Goal: Information Seeking & Learning: Learn about a topic

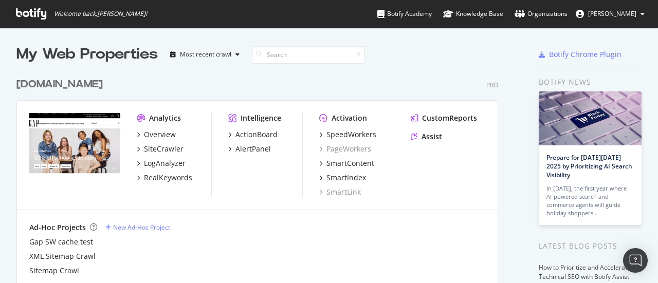
scroll to position [51, 0]
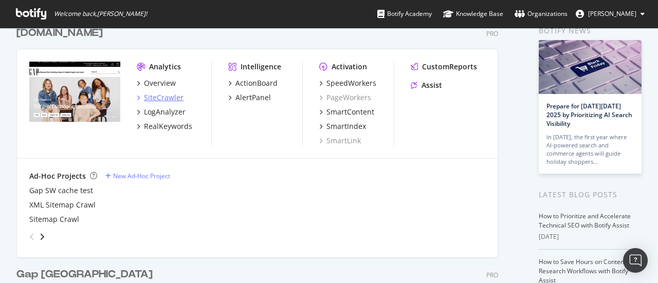
click at [169, 96] on div "SiteCrawler" at bounding box center [164, 98] width 40 height 10
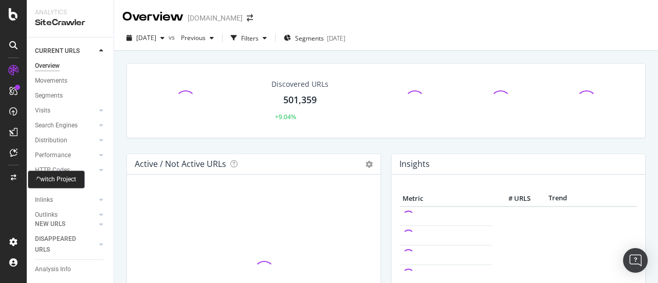
click at [12, 173] on div at bounding box center [13, 178] width 25 height 16
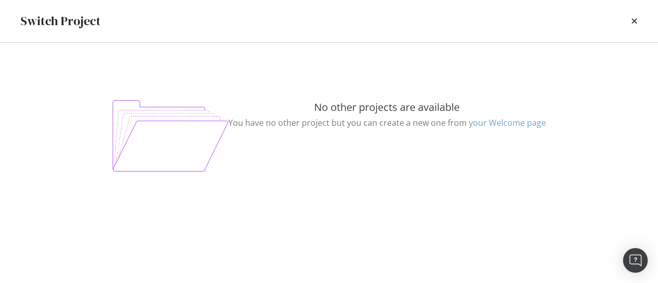
scroll to position [72, 0]
click at [637, 20] on icon "times" at bounding box center [635, 21] width 6 height 8
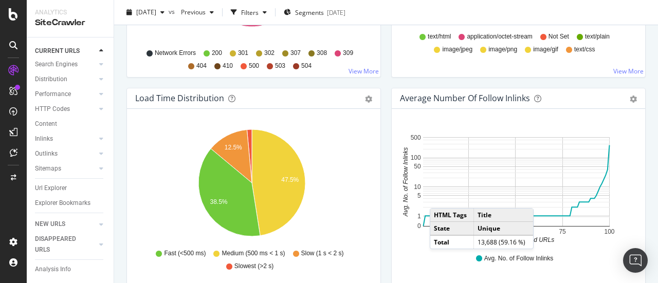
scroll to position [772, 0]
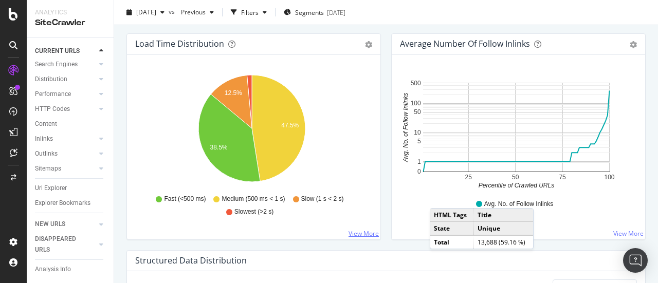
click at [367, 234] on link "View More" at bounding box center [364, 233] width 30 height 9
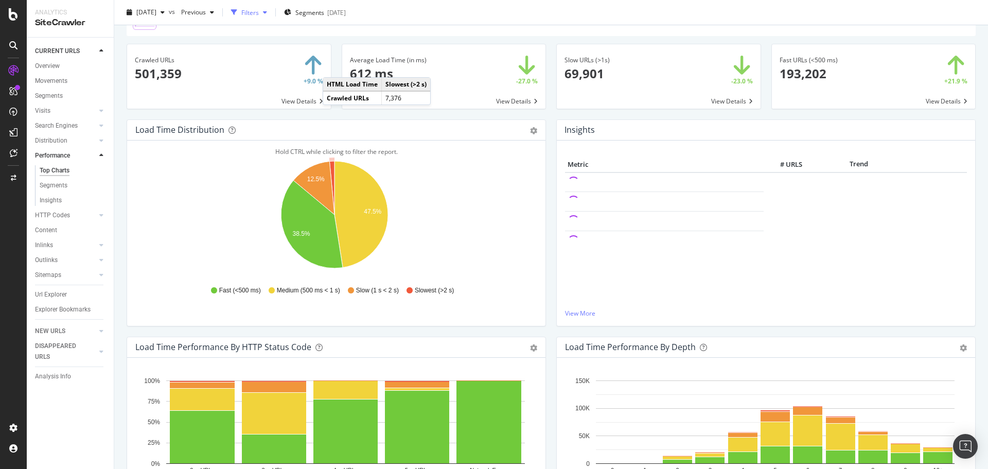
click at [259, 16] on div "Filters" at bounding box center [249, 12] width 17 height 9
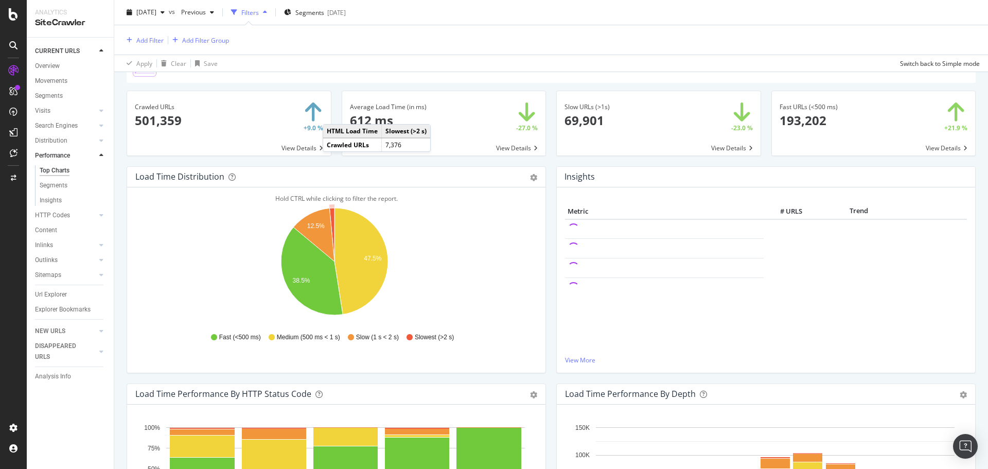
scroll to position [98, 0]
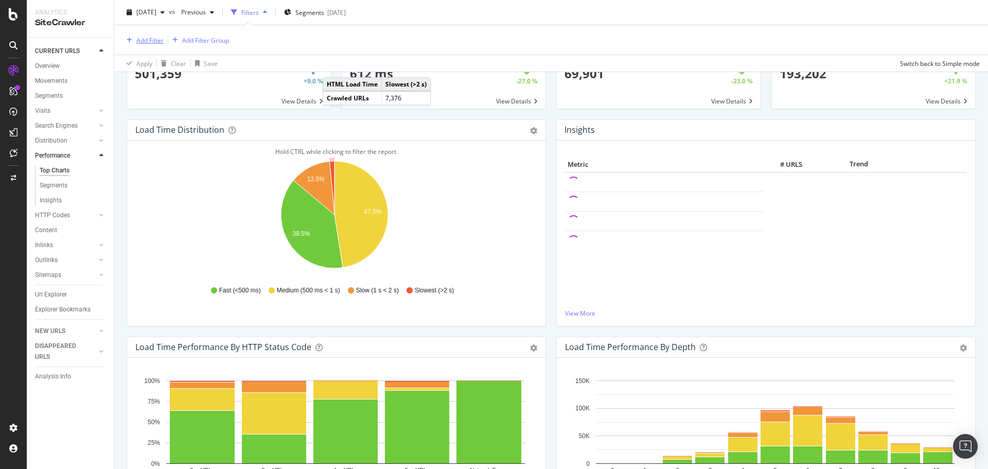
click at [148, 41] on div "Add Filter" at bounding box center [149, 39] width 27 height 9
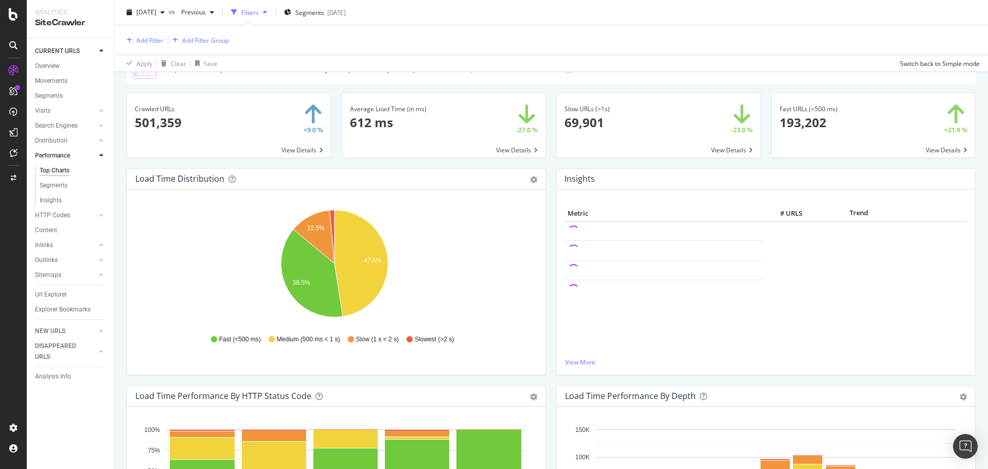
scroll to position [0, 0]
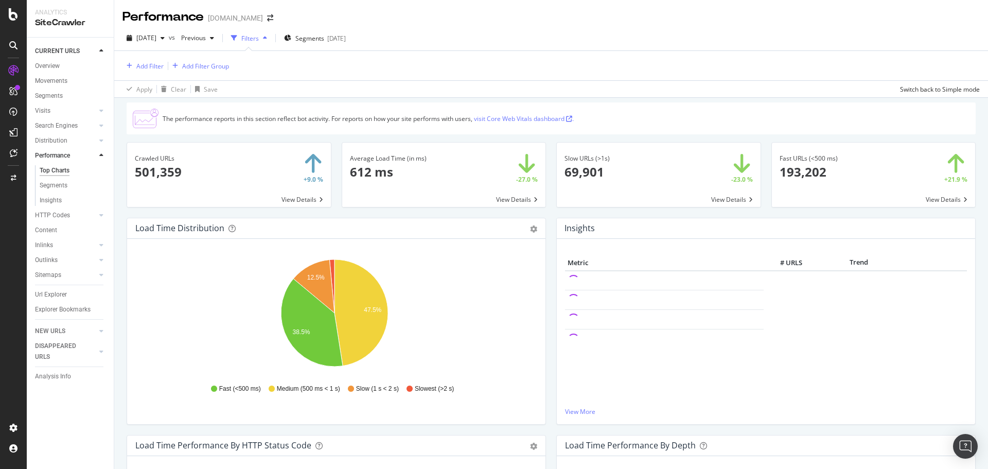
click at [259, 37] on div "Filters" at bounding box center [249, 38] width 17 height 9
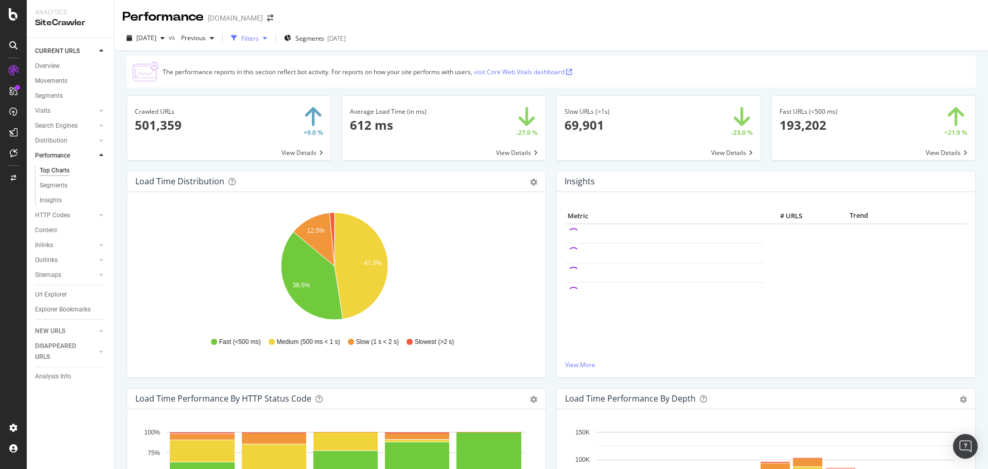
click at [259, 37] on div "Filters" at bounding box center [249, 38] width 17 height 9
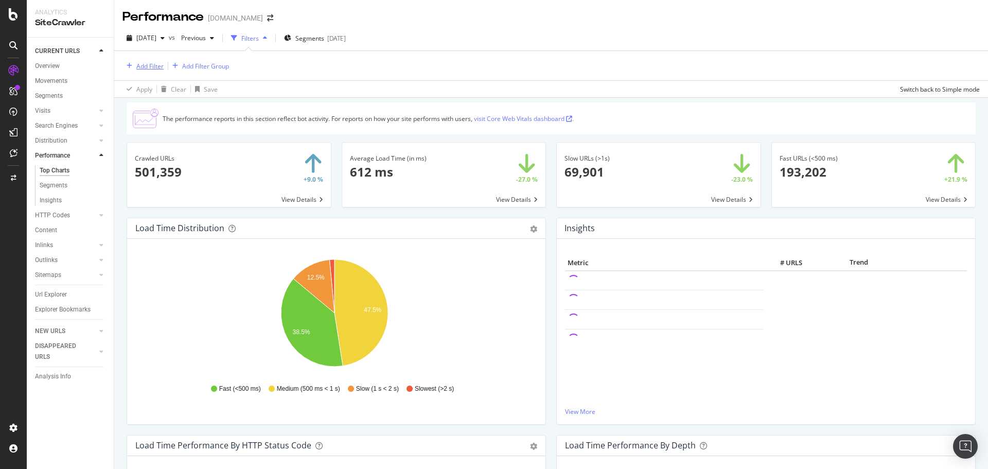
click at [146, 68] on div "Add Filter" at bounding box center [149, 66] width 27 height 9
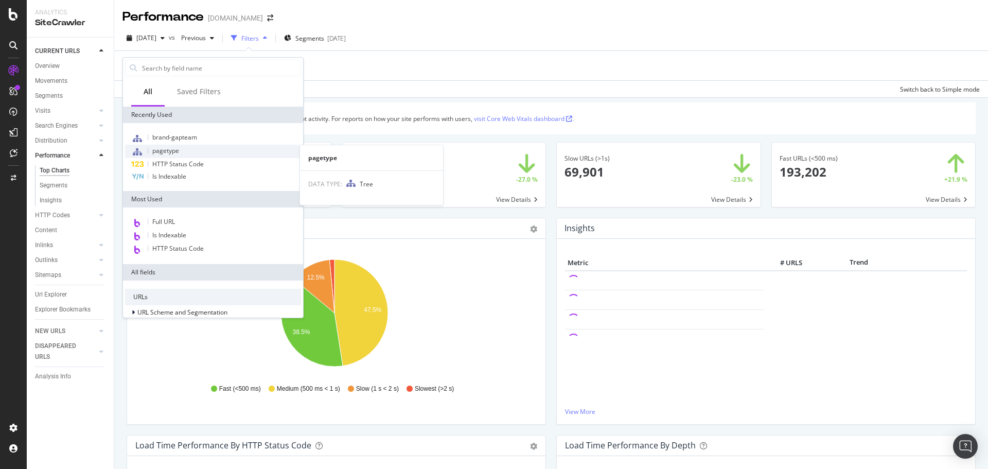
click at [178, 149] on span "pagetype" at bounding box center [165, 150] width 27 height 9
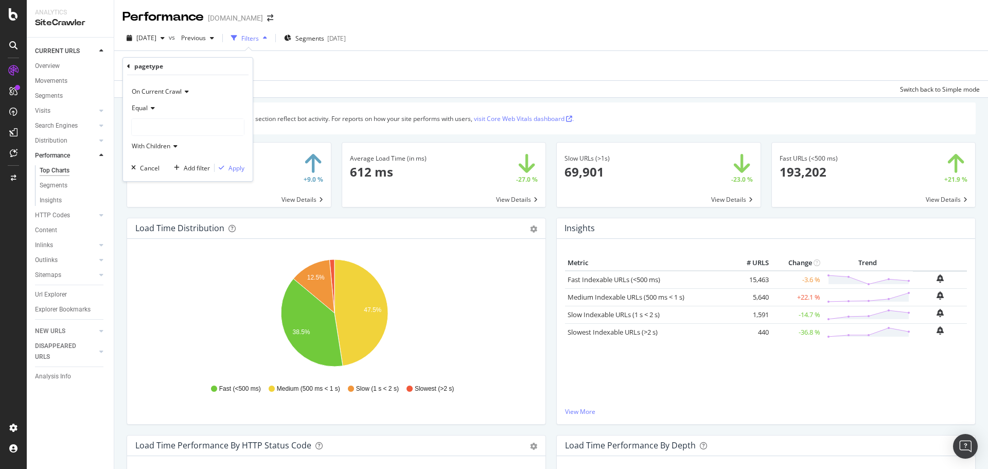
click at [226, 133] on div at bounding box center [188, 127] width 112 height 16
click at [621, 55] on div "Add Filter Add Filter Group" at bounding box center [550, 65] width 857 height 29
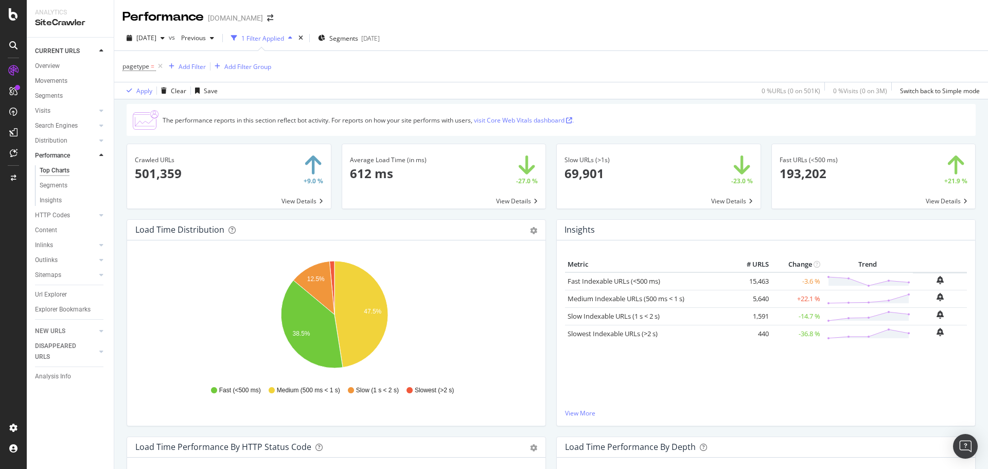
click at [269, 38] on div "1 Filter Applied" at bounding box center [262, 38] width 43 height 9
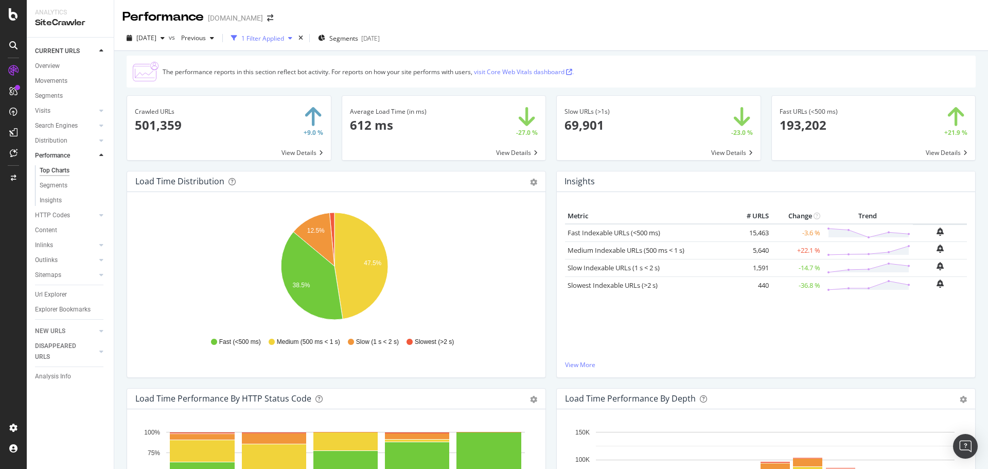
click at [284, 37] on div "1 Filter Applied" at bounding box center [262, 38] width 43 height 9
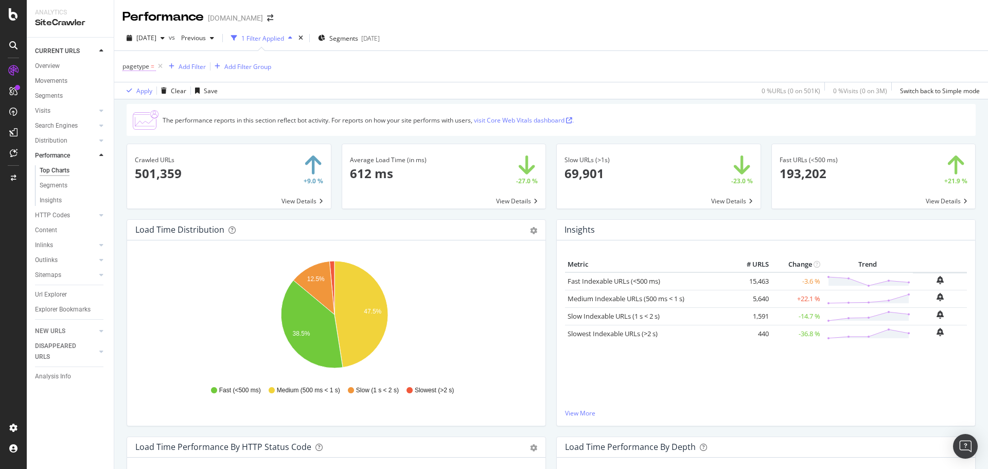
click at [147, 67] on span "pagetype" at bounding box center [135, 66] width 27 height 9
click at [150, 121] on div at bounding box center [188, 126] width 112 height 16
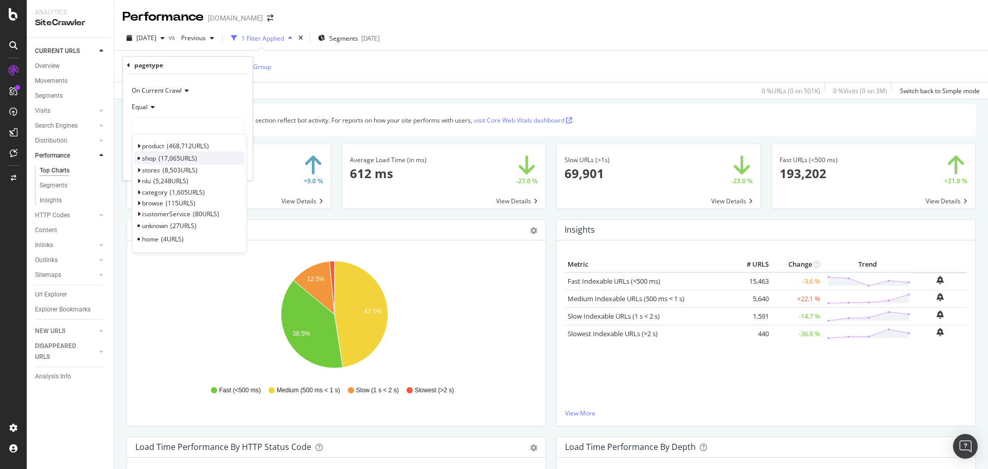
click at [173, 159] on span "17,065 URLS" at bounding box center [177, 158] width 39 height 9
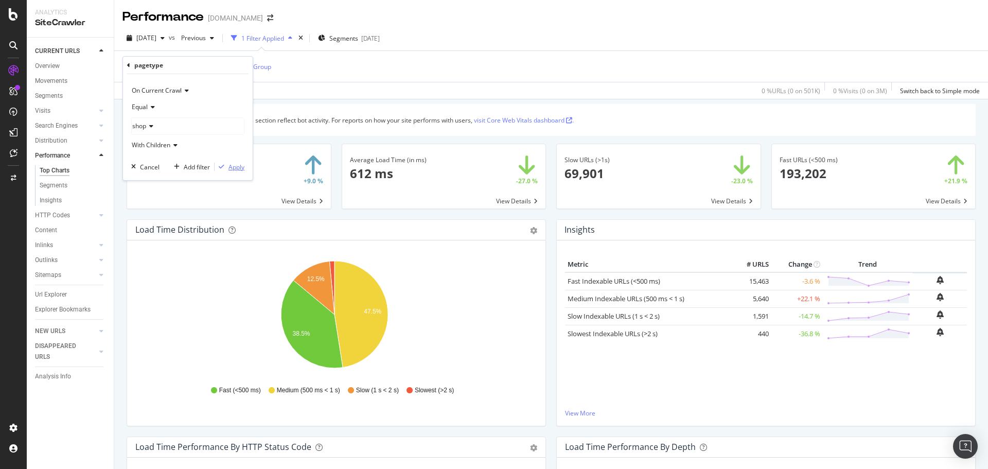
click at [233, 169] on div "Apply" at bounding box center [236, 167] width 16 height 9
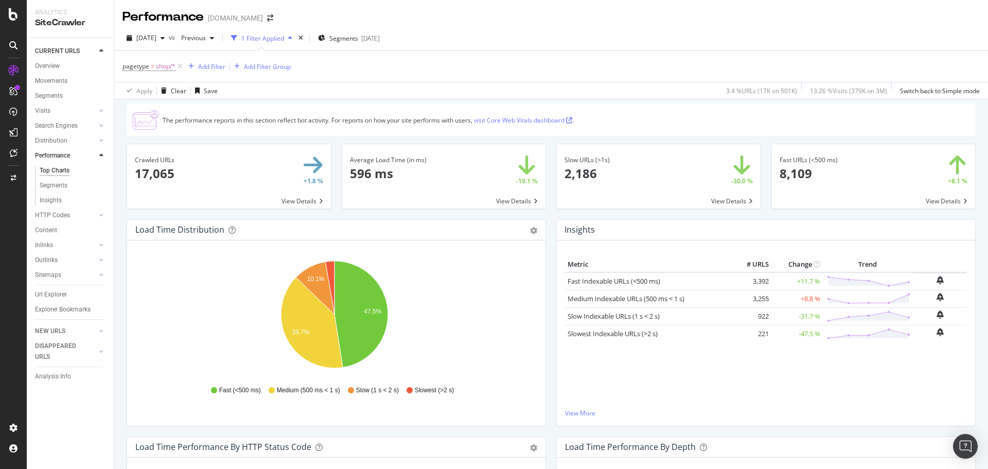
click at [527, 201] on span at bounding box center [444, 176] width 204 height 64
drag, startPoint x: 121, startPoint y: 214, endPoint x: 135, endPoint y: 198, distance: 21.2
click at [123, 211] on div "Crawled URLs 17,065 +1.8 % View Details" at bounding box center [228, 182] width 215 height 76
click at [540, 117] on link "visit Core Web Vitals dashboard ." at bounding box center [524, 120] width 100 height 9
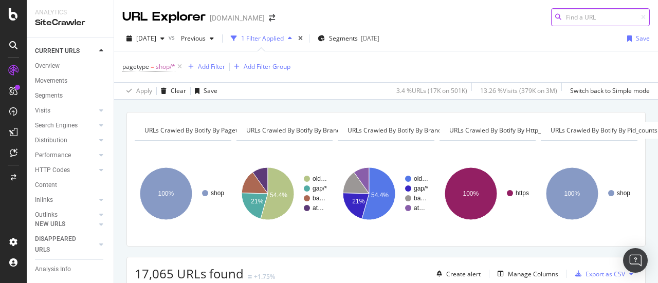
scroll to position [241, 0]
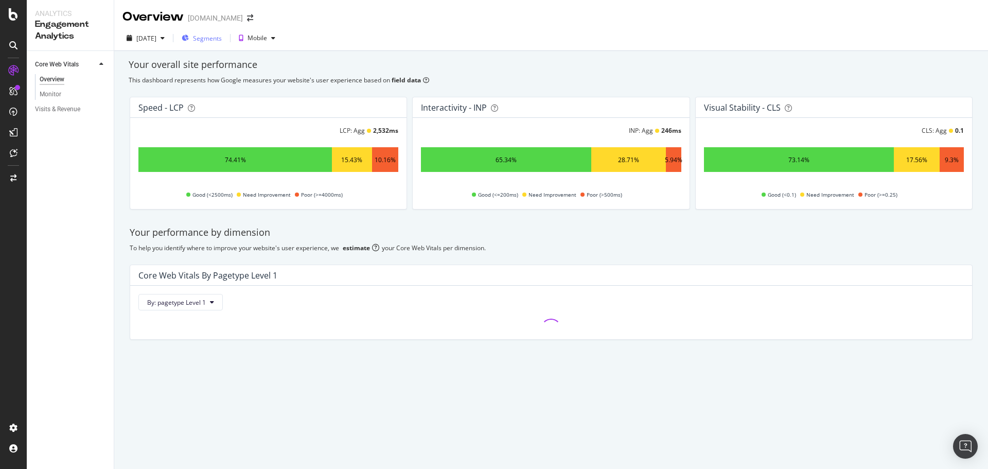
click at [222, 41] on span "Segments" at bounding box center [207, 38] width 29 height 9
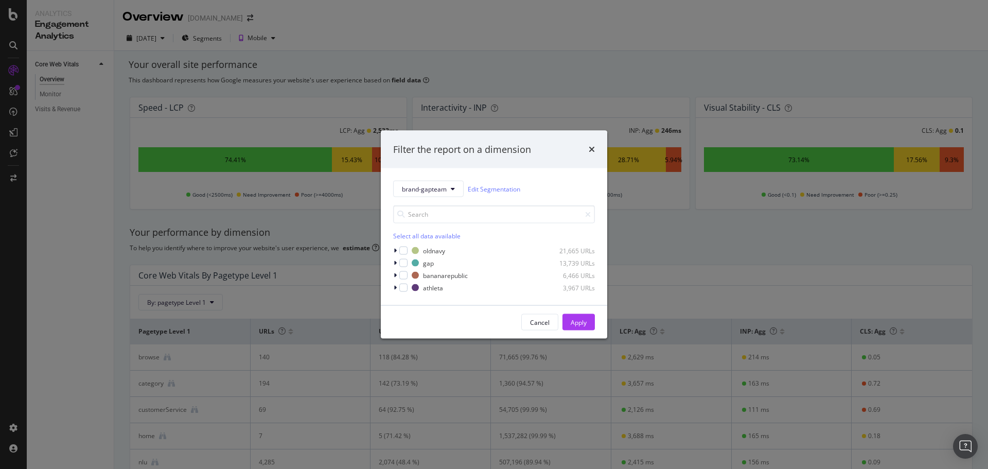
drag, startPoint x: 326, startPoint y: 393, endPoint x: 343, endPoint y: 391, distance: 17.0
click at [329, 391] on div "Filter the report on a dimension brand-gapteam Edit Segmentation Select all dat…" at bounding box center [494, 234] width 988 height 469
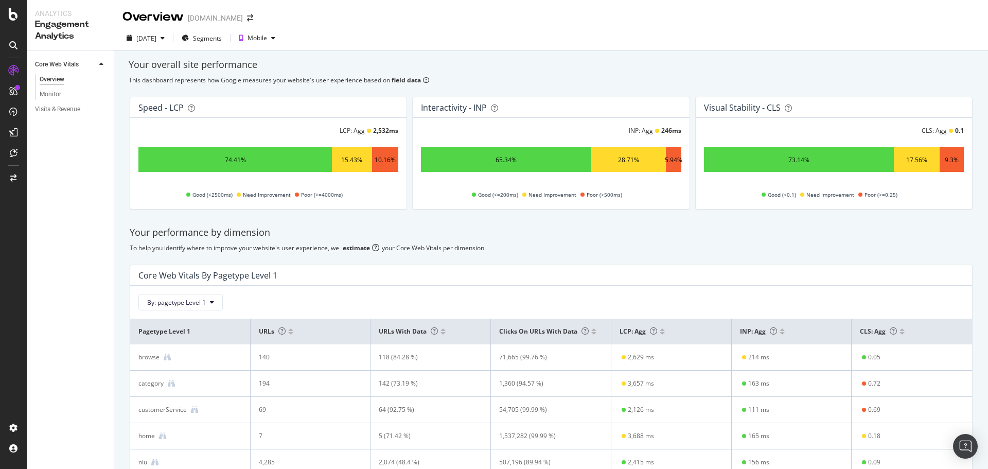
click at [133, 233] on div "Your performance by dimension" at bounding box center [551, 232] width 843 height 13
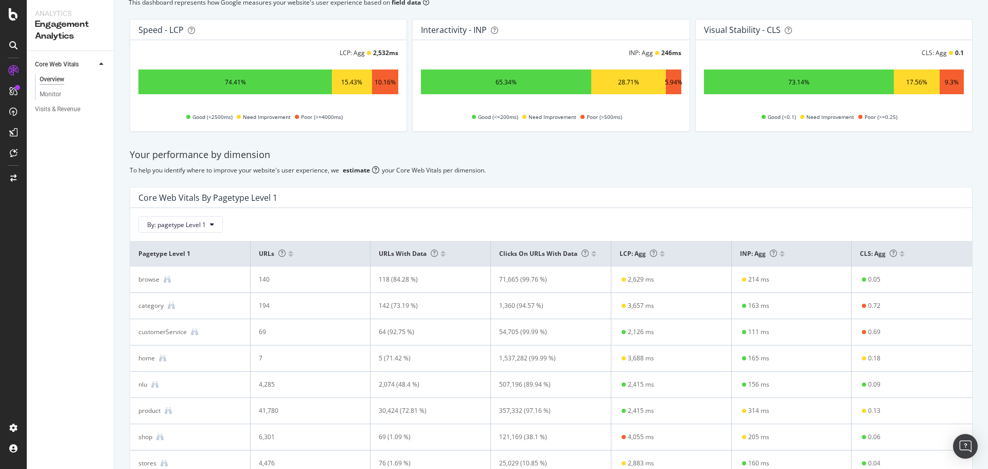
scroll to position [54, 0]
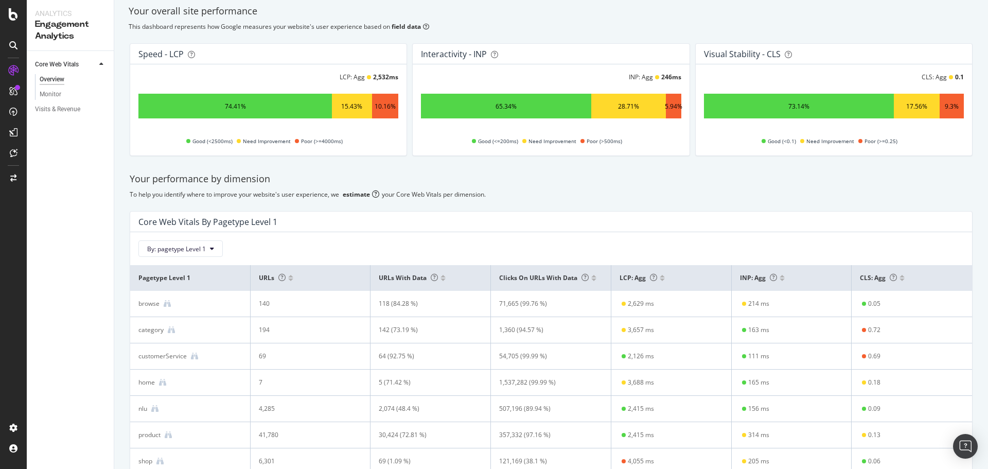
click at [45, 192] on div "Core Web Vitals Overview Monitor Visits & Revenue" at bounding box center [70, 260] width 87 height 418
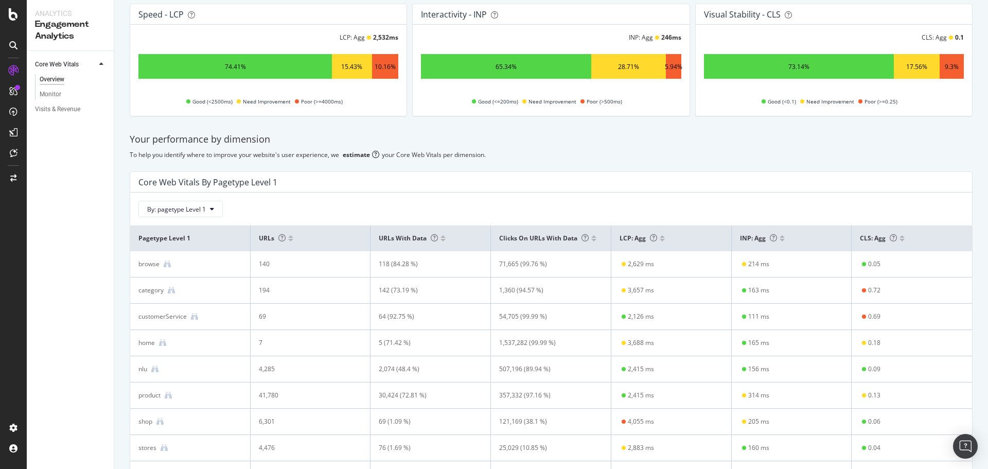
scroll to position [0, 0]
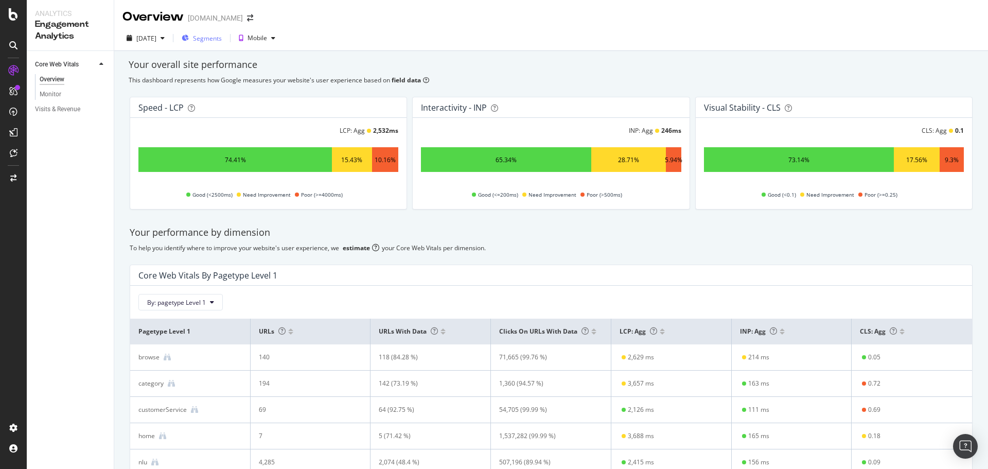
click at [222, 39] on span "Segments" at bounding box center [207, 38] width 29 height 9
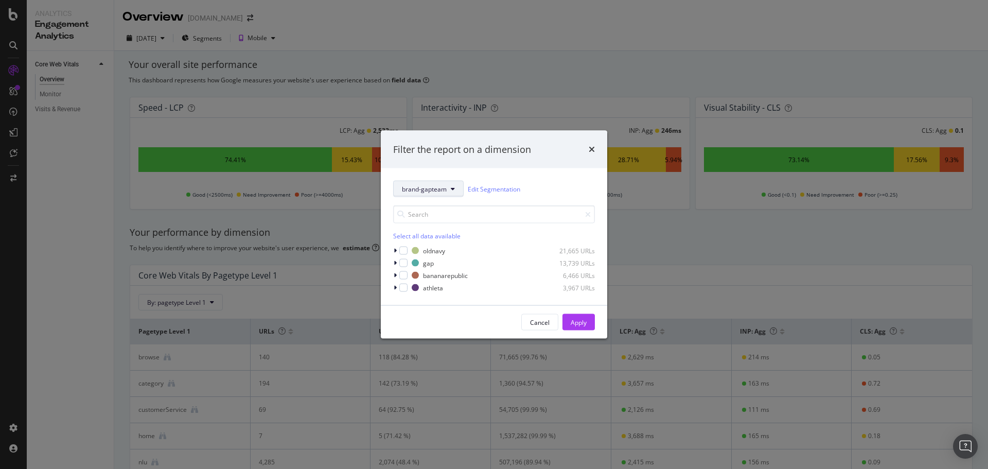
click at [439, 190] on span "brand-gapteam" at bounding box center [424, 188] width 45 height 9
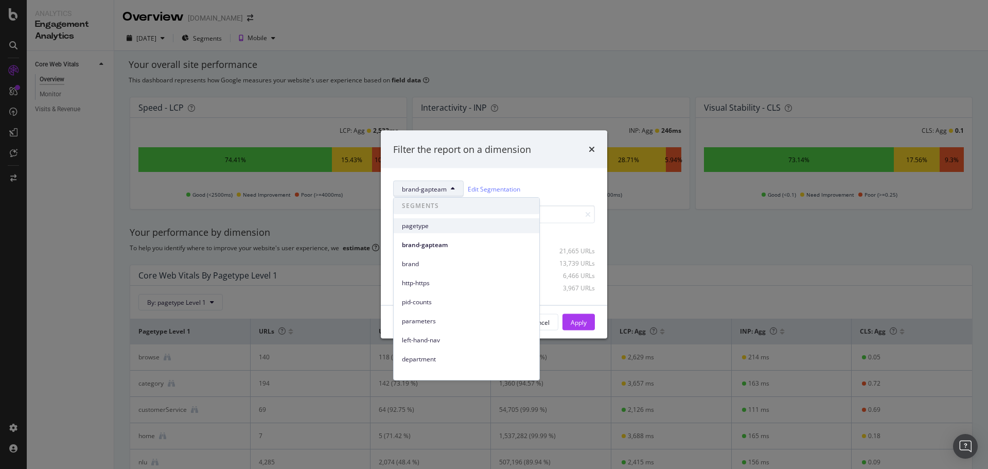
click at [416, 227] on span "pagetype" at bounding box center [466, 225] width 129 height 9
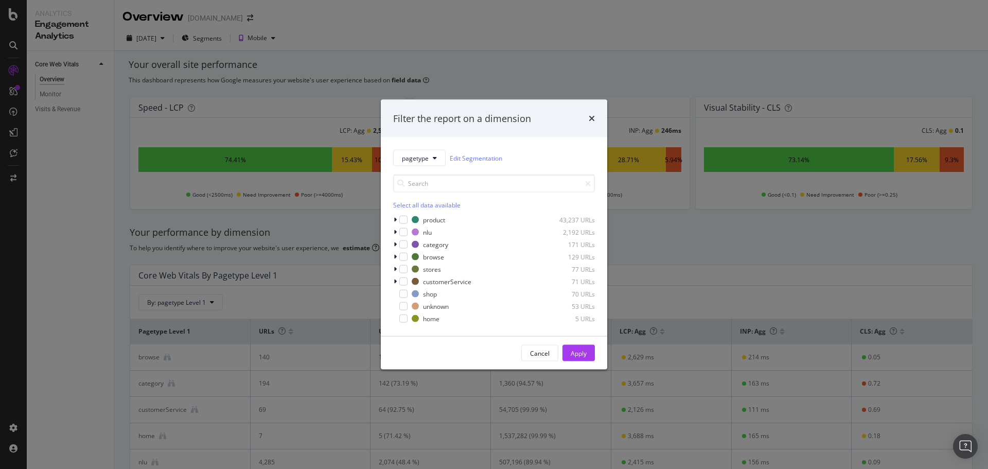
drag, startPoint x: 403, startPoint y: 295, endPoint x: 566, endPoint y: 333, distance: 168.0
click at [403, 294] on div "modal" at bounding box center [403, 294] width 8 height 8
click at [577, 352] on div "Apply" at bounding box center [579, 352] width 16 height 9
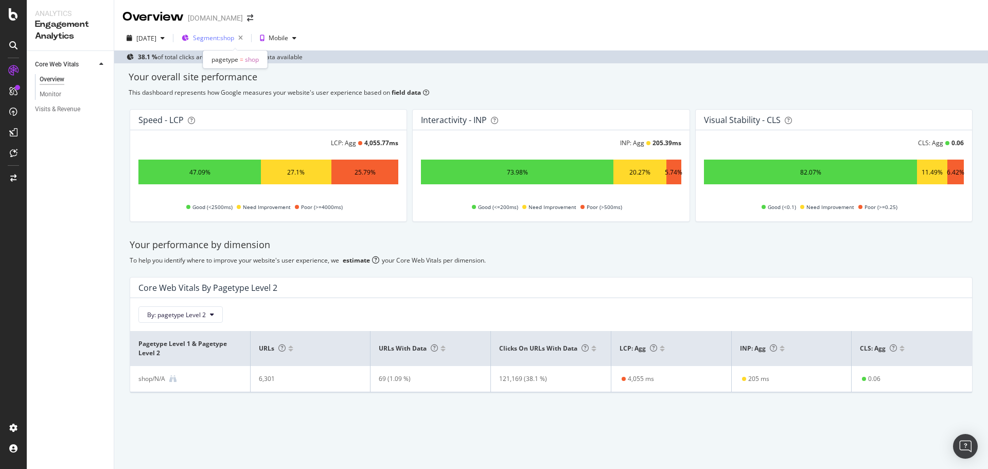
click at [219, 40] on span "Segment: shop" at bounding box center [213, 37] width 41 height 9
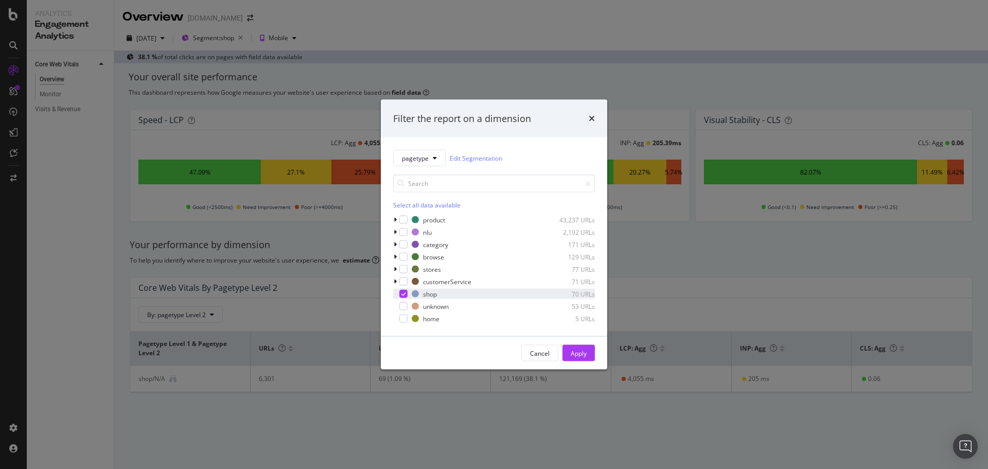
click at [405, 294] on icon "modal" at bounding box center [403, 293] width 5 height 5
click at [590, 347] on button "Apply" at bounding box center [578, 353] width 32 height 16
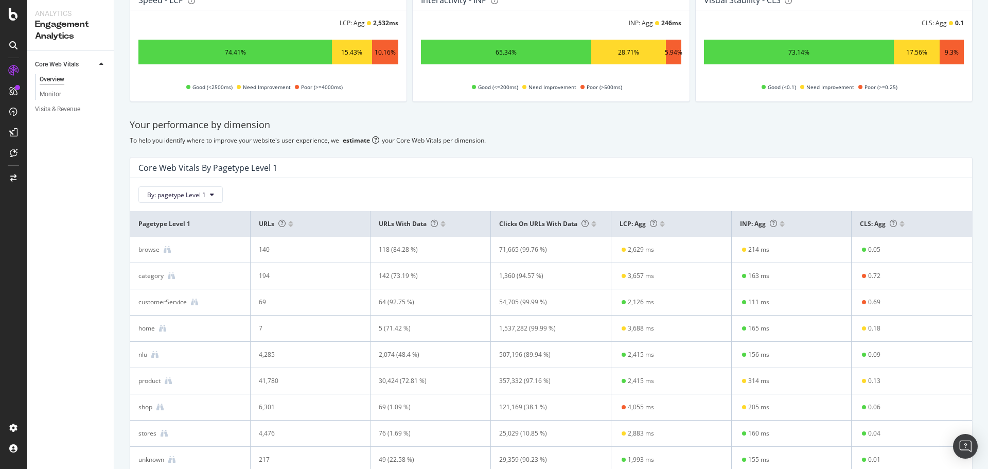
scroll to position [105, 0]
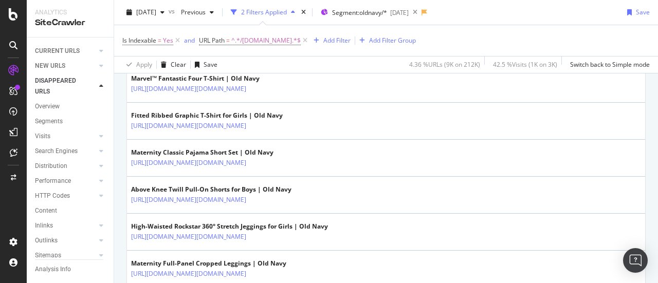
scroll to position [301, 0]
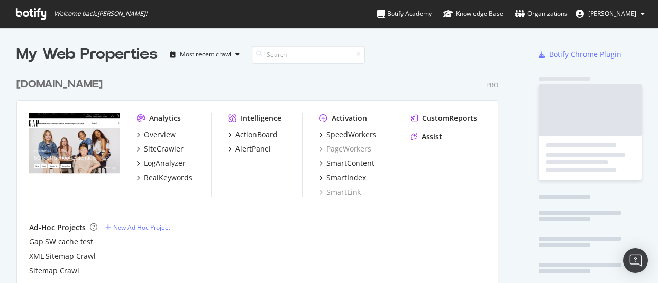
scroll to position [1178, 483]
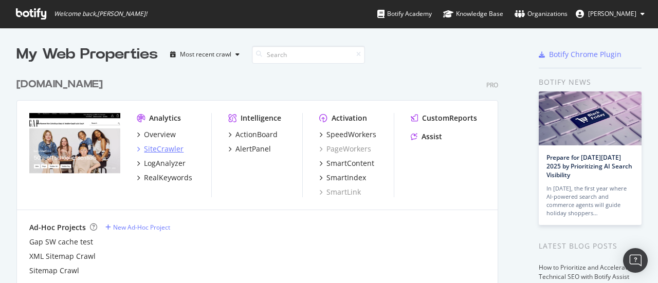
click at [173, 147] on div "SiteCrawler" at bounding box center [164, 149] width 40 height 10
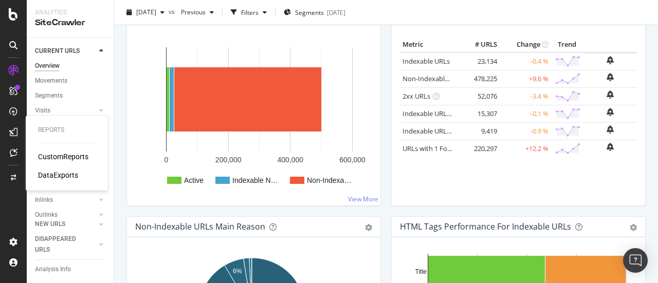
click at [51, 153] on div "CustomReports" at bounding box center [63, 157] width 50 height 10
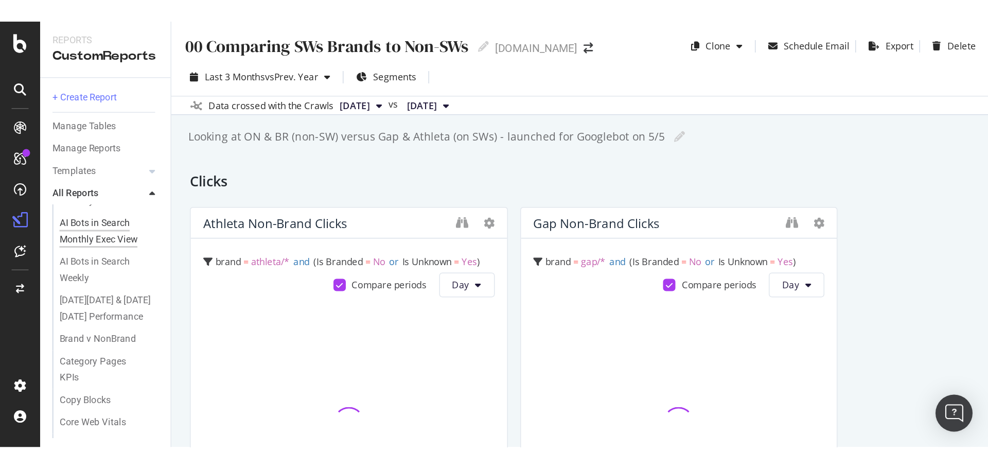
scroll to position [206, 0]
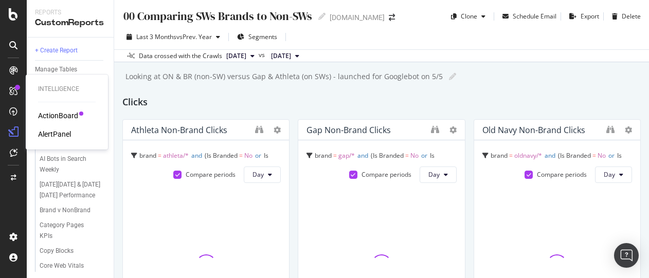
click at [12, 93] on icon at bounding box center [13, 91] width 8 height 8
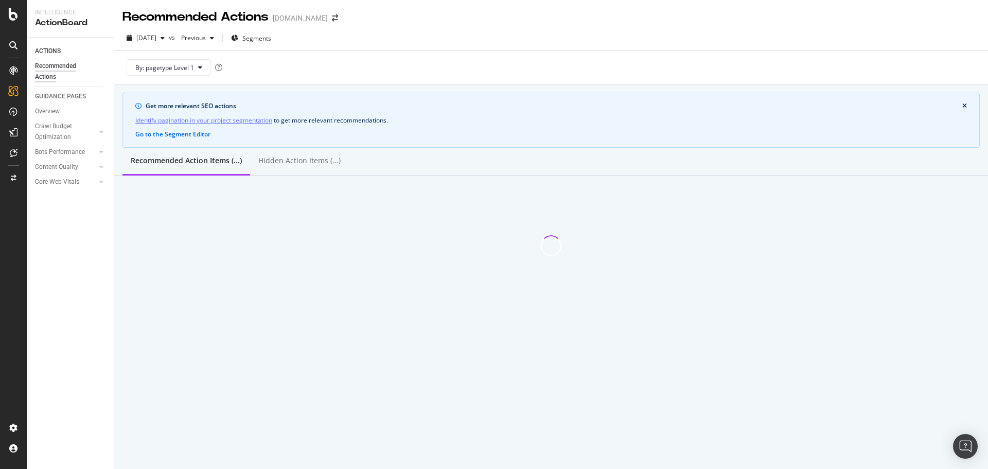
click at [19, 47] on div at bounding box center [13, 45] width 16 height 16
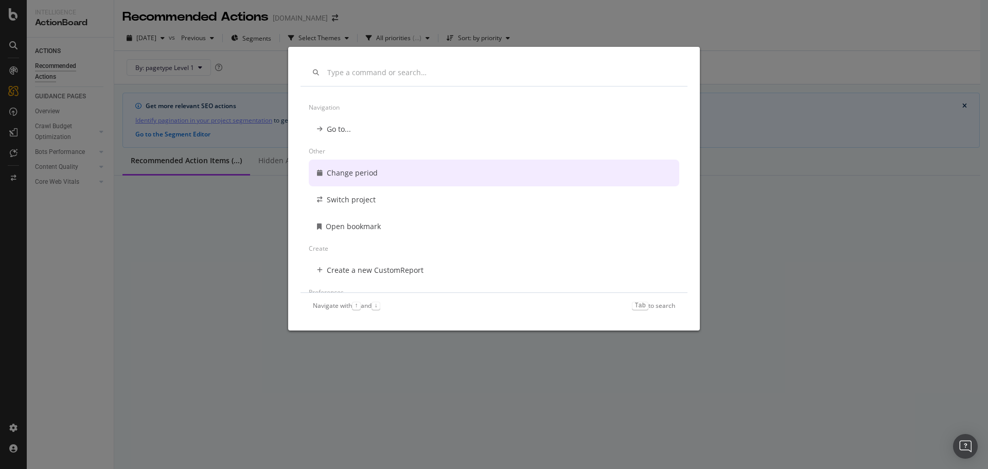
drag, startPoint x: 216, startPoint y: 245, endPoint x: 156, endPoint y: 219, distance: 65.0
click at [216, 245] on div "Navigation Go to... Other Change period Switch project Open bookmark Create Cre…" at bounding box center [494, 234] width 988 height 469
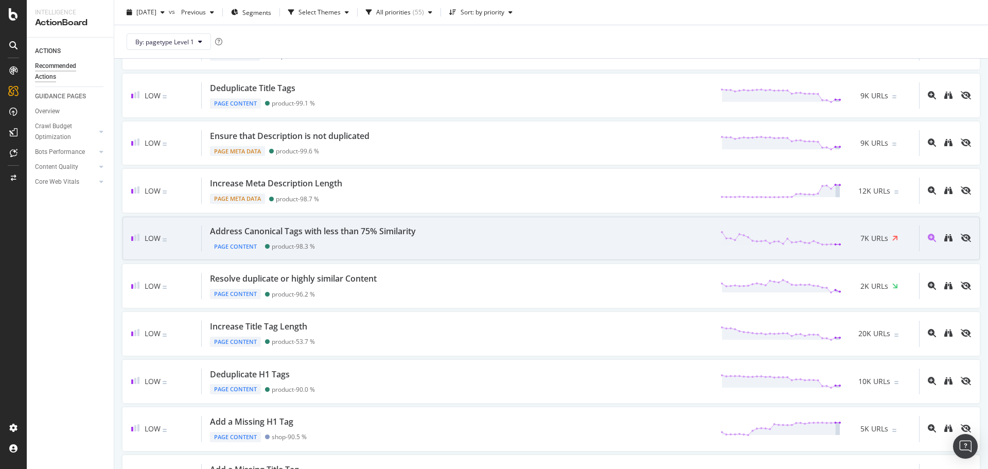
scroll to position [772, 0]
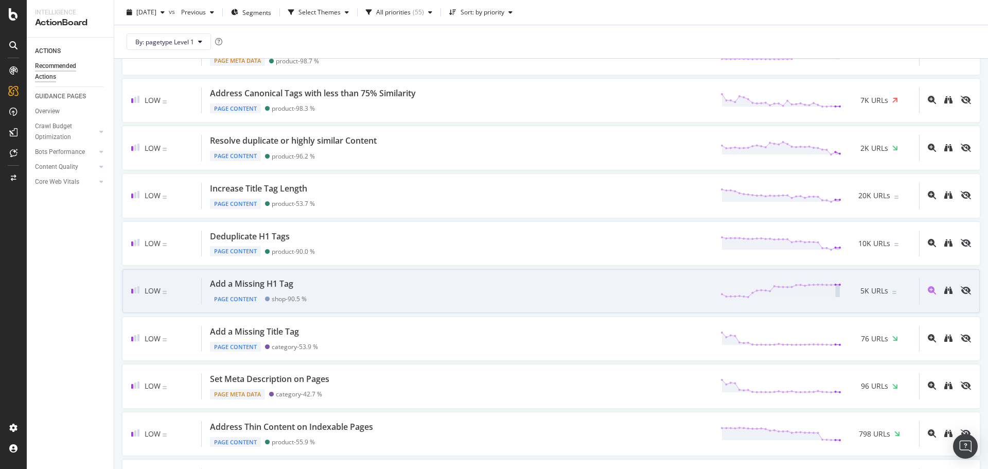
click at [238, 283] on div "Add a Missing H1 Tag" at bounding box center [251, 284] width 83 height 12
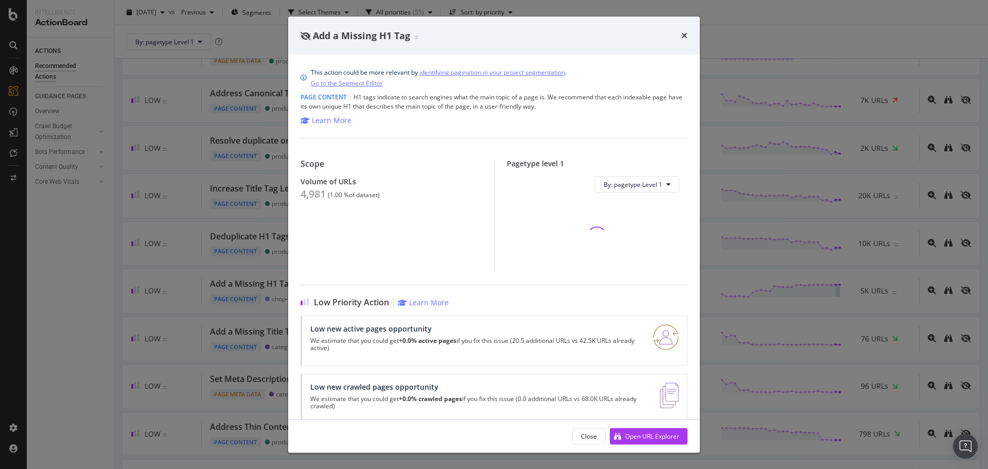
drag, startPoint x: 642, startPoint y: 436, endPoint x: 472, endPoint y: 48, distance: 423.1
click at [642, 283] on div "Close Open URL Explorer" at bounding box center [494, 435] width 412 height 33
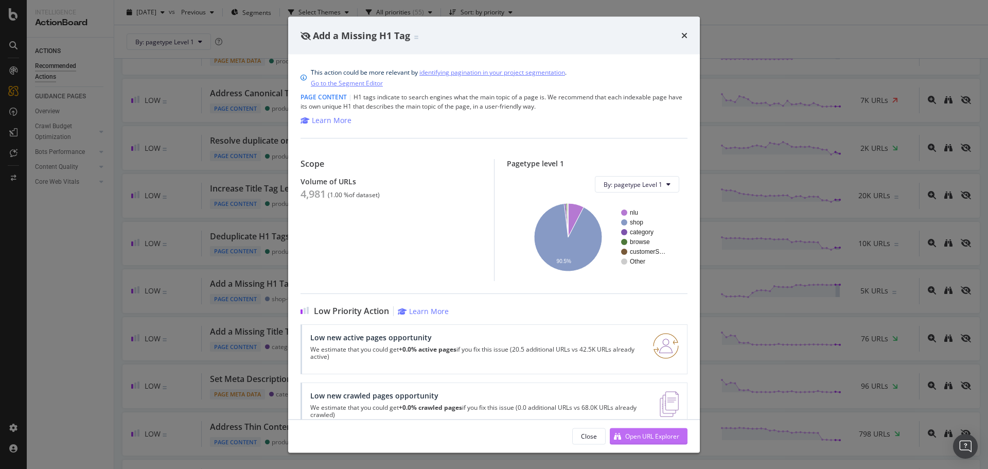
click at [635, 283] on div "Open URL Explorer" at bounding box center [652, 435] width 54 height 9
drag, startPoint x: 680, startPoint y: 34, endPoint x: 52, endPoint y: 115, distance: 633.3
click at [658, 34] on div "Add a Missing H1 Tag" at bounding box center [493, 35] width 387 height 13
click at [658, 35] on icon "times" at bounding box center [684, 35] width 6 height 8
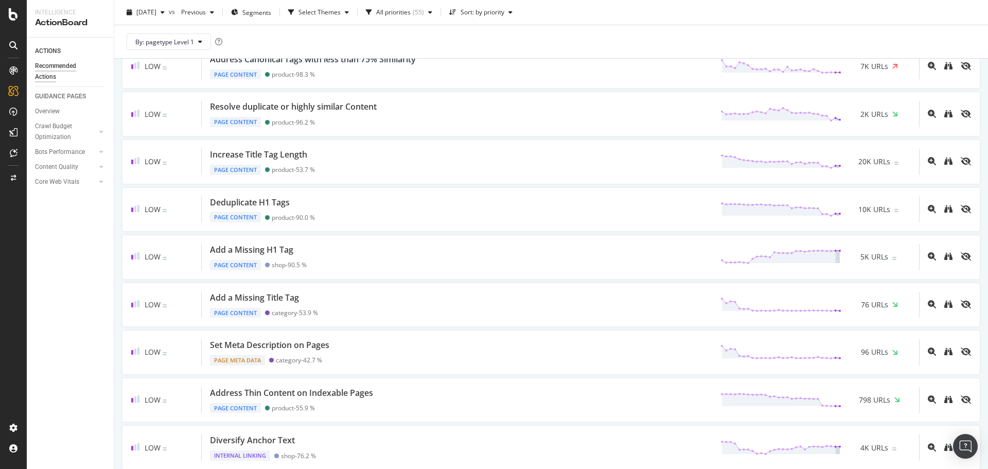
scroll to position [823, 0]
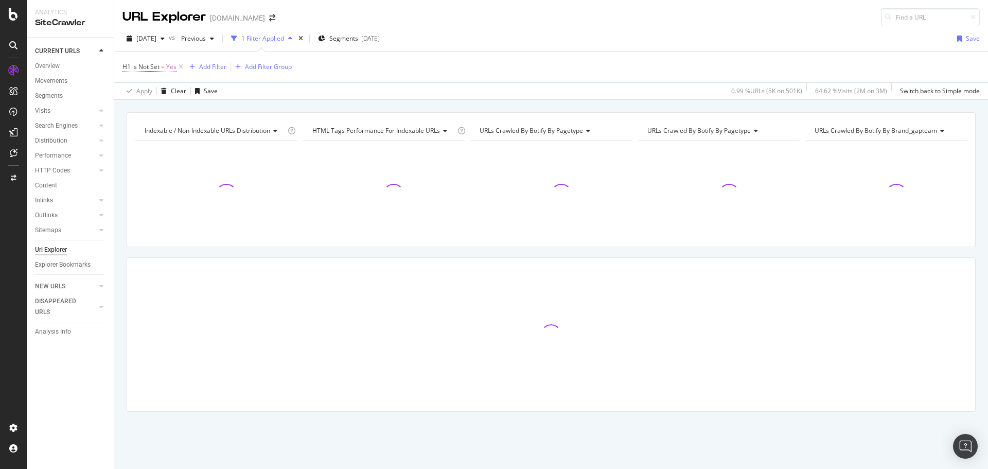
click at [284, 40] on div "1 Filter Applied" at bounding box center [262, 38] width 43 height 9
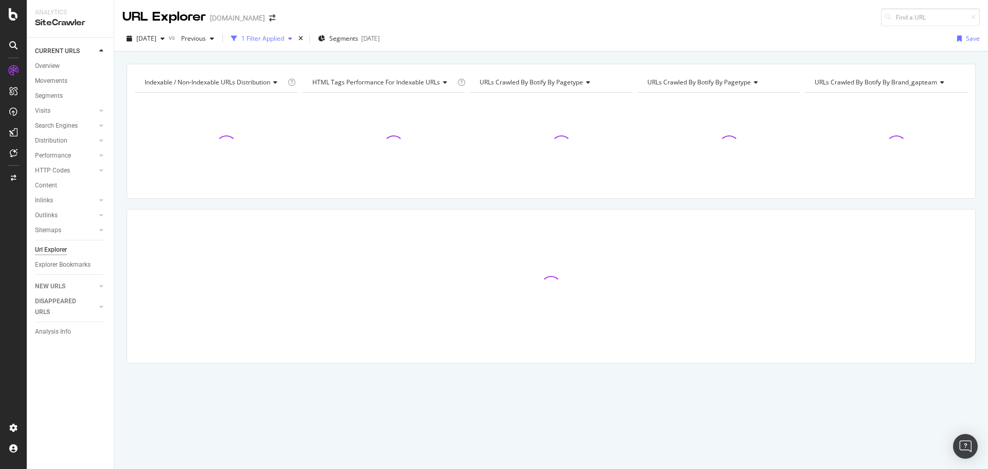
click at [284, 40] on div "1 Filter Applied" at bounding box center [262, 38] width 43 height 9
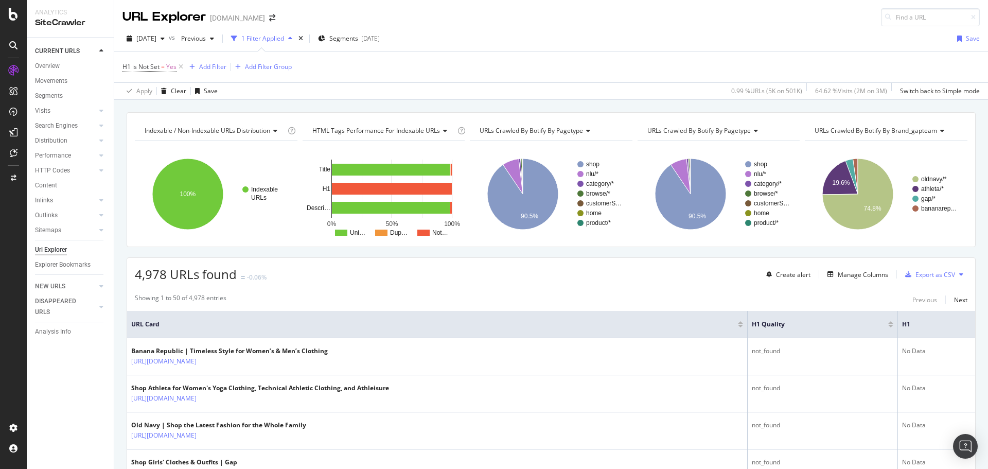
click at [284, 37] on div "1 Filter Applied" at bounding box center [262, 38] width 43 height 9
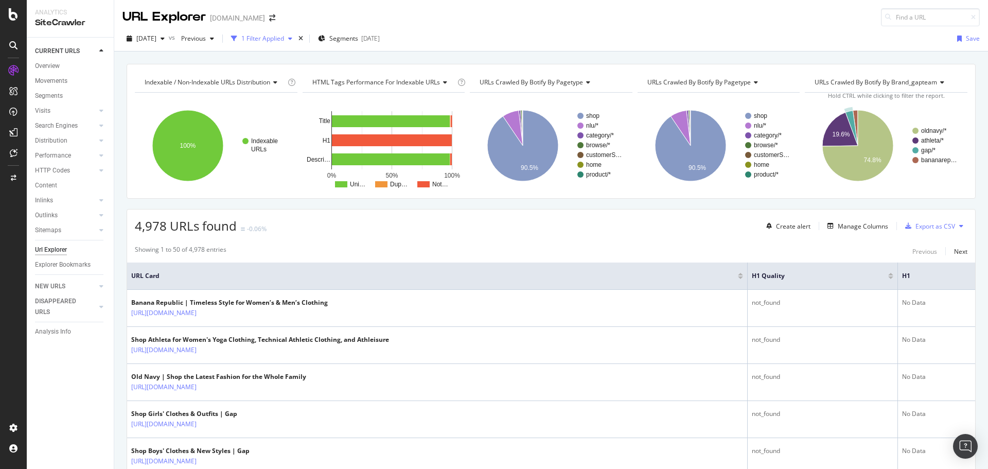
click at [284, 35] on div "1 Filter Applied" at bounding box center [262, 38] width 43 height 9
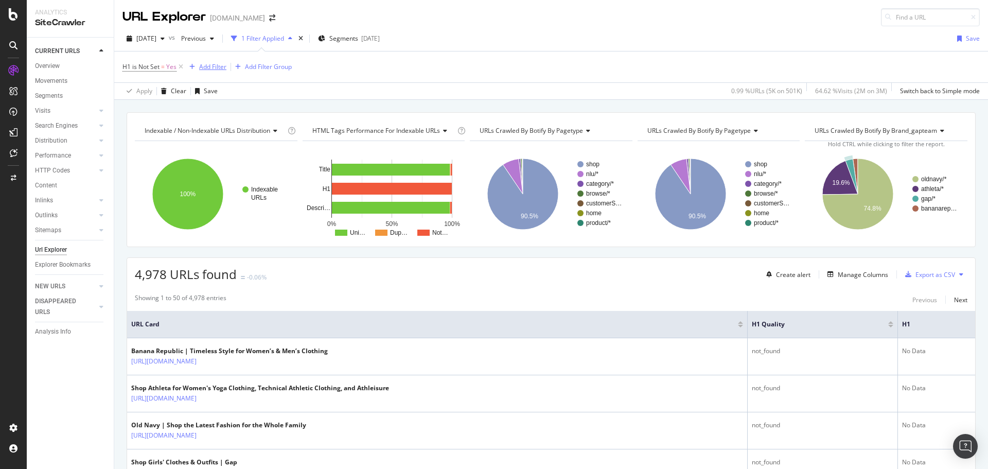
click at [207, 67] on div "Add Filter" at bounding box center [212, 66] width 27 height 9
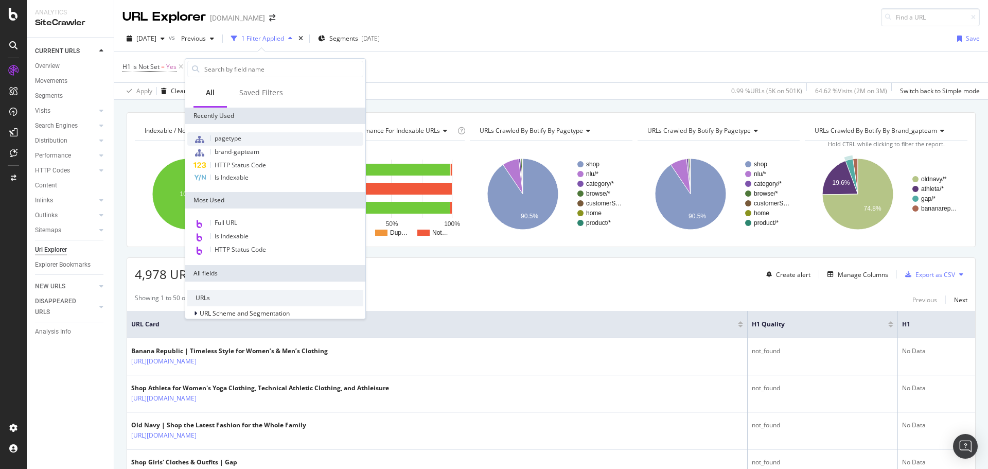
click at [240, 144] on div "pagetype" at bounding box center [275, 138] width 176 height 13
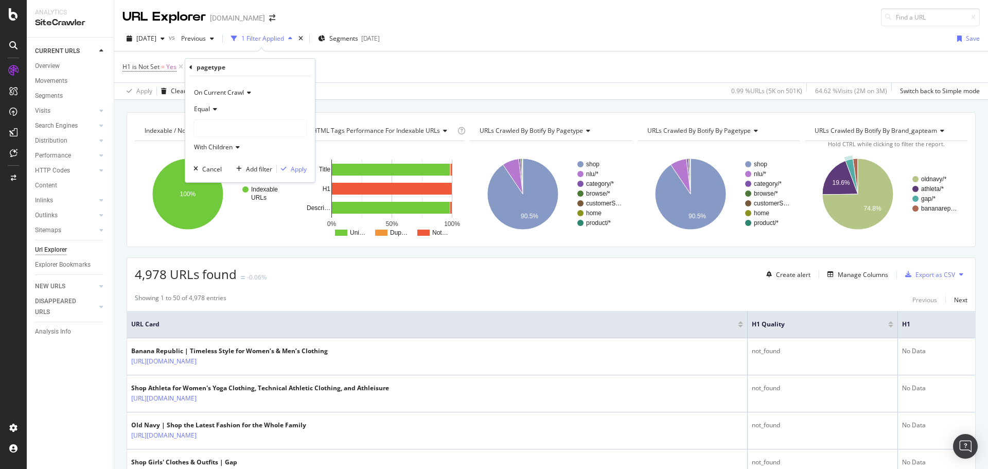
click at [213, 111] on icon at bounding box center [213, 109] width 7 height 6
click at [247, 127] on div "Equal" at bounding box center [251, 129] width 110 height 13
click at [267, 133] on div at bounding box center [250, 128] width 112 height 16
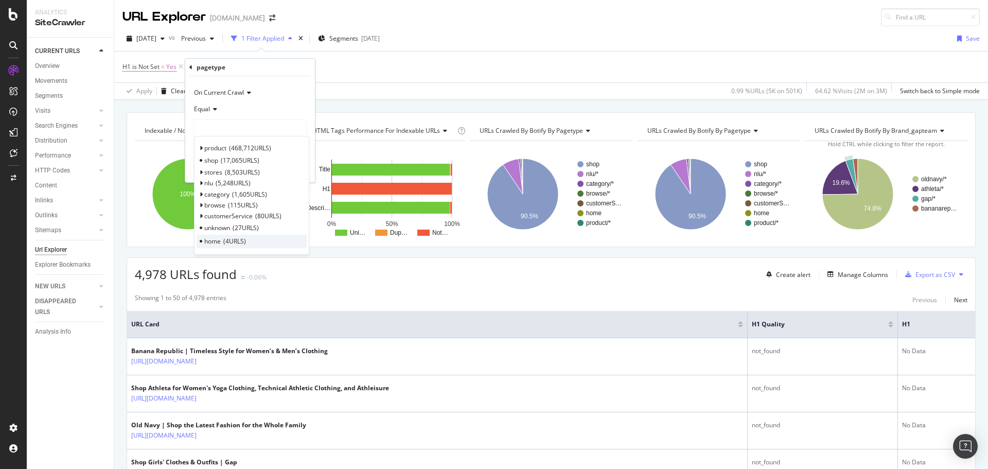
click at [222, 239] on div "home 4 URLS" at bounding box center [252, 241] width 110 height 13
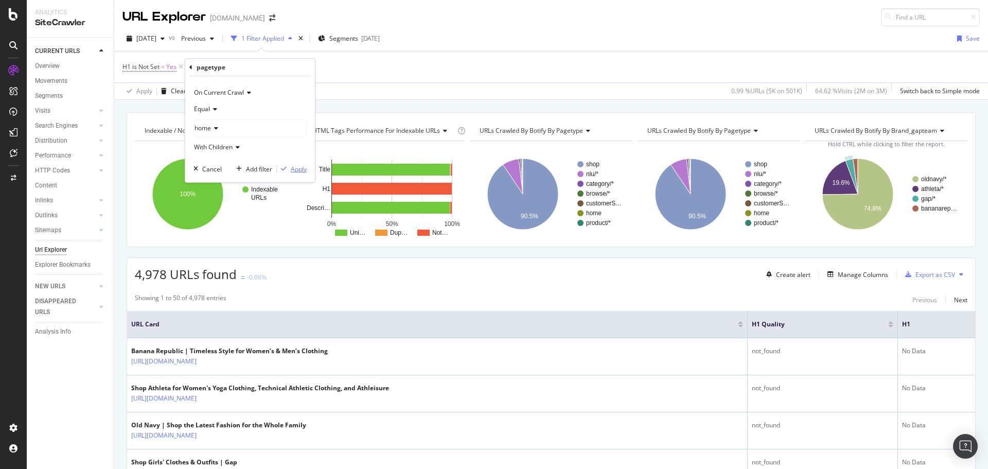
click at [288, 167] on div "button" at bounding box center [284, 169] width 14 height 6
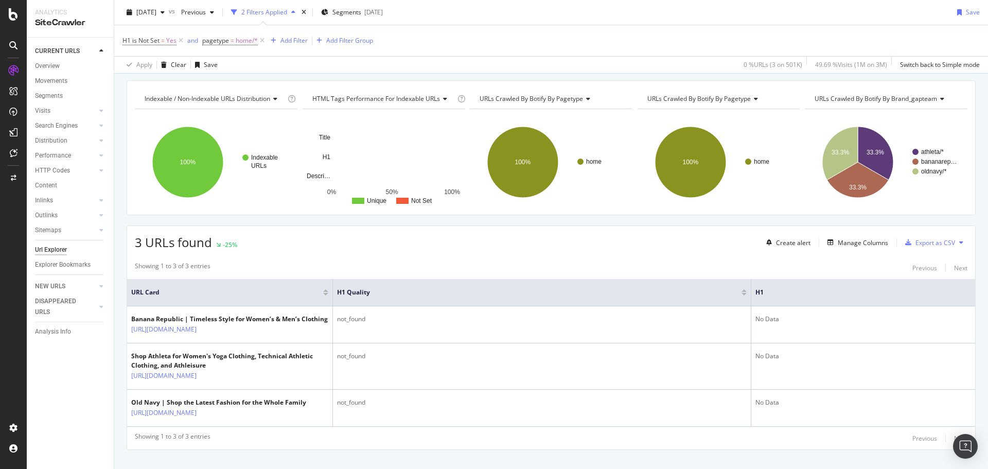
scroll to position [49, 0]
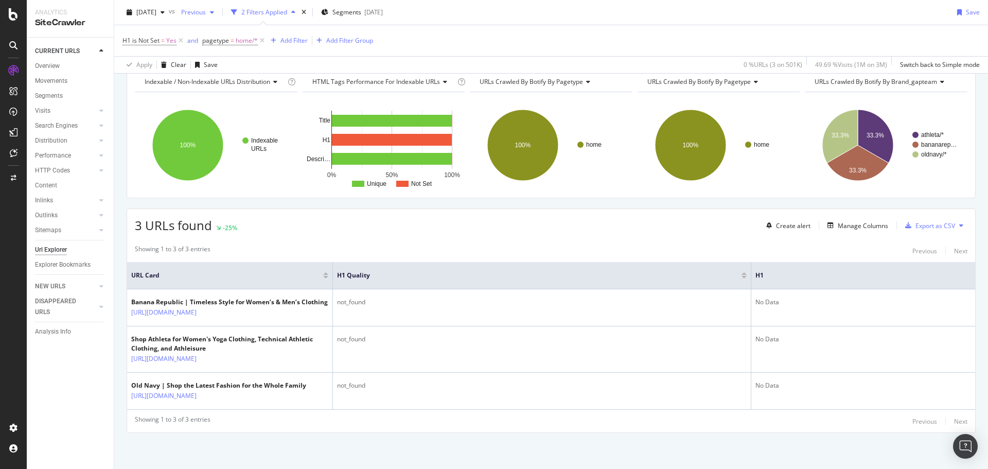
click at [218, 7] on div "Previous" at bounding box center [197, 12] width 41 height 15
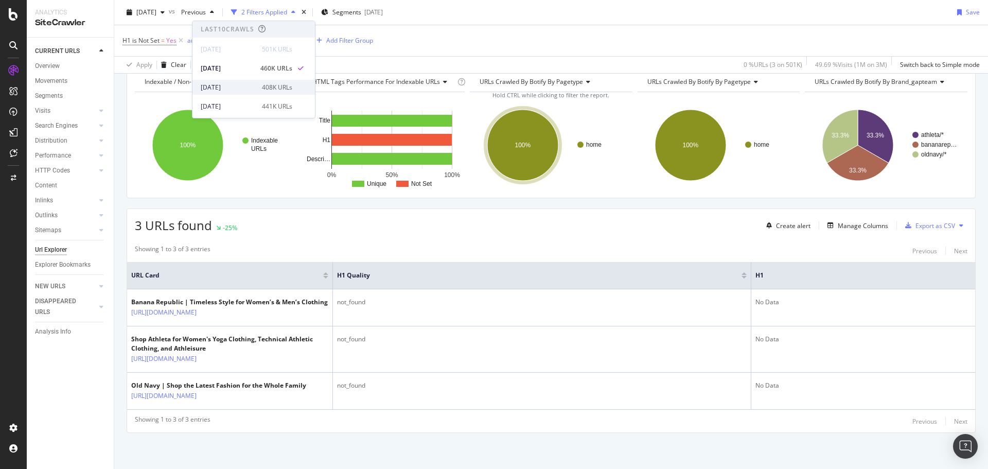
click at [223, 85] on div "2025 Sep. 10th" at bounding box center [228, 87] width 55 height 9
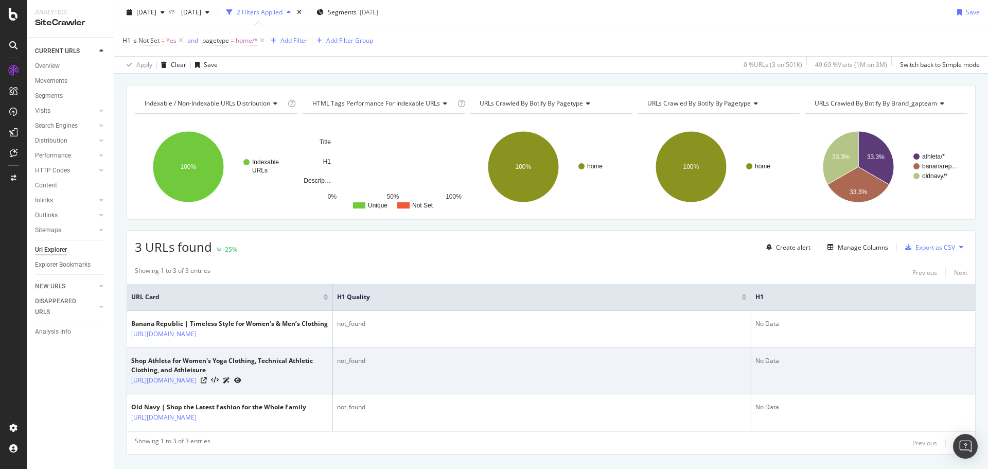
scroll to position [49, 0]
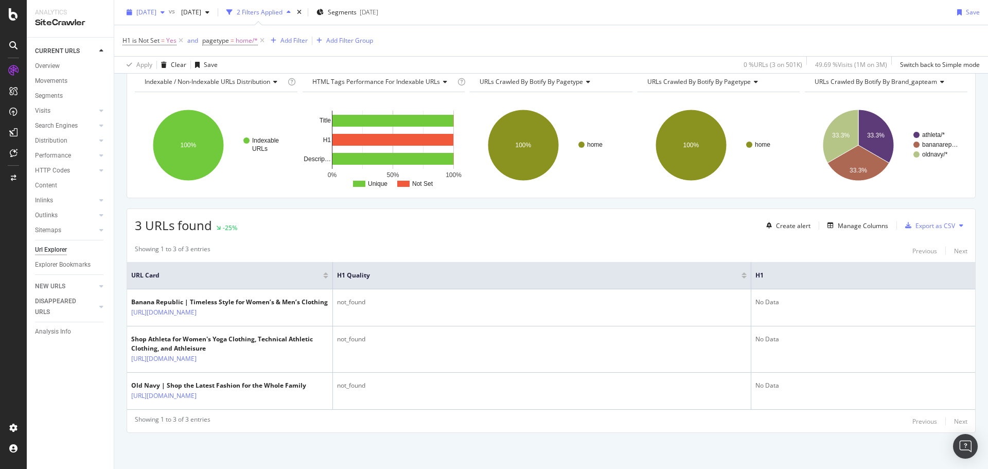
click at [156, 14] on span "[DATE]" at bounding box center [146, 12] width 20 height 9
click at [175, 90] on div "2025 Sep. 10th" at bounding box center [164, 87] width 55 height 9
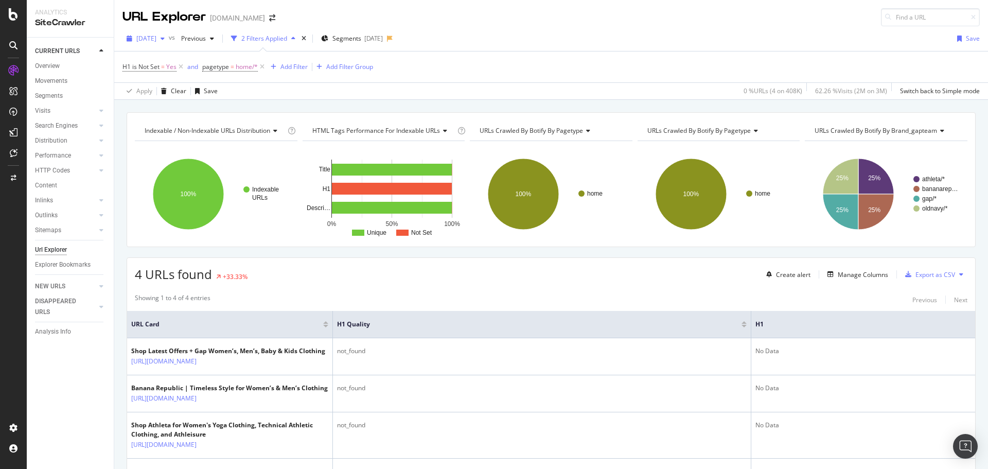
click at [156, 35] on span "2025 Sep. 10th" at bounding box center [146, 38] width 20 height 9
click at [171, 88] on div "2025 Aug. 13th" at bounding box center [164, 86] width 55 height 9
click at [206, 38] on span "Previous" at bounding box center [191, 38] width 29 height 9
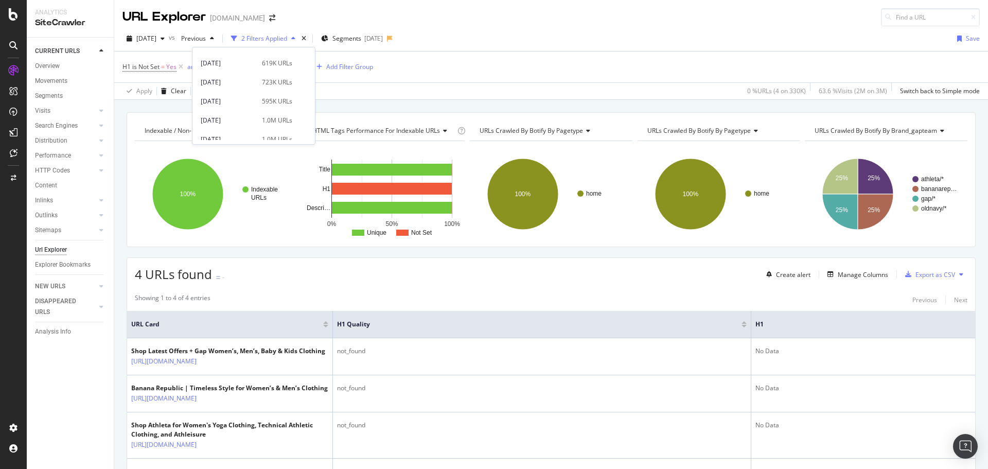
click at [505, 82] on div "H1 is Not Set = Yes and pagetype = home/* Add Filter Add Filter Group" at bounding box center [550, 66] width 857 height 31
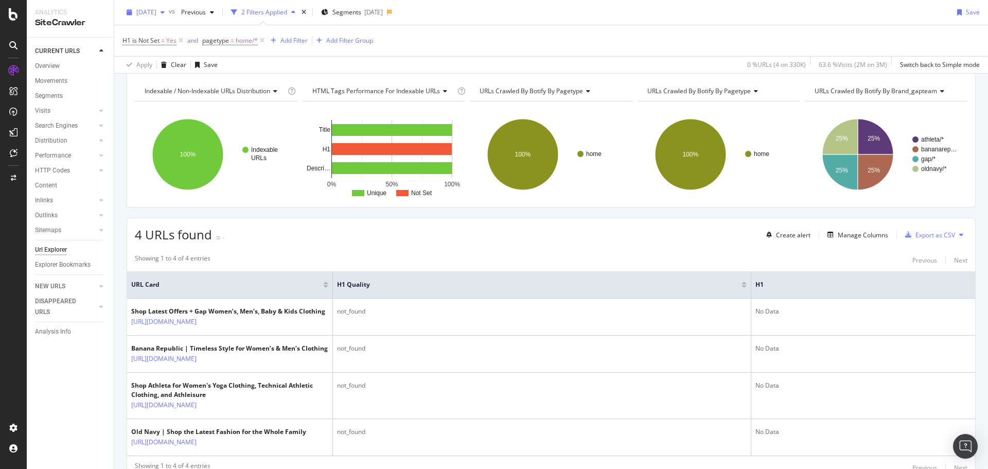
scroll to position [0, 0]
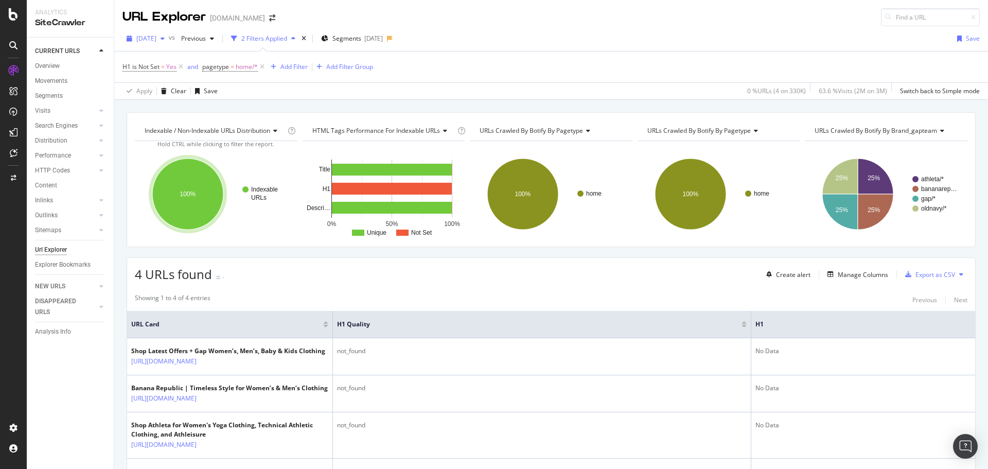
click at [156, 41] on span "2025 Aug. 13th" at bounding box center [146, 38] width 20 height 9
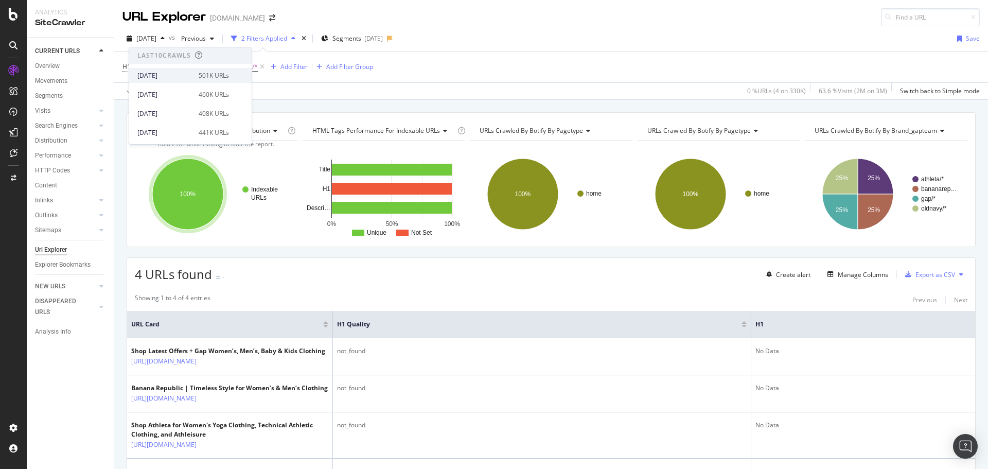
click at [170, 73] on div "[DATE]" at bounding box center [164, 75] width 55 height 9
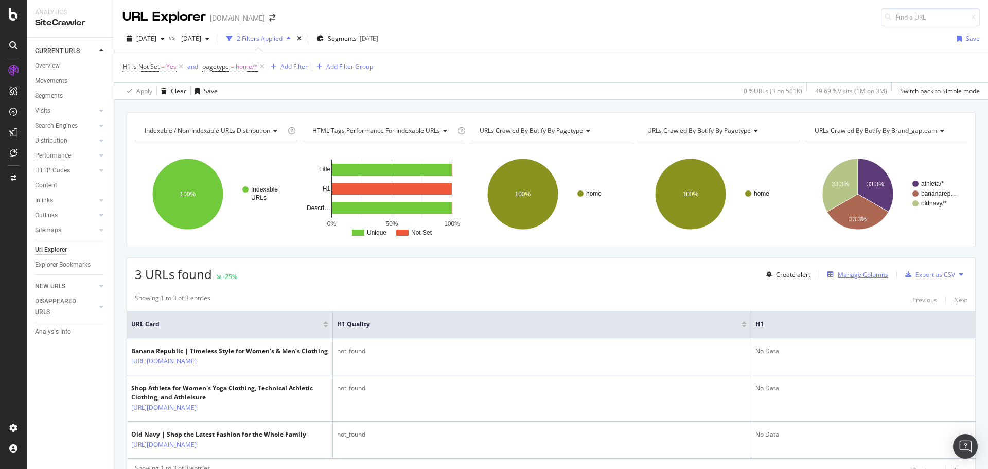
click at [827, 274] on icon "button" at bounding box center [830, 274] width 6 height 6
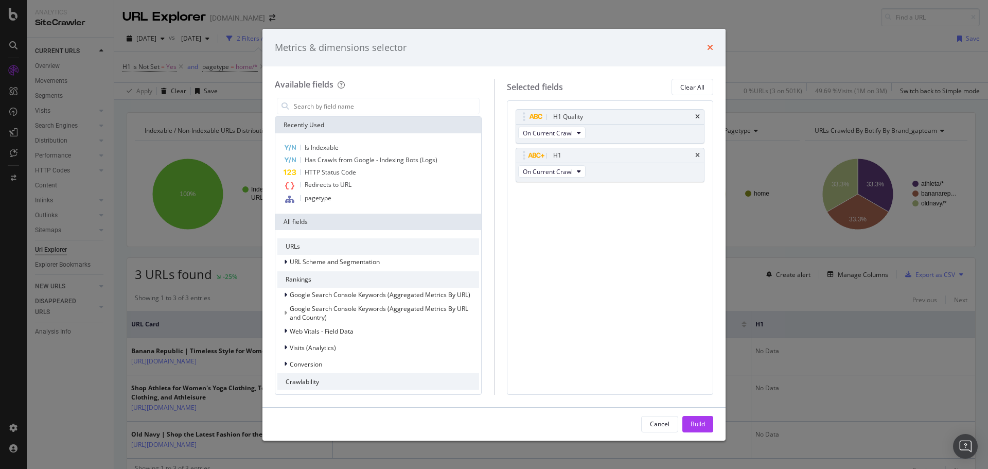
click at [707, 46] on icon "times" at bounding box center [710, 47] width 6 height 8
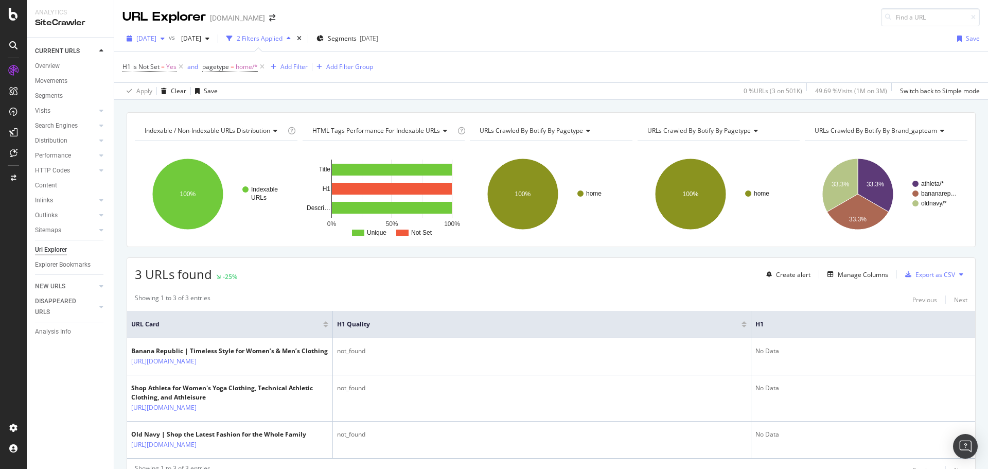
click at [137, 36] on span "[DATE]" at bounding box center [146, 38] width 20 height 9
click at [180, 75] on div "2025 Jul. 30th" at bounding box center [164, 73] width 55 height 9
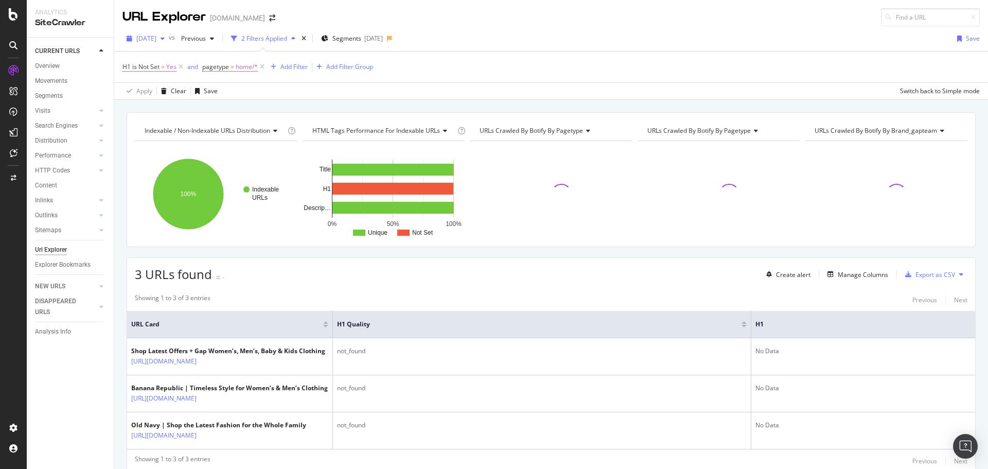
click at [152, 39] on span "2025 Jul. 30th" at bounding box center [146, 38] width 20 height 9
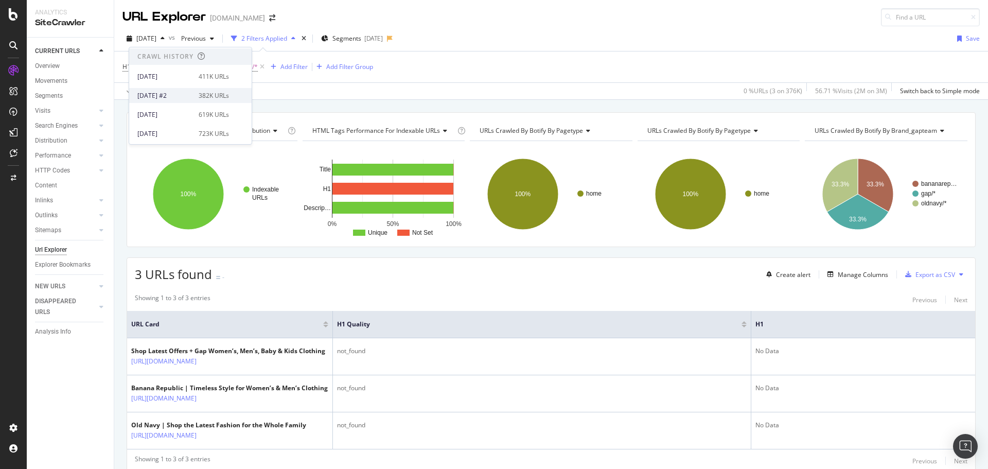
click at [167, 99] on div "2025 Jun. 4th #2" at bounding box center [164, 95] width 55 height 9
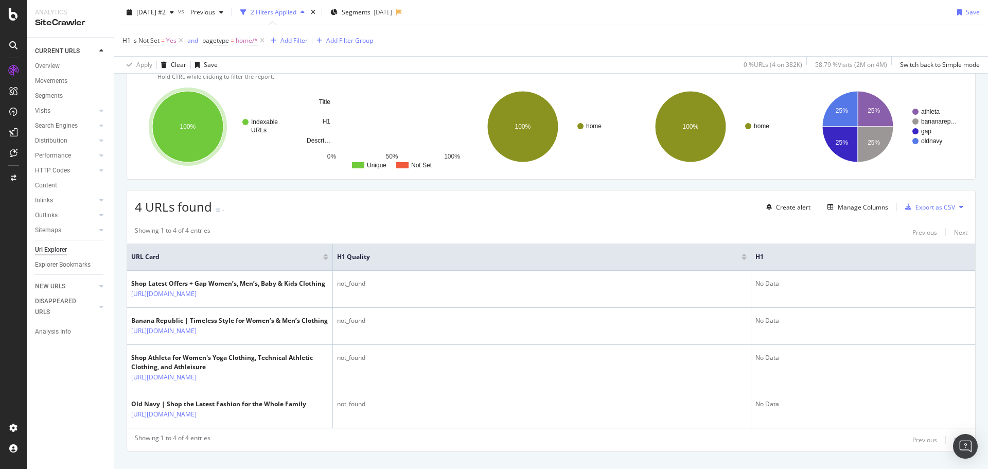
scroll to position [86, 0]
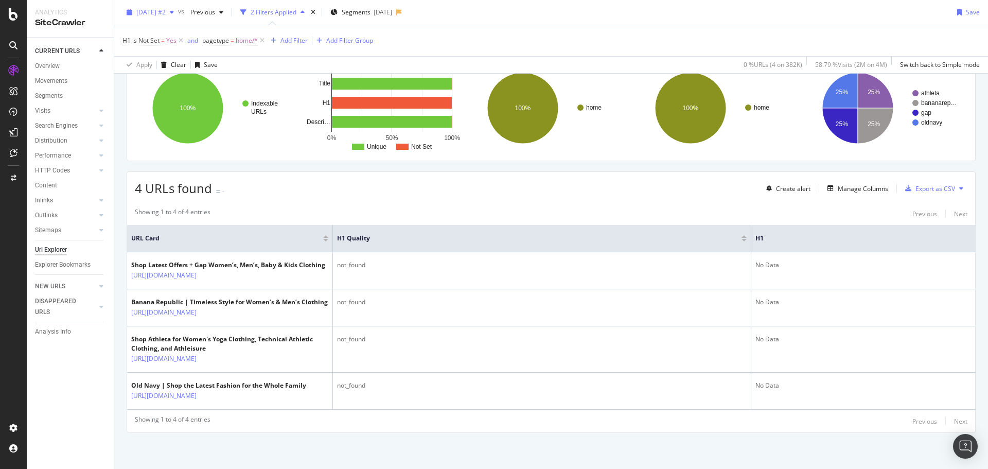
click at [161, 15] on span "2025 Jun. 4th #2" at bounding box center [150, 12] width 29 height 9
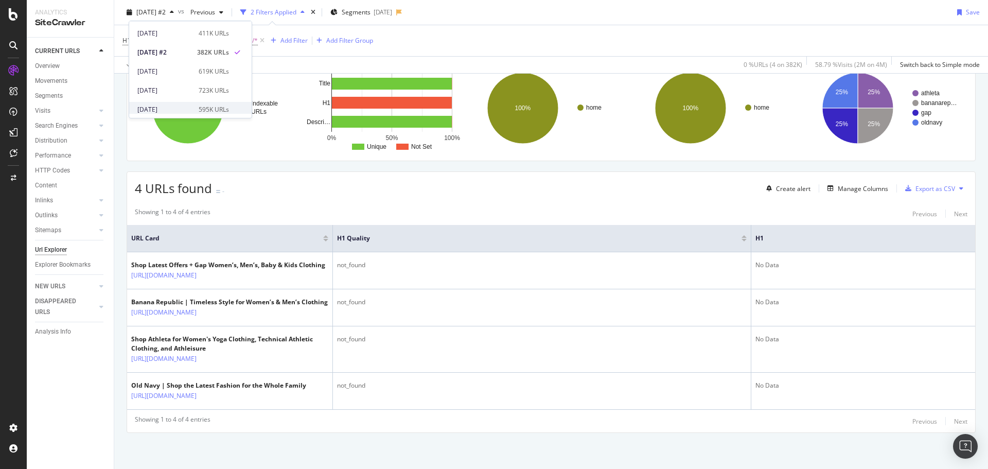
scroll to position [206, 0]
click at [169, 85] on div "2025 May. 7th" at bounding box center [164, 88] width 55 height 9
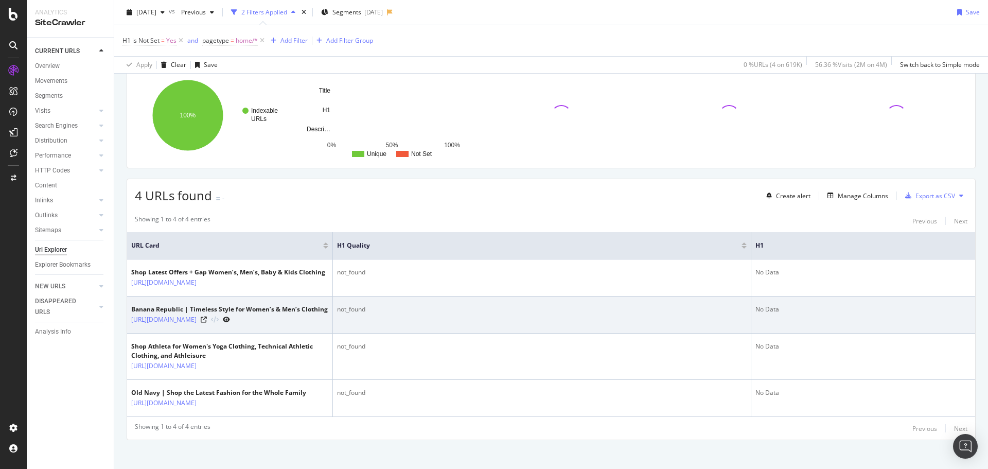
scroll to position [86, 0]
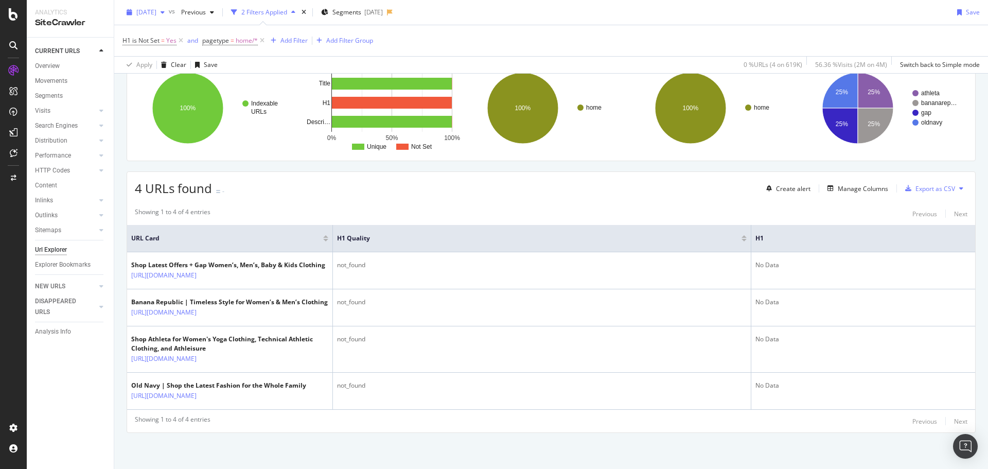
click at [156, 9] on span "2025 May. 7th" at bounding box center [146, 12] width 20 height 9
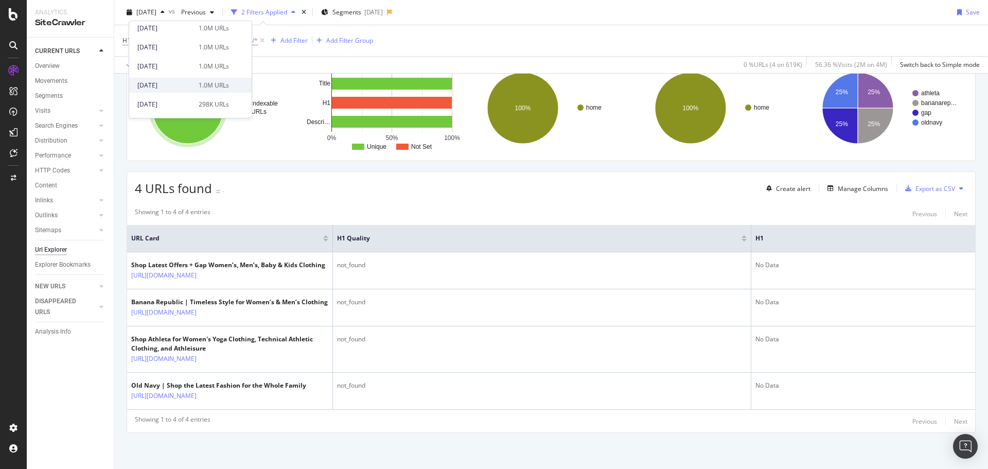
scroll to position [360, 0]
click at [169, 50] on div "2024 Nov. 27th" at bounding box center [164, 48] width 55 height 9
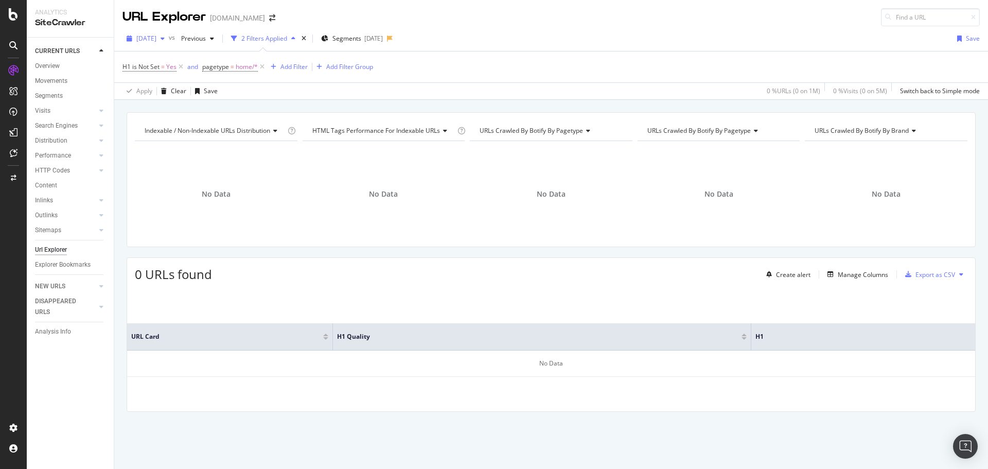
click at [156, 39] on span "2024 Nov. 27th" at bounding box center [146, 38] width 20 height 9
click at [166, 72] on div "2025 Feb. 26th" at bounding box center [164, 68] width 55 height 9
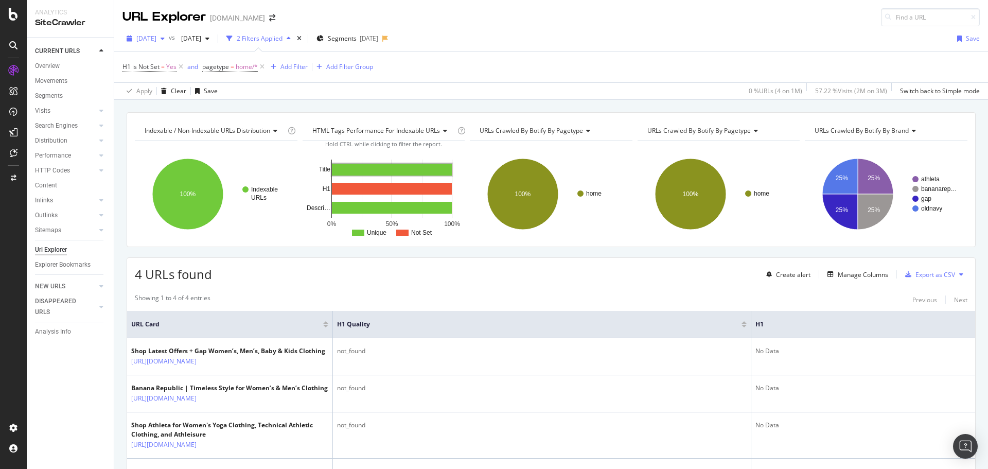
click at [156, 41] on span "2025 Feb. 26th" at bounding box center [146, 38] width 20 height 9
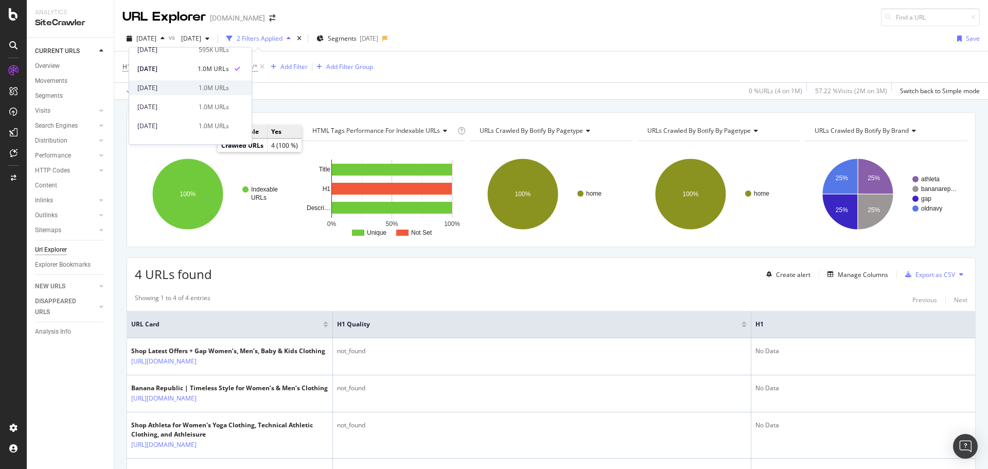
click at [172, 87] on div "2025 Jan. 29th" at bounding box center [164, 87] width 55 height 9
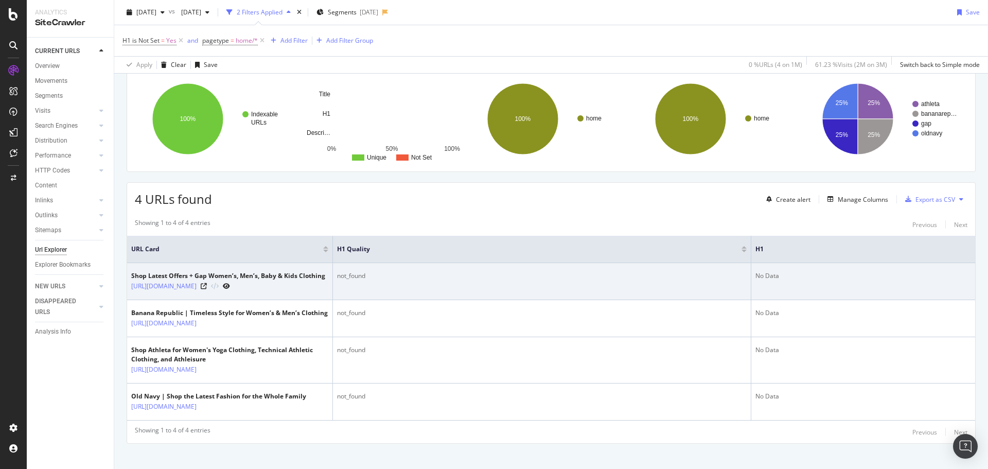
scroll to position [86, 0]
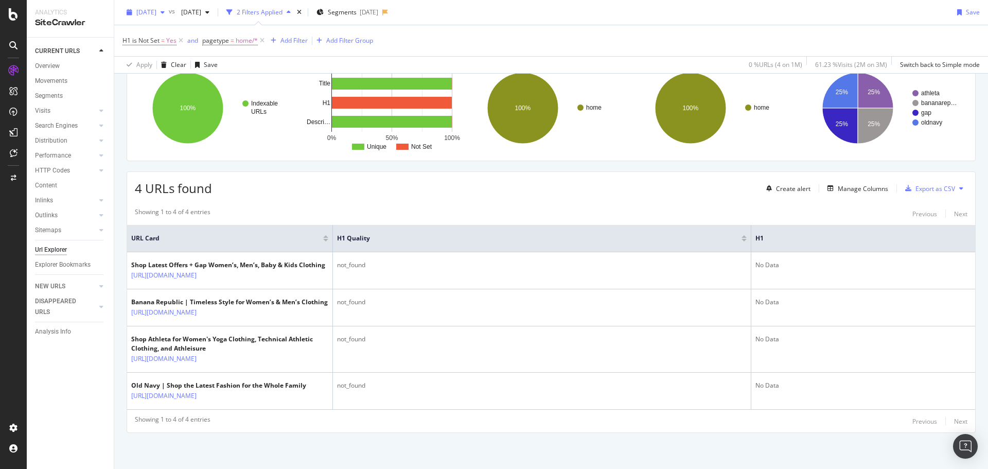
click at [147, 14] on span "2025 Jan. 29th" at bounding box center [146, 12] width 20 height 9
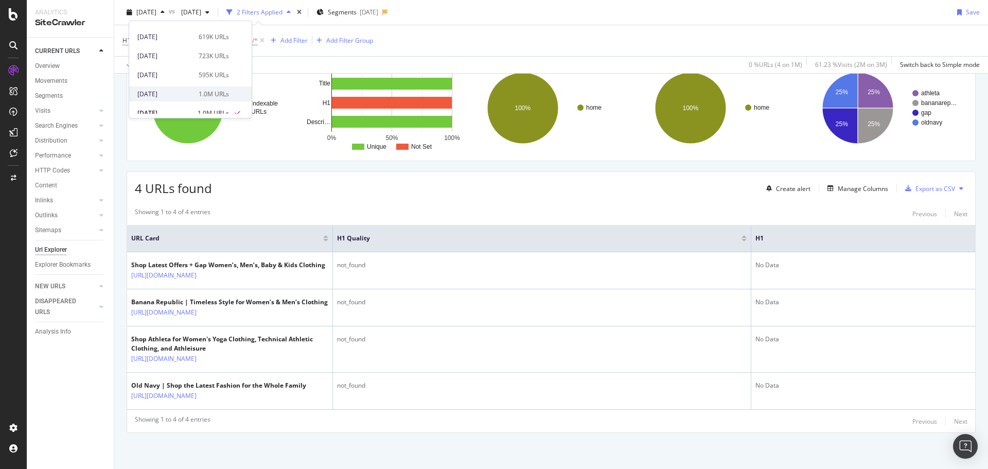
scroll to position [309, 0]
click at [179, 83] on div "2024 Dec. 25th" at bounding box center [164, 80] width 55 height 9
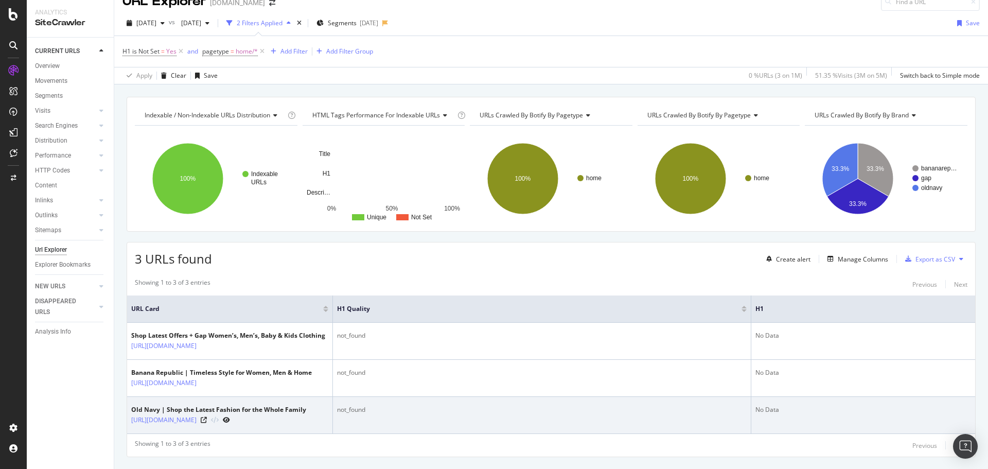
scroll to position [40, 0]
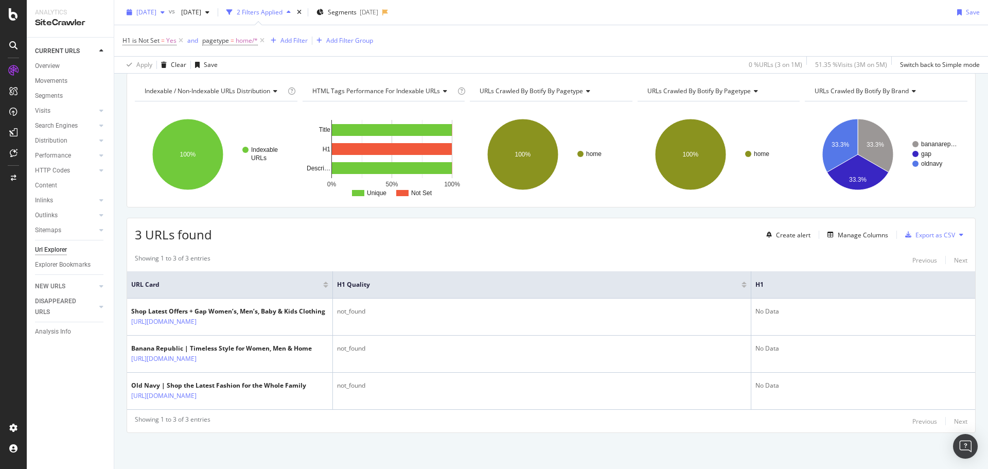
drag, startPoint x: 168, startPoint y: 10, endPoint x: 175, endPoint y: 16, distance: 9.5
click at [156, 10] on span "2024 Dec. 25th" at bounding box center [146, 12] width 20 height 9
click at [173, 49] on div "2024 Nov. 27th" at bounding box center [164, 48] width 55 height 9
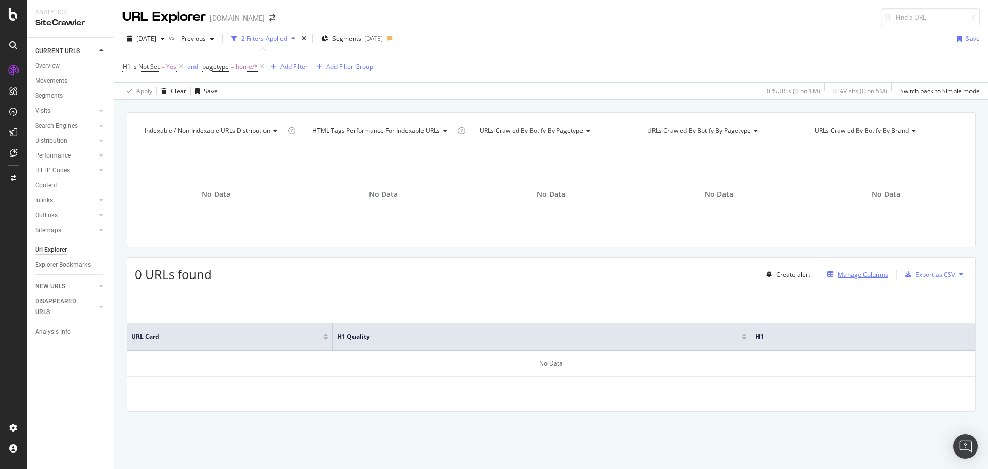
click at [868, 276] on div "Manage Columns" at bounding box center [863, 274] width 50 height 9
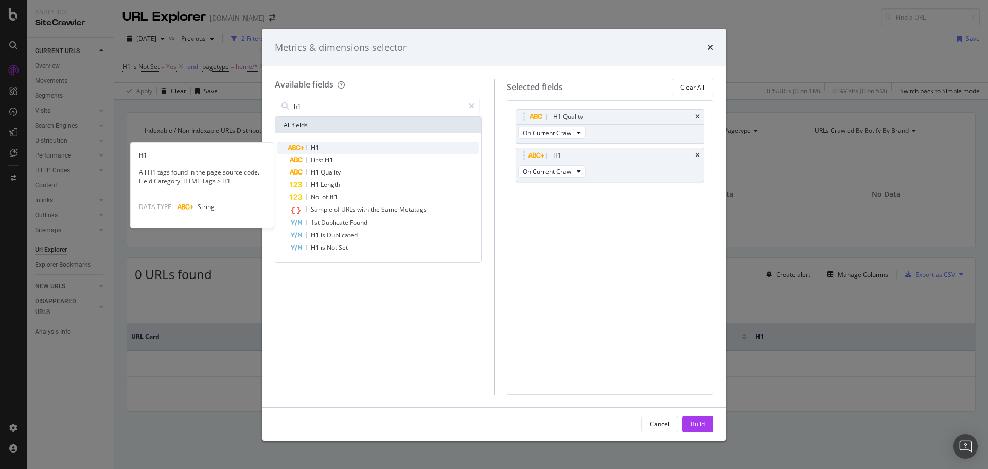
type input "h1"
click at [340, 148] on div "H1" at bounding box center [384, 147] width 189 height 12
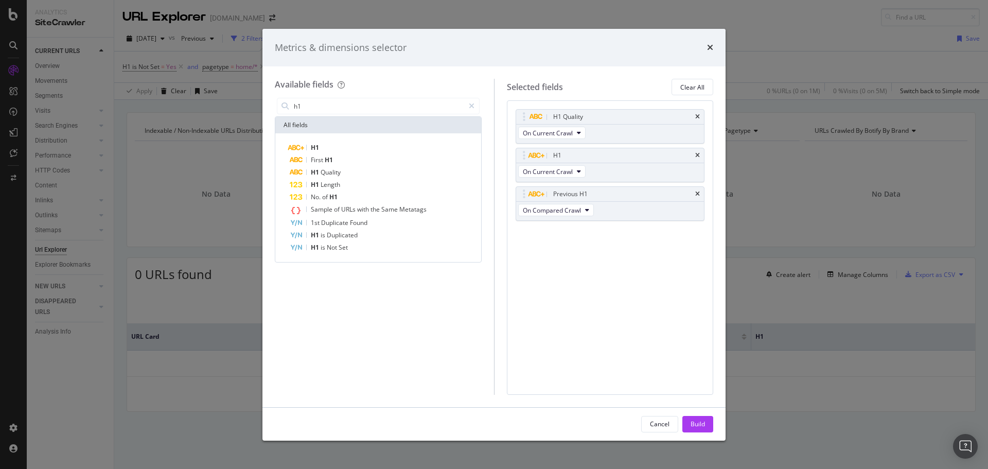
drag, startPoint x: 702, startPoint y: 424, endPoint x: 711, endPoint y: 414, distance: 13.5
click at [702, 424] on div "Build" at bounding box center [697, 423] width 14 height 9
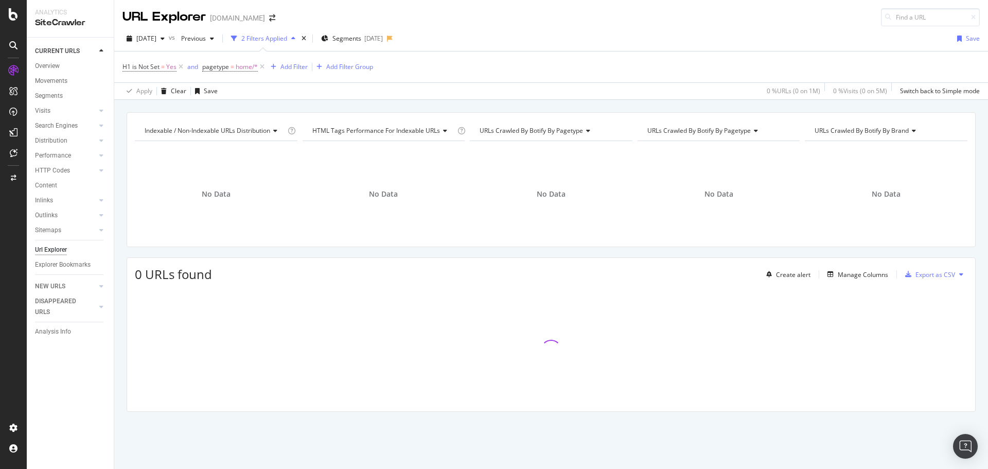
drag, startPoint x: 179, startPoint y: 65, endPoint x: 882, endPoint y: 315, distance: 746.2
click at [180, 65] on icon at bounding box center [180, 67] width 9 height 10
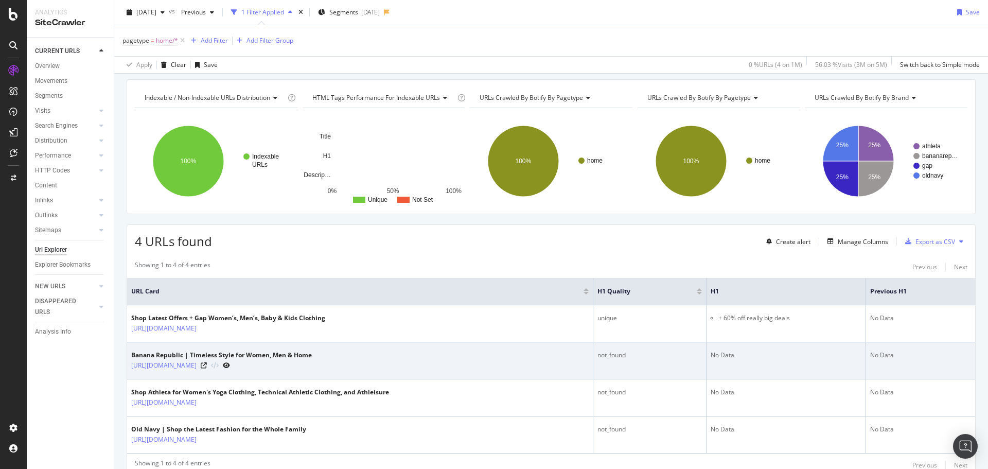
scroll to position [77, 0]
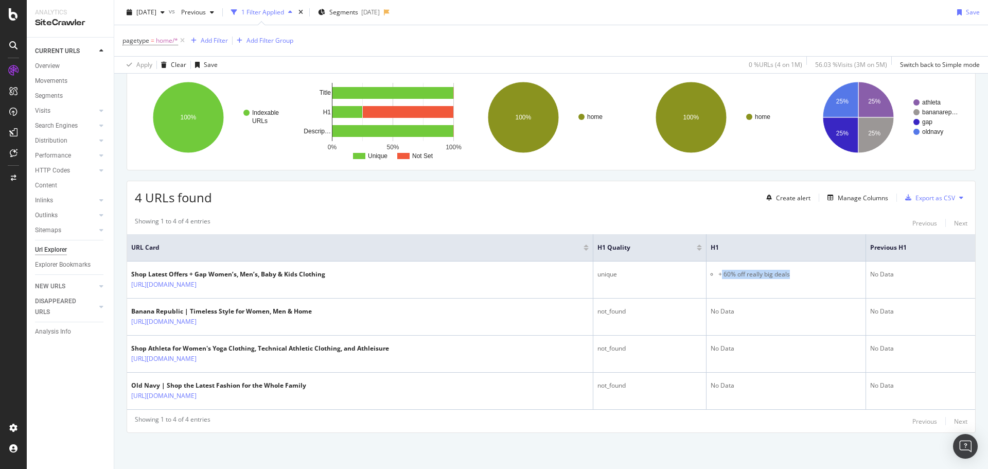
drag, startPoint x: 716, startPoint y: 271, endPoint x: 875, endPoint y: 459, distance: 247.1
click at [846, 282] on td "+ 60% off really big deals" at bounding box center [785, 279] width 159 height 37
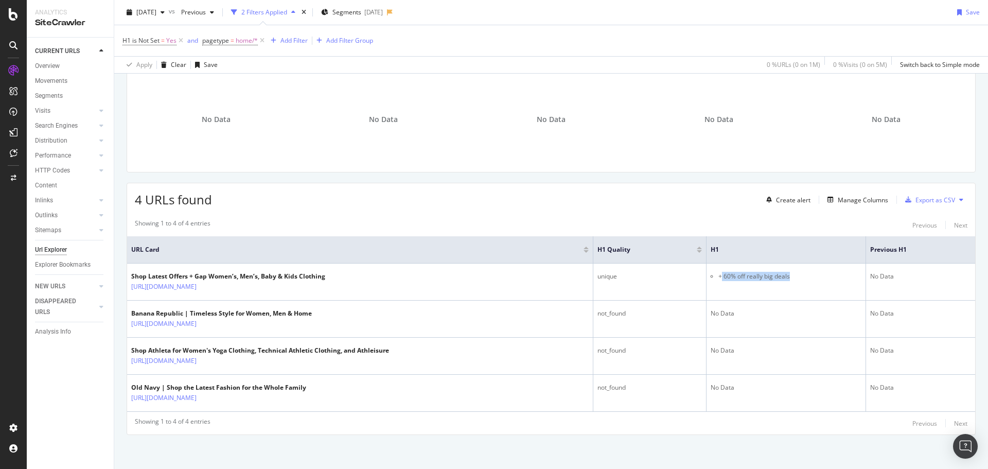
scroll to position [77, 0]
click at [146, 14] on span "2024 Nov. 27th" at bounding box center [146, 12] width 20 height 9
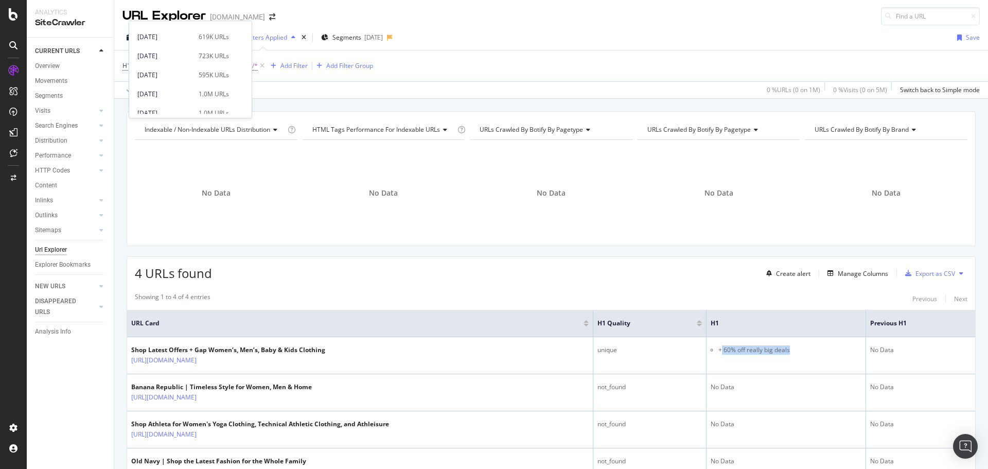
scroll to position [0, 0]
click at [688, 46] on div "2024 Nov. 27th vs Previous 2 Filters Applied Segments 2024-10-29 Save" at bounding box center [551, 40] width 874 height 21
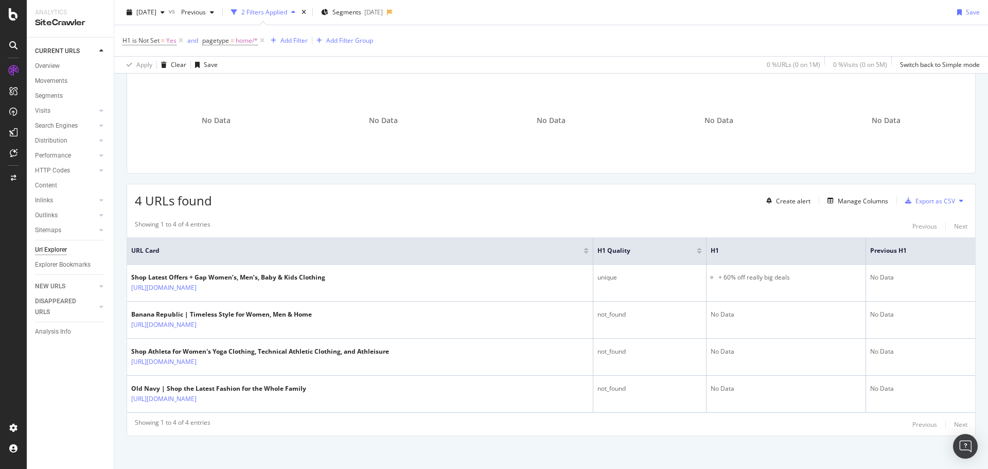
scroll to position [77, 0]
click at [145, 14] on span "2024 Nov. 27th" at bounding box center [146, 12] width 20 height 9
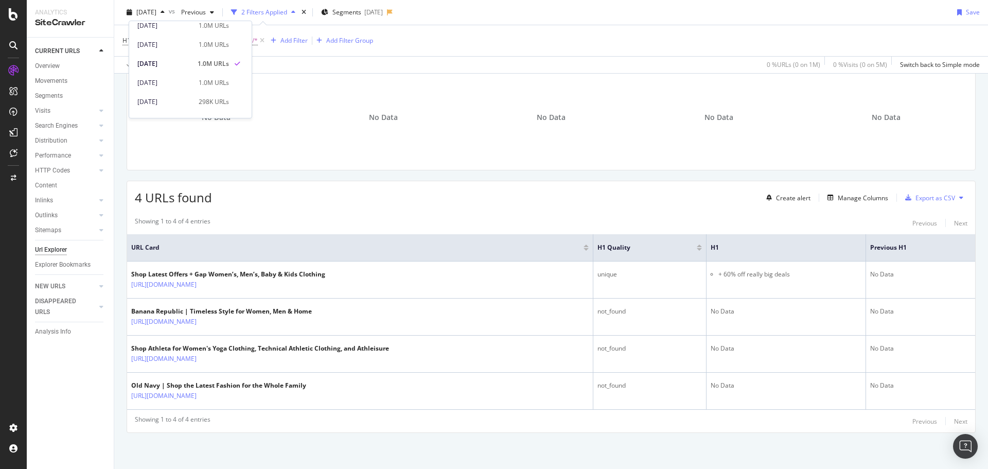
scroll to position [360, 0]
click at [161, 70] on div "2024 Oct. 30th" at bounding box center [164, 67] width 55 height 9
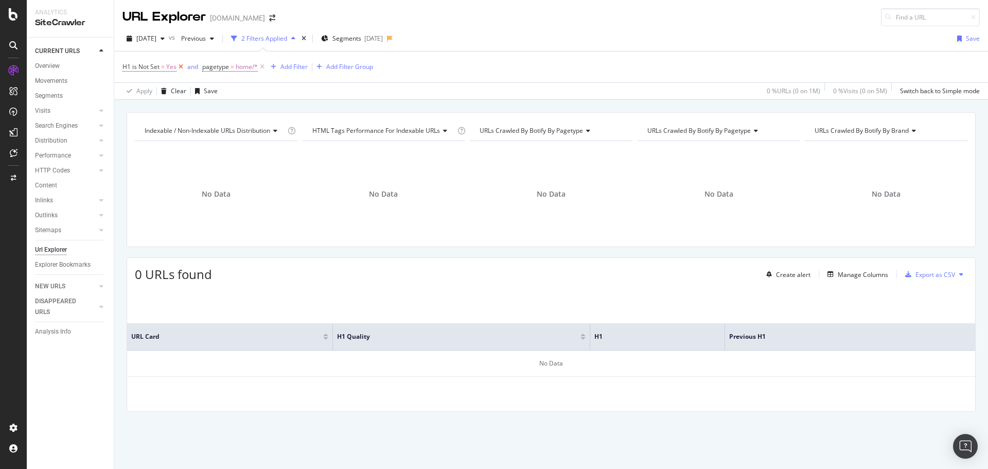
click at [182, 68] on icon at bounding box center [180, 67] width 9 height 10
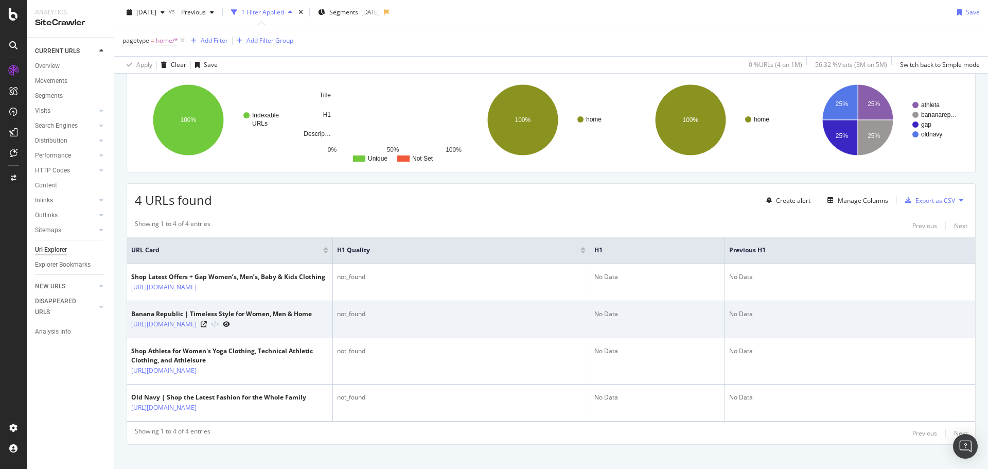
scroll to position [86, 0]
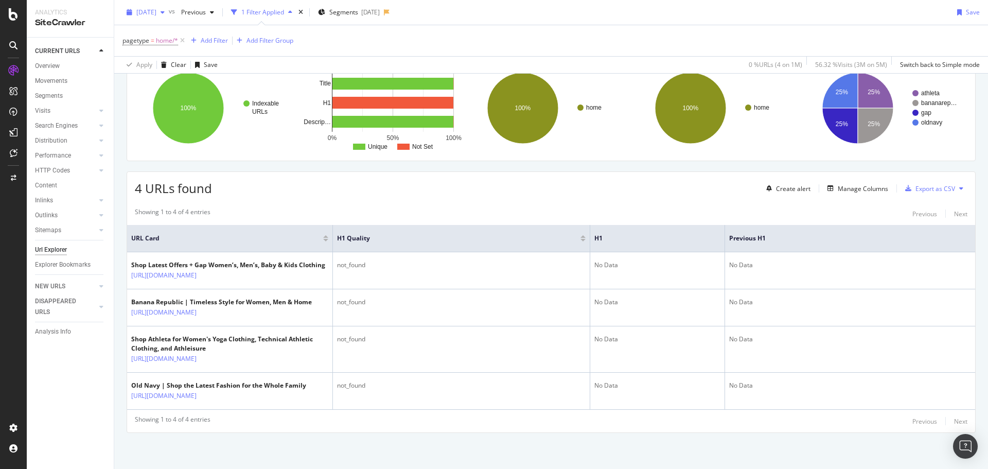
click at [156, 15] on span "2024 Oct. 30th" at bounding box center [146, 12] width 20 height 9
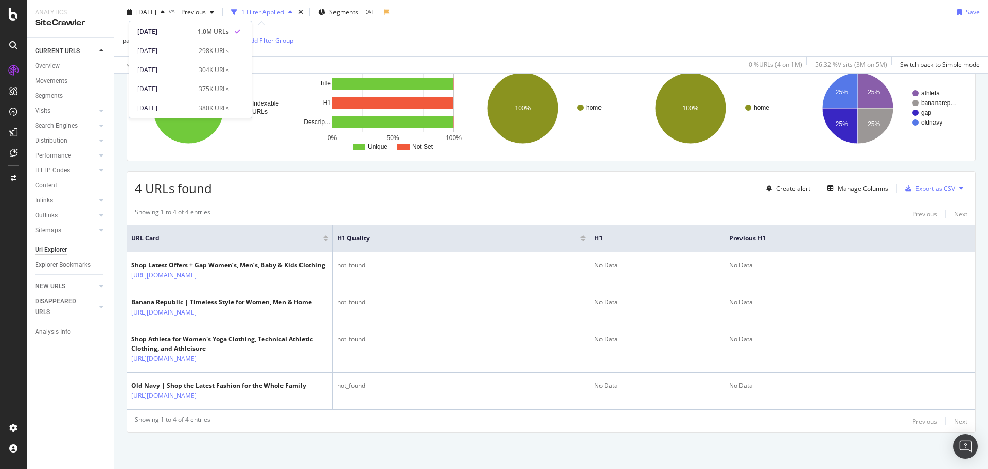
scroll to position [412, 0]
click at [173, 51] on div "2024 Aug. 28th" at bounding box center [164, 53] width 55 height 9
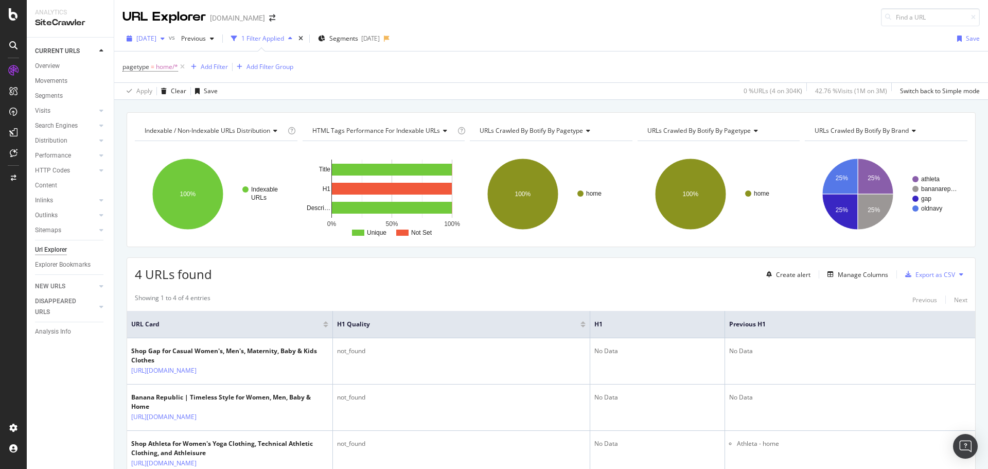
click at [153, 45] on div "2024 Aug. 28th" at bounding box center [145, 38] width 46 height 15
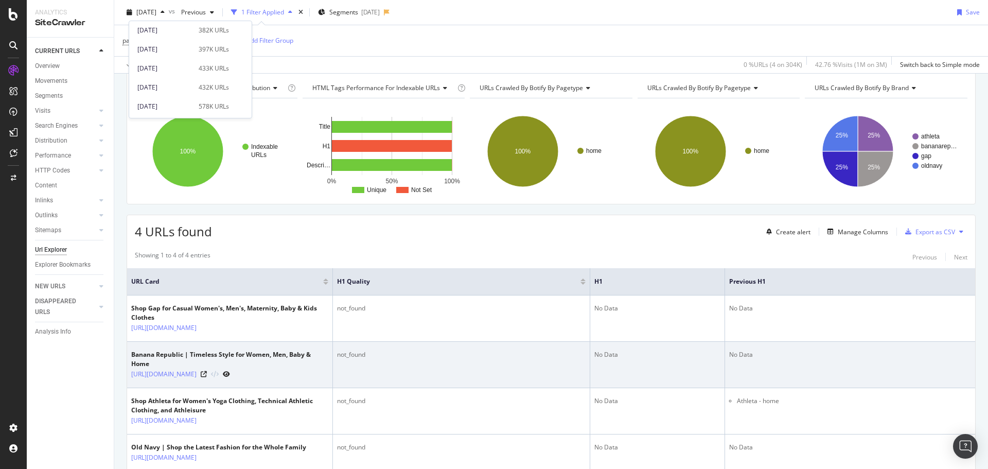
scroll to position [104, 0]
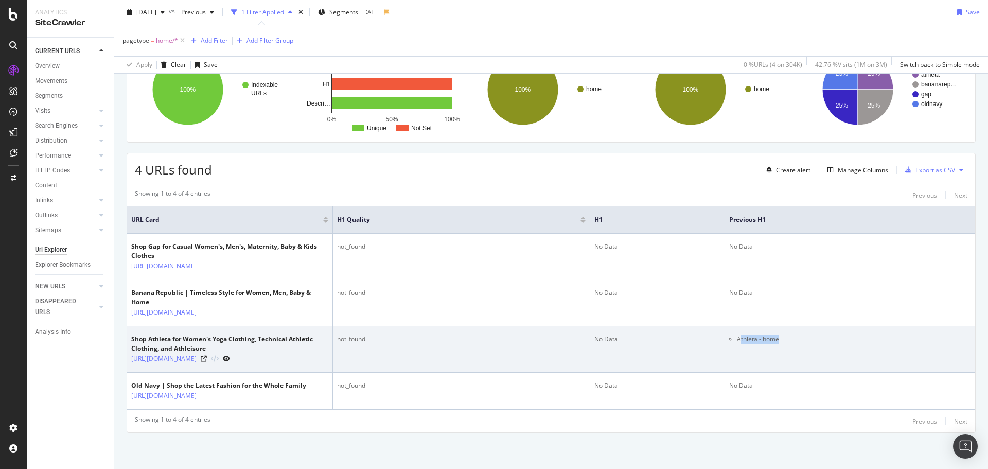
drag, startPoint x: 742, startPoint y: 335, endPoint x: 809, endPoint y: 332, distance: 66.9
click at [809, 332] on td "Athleta - home" at bounding box center [850, 349] width 250 height 46
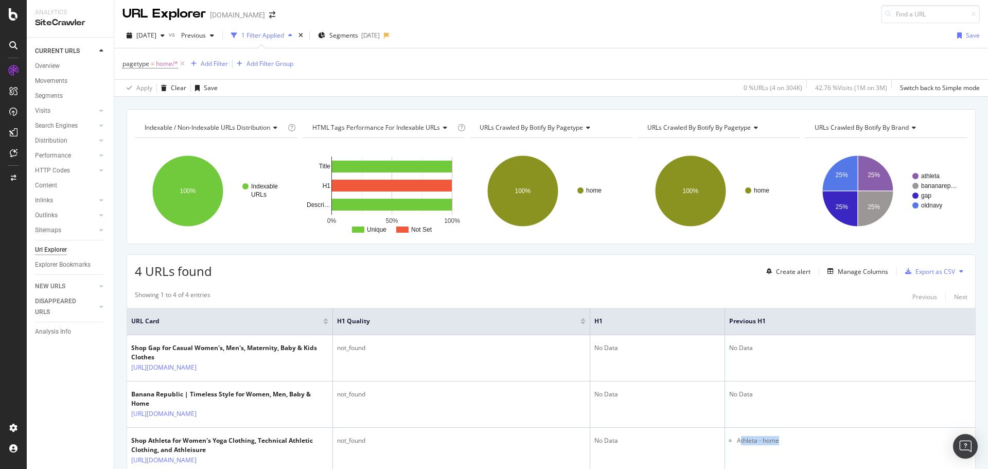
scroll to position [0, 0]
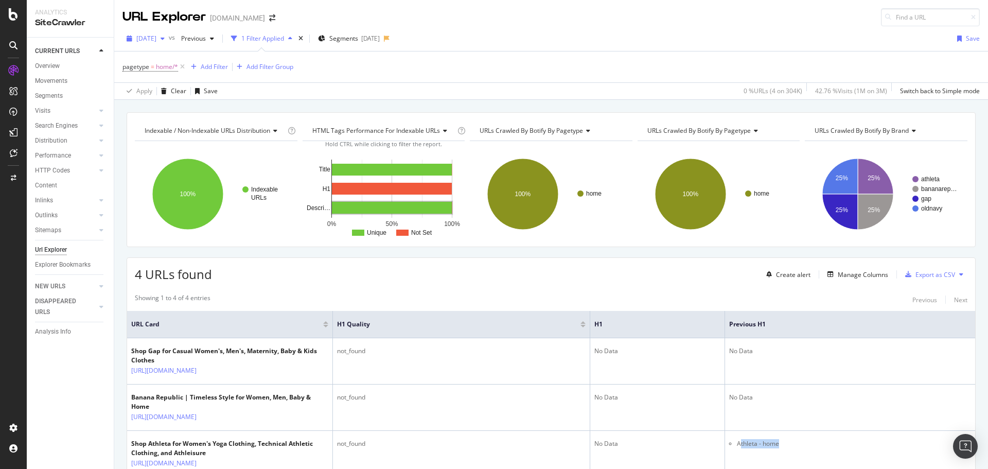
click at [156, 40] on span "2024 Aug. 28th" at bounding box center [146, 38] width 20 height 9
click at [142, 133] on div "2023 Sep. 13th" at bounding box center [164, 132] width 55 height 9
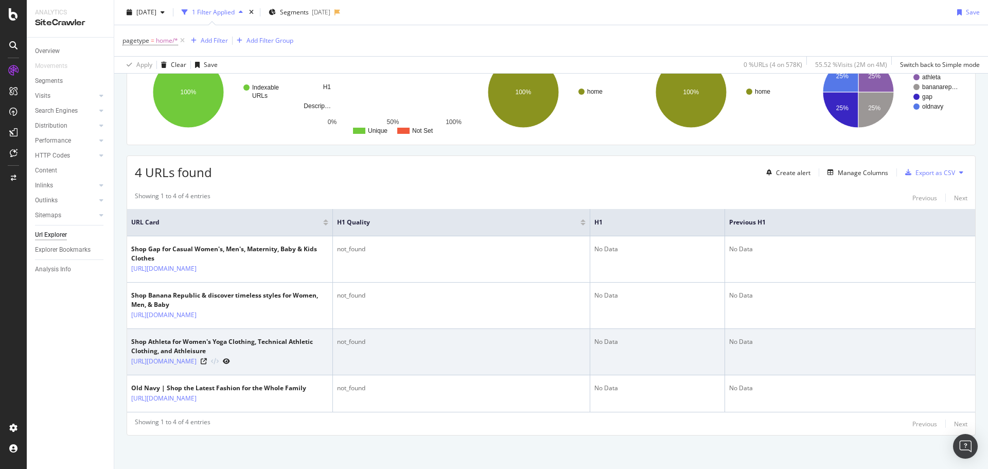
scroll to position [104, 0]
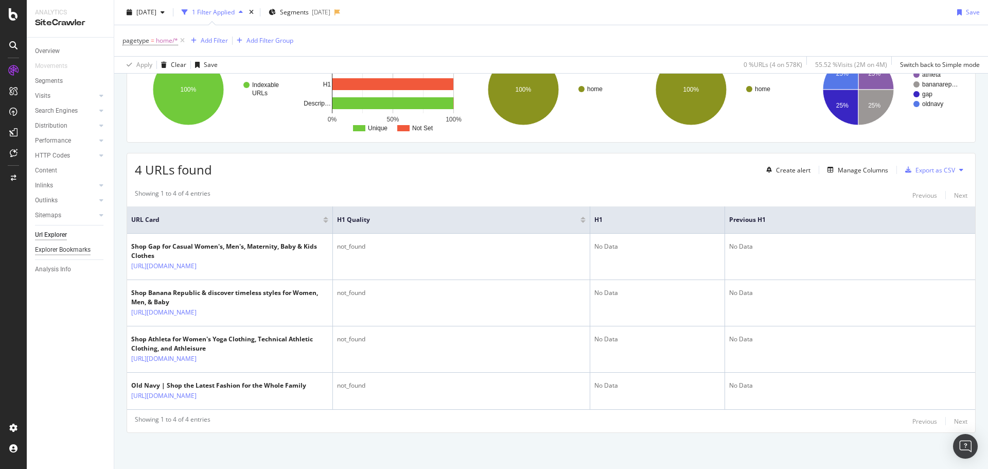
click at [54, 253] on div "Explorer Bookmarks" at bounding box center [63, 249] width 56 height 11
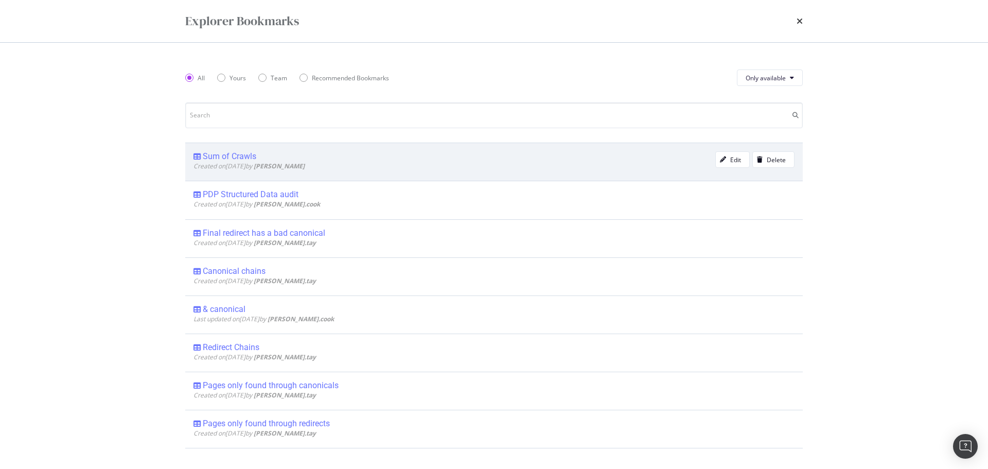
type input "a"
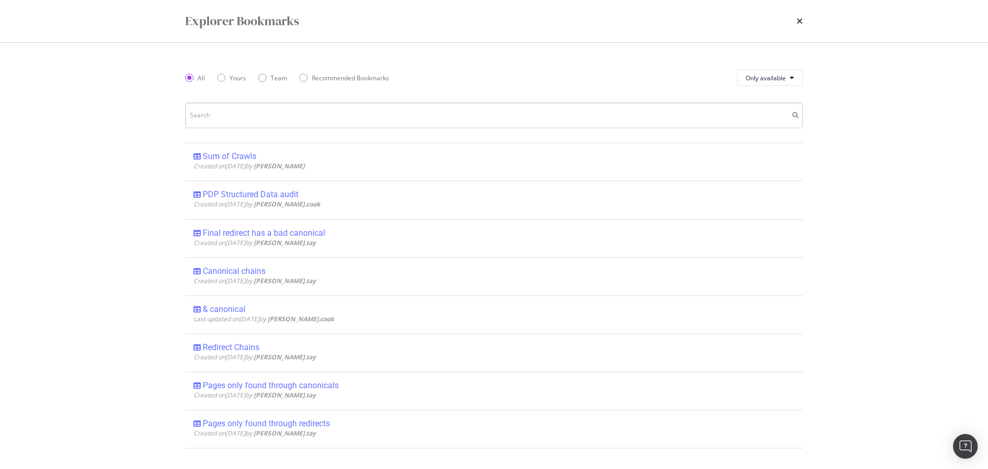
click at [371, 108] on input "modal" at bounding box center [493, 115] width 617 height 26
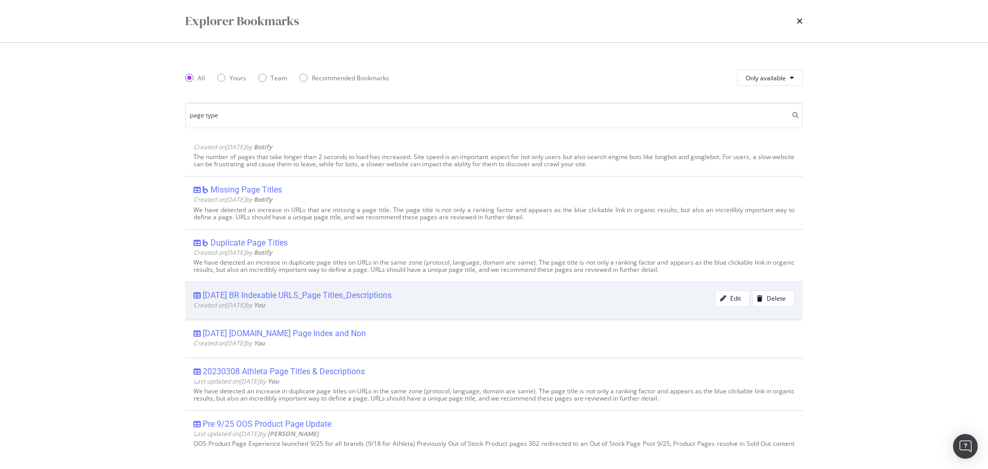
scroll to position [34, 0]
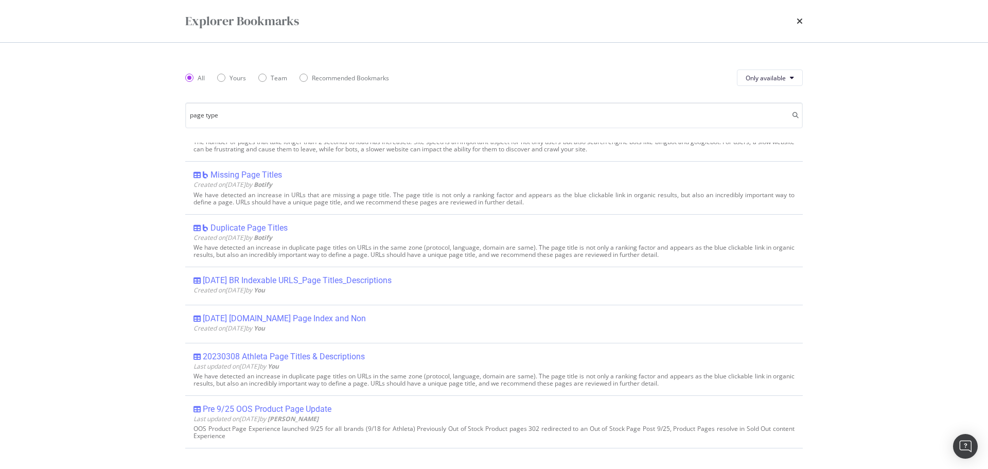
drag, startPoint x: 231, startPoint y: 110, endPoint x: 156, endPoint y: 110, distance: 74.6
click at [156, 110] on div "Explorer Bookmarks All Yours Team Recommended Bookmarks Only available page typ…" at bounding box center [494, 234] width 988 height 469
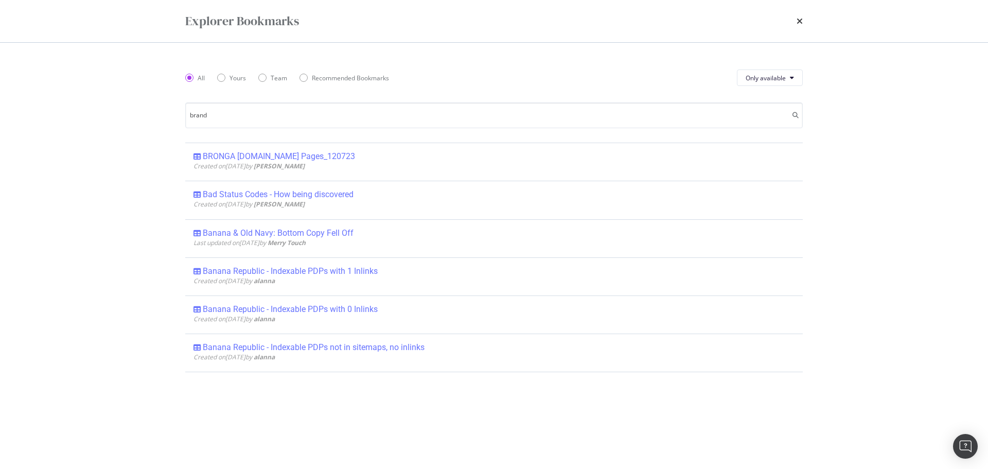
scroll to position [0, 0]
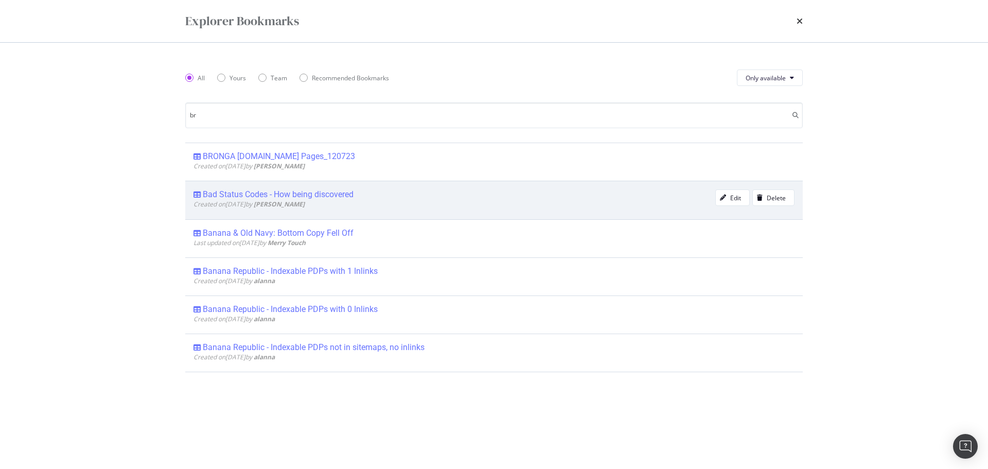
type input "b"
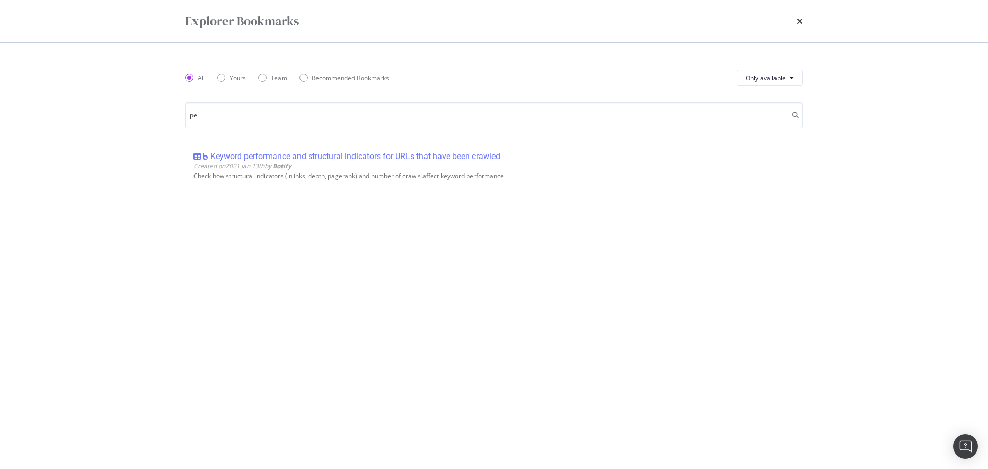
type input "p"
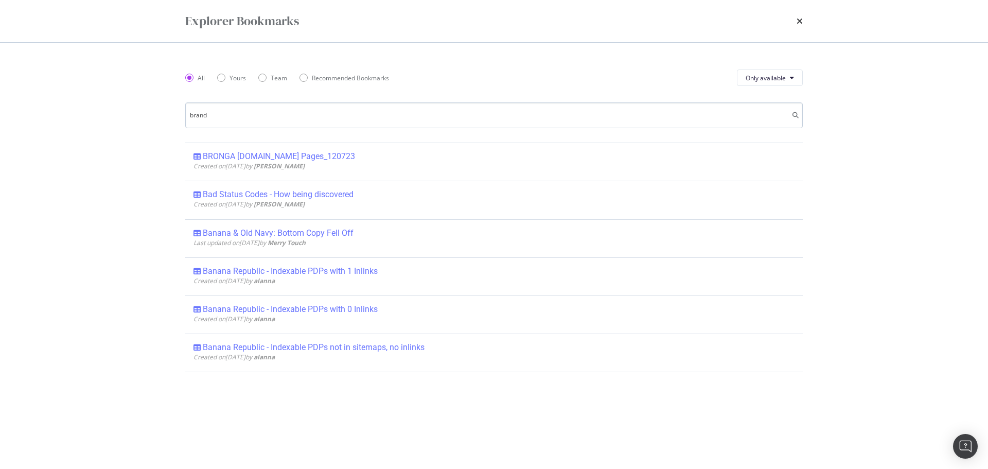
drag, startPoint x: 235, startPoint y: 123, endPoint x: 191, endPoint y: 111, distance: 44.8
click at [191, 111] on input "brand" at bounding box center [493, 115] width 617 height 26
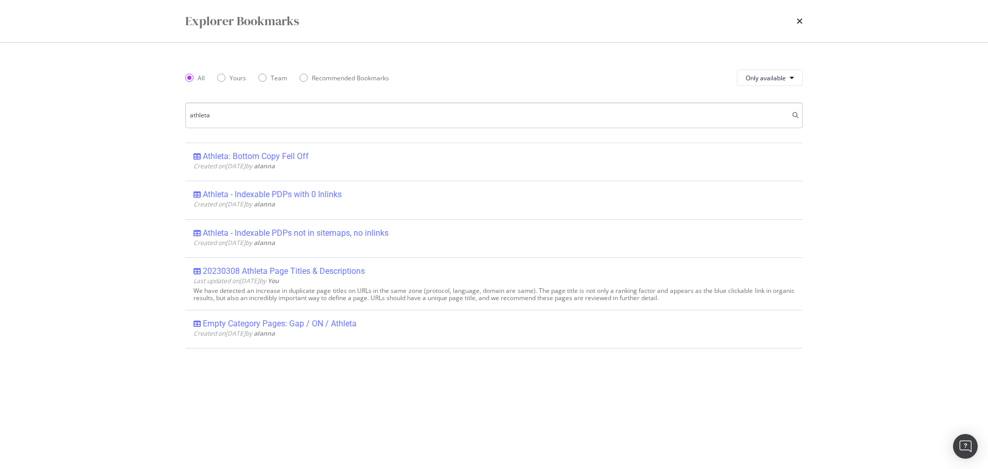
click at [255, 108] on input "athleta" at bounding box center [493, 115] width 617 height 26
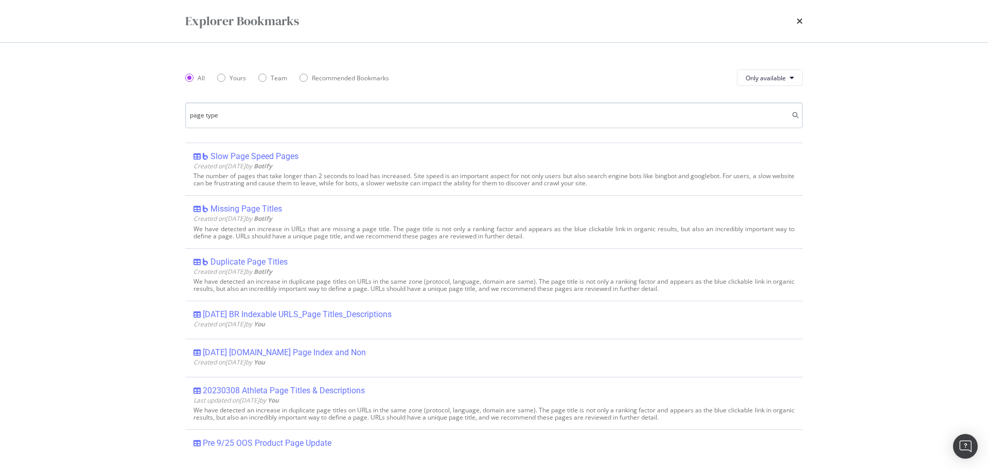
click at [241, 105] on input "page type" at bounding box center [493, 115] width 617 height 26
click at [223, 79] on div "Yours" at bounding box center [221, 78] width 8 height 8
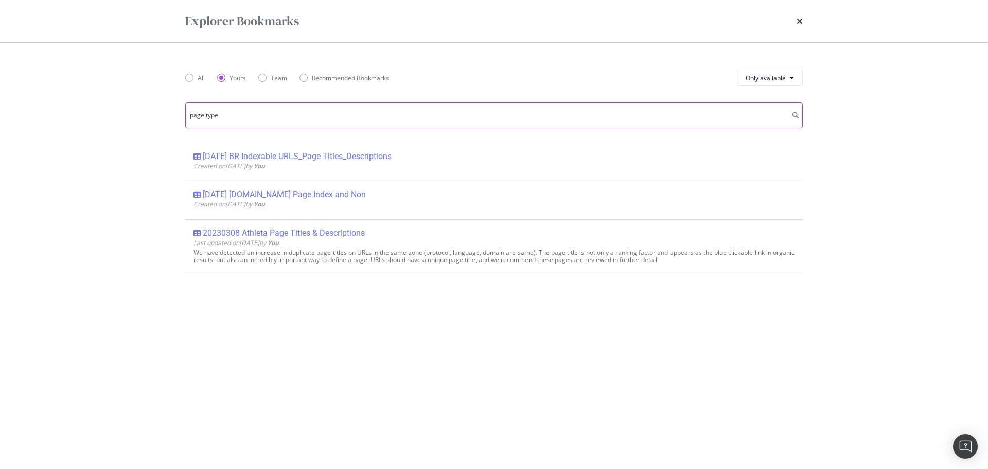
click at [216, 122] on input "page type" at bounding box center [493, 115] width 617 height 26
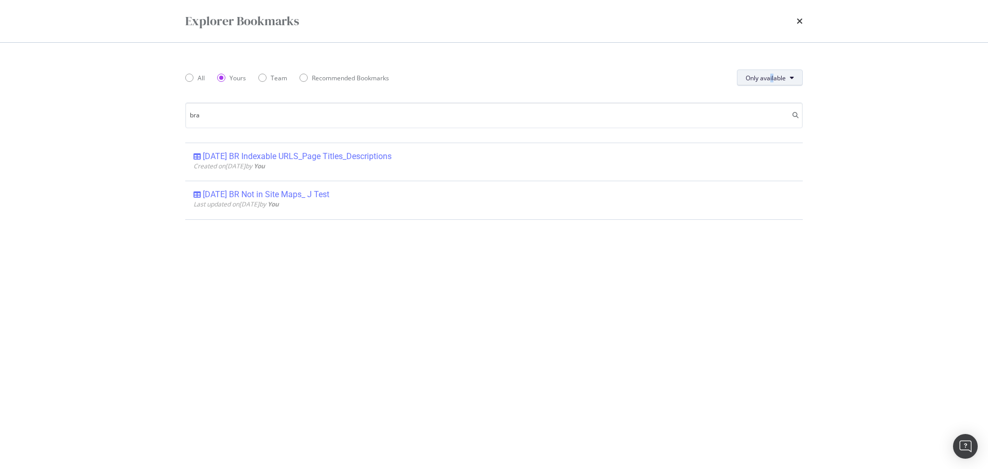
click at [769, 73] on div "All Yours Team Recommended Bookmarks Only available" at bounding box center [493, 77] width 617 height 29
click at [769, 74] on span "Only available" at bounding box center [765, 78] width 40 height 9
click at [763, 93] on div "All" at bounding box center [765, 98] width 57 height 15
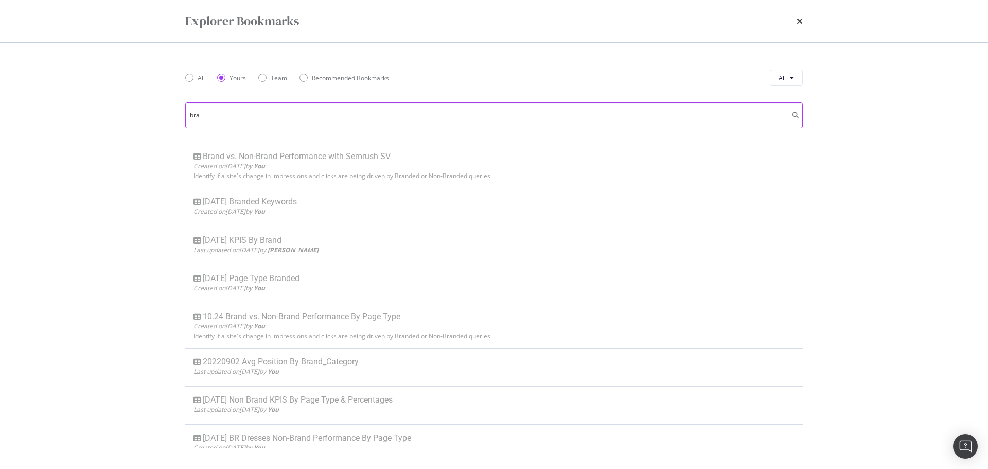
click at [236, 121] on input "bra" at bounding box center [493, 115] width 617 height 26
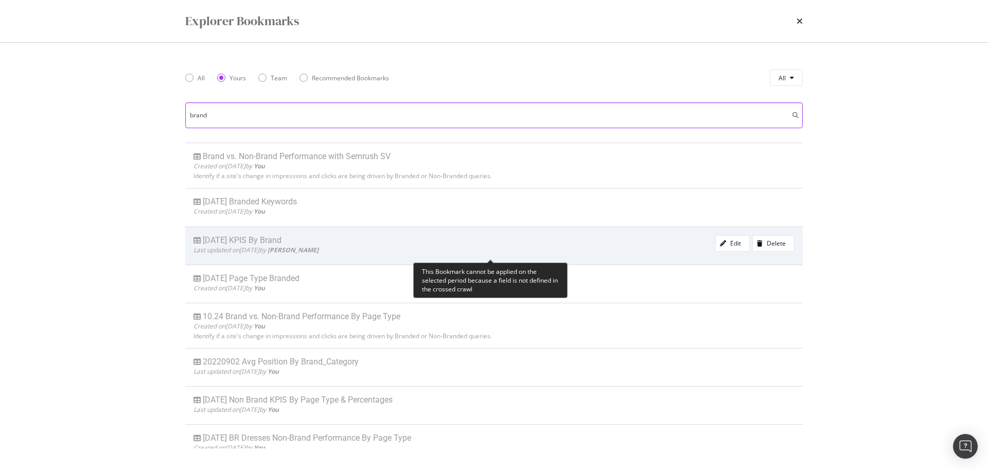
type input "brand"
click at [268, 240] on div "04.07.2023 KPIS By Brand" at bounding box center [242, 240] width 79 height 10
click at [273, 243] on div "04.07.2023 KPIS By Brand" at bounding box center [242, 240] width 79 height 10
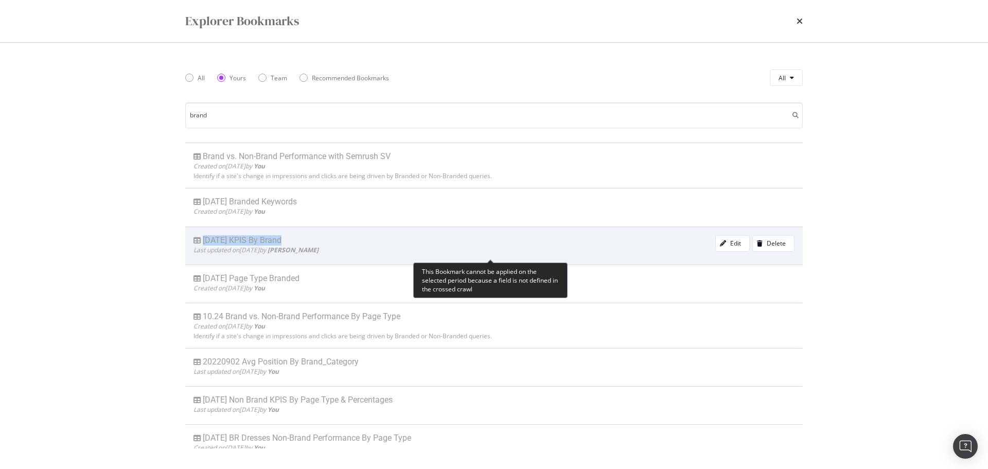
click at [273, 243] on div "04.07.2023 KPIS By Brand" at bounding box center [242, 240] width 79 height 10
click at [730, 242] on div "Edit" at bounding box center [735, 243] width 11 height 9
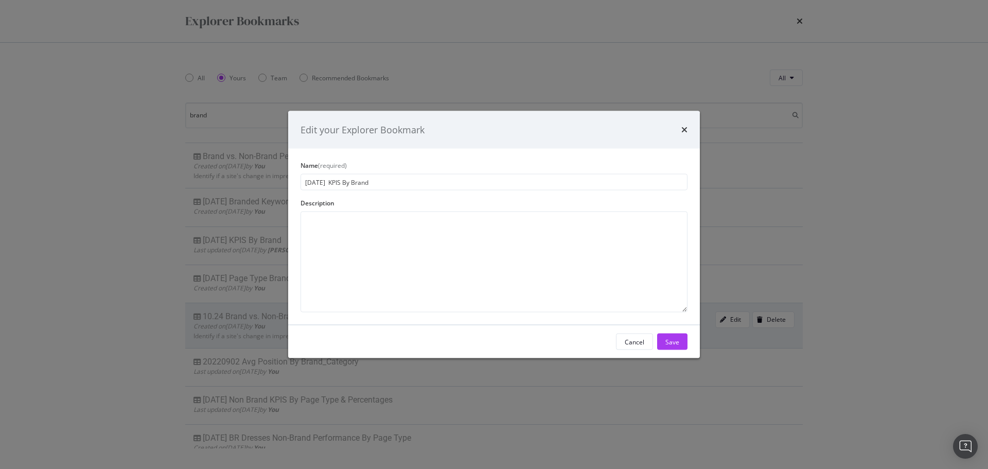
click at [637, 337] on div "Cancel" at bounding box center [635, 341] width 20 height 14
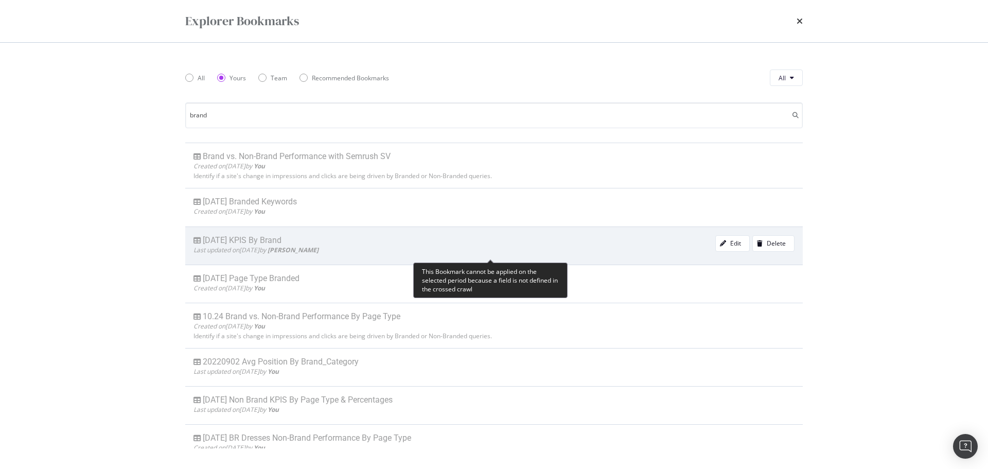
click at [529, 243] on div "04.07.2023 KPIS By Brand" at bounding box center [454, 240] width 522 height 10
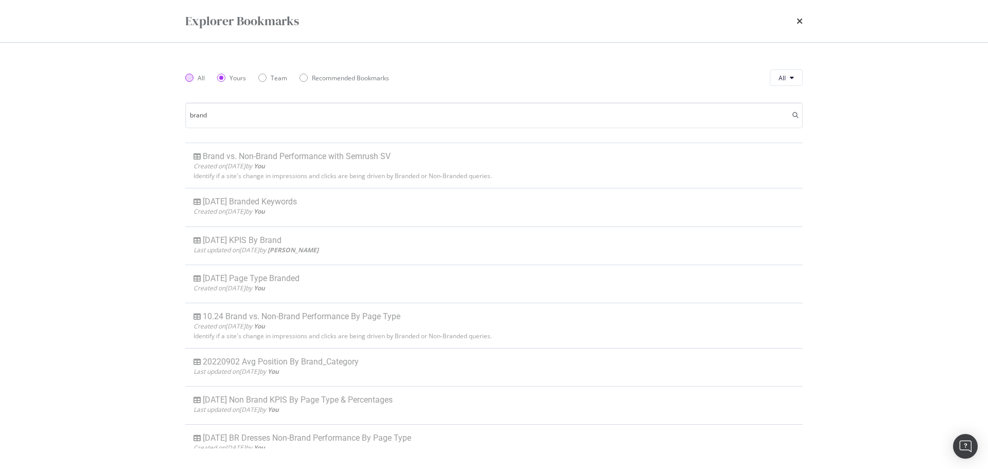
click at [187, 78] on div "All" at bounding box center [189, 78] width 8 height 8
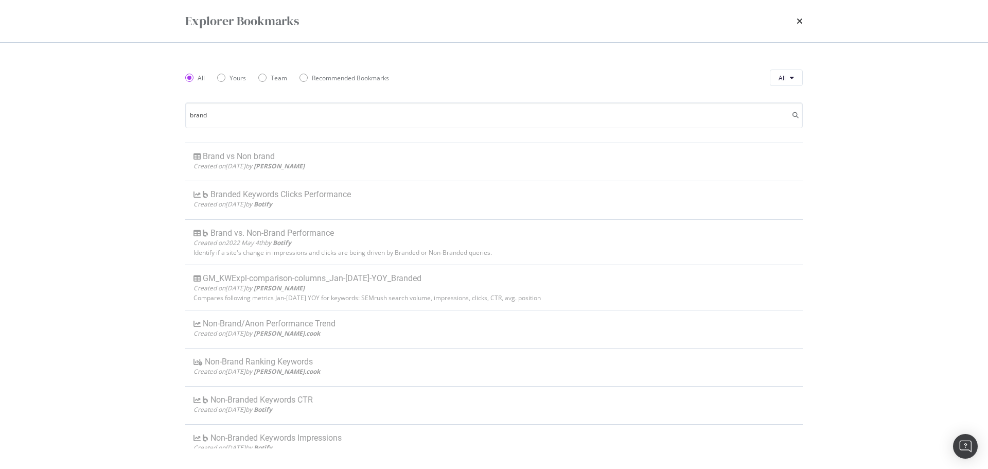
click at [796, 26] on div "times" at bounding box center [799, 20] width 6 height 17
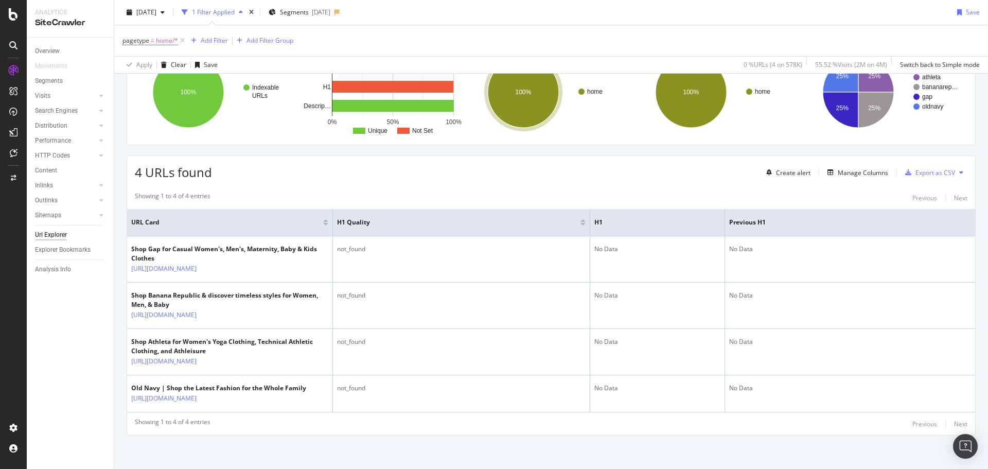
scroll to position [103, 0]
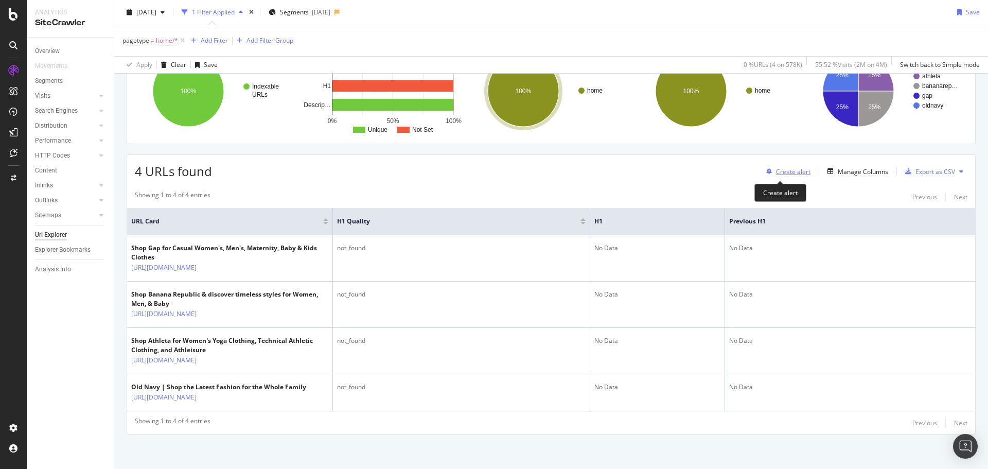
click at [795, 172] on div "Create alert" at bounding box center [793, 171] width 34 height 9
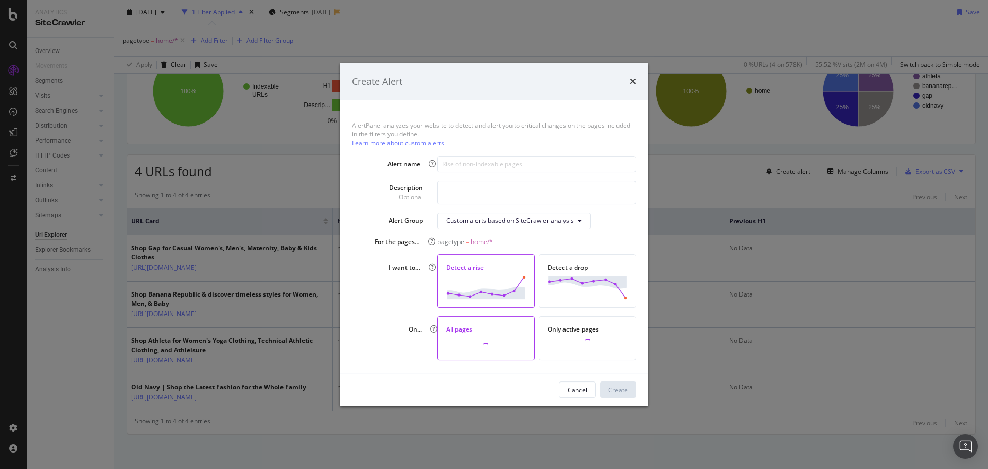
click at [629, 80] on div "Create Alert" at bounding box center [494, 81] width 284 height 13
click at [633, 81] on icon "times" at bounding box center [633, 81] width 6 height 8
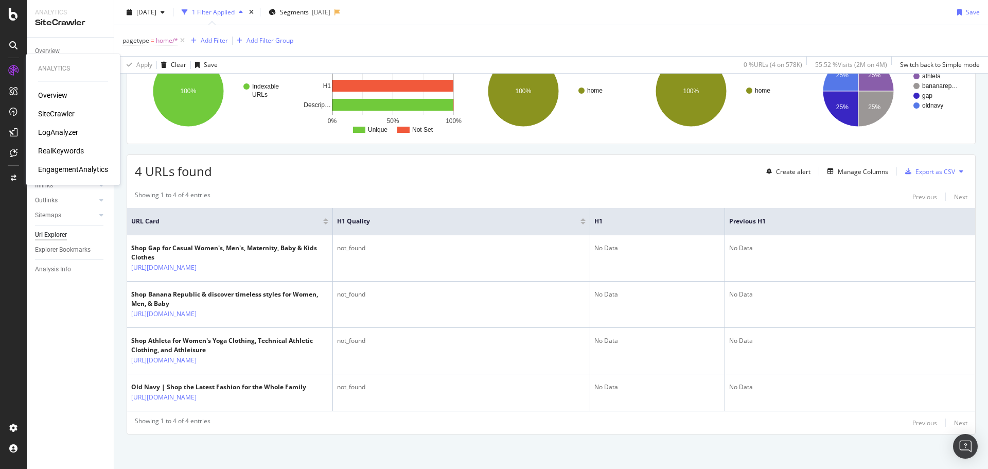
click at [64, 149] on div "RealKeywords" at bounding box center [61, 151] width 46 height 10
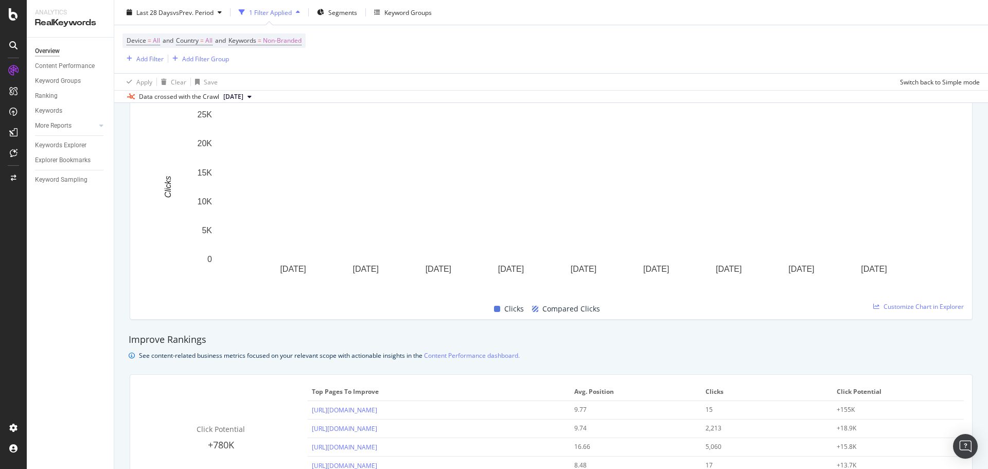
scroll to position [420, 0]
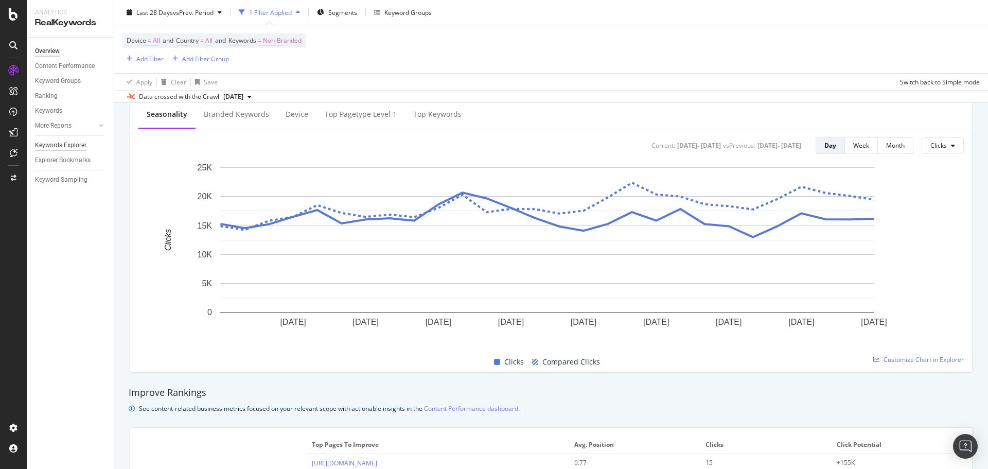
click at [65, 146] on div "Keywords Explorer" at bounding box center [60, 145] width 51 height 11
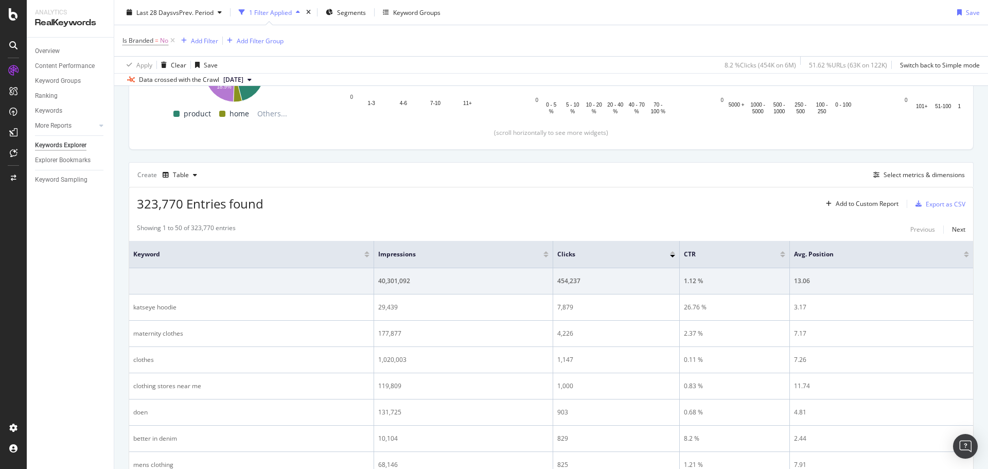
scroll to position [206, 0]
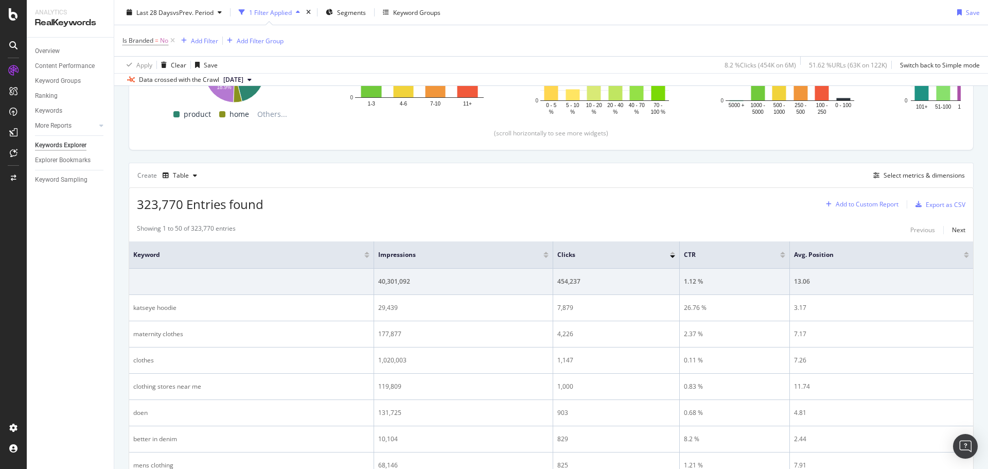
click at [864, 204] on div "Add to Custom Report" at bounding box center [866, 204] width 63 height 6
click at [901, 178] on div "Select metrics & dimensions" at bounding box center [923, 175] width 81 height 9
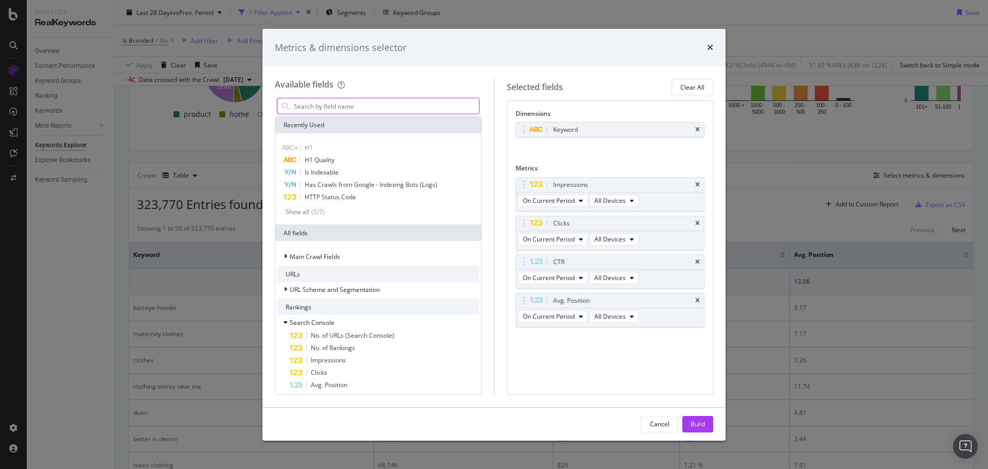
type input "b"
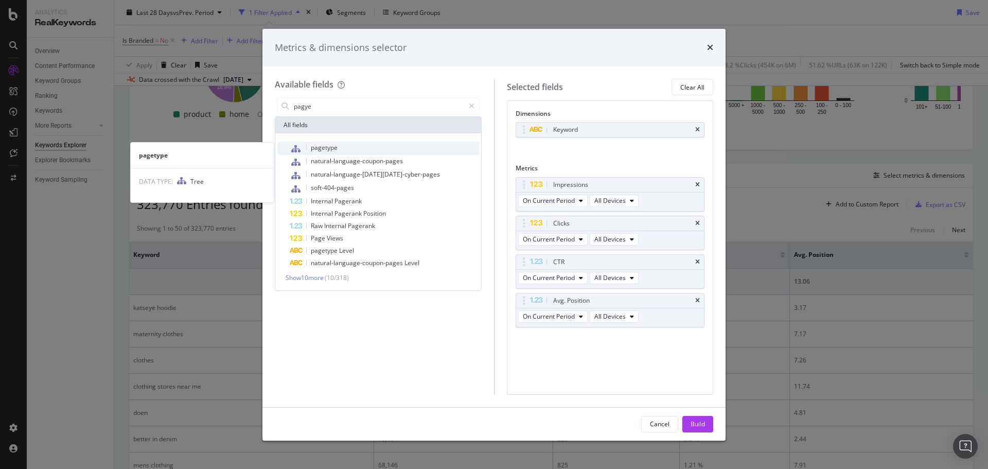
type input "pagye"
click at [325, 150] on span "pagetype" at bounding box center [324, 147] width 27 height 9
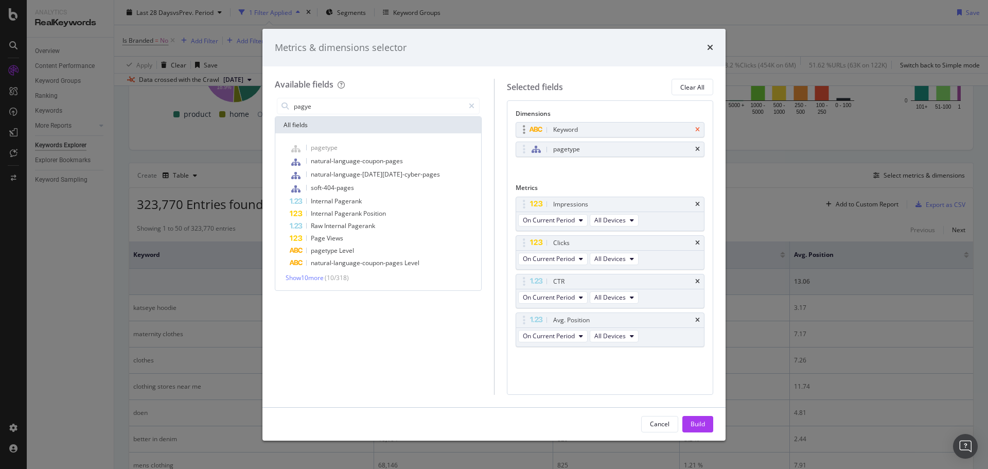
click at [698, 130] on icon "times" at bounding box center [697, 130] width 5 height 6
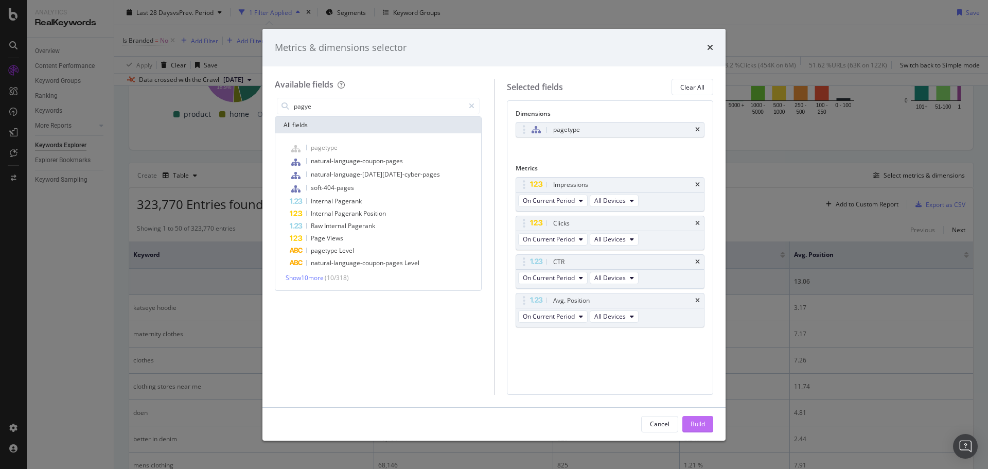
click at [704, 422] on div "Build" at bounding box center [697, 423] width 14 height 9
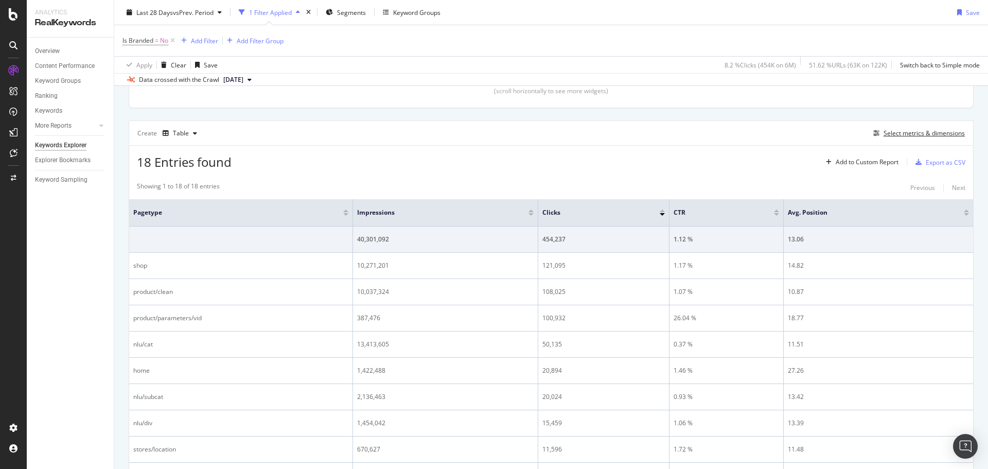
scroll to position [309, 0]
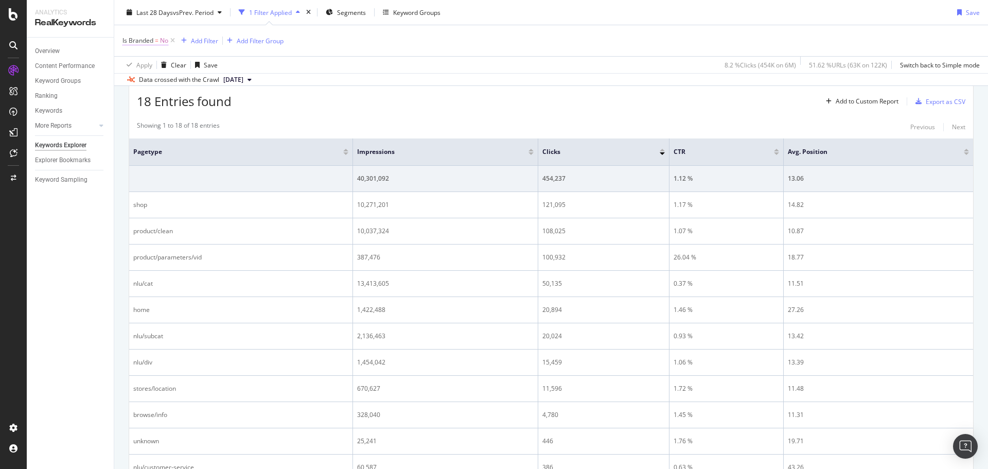
click at [153, 44] on span "Is Branded" at bounding box center [137, 40] width 31 height 9
click at [138, 65] on span "No" at bounding box center [136, 64] width 8 height 9
click at [518, 92] on div "18 Entries found Add to Custom Report Export as CSV" at bounding box center [551, 97] width 844 height 25
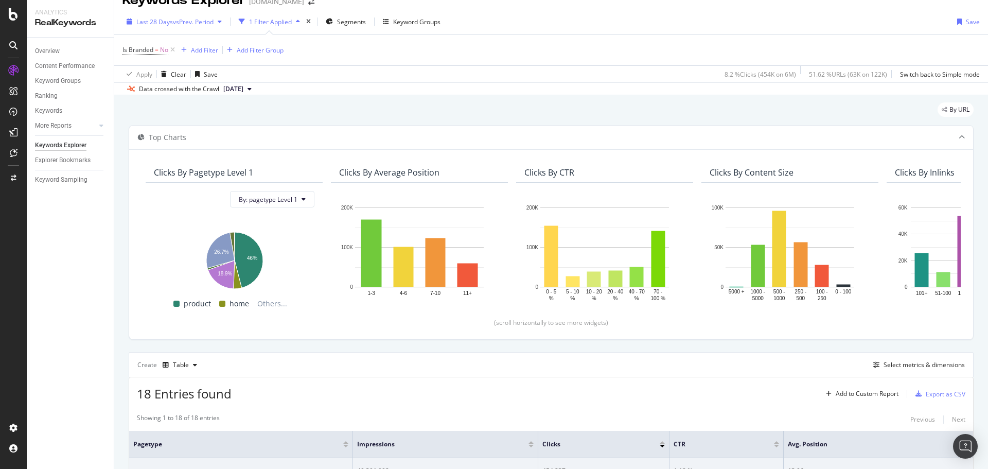
scroll to position [0, 0]
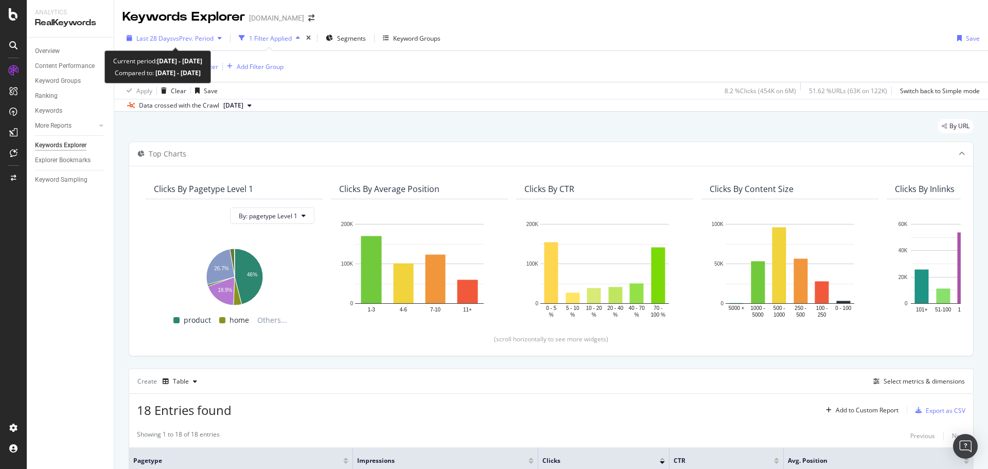
click at [219, 37] on div "button" at bounding box center [219, 38] width 12 height 6
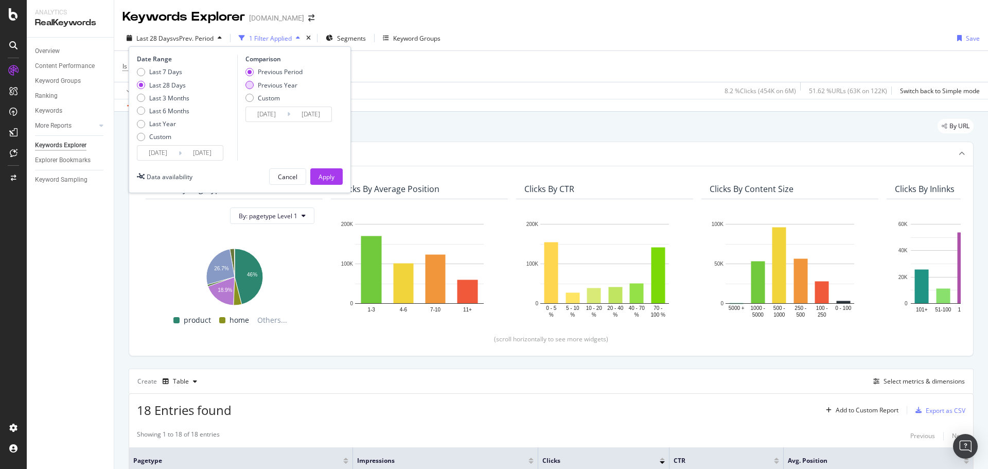
click at [278, 85] on div "Previous Year" at bounding box center [278, 85] width 40 height 9
type input "2024/08/29"
type input "2024/09/25"
click at [330, 175] on div "Apply" at bounding box center [326, 176] width 16 height 9
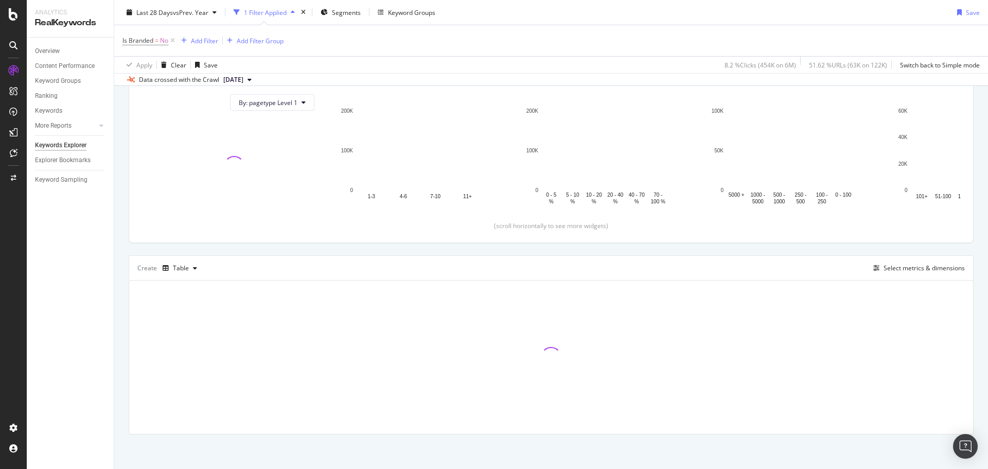
scroll to position [115, 0]
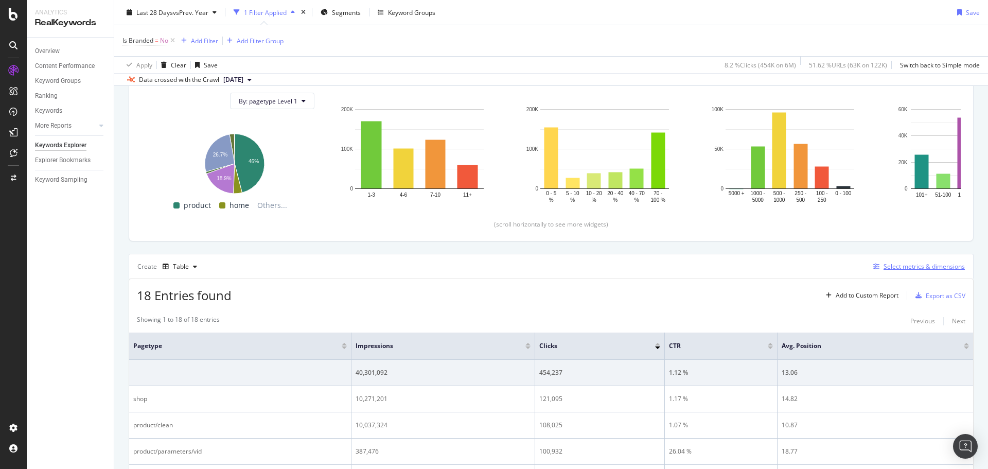
click at [930, 269] on div "Select metrics & dimensions" at bounding box center [923, 266] width 81 height 9
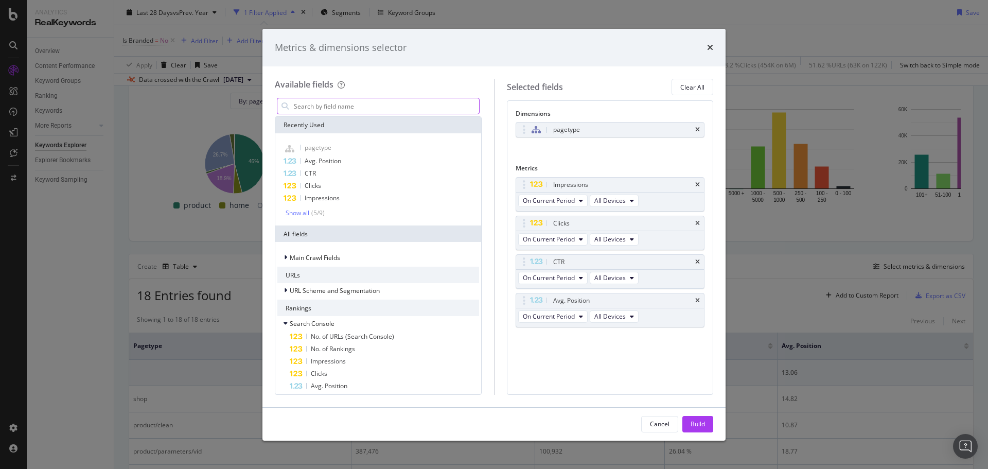
click at [312, 104] on input "modal" at bounding box center [386, 105] width 186 height 15
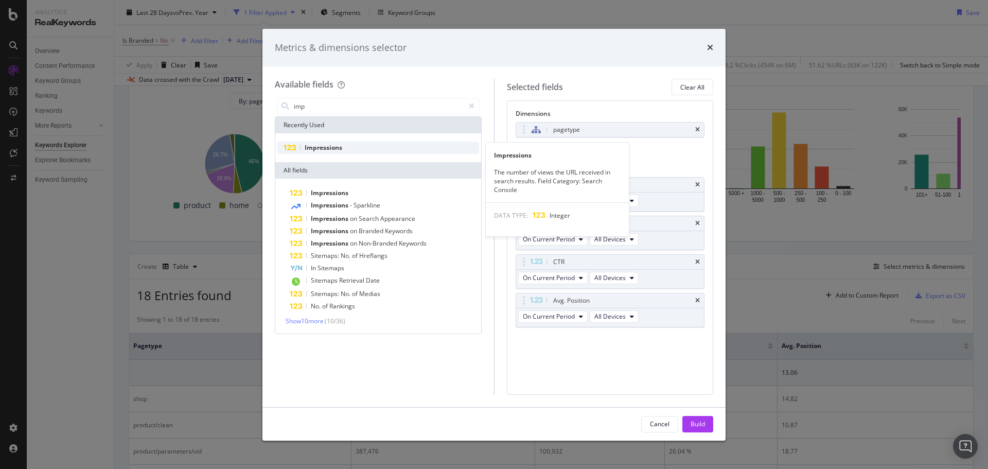
type input "imp"
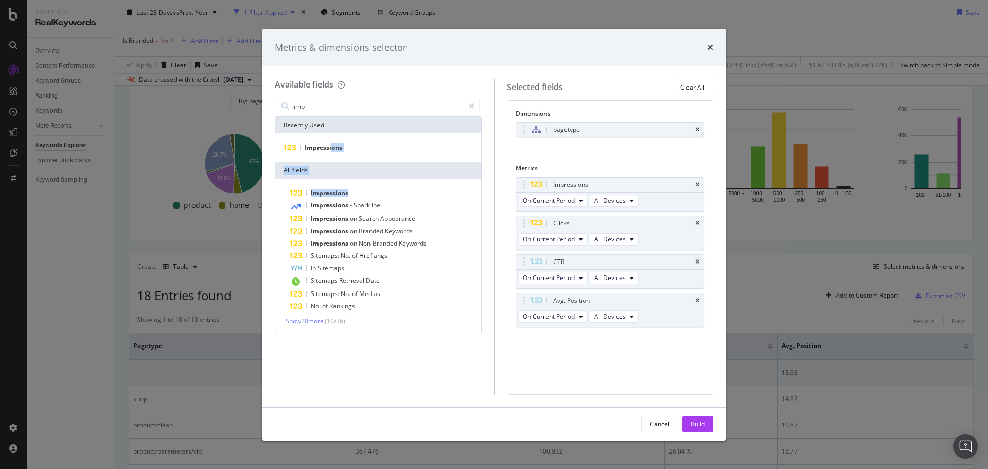
drag, startPoint x: 333, startPoint y: 147, endPoint x: 417, endPoint y: 183, distance: 91.9
click at [444, 189] on div "Recently Used Impressions All fields Impressions Impressions - Sparkline Impres…" at bounding box center [378, 225] width 206 height 217
click at [324, 145] on span "Impressions" at bounding box center [324, 147] width 38 height 9
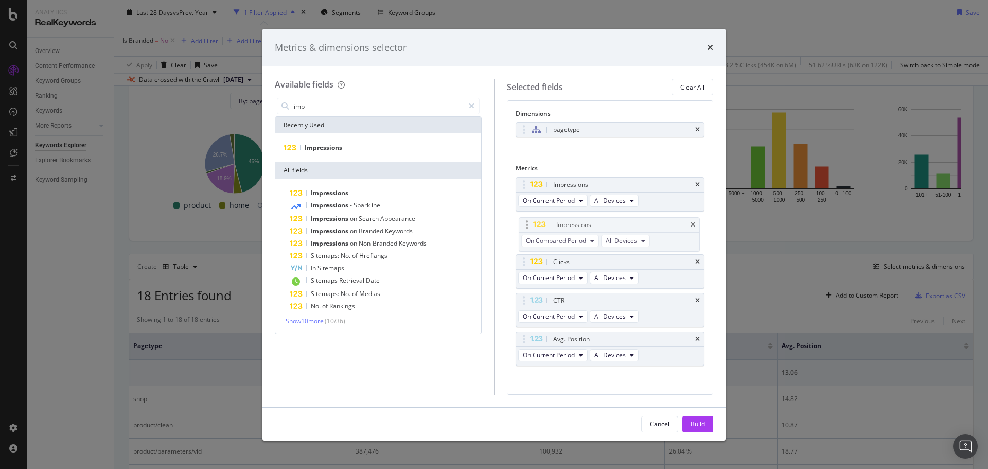
drag, startPoint x: 549, startPoint y: 341, endPoint x: 552, endPoint y: 226, distance: 114.2
click at [552, 226] on body "Analytics RealKeywords Overview Content Performance Keyword Groups Ranking Keyw…" at bounding box center [494, 234] width 988 height 469
click at [618, 242] on span "All Devices" at bounding box center [617, 239] width 31 height 9
click at [574, 237] on span "On Compared Period" at bounding box center [553, 239] width 60 height 9
click at [600, 316] on span "Diff. between Periods - Value" at bounding box center [576, 314] width 99 height 9
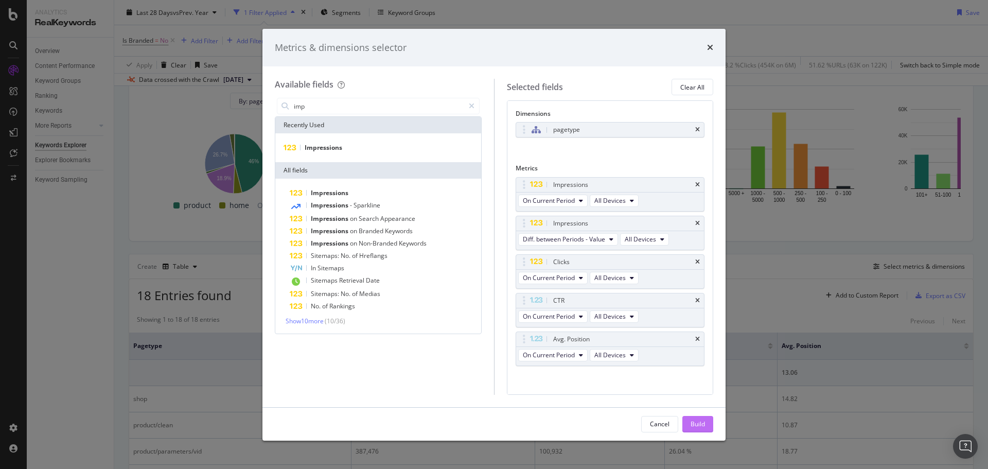
click at [701, 422] on div "Build" at bounding box center [697, 423] width 14 height 9
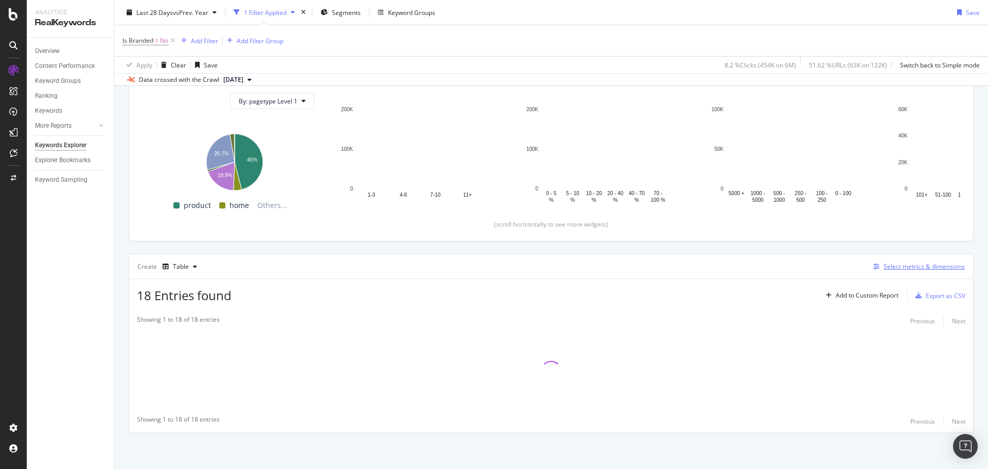
click at [899, 269] on div "Select metrics & dimensions" at bounding box center [923, 266] width 81 height 9
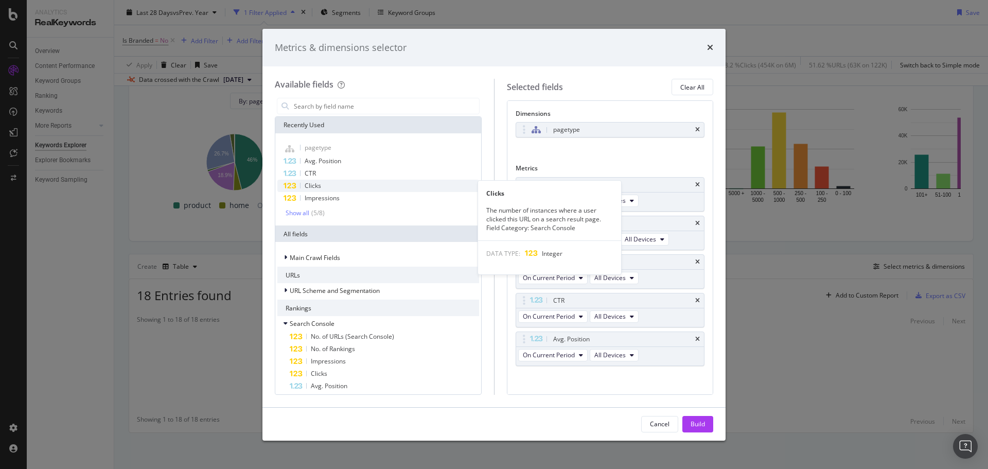
click at [320, 186] on span "Clicks" at bounding box center [313, 185] width 16 height 9
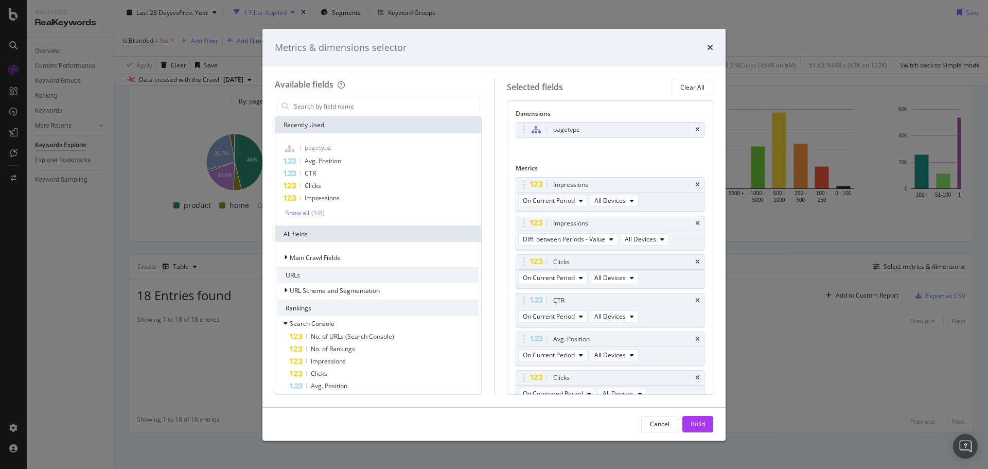
scroll to position [10, 0]
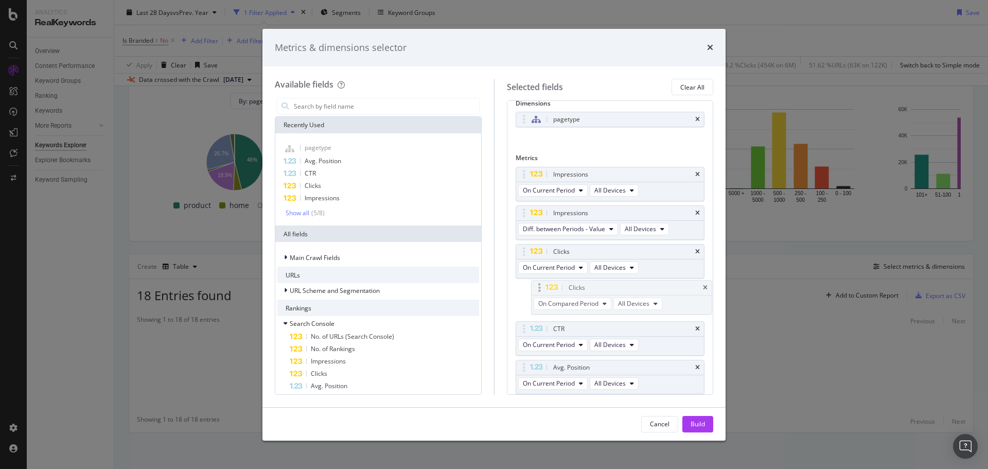
drag, startPoint x: 521, startPoint y: 367, endPoint x: 536, endPoint y: 287, distance: 81.2
click at [536, 287] on body "Analytics RealKeywords Overview Content Performance Keyword Groups Ranking Keyw…" at bounding box center [494, 234] width 988 height 469
click at [561, 306] on span "On Compared Period" at bounding box center [553, 305] width 60 height 9
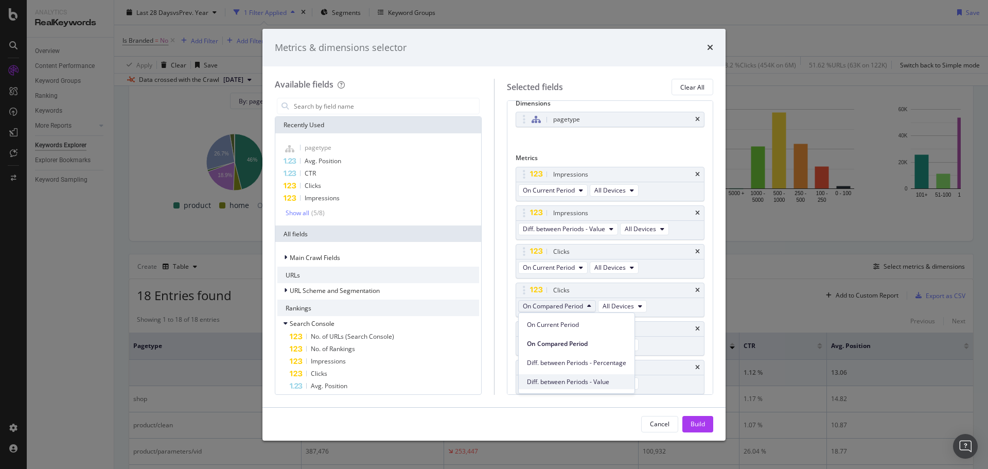
click at [574, 383] on span "Diff. between Periods - Value" at bounding box center [576, 381] width 99 height 9
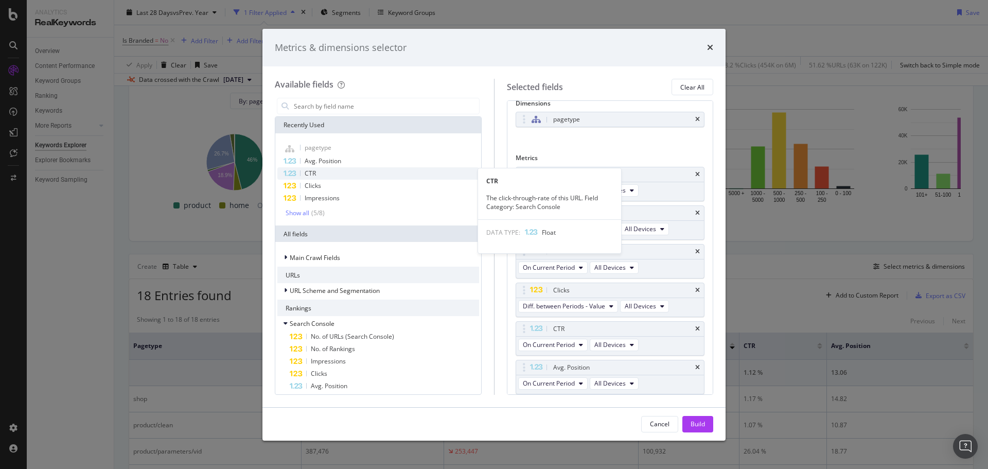
click at [299, 170] on div "CTR" at bounding box center [378, 173] width 202 height 12
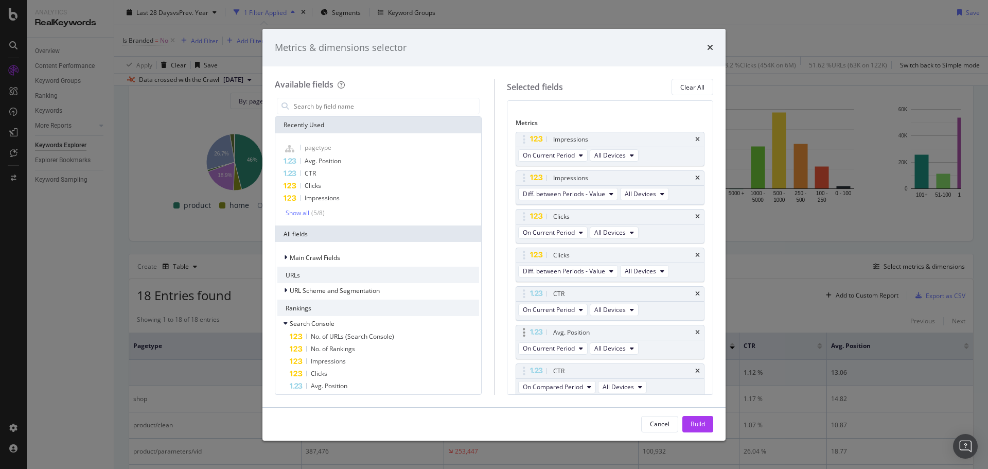
scroll to position [49, 0]
drag, startPoint x: 525, startPoint y: 368, endPoint x: 532, endPoint y: 325, distance: 43.9
click at [532, 325] on body "Analytics RealKeywords Overview Content Performance Keyword Groups Ranking Keyw…" at bounding box center [494, 234] width 988 height 469
click at [568, 345] on span "On Compared Period" at bounding box center [553, 344] width 60 height 9
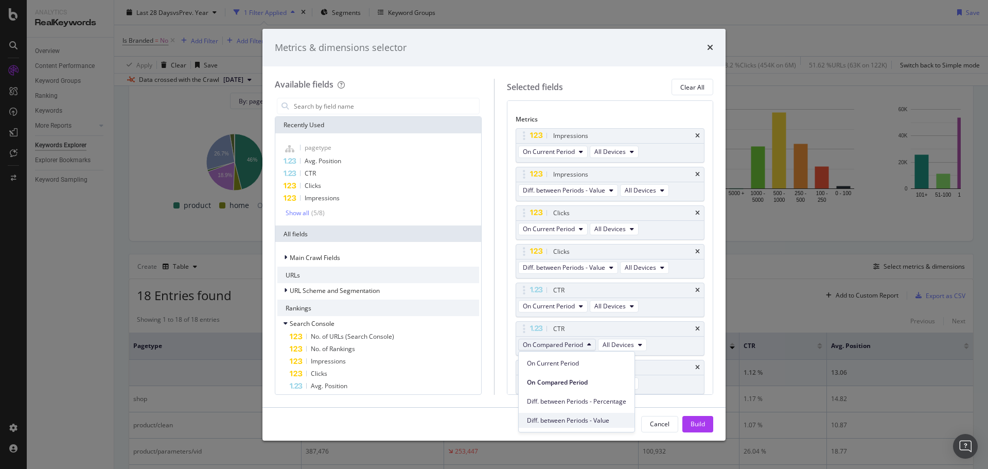
click at [586, 416] on span "Diff. between Periods - Value" at bounding box center [576, 420] width 99 height 9
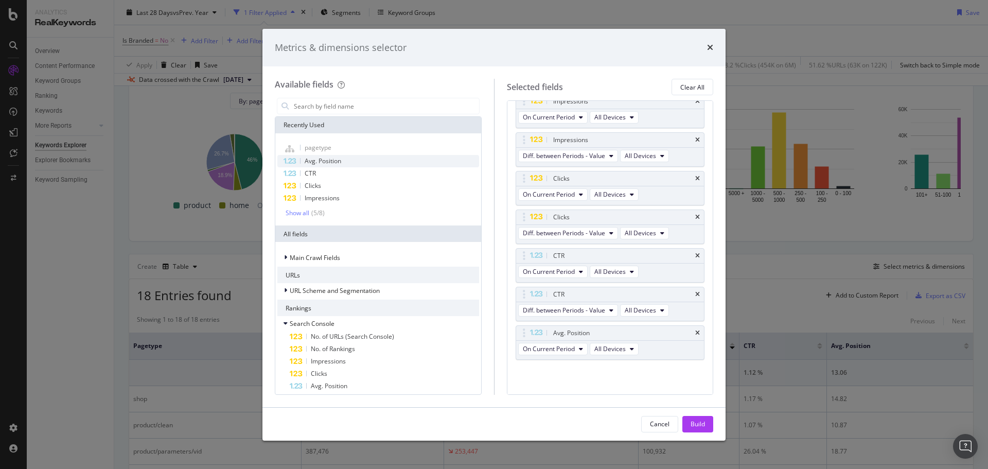
click at [316, 158] on span "Avg. Position" at bounding box center [323, 160] width 37 height 9
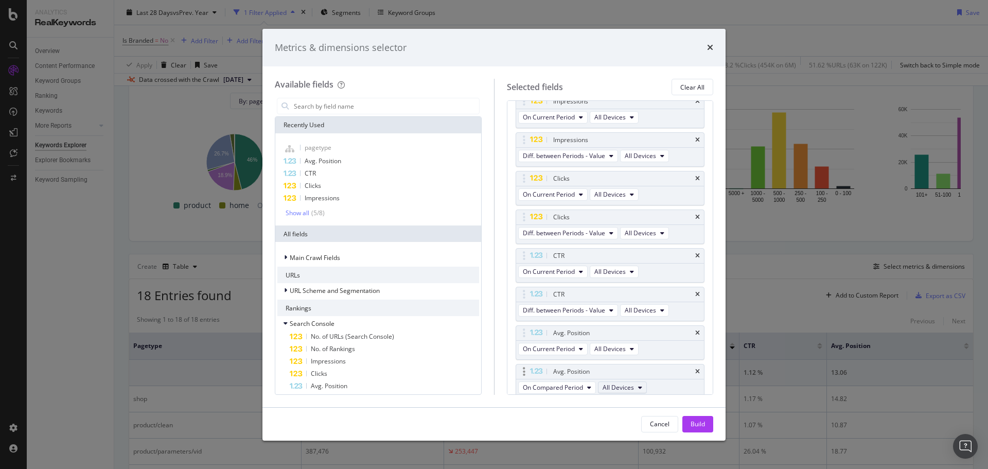
scroll to position [87, 0]
click at [575, 382] on span "On Compared Period" at bounding box center [553, 383] width 60 height 9
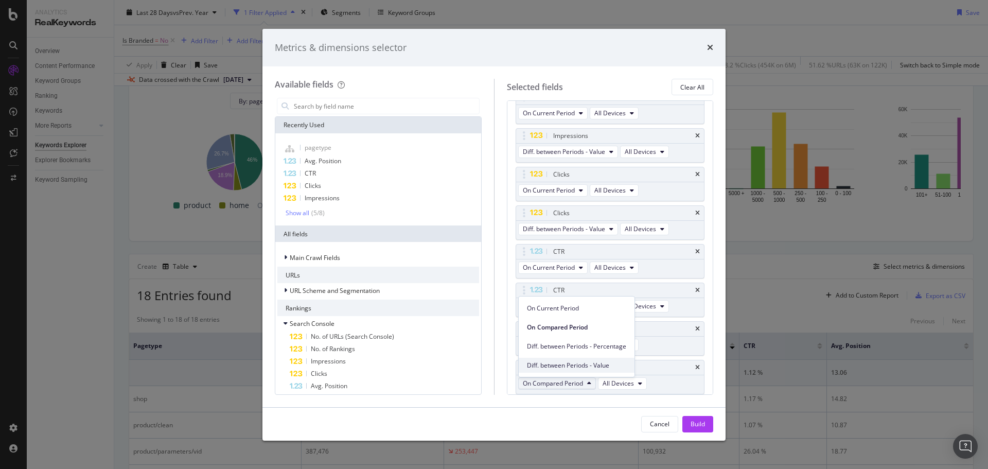
click at [572, 363] on span "Diff. between Periods - Value" at bounding box center [576, 365] width 99 height 9
click at [700, 422] on div "Build" at bounding box center [697, 423] width 14 height 9
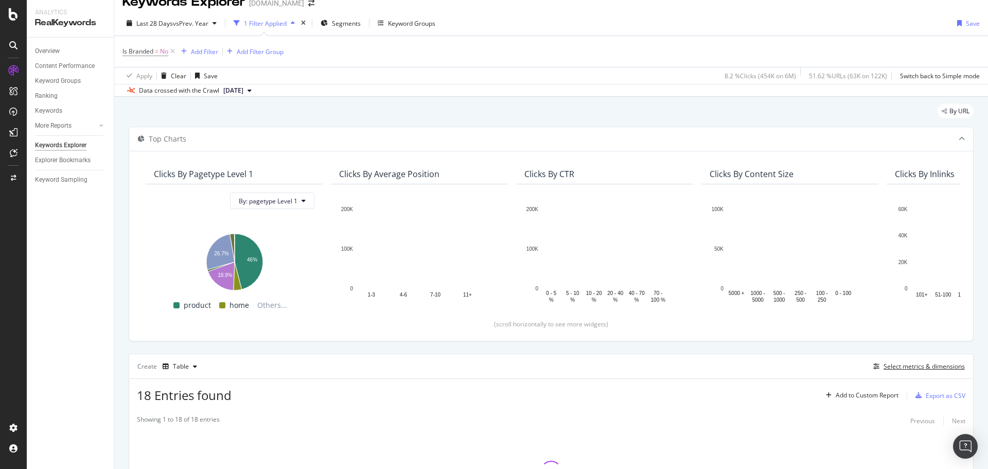
scroll to position [12, 0]
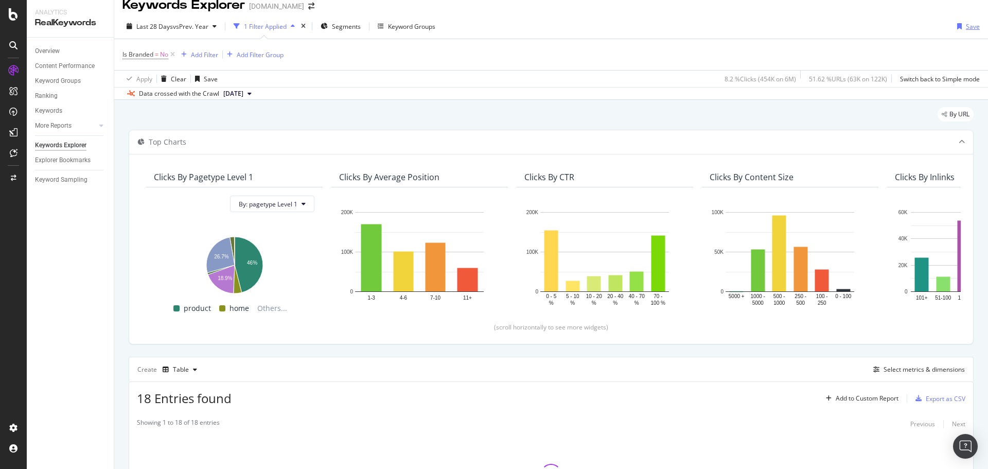
click at [966, 30] on div "Save" at bounding box center [973, 26] width 14 height 9
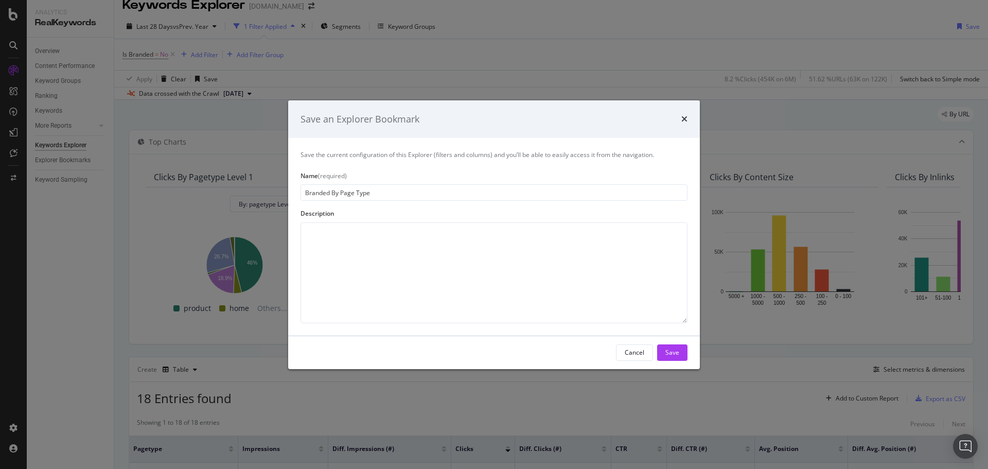
click at [305, 191] on input "Branded By Page Type" at bounding box center [493, 192] width 387 height 16
click at [421, 192] on input "Non-Branded By Page Type" at bounding box center [493, 192] width 387 height 16
type input "Non-Branded By Page Type"
click at [672, 354] on div "Save" at bounding box center [672, 352] width 14 height 9
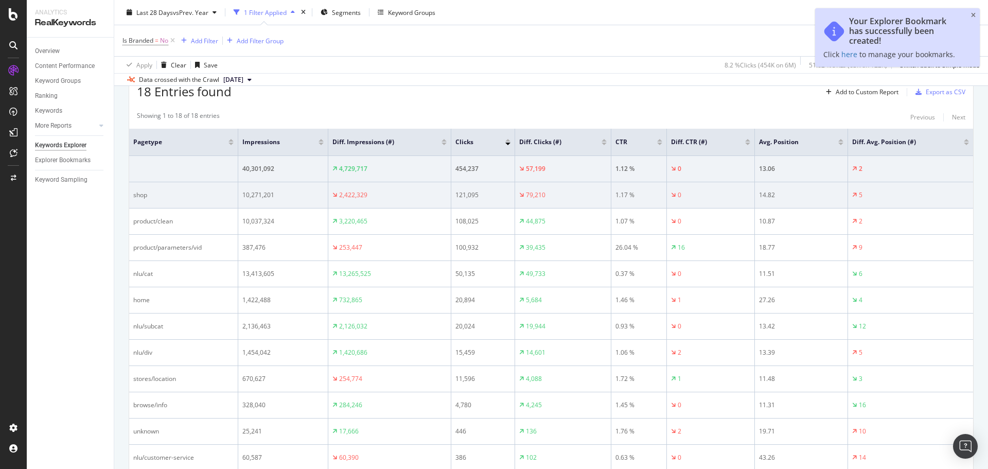
scroll to position [218, 0]
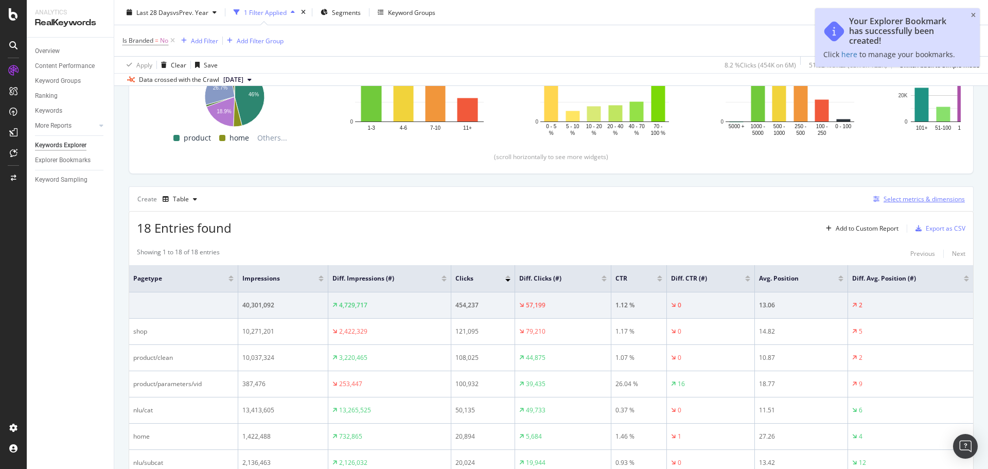
click at [898, 198] on div "Select metrics & dimensions" at bounding box center [923, 198] width 81 height 9
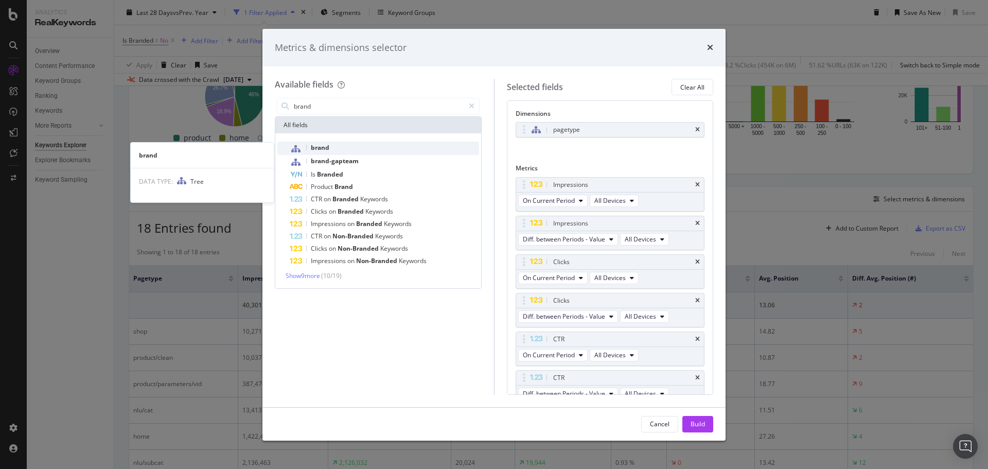
type input "brand"
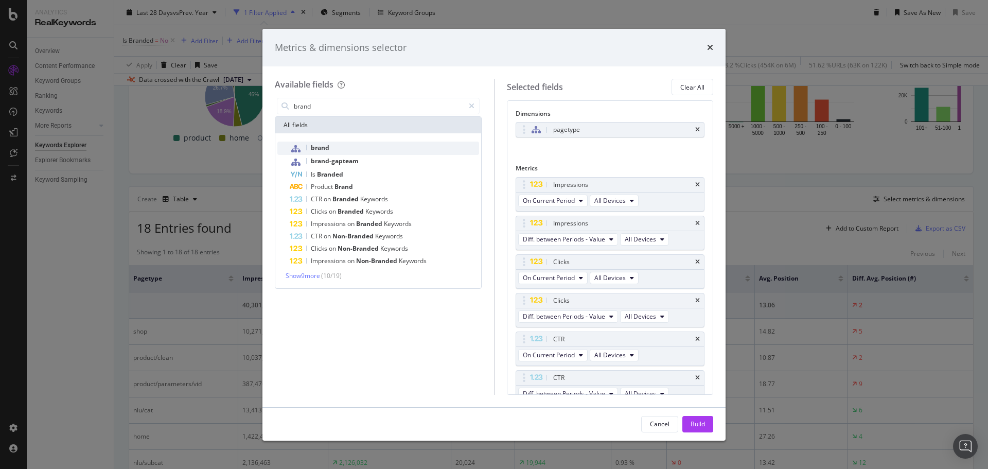
click at [329, 144] on span "brand" at bounding box center [320, 147] width 19 height 9
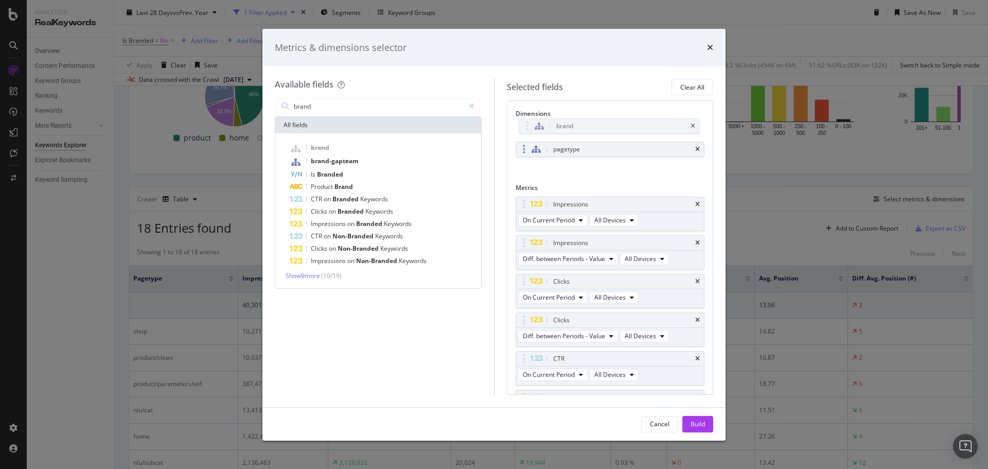
drag, startPoint x: 518, startPoint y: 149, endPoint x: 521, endPoint y: 129, distance: 20.3
click at [521, 126] on body "Analytics RealKeywords Overview Content Performance Keyword Groups Ranking Keyw…" at bounding box center [494, 234] width 988 height 469
click at [697, 425] on div "Build" at bounding box center [697, 423] width 14 height 9
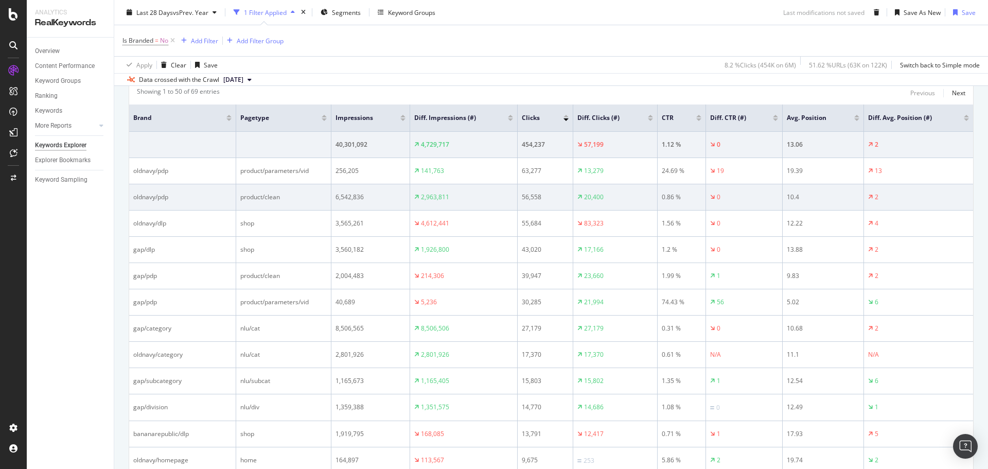
scroll to position [356, 0]
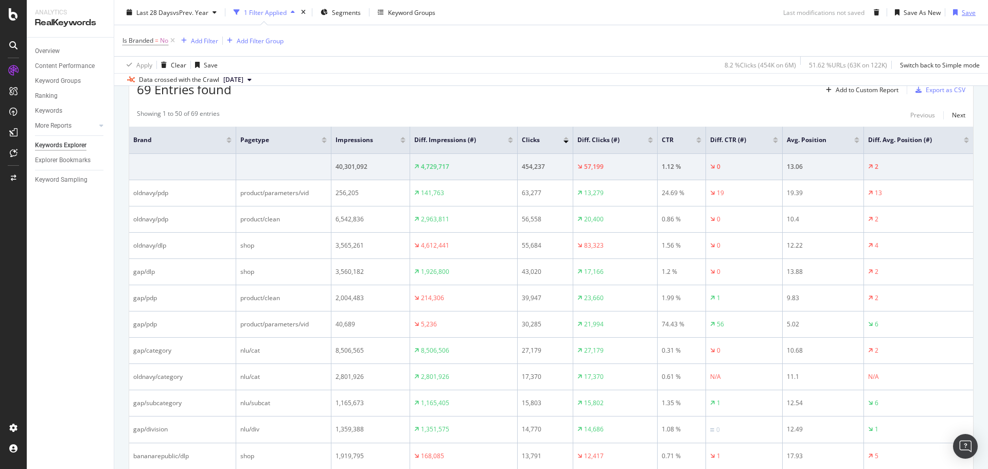
click at [961, 14] on div "Save" at bounding box center [968, 12] width 14 height 9
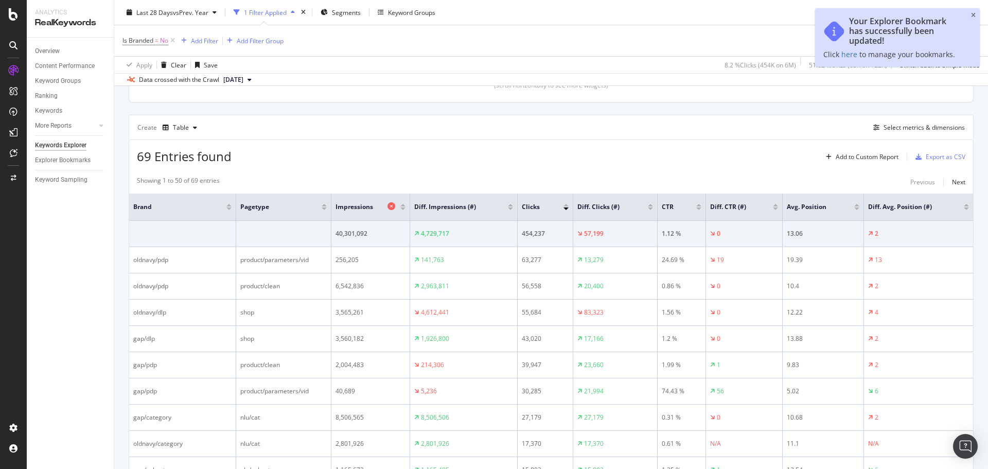
scroll to position [305, 0]
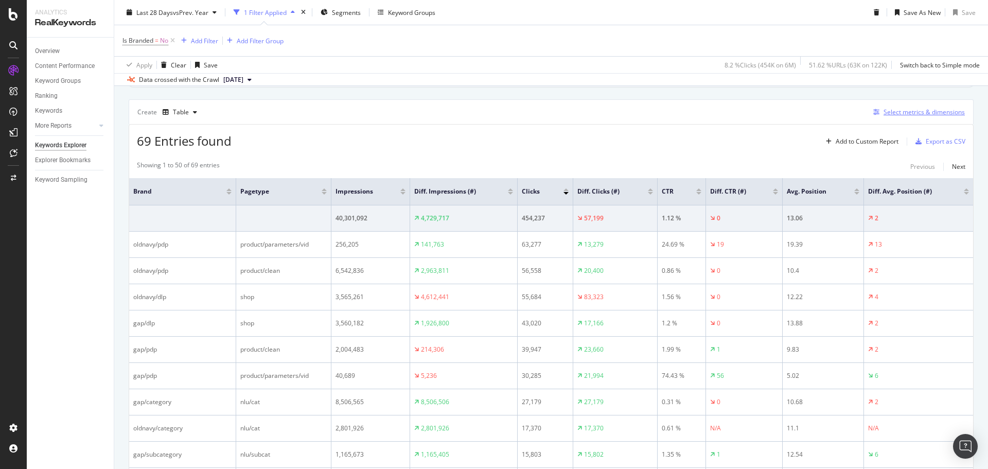
click at [889, 113] on div "Select metrics & dimensions" at bounding box center [923, 112] width 81 height 9
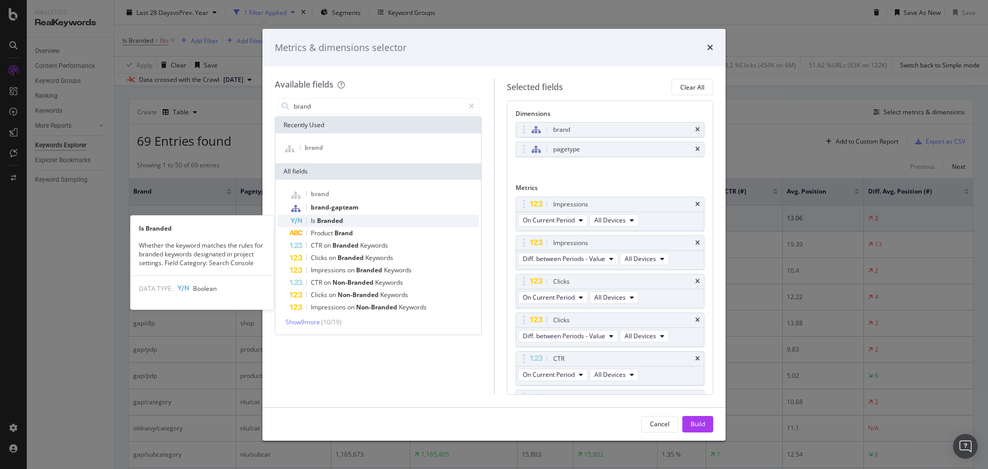
type input "brand"
click at [381, 219] on div "Is Branded" at bounding box center [384, 221] width 189 height 12
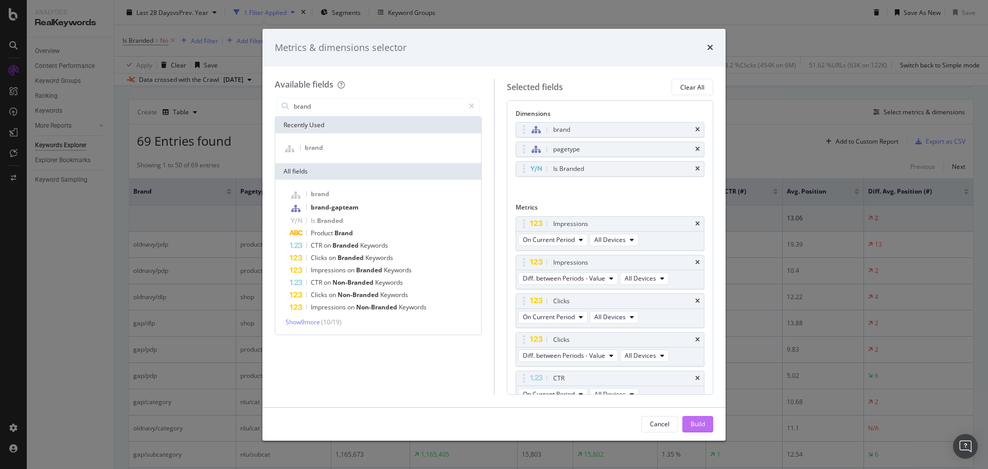
click at [710, 424] on button "Build" at bounding box center [697, 424] width 31 height 16
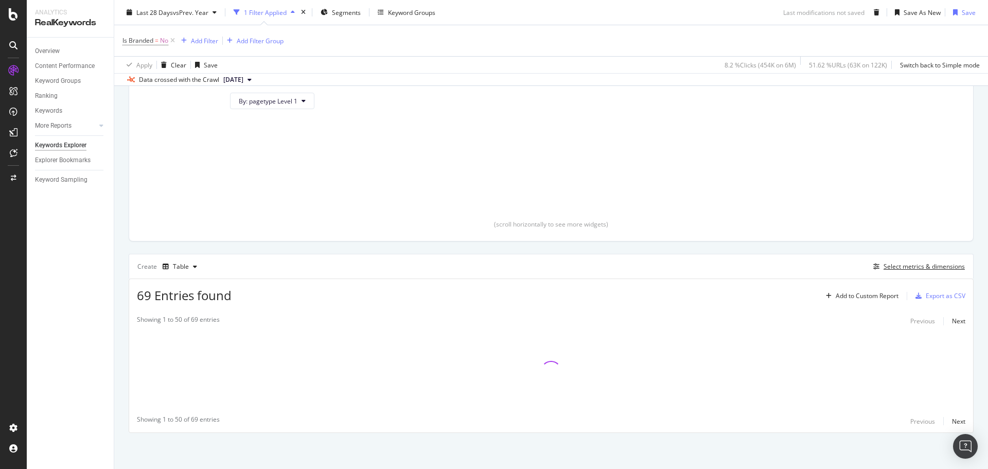
scroll to position [150, 0]
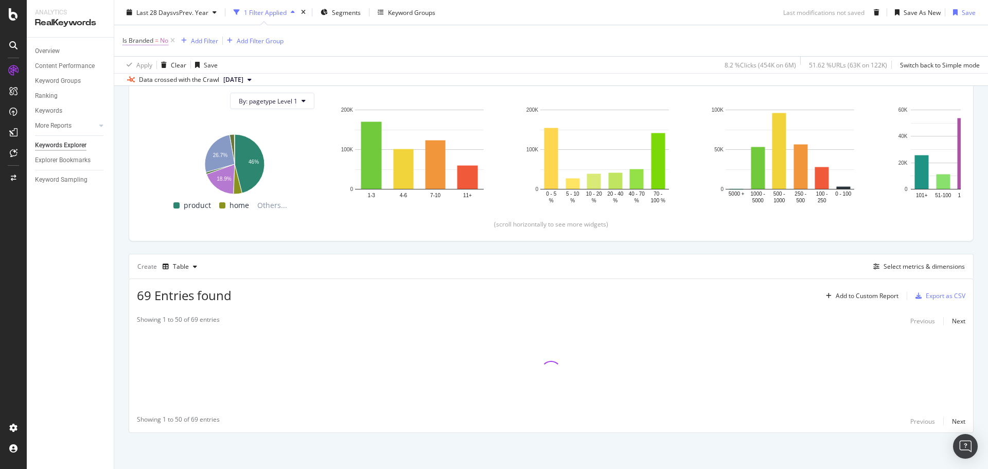
click at [154, 43] on span "Is Branded = No" at bounding box center [145, 40] width 46 height 9
click at [318, 30] on div "Is Branded = No Add Filter Add Filter Group" at bounding box center [550, 40] width 857 height 31
click at [171, 39] on icon at bounding box center [172, 40] width 9 height 10
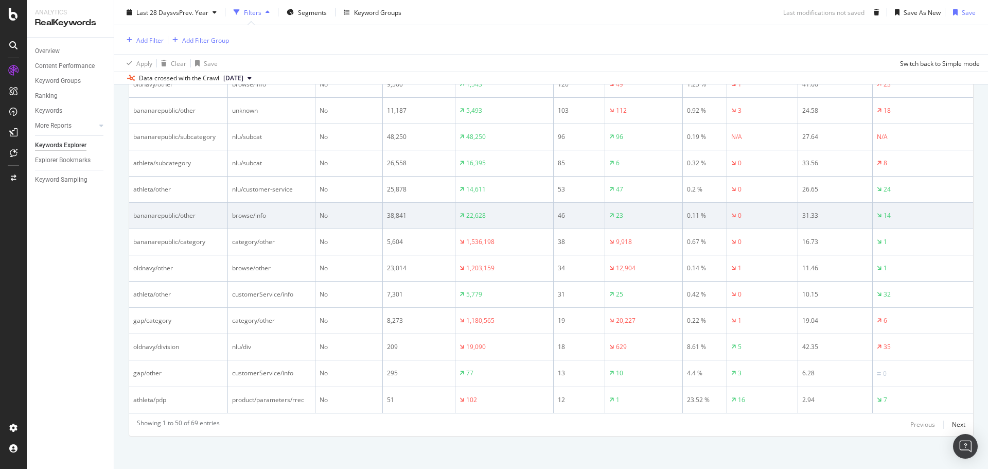
scroll to position [1439, 0]
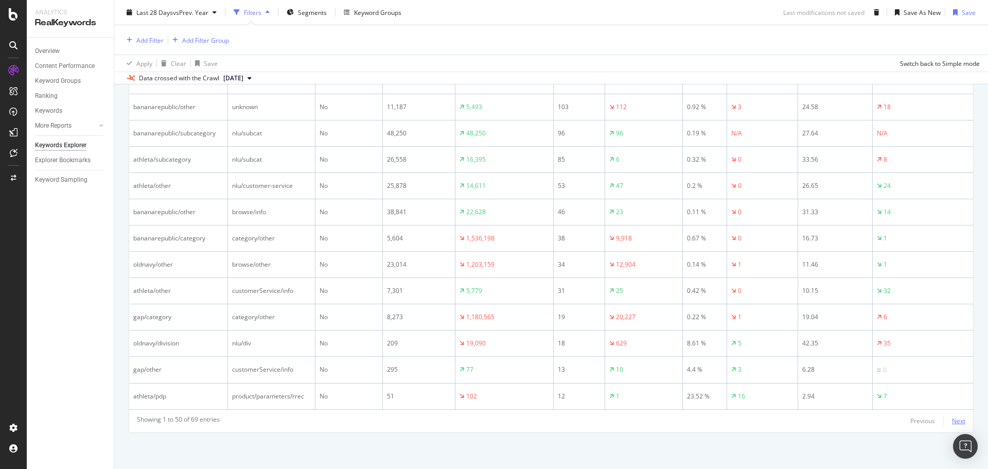
click at [952, 423] on div "Next" at bounding box center [958, 420] width 13 height 9
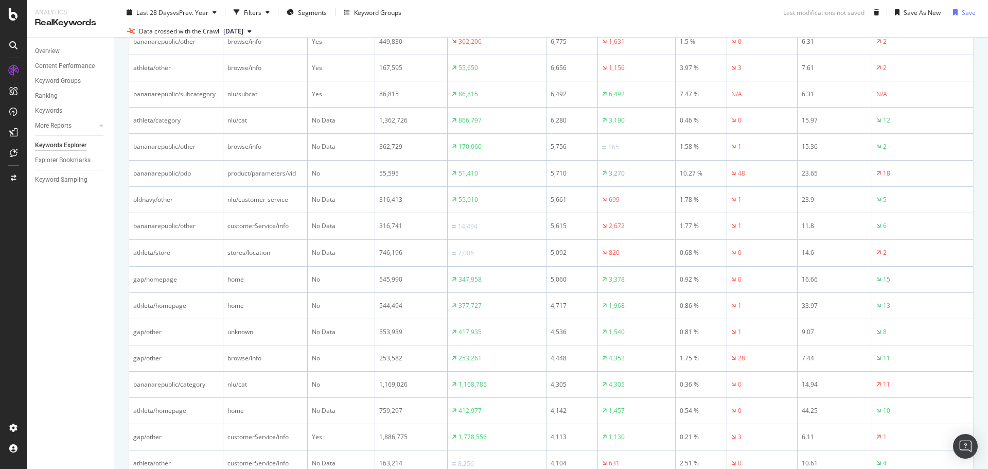
scroll to position [1398, 0]
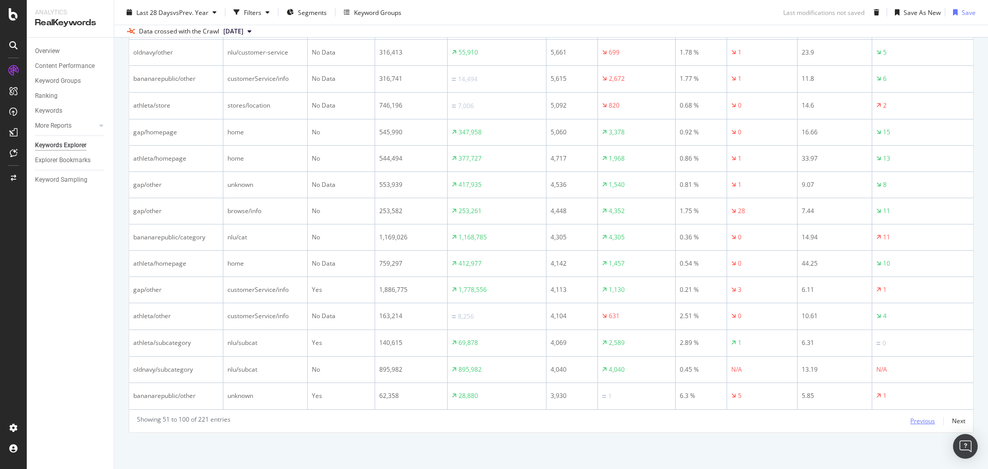
click at [920, 422] on div "Previous" at bounding box center [922, 420] width 25 height 9
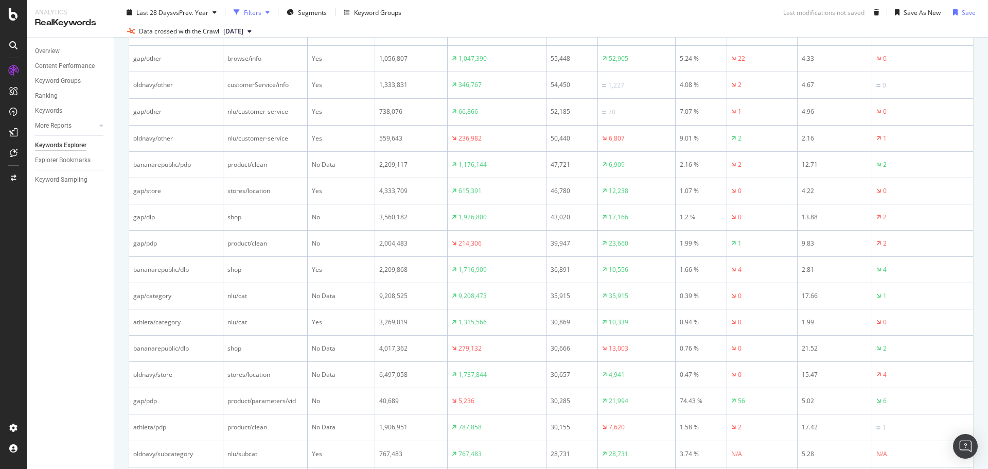
scroll to position [935, 0]
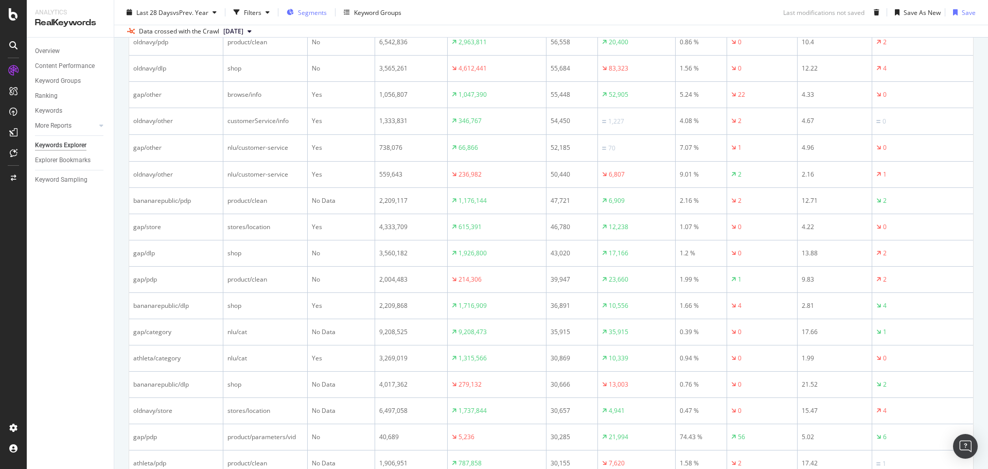
click at [307, 14] on span "Segments" at bounding box center [312, 12] width 29 height 9
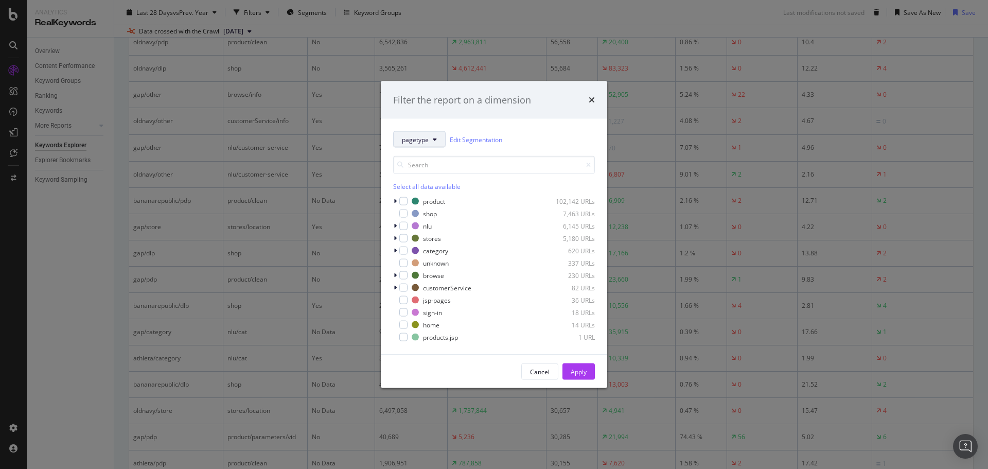
click at [417, 139] on span "pagetype" at bounding box center [415, 139] width 27 height 9
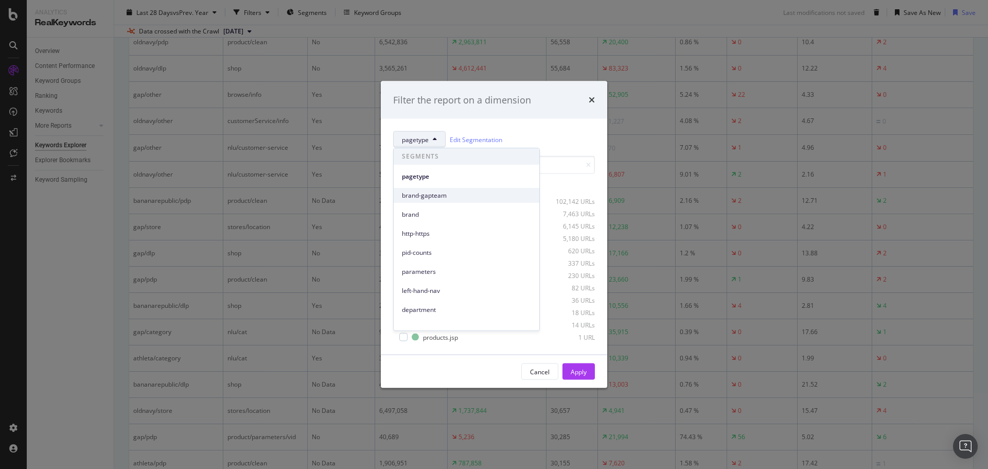
click at [443, 194] on span "brand-gapteam" at bounding box center [466, 195] width 129 height 9
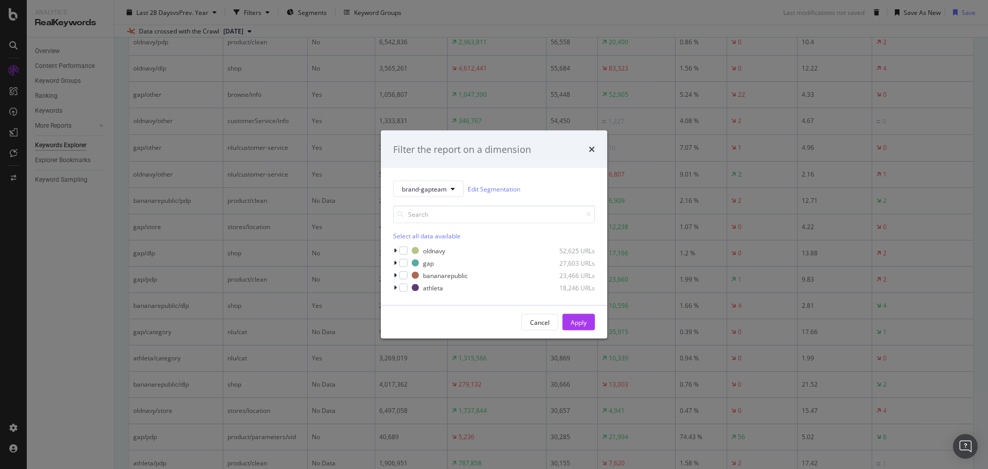
drag, startPoint x: 404, startPoint y: 275, endPoint x: 553, endPoint y: 299, distance: 150.1
click at [406, 275] on div "modal" at bounding box center [403, 275] width 8 height 8
click at [407, 277] on div "bananarepublic 23,466 URLs" at bounding box center [494, 275] width 202 height 10
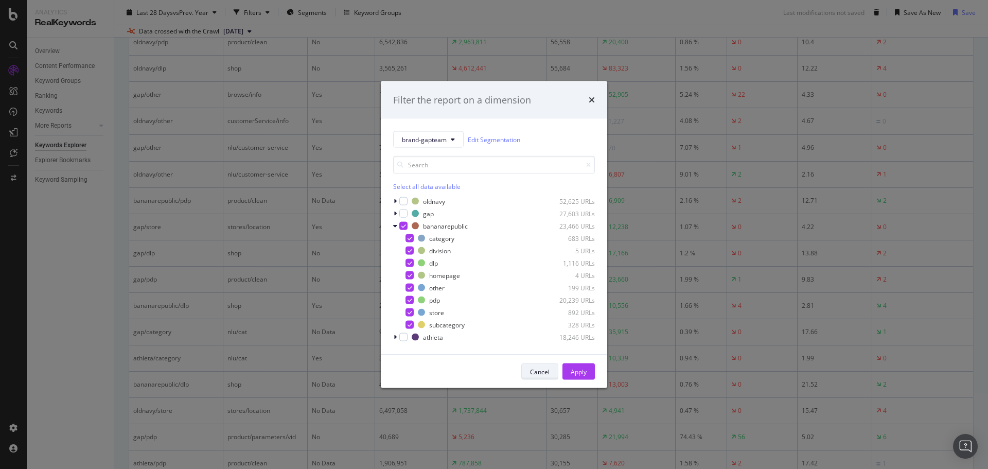
click at [541, 369] on div "Cancel" at bounding box center [540, 371] width 20 height 9
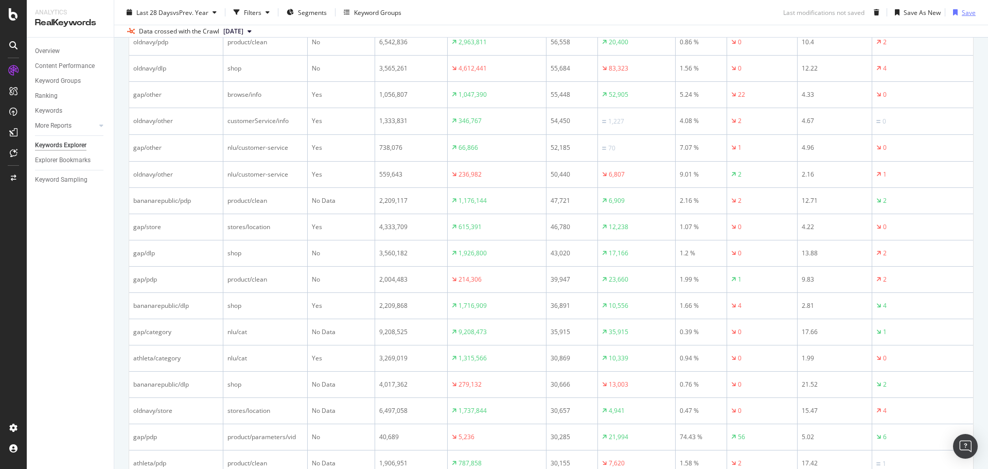
click at [953, 7] on div "Save" at bounding box center [962, 12] width 27 height 15
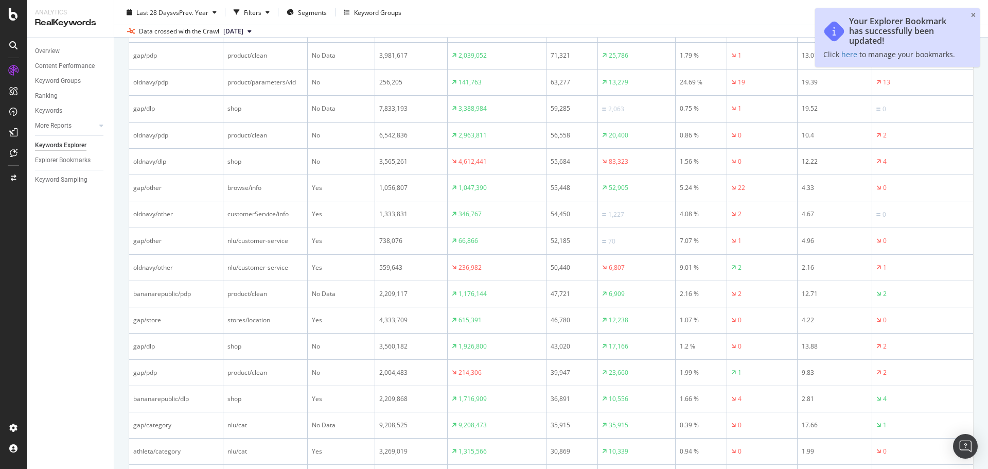
scroll to position [678, 0]
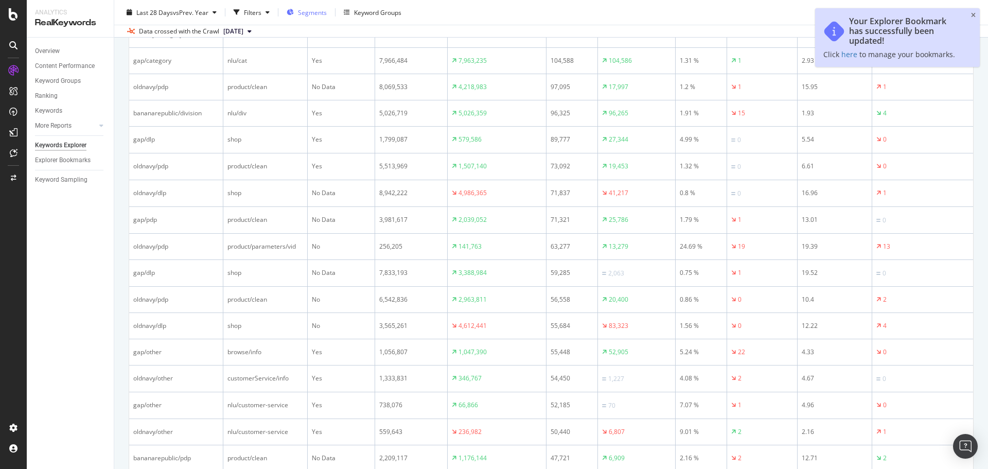
click at [309, 13] on span "Segments" at bounding box center [312, 12] width 29 height 9
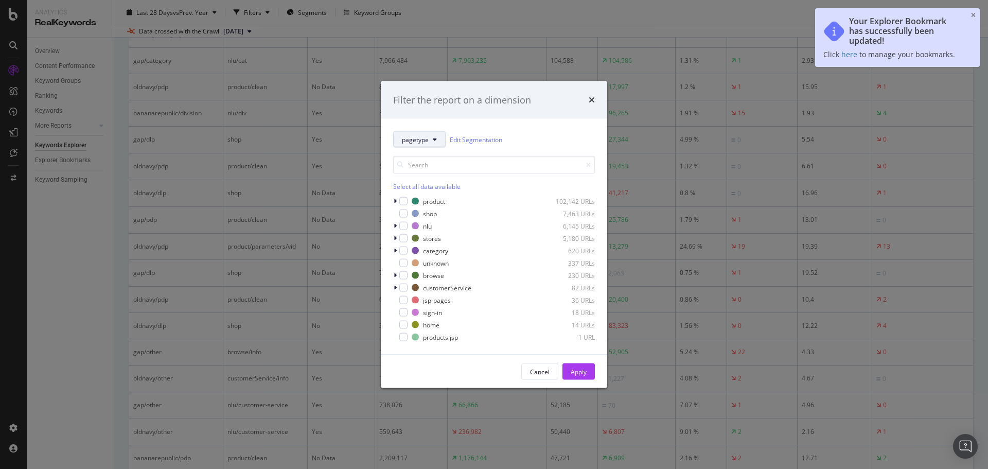
click at [423, 138] on span "pagetype" at bounding box center [415, 139] width 27 height 9
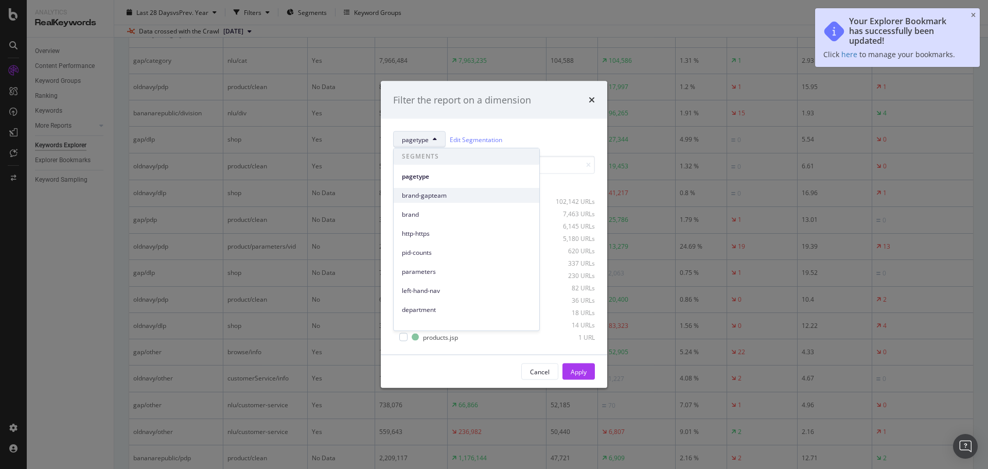
click at [432, 194] on span "brand-gapteam" at bounding box center [466, 195] width 129 height 9
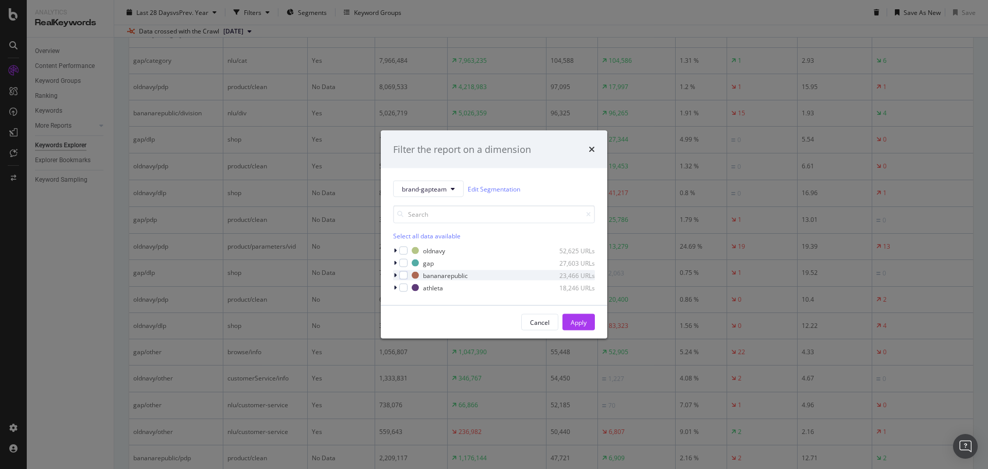
click at [407, 276] on div "bananarepublic 23,466 URLs" at bounding box center [494, 275] width 202 height 10
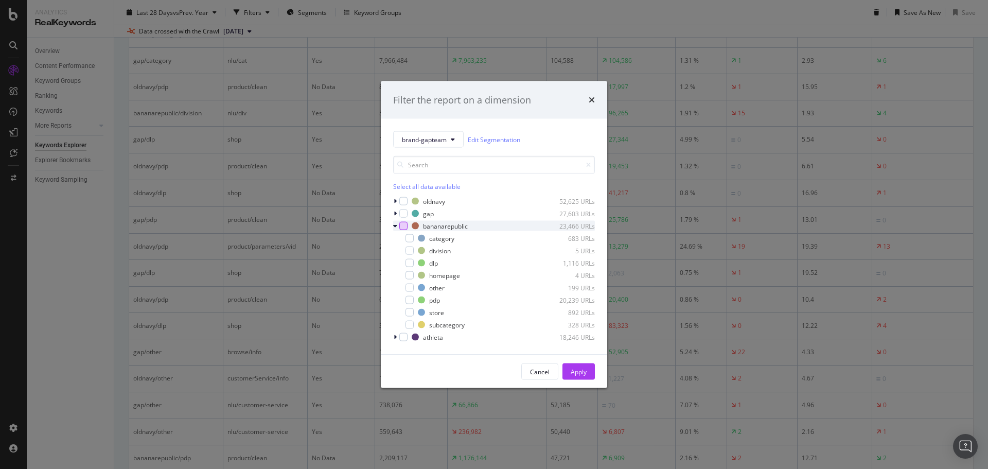
click at [405, 229] on div "modal" at bounding box center [403, 226] width 8 height 8
click at [587, 375] on button "Apply" at bounding box center [578, 371] width 32 height 16
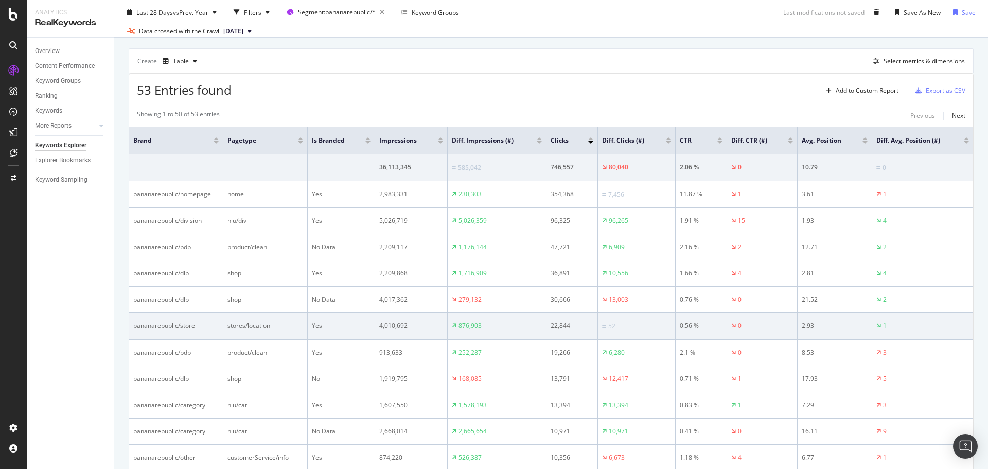
scroll to position [369, 0]
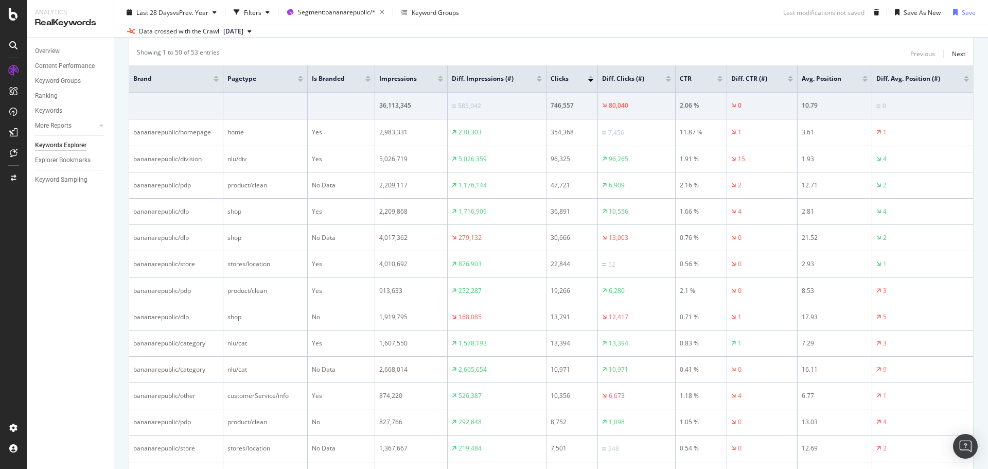
click at [668, 76] on div at bounding box center [668, 77] width 5 height 3
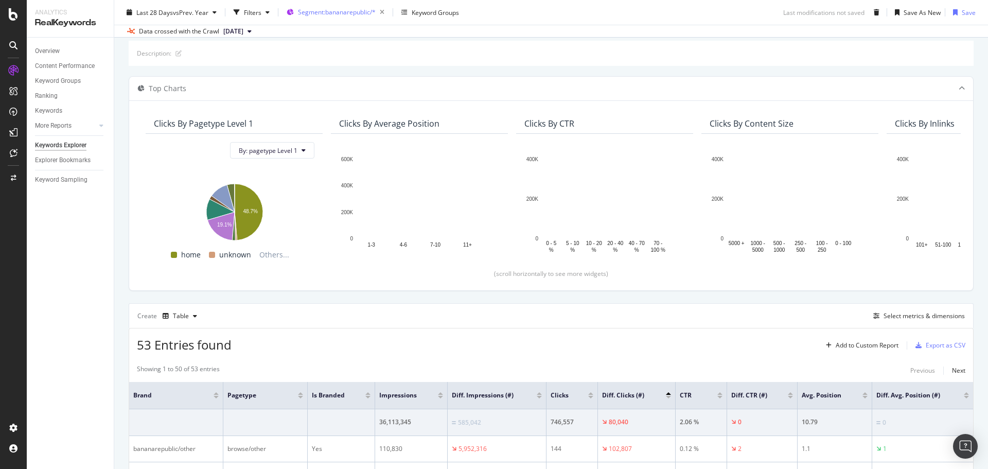
scroll to position [9, 0]
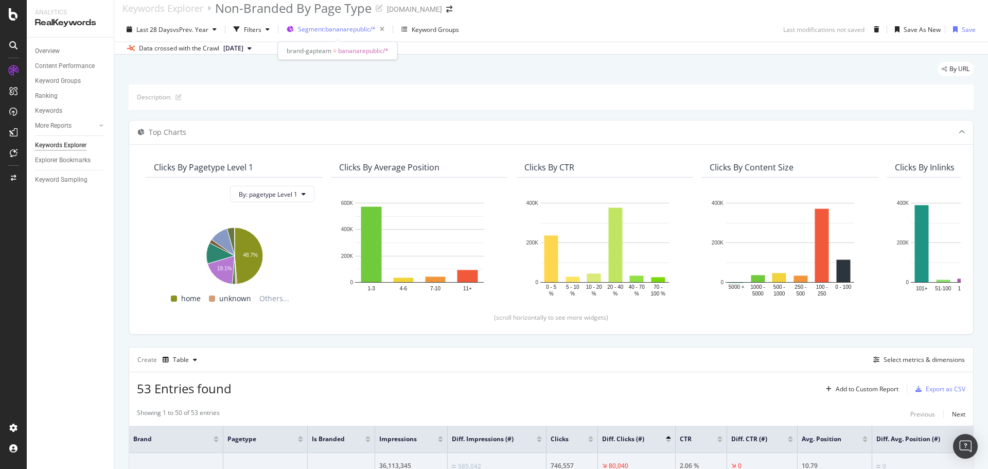
click at [368, 26] on span "Segment: bananarepublic/*" at bounding box center [337, 29] width 78 height 9
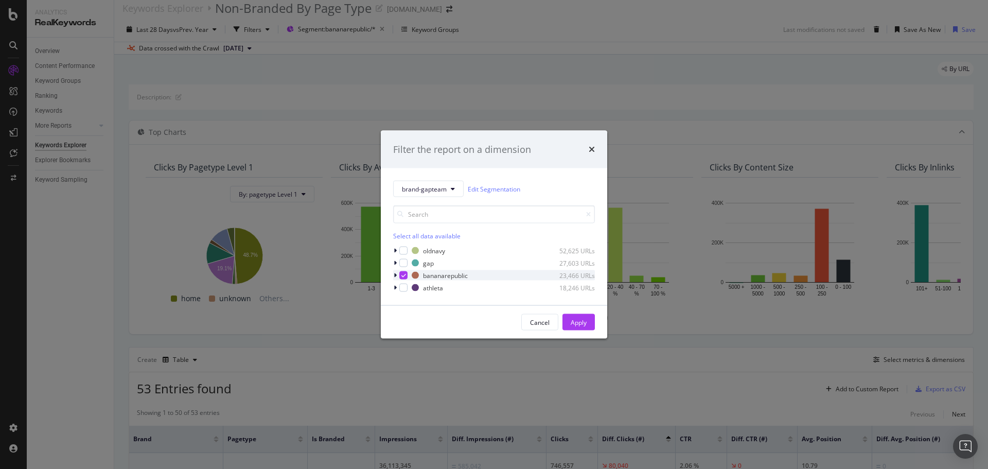
click at [404, 278] on div "modal" at bounding box center [403, 275] width 8 height 8
click at [397, 287] on div "modal" at bounding box center [396, 287] width 6 height 10
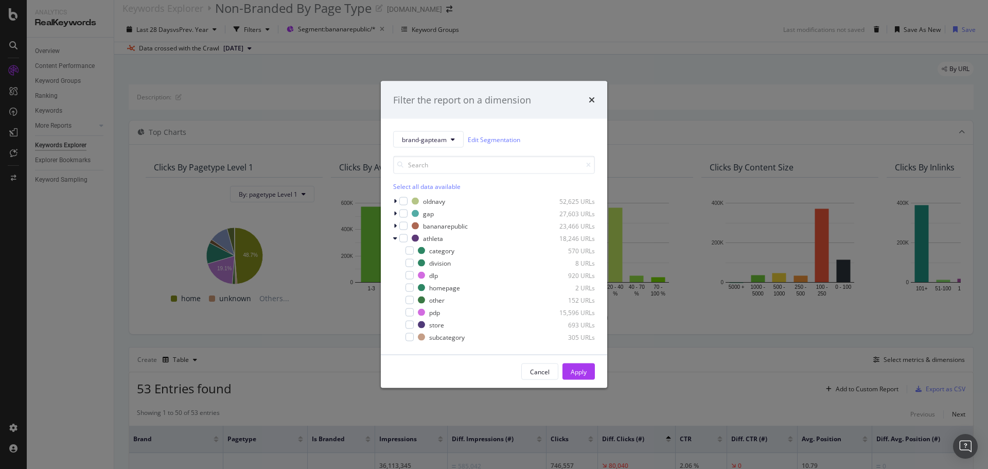
drag, startPoint x: 402, startPoint y: 238, endPoint x: 755, endPoint y: 429, distance: 401.2
click at [404, 241] on div "modal" at bounding box center [403, 238] width 8 height 8
click at [586, 364] on div "Apply" at bounding box center [579, 371] width 16 height 15
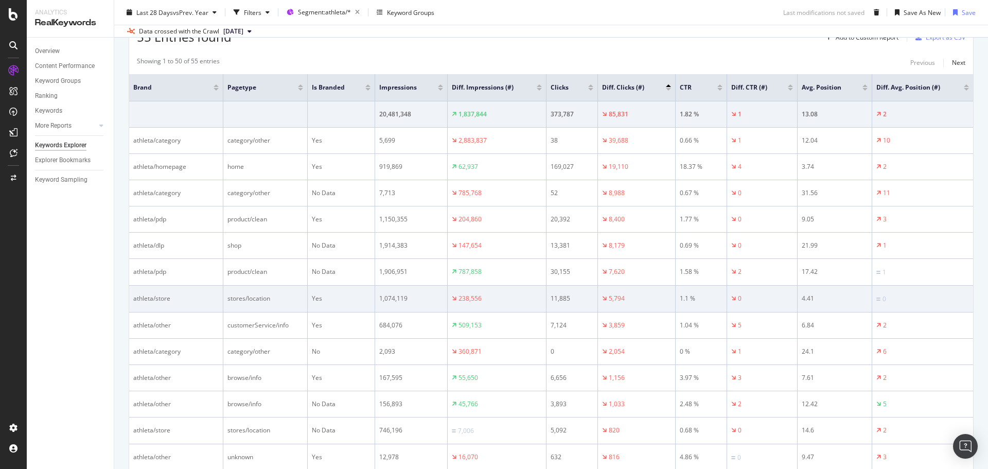
scroll to position [412, 0]
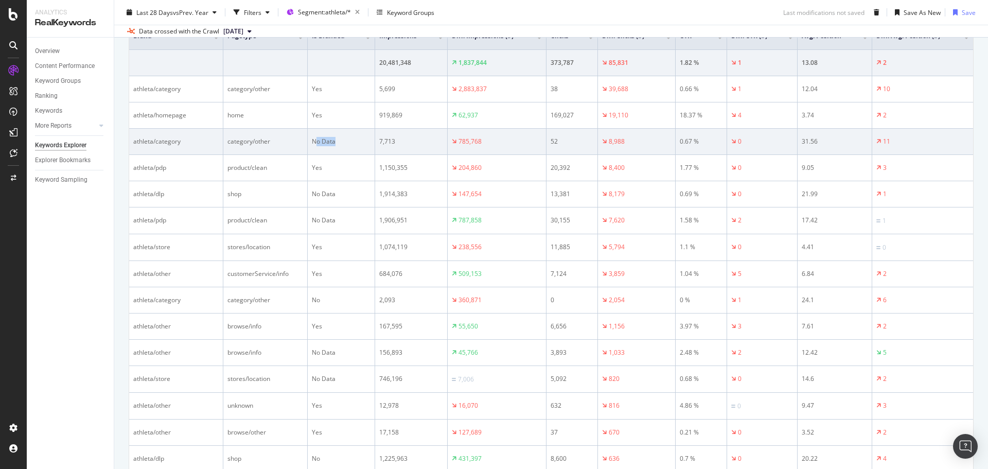
drag, startPoint x: 319, startPoint y: 141, endPoint x: 343, endPoint y: 143, distance: 24.2
click at [343, 143] on div "No Data" at bounding box center [341, 141] width 59 height 9
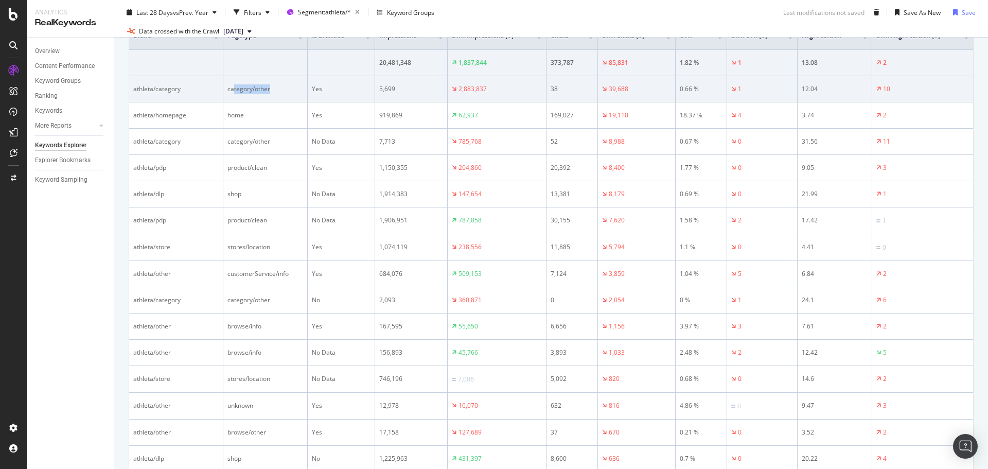
drag, startPoint x: 233, startPoint y: 88, endPoint x: 278, endPoint y: 91, distance: 45.4
click at [278, 91] on div "category/other" at bounding box center [265, 88] width 76 height 9
click at [275, 93] on div "category/other" at bounding box center [265, 88] width 76 height 9
drag, startPoint x: 232, startPoint y: 88, endPoint x: 283, endPoint y: 97, distance: 51.7
click at [283, 97] on td "category/other" at bounding box center [265, 89] width 84 height 26
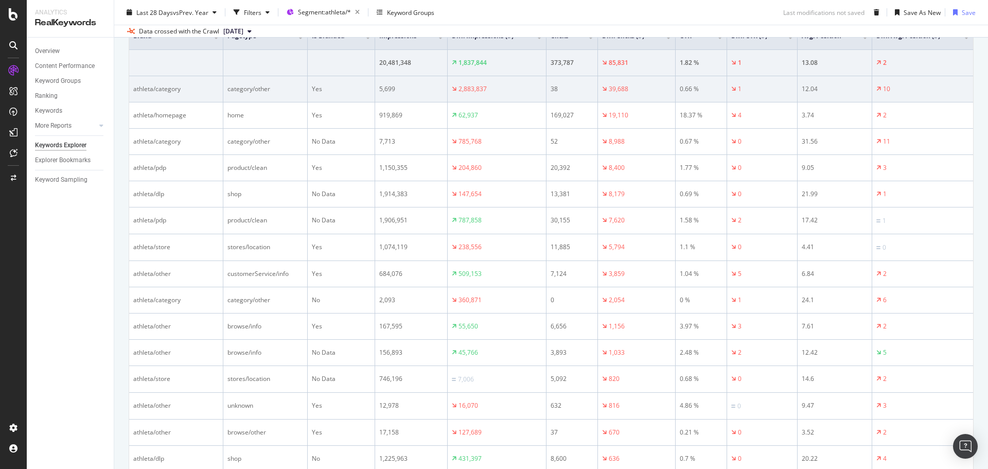
click at [330, 91] on div "Yes" at bounding box center [341, 88] width 59 height 9
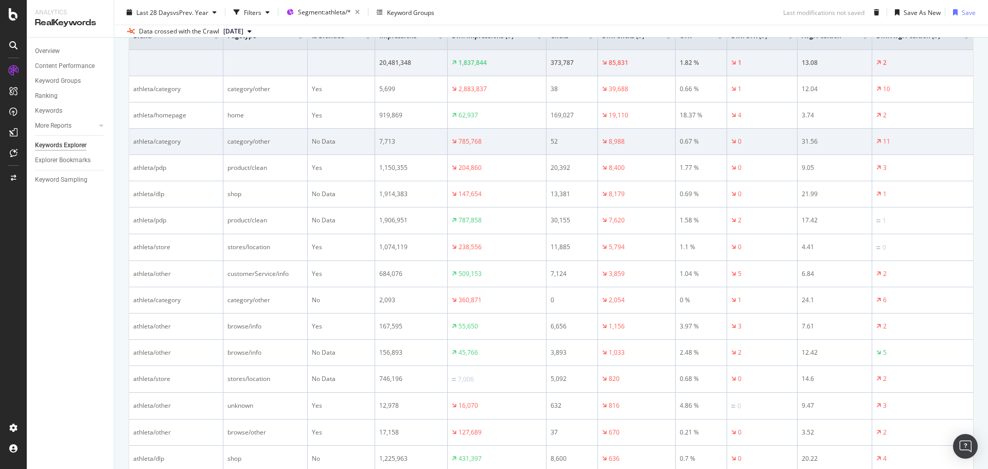
click at [326, 139] on div "No Data" at bounding box center [341, 141] width 59 height 9
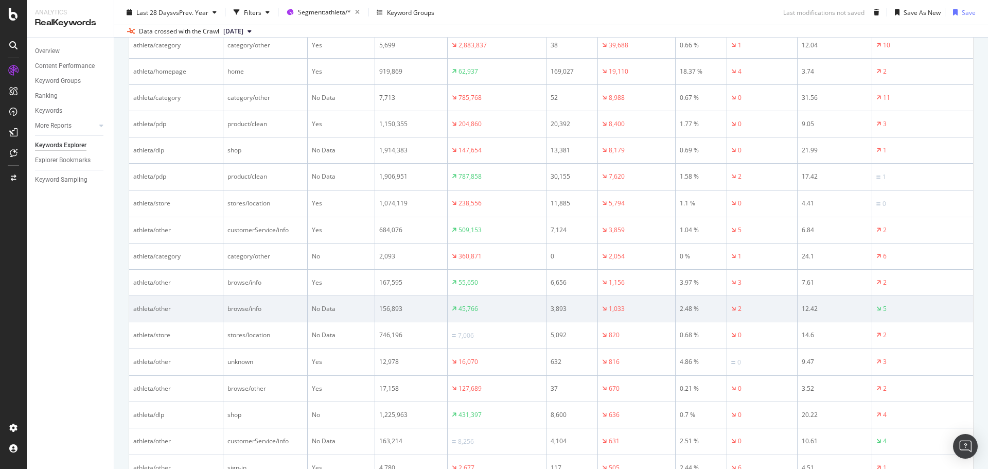
scroll to position [463, 0]
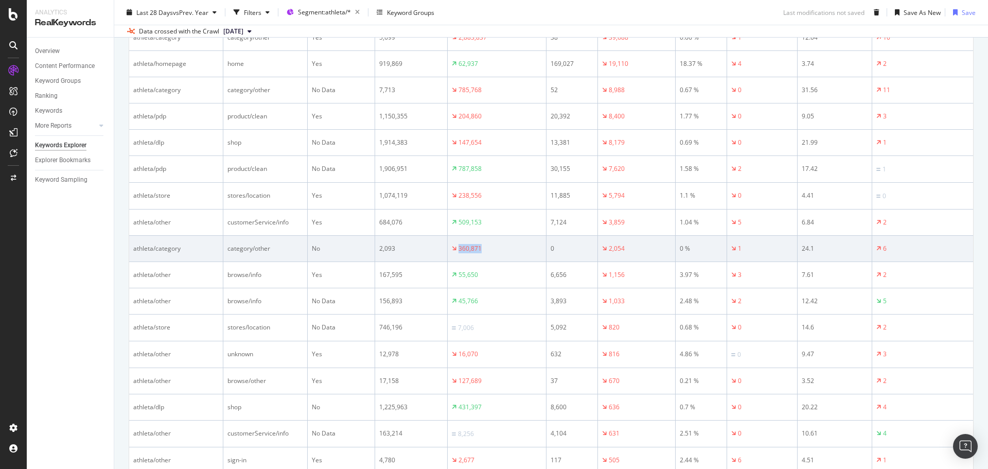
drag, startPoint x: 493, startPoint y: 248, endPoint x: 446, endPoint y: 243, distance: 47.6
click at [446, 243] on tr "athleta/category category/other No 2,093 360,871 0 2,054 0 % 1 24.1 6" at bounding box center [551, 249] width 844 height 26
click at [497, 254] on td "360,871" at bounding box center [497, 249] width 99 height 26
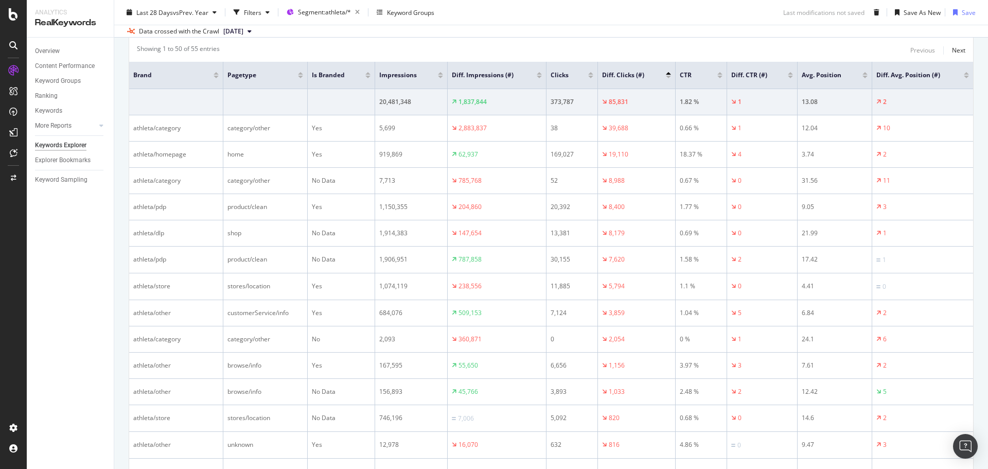
scroll to position [309, 0]
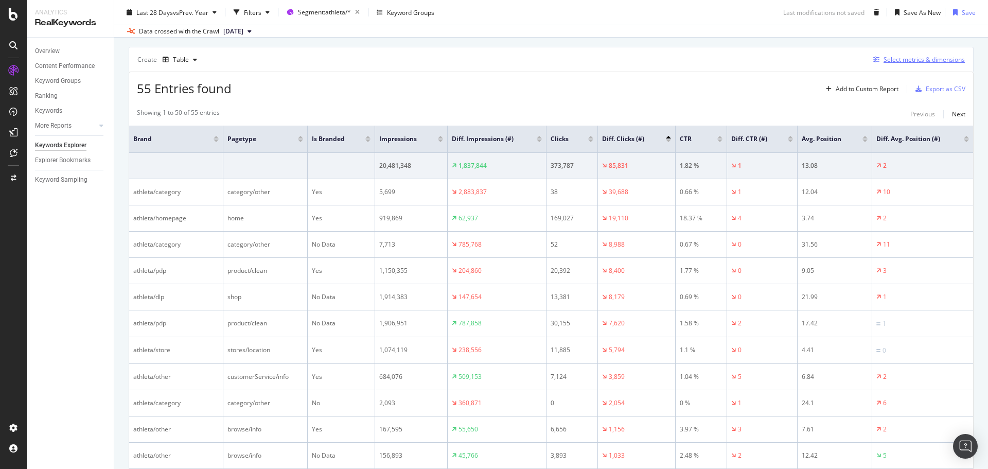
click at [883, 63] on div "Select metrics & dimensions" at bounding box center [923, 59] width 81 height 9
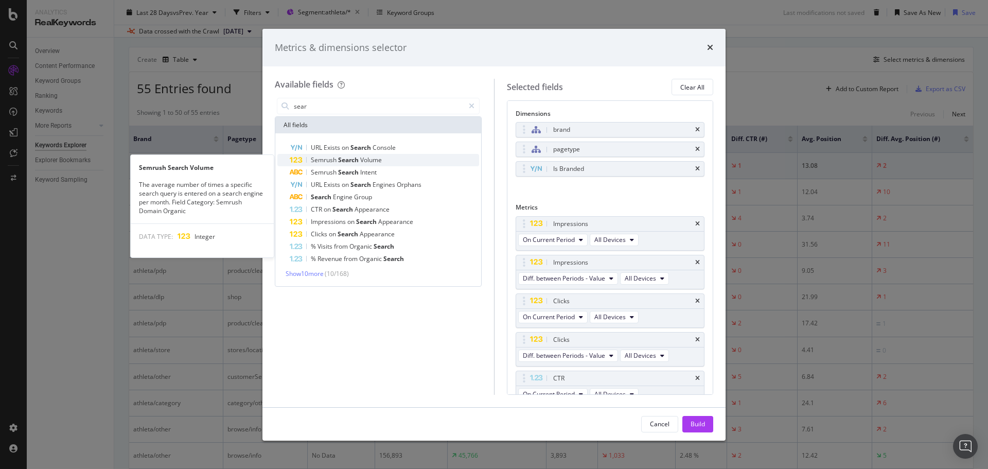
type input "sear"
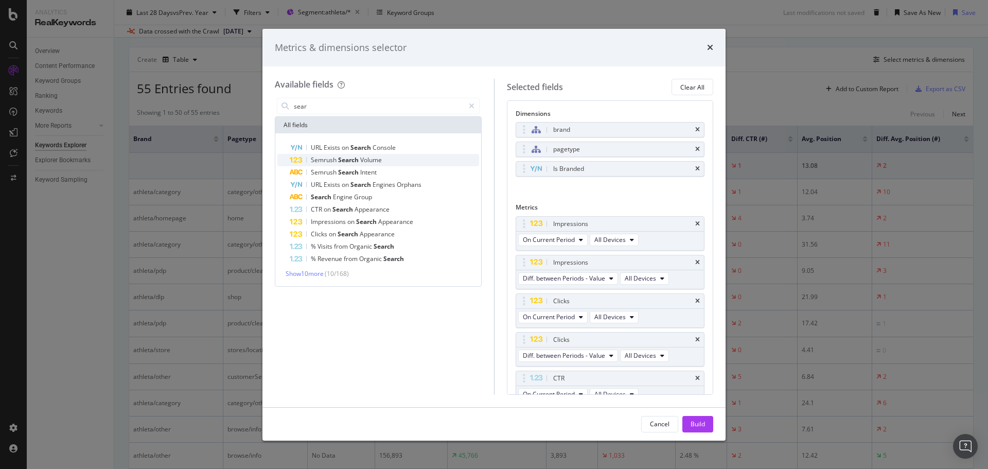
click at [372, 160] on span "Volume" at bounding box center [371, 159] width 22 height 9
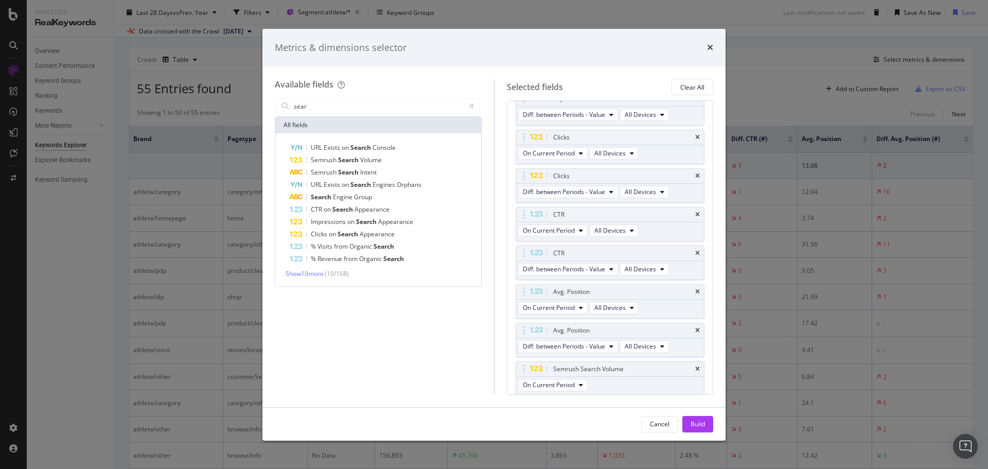
scroll to position [165, 0]
click at [696, 423] on div "Build" at bounding box center [697, 423] width 14 height 9
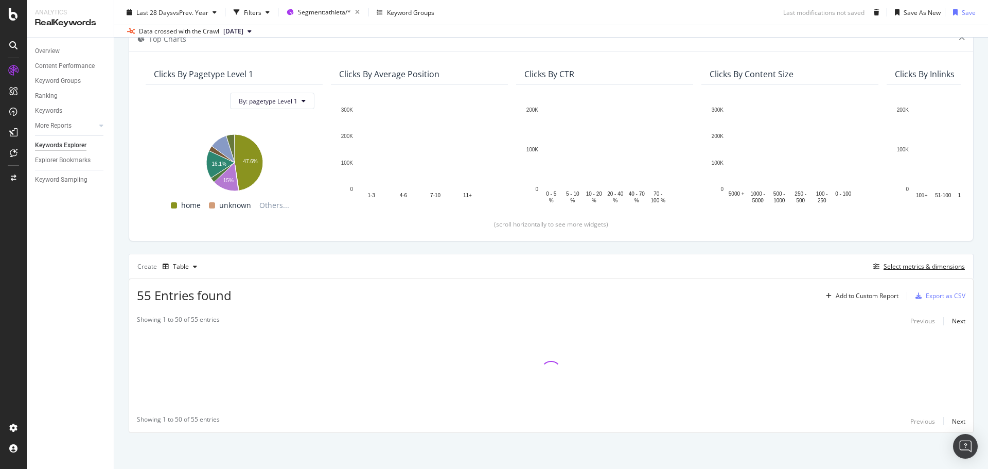
scroll to position [102, 0]
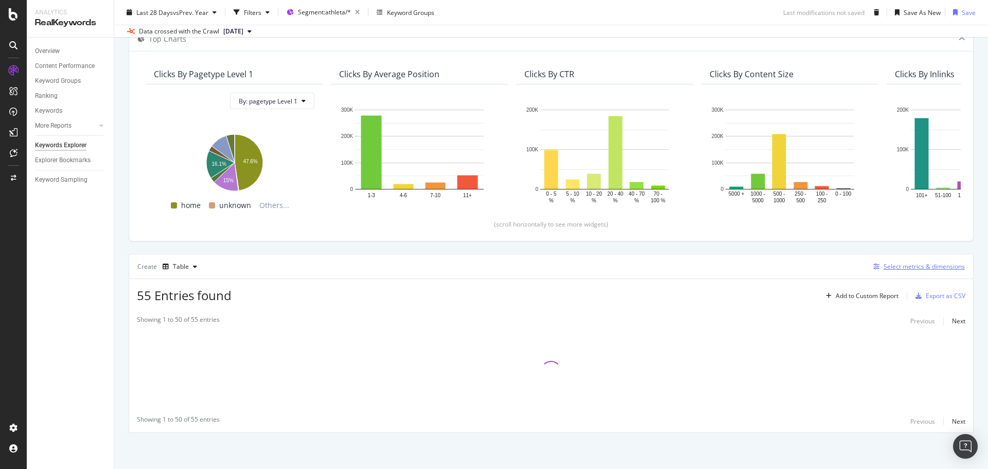
click at [907, 268] on div "Select metrics & dimensions" at bounding box center [923, 266] width 81 height 9
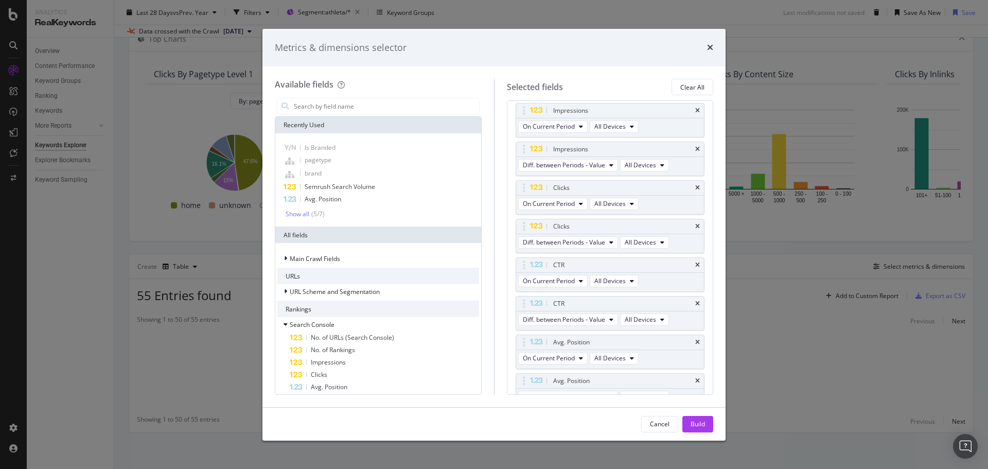
scroll to position [200, 0]
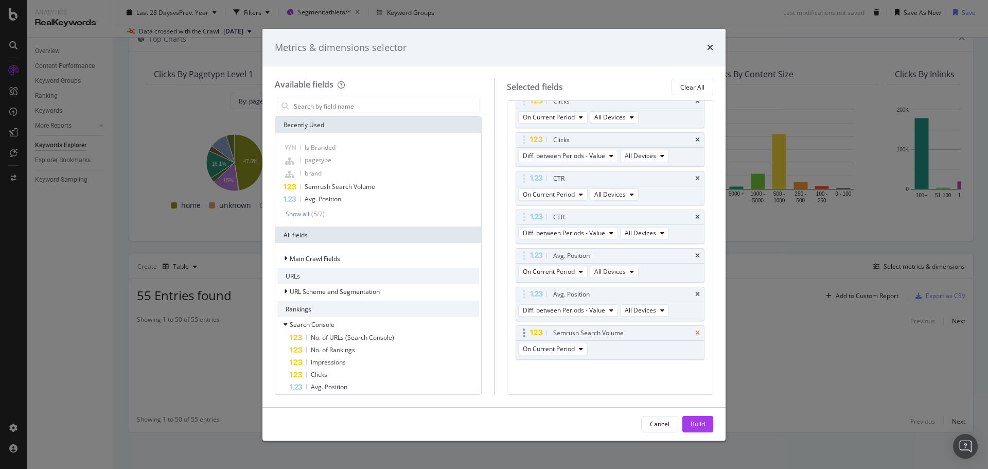
click at [695, 331] on icon "times" at bounding box center [697, 333] width 5 height 6
drag, startPoint x: 695, startPoint y: 423, endPoint x: 592, endPoint y: 250, distance: 201.6
click at [695, 423] on div "Build" at bounding box center [697, 423] width 14 height 9
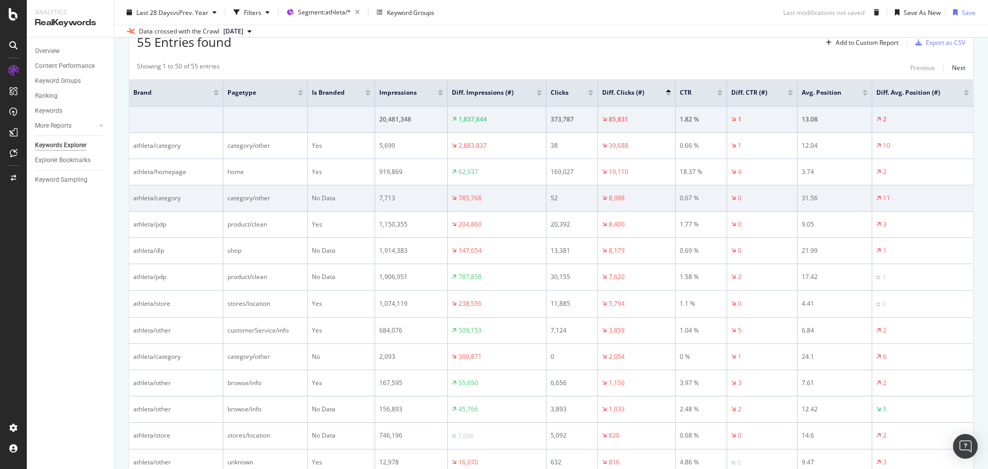
scroll to position [359, 0]
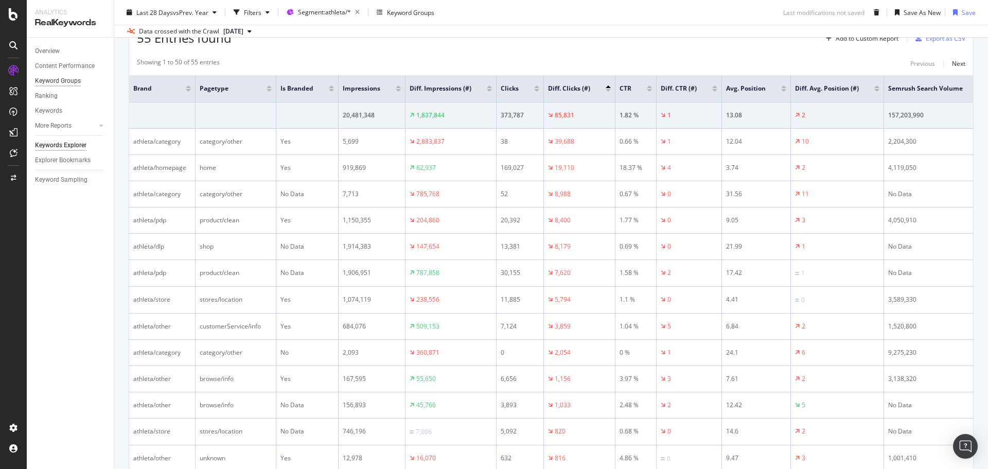
click at [59, 79] on div "Keyword Groups" at bounding box center [58, 81] width 46 height 11
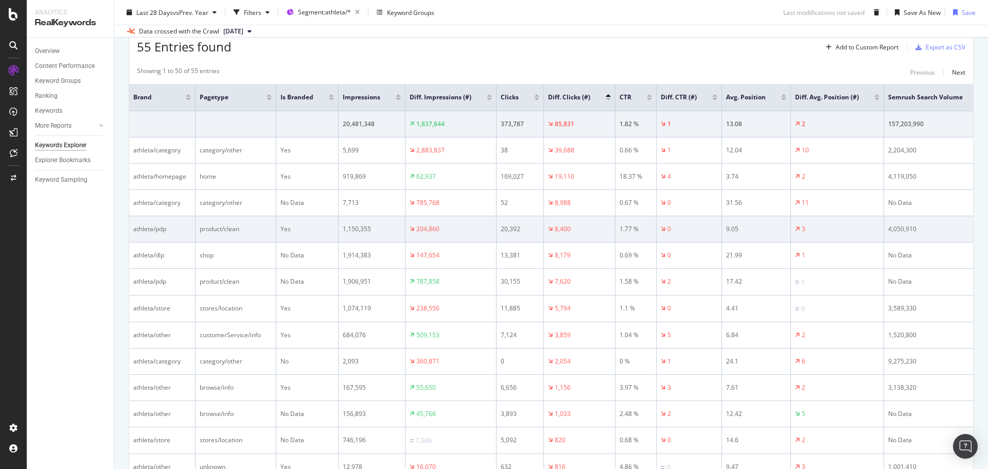
scroll to position [256, 0]
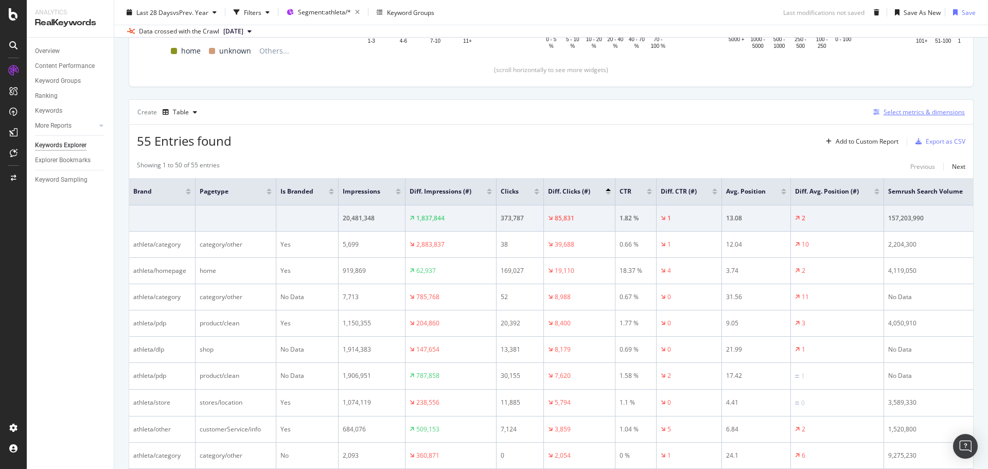
click at [913, 110] on div "Select metrics & dimensions" at bounding box center [923, 112] width 81 height 9
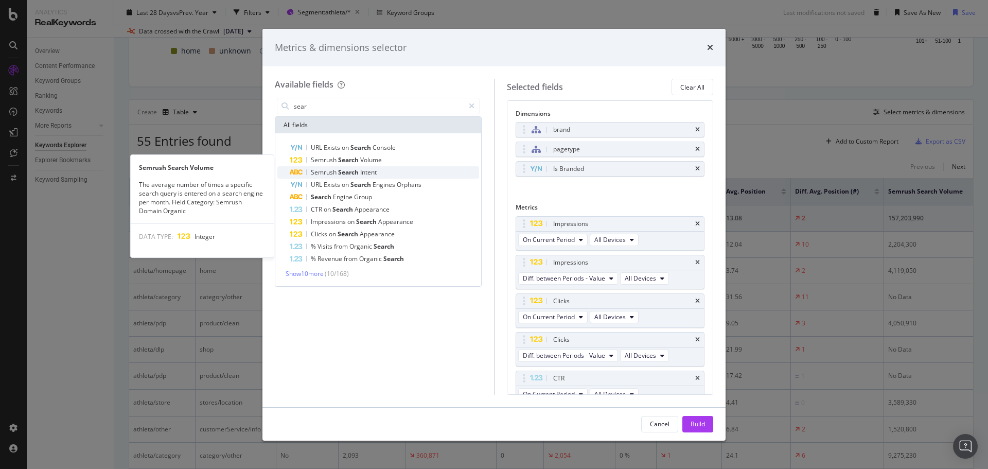
scroll to position [0, 0]
type input "sear"
click at [375, 164] on span "Volume" at bounding box center [371, 159] width 22 height 9
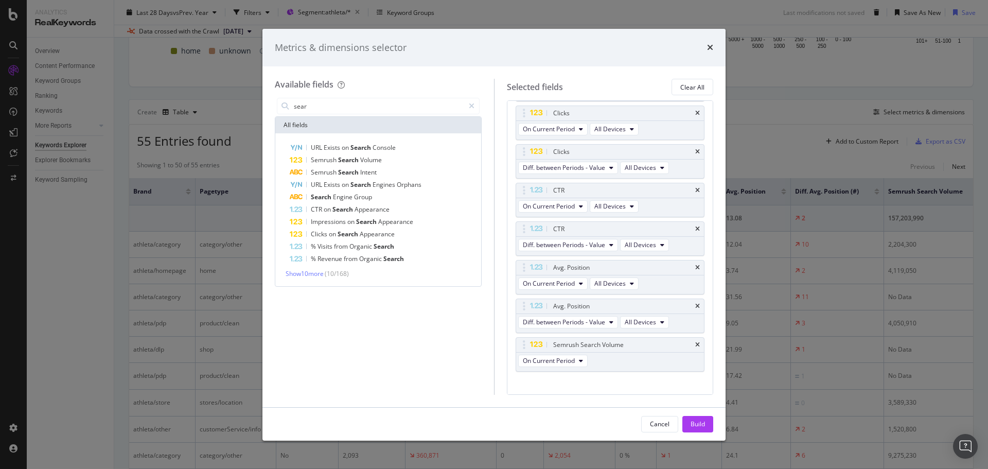
scroll to position [200, 0]
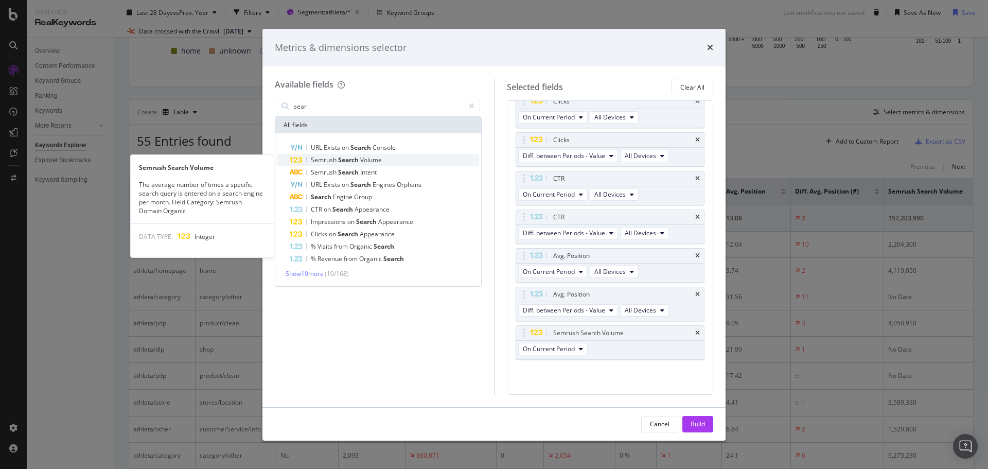
click at [322, 157] on span "Semrush" at bounding box center [324, 159] width 27 height 9
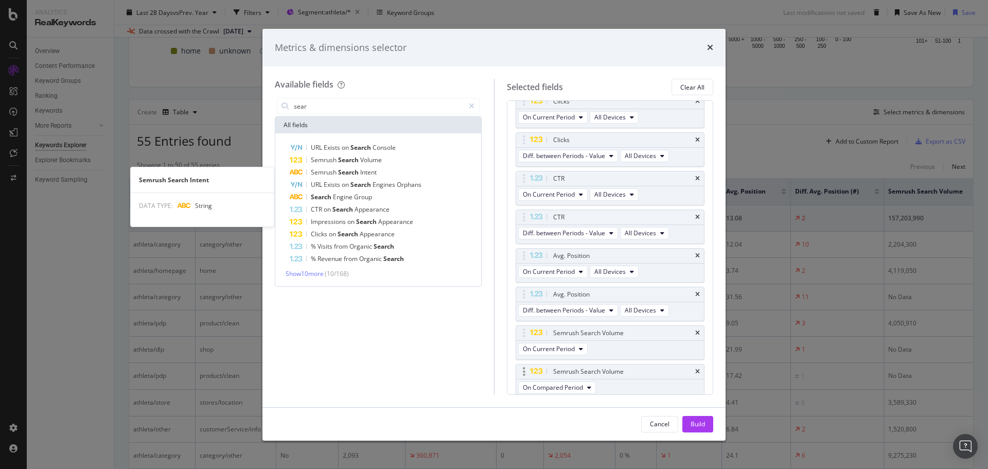
scroll to position [204, 0]
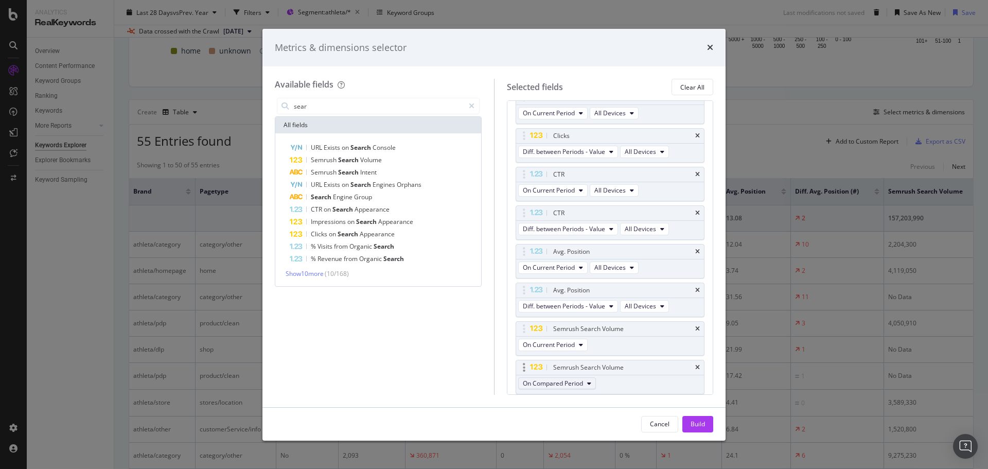
click at [576, 386] on span "On Compared Period" at bounding box center [553, 383] width 60 height 9
click at [556, 440] on span "Changed" at bounding box center [557, 439] width 61 height 9
click at [705, 423] on button "Build" at bounding box center [697, 424] width 31 height 16
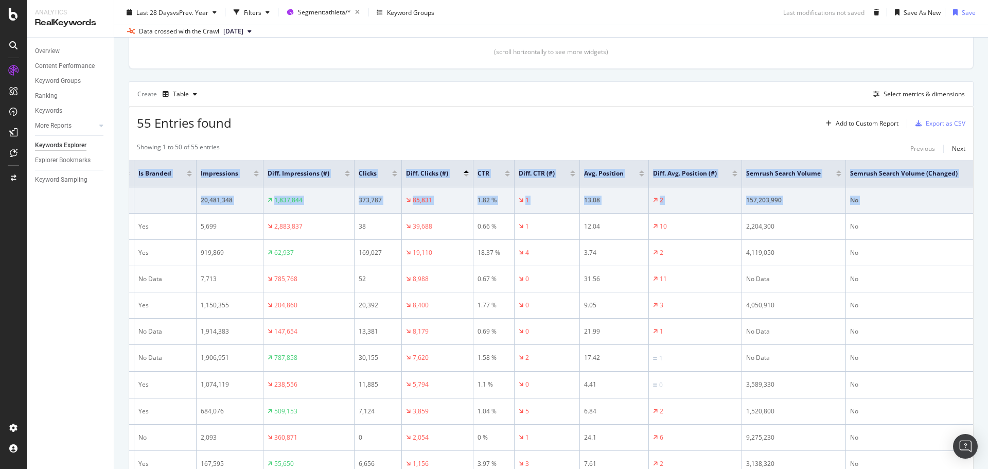
scroll to position [0, 158]
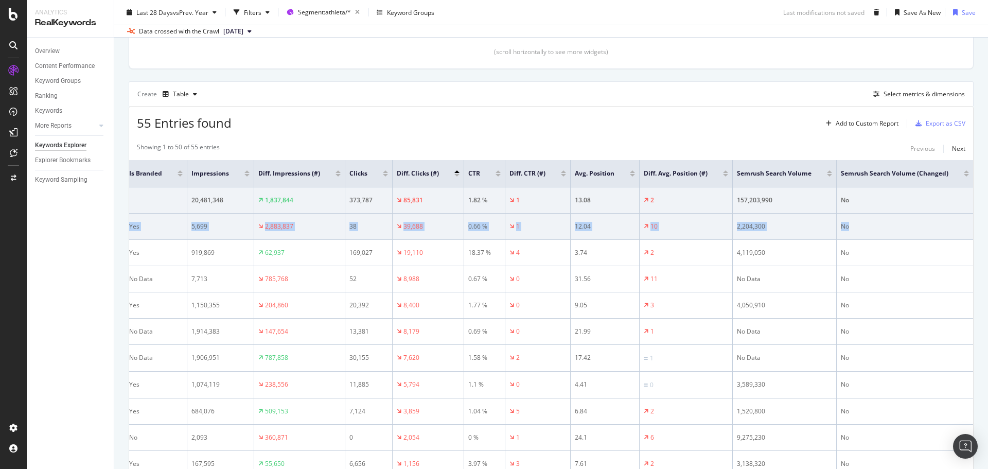
drag, startPoint x: 149, startPoint y: 227, endPoint x: 919, endPoint y: 220, distance: 770.1
click at [921, 230] on tr "athleta/category category/other Yes 5,699 2,883,837 38 39,688 0.66 % 1 12.04 10…" at bounding box center [475, 226] width 995 height 26
click at [786, 221] on td "2,204,300" at bounding box center [785, 226] width 104 height 26
click at [690, 218] on td "10" at bounding box center [685, 226] width 93 height 26
drag, startPoint x: 673, startPoint y: 225, endPoint x: 346, endPoint y: 220, distance: 327.7
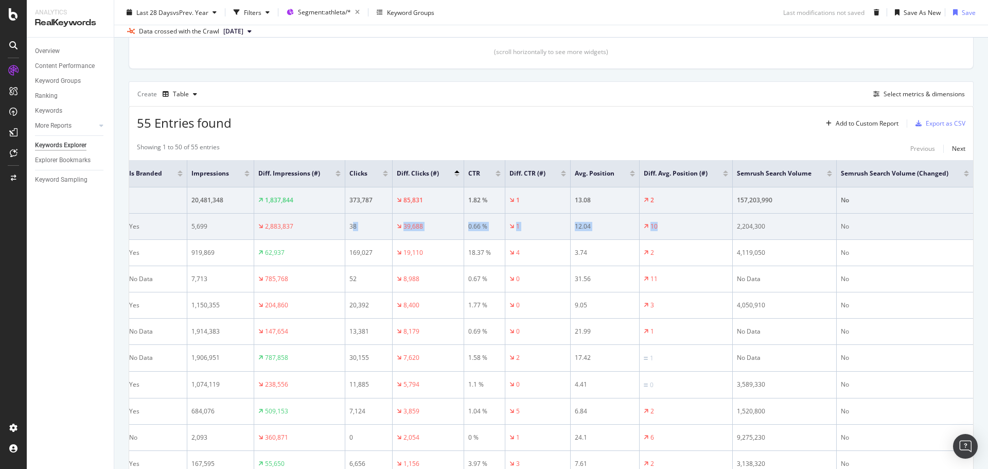
click at [346, 220] on tr "athleta/category category/other Yes 5,699 2,883,837 38 39,688 0.66 % 1 12.04 10…" at bounding box center [475, 226] width 995 height 26
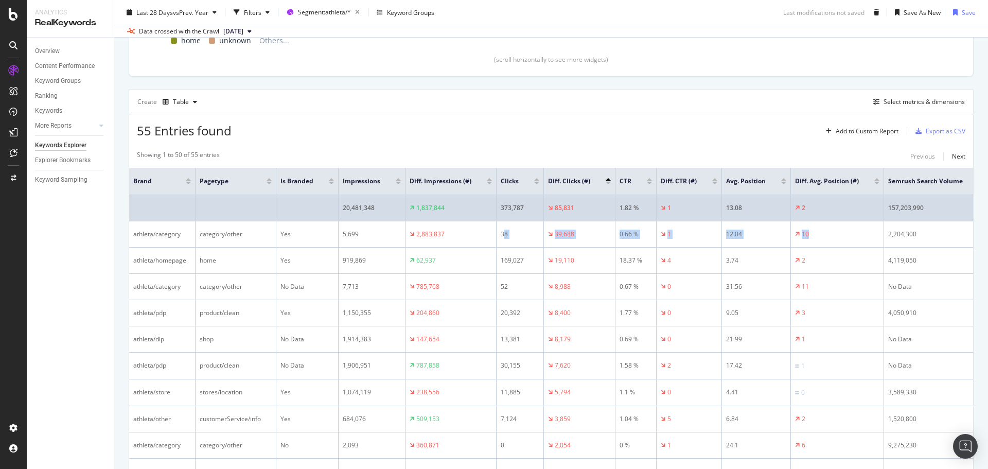
scroll to position [326, 0]
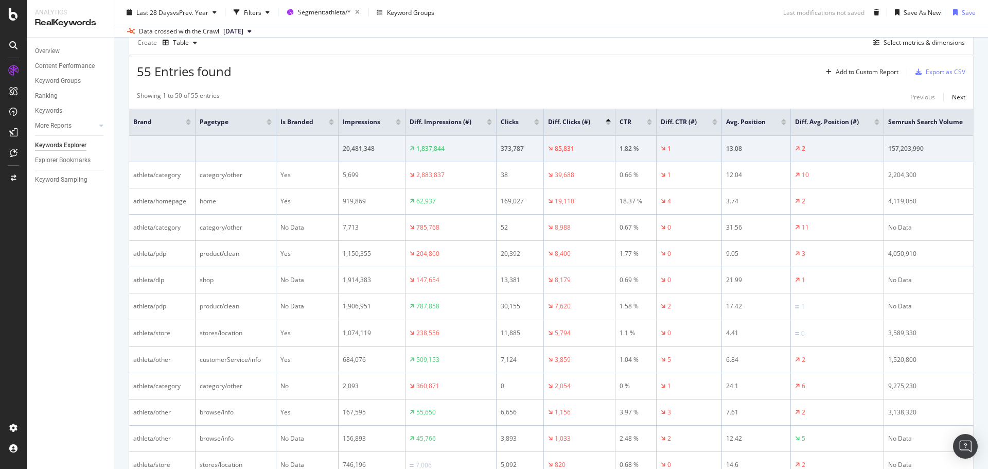
click at [681, 66] on div "55 Entries found Add to Custom Report Export as CSV" at bounding box center [551, 67] width 844 height 25
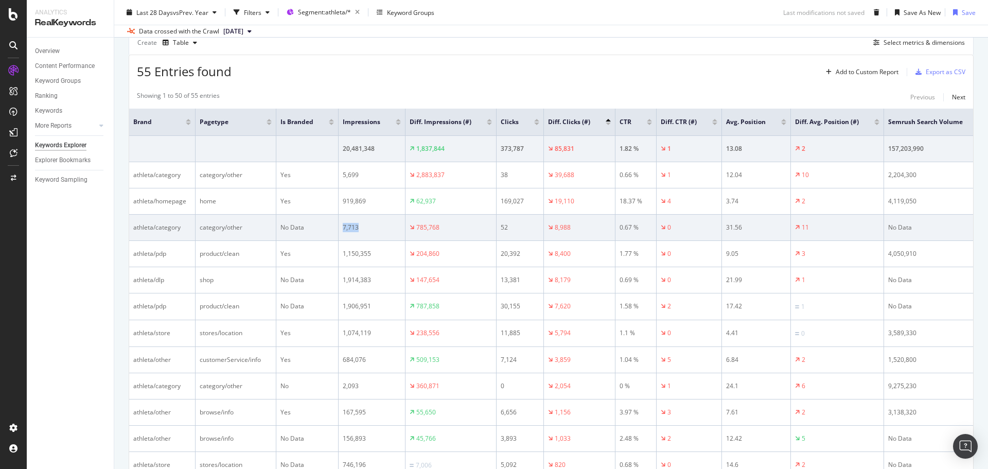
drag, startPoint x: 302, startPoint y: 231, endPoint x: 396, endPoint y: 233, distance: 93.1
click at [396, 233] on tr "athleta/category category/other No Data 7,713 785,768 52 8,988 0.67 % 0 31.56 1…" at bounding box center [626, 228] width 995 height 26
click at [470, 225] on div "785,768" at bounding box center [450, 227] width 82 height 9
drag, startPoint x: 281, startPoint y: 228, endPoint x: 482, endPoint y: 235, distance: 200.7
click at [482, 235] on tr "athleta/category category/other No Data 7,713 785,768 52 8,988 0.67 % 0 31.56 1…" at bounding box center [626, 228] width 995 height 26
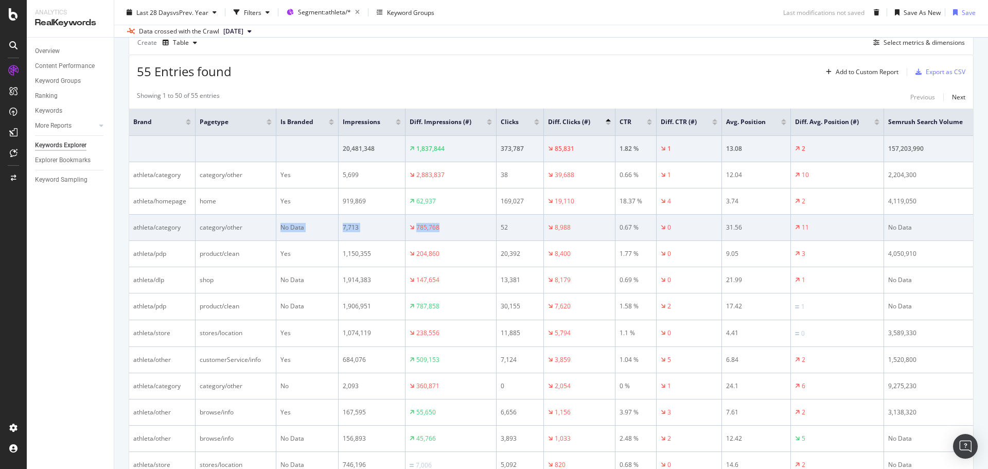
click at [367, 225] on div "7,713" at bounding box center [372, 227] width 58 height 9
drag, startPoint x: 315, startPoint y: 226, endPoint x: 290, endPoint y: 227, distance: 25.7
click at [273, 228] on tr "athleta/category category/other No Data 7,713 785,768 52 8,988 0.67 % 0 31.56 1…" at bounding box center [626, 228] width 995 height 26
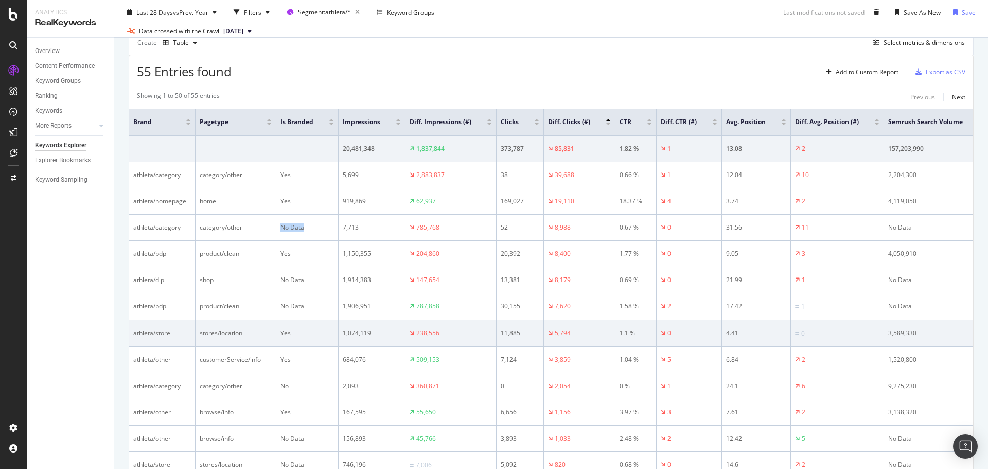
scroll to position [377, 0]
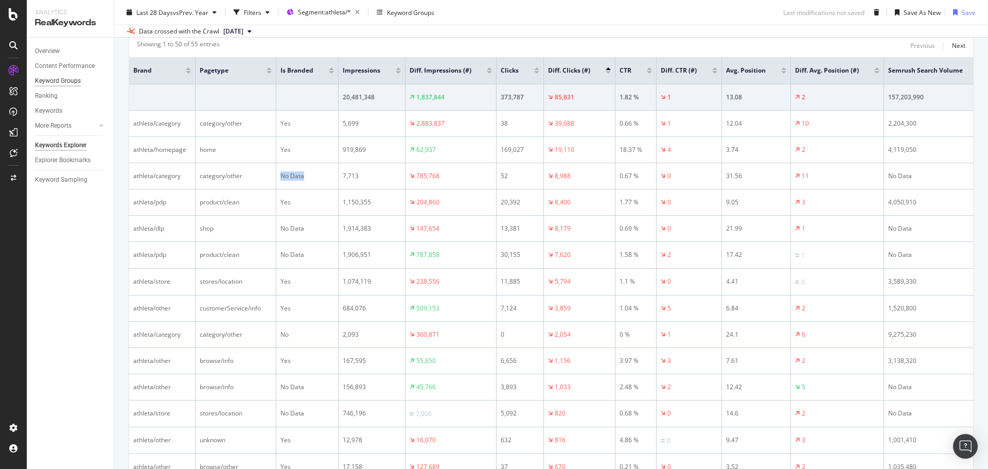
click at [78, 84] on div "Keyword Groups" at bounding box center [58, 81] width 46 height 11
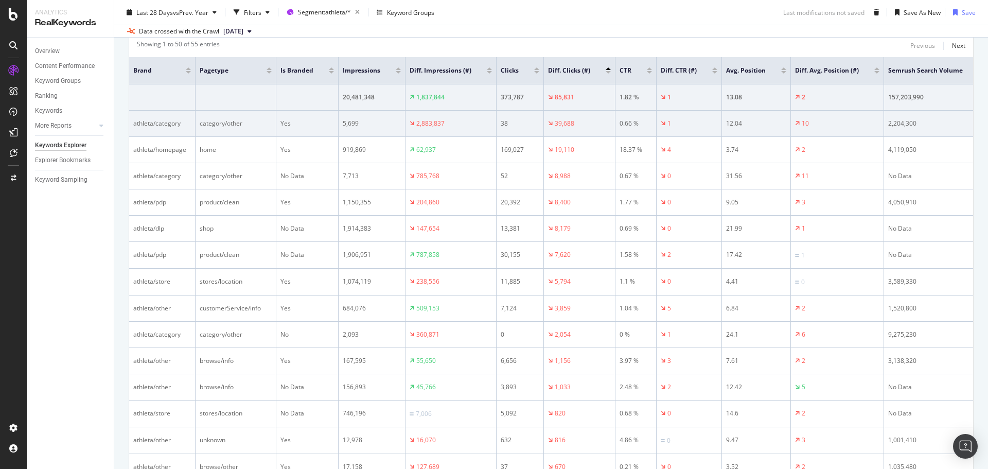
click at [237, 121] on div "category/other" at bounding box center [236, 123] width 72 height 9
drag, startPoint x: 281, startPoint y: 122, endPoint x: 512, endPoint y: 120, distance: 231.0
click at [512, 120] on tr "athleta/category category/other Yes 5,699 2,883,837 38 39,688 0.66 % 1 12.04 10…" at bounding box center [626, 124] width 995 height 26
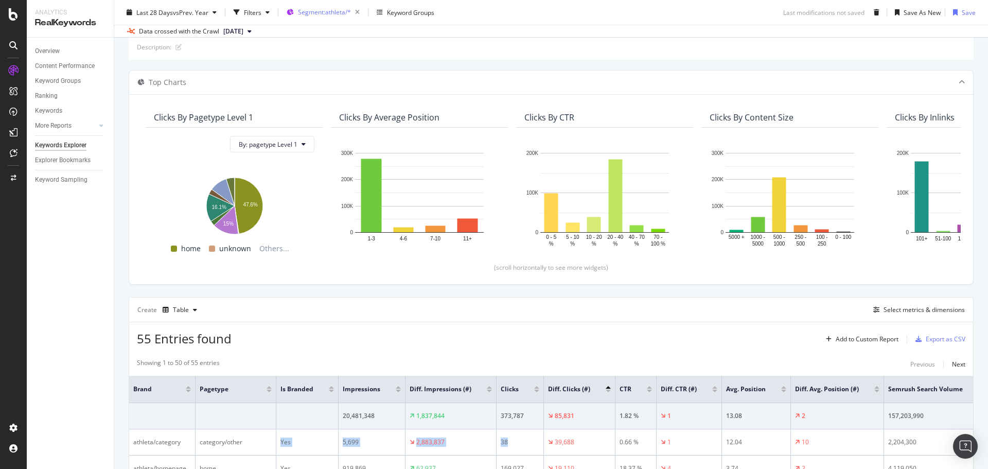
scroll to position [0, 0]
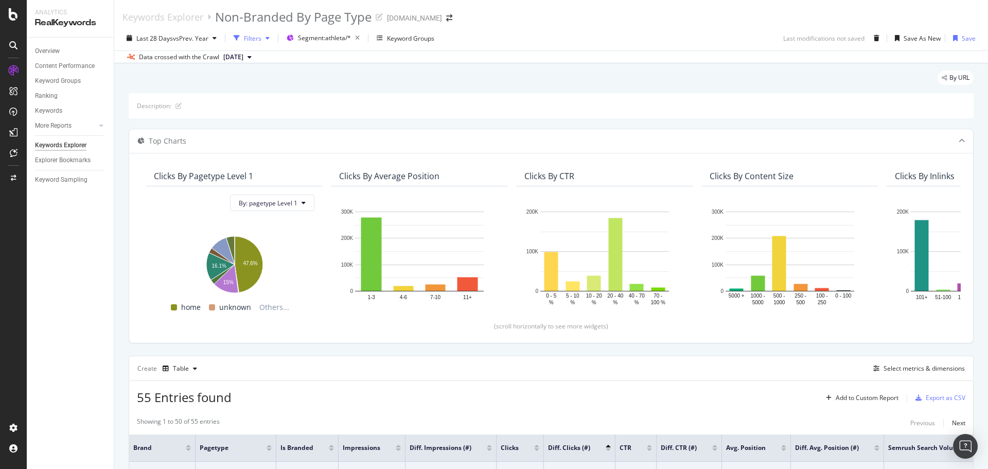
click at [254, 34] on div "Filters" at bounding box center [252, 38] width 17 height 9
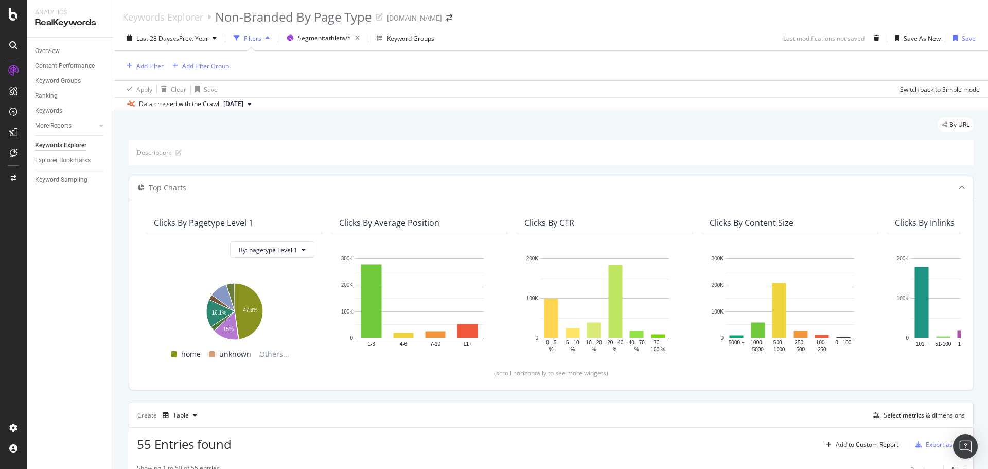
click at [323, 62] on div "Add Filter Add Filter Group" at bounding box center [550, 65] width 857 height 29
click at [151, 65] on div "Add Filter" at bounding box center [149, 66] width 27 height 9
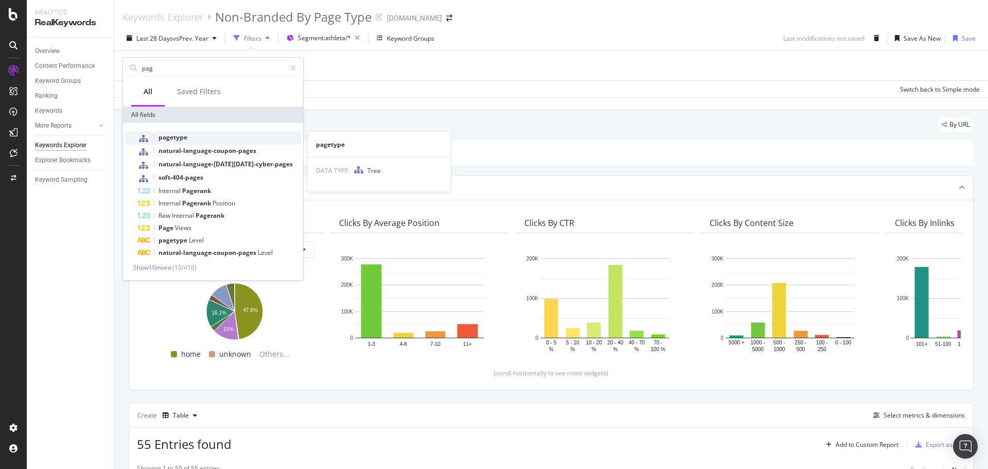
type input "pag"
click at [191, 138] on div "pagetype" at bounding box center [219, 137] width 164 height 13
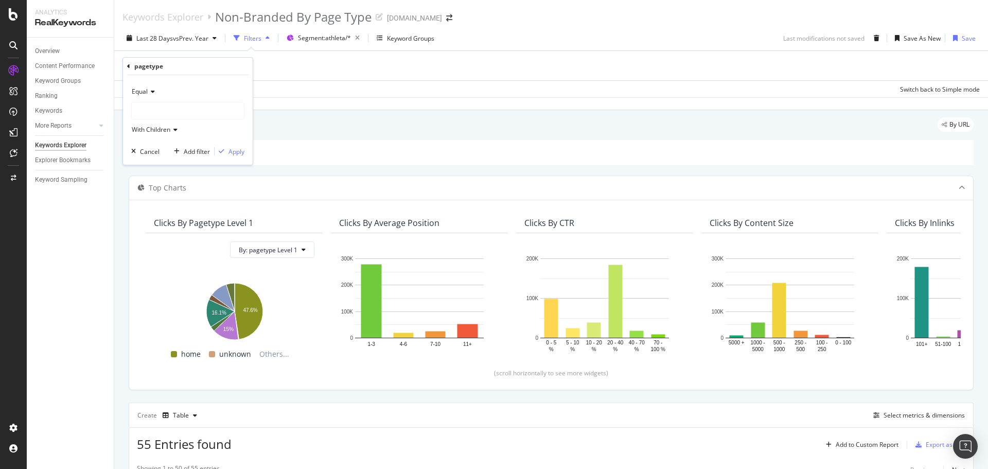
click at [171, 116] on div at bounding box center [188, 110] width 112 height 16
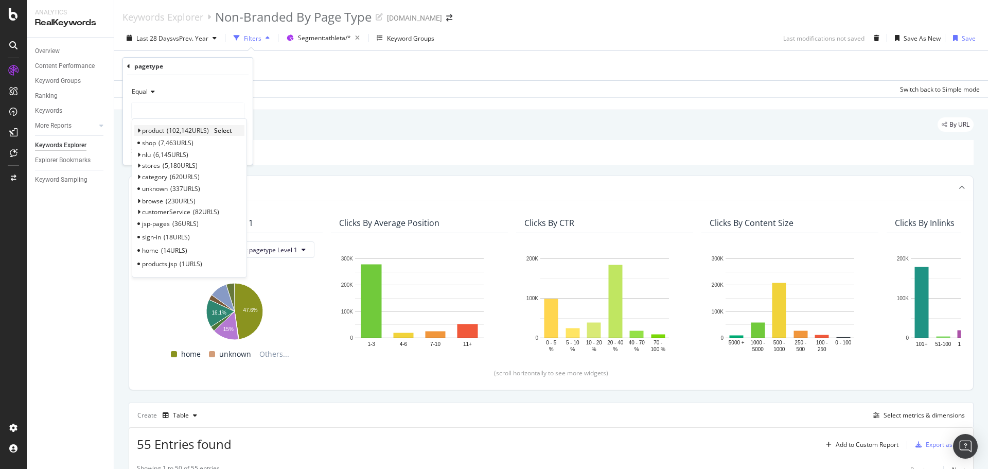
click at [156, 128] on span "product" at bounding box center [153, 130] width 22 height 9
click at [148, 131] on span "product" at bounding box center [153, 130] width 22 height 9
click at [220, 130] on span "Select" at bounding box center [223, 130] width 18 height 9
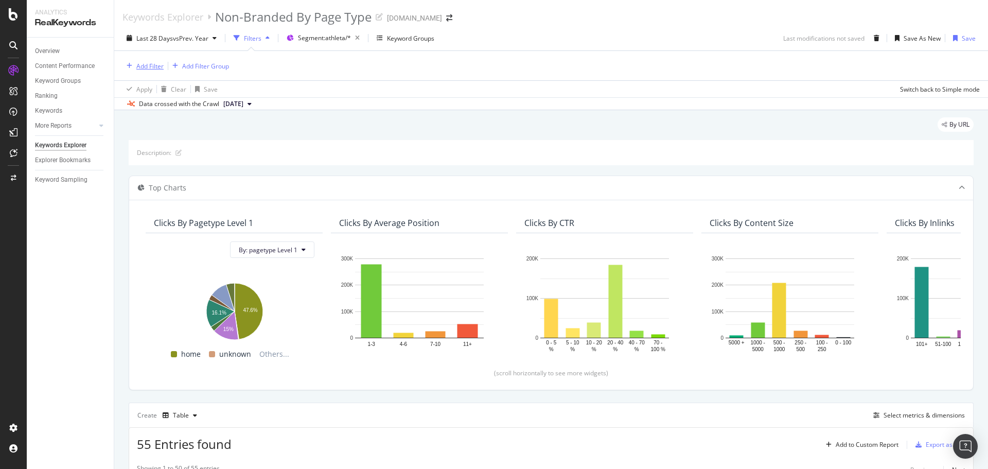
click at [153, 68] on div "Add Filter" at bounding box center [149, 66] width 27 height 9
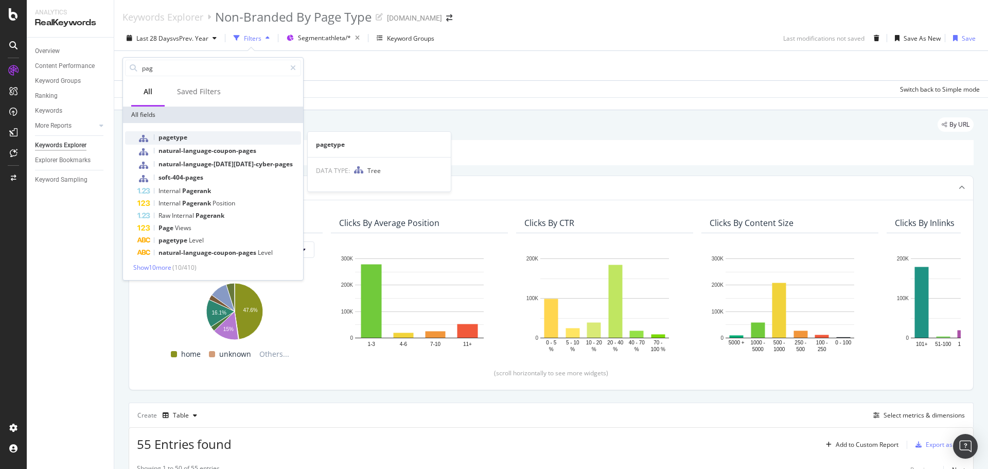
click at [213, 142] on div "pagetype" at bounding box center [219, 137] width 164 height 13
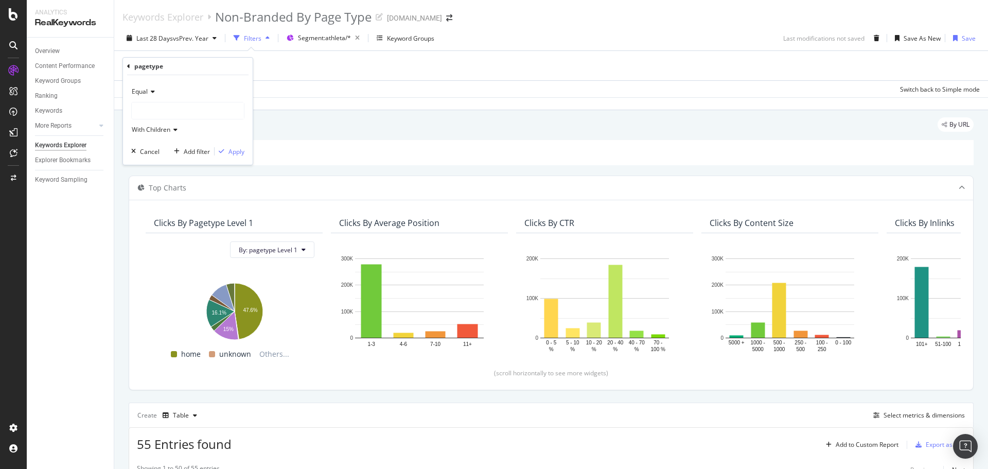
click at [200, 115] on div at bounding box center [188, 110] width 112 height 16
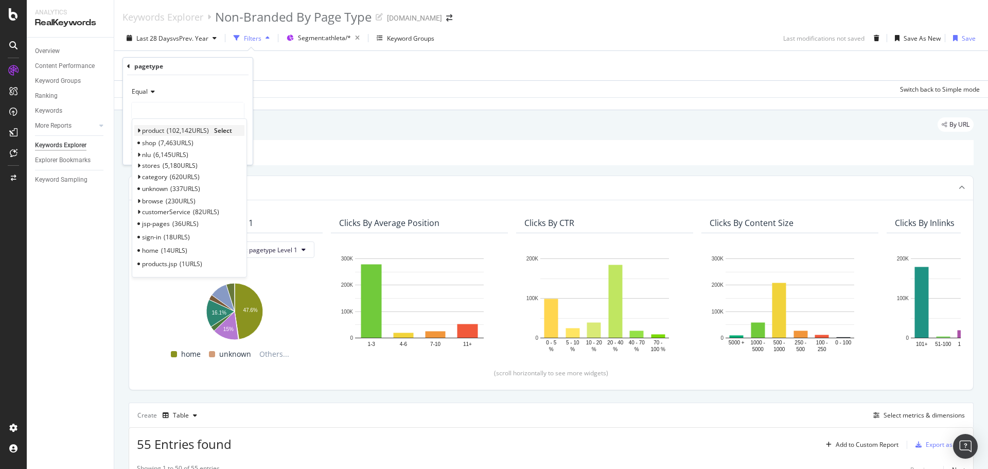
click at [175, 129] on span "102,142 URLS" at bounding box center [188, 130] width 42 height 9
click at [221, 129] on span "Select" at bounding box center [223, 130] width 18 height 9
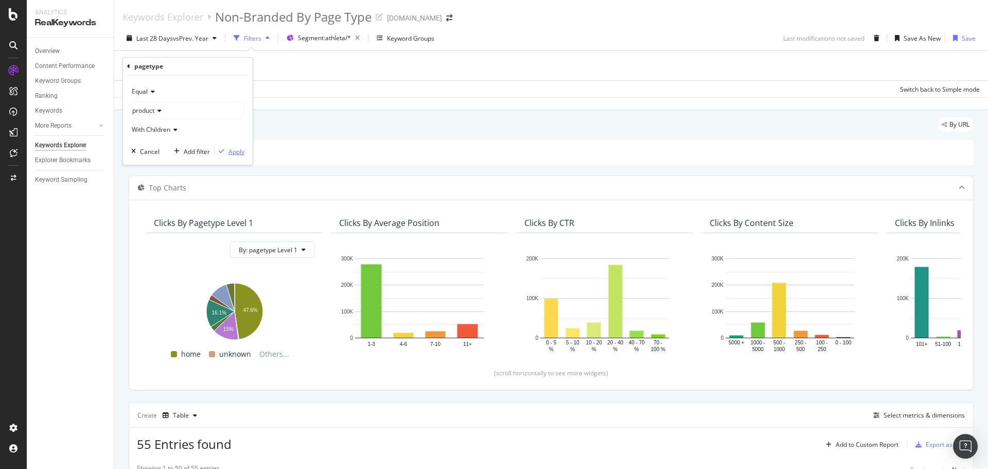
click at [238, 154] on div "Apply" at bounding box center [236, 151] width 16 height 9
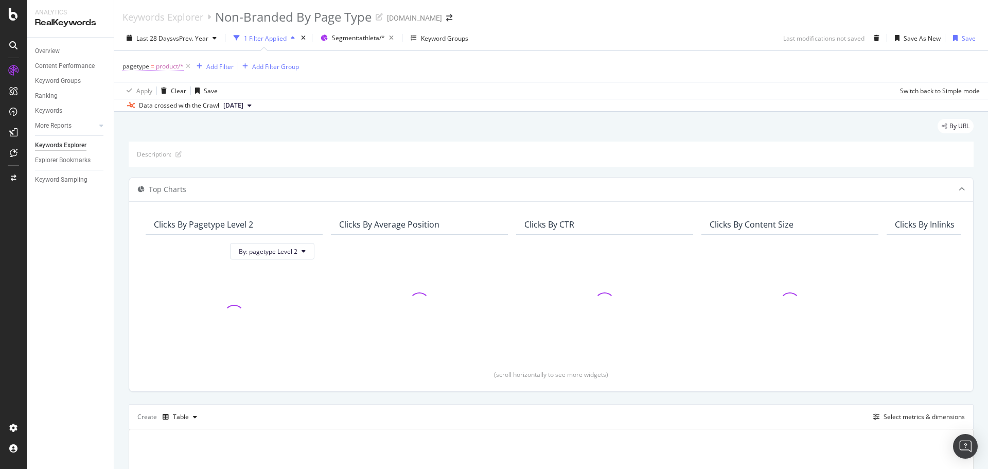
click at [167, 66] on span "product/*" at bounding box center [170, 66] width 28 height 14
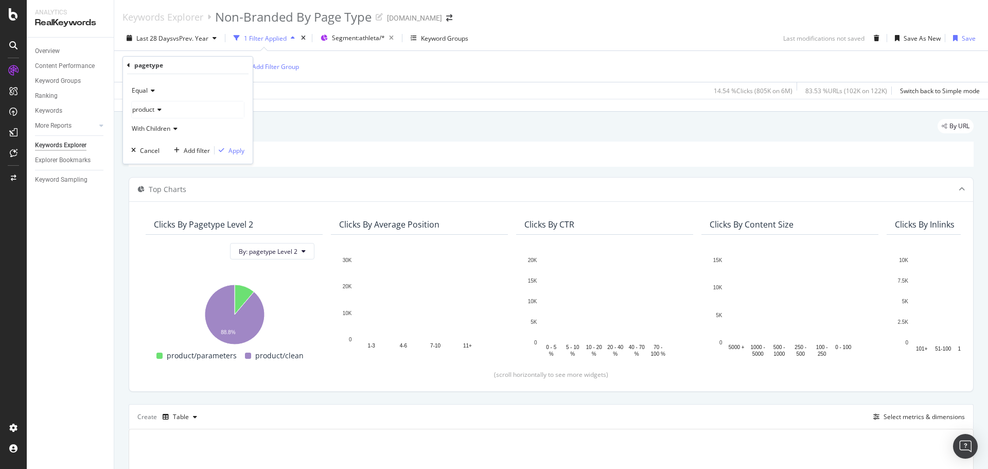
click at [567, 56] on div "pagetype = product/* Add Filter Add Filter Group" at bounding box center [550, 66] width 857 height 31
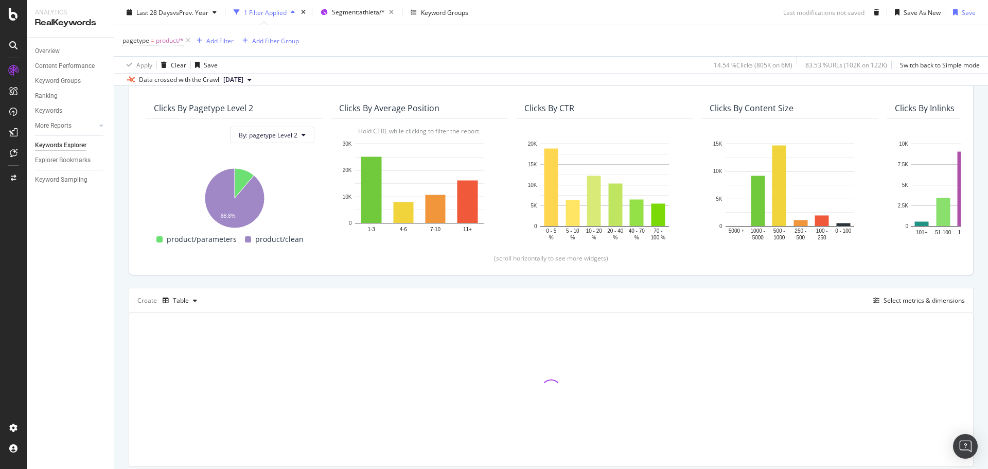
scroll to position [150, 0]
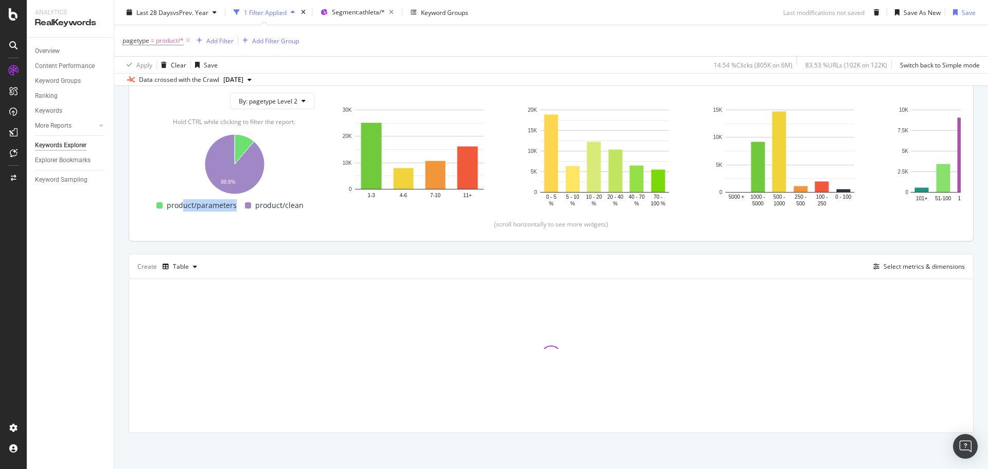
drag, startPoint x: 230, startPoint y: 201, endPoint x: 239, endPoint y: 201, distance: 9.3
click at [239, 201] on div "product/parameters" at bounding box center [196, 205] width 88 height 12
drag, startPoint x: 281, startPoint y: 199, endPoint x: 320, endPoint y: 199, distance: 39.1
click at [320, 199] on div "By: pagetype Level 2 Hold CTRL while clicking to filter the report. 88.8% paget…" at bounding box center [234, 151] width 177 height 135
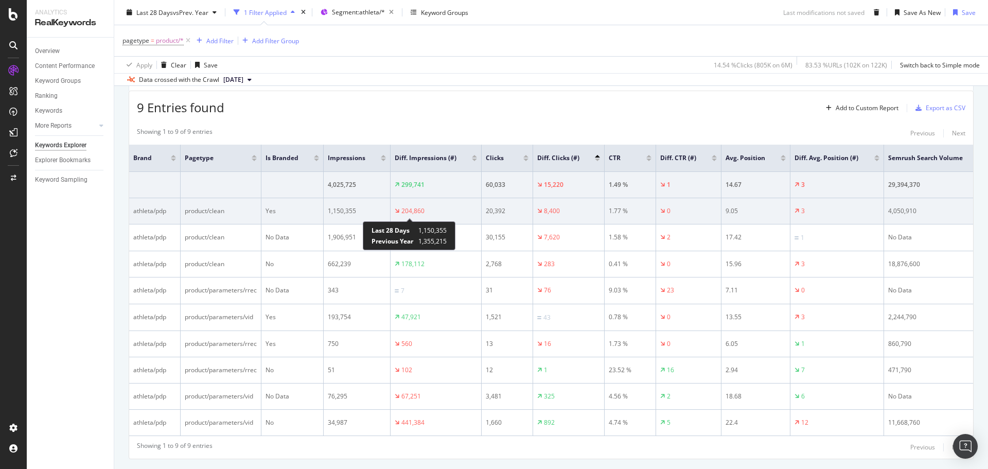
scroll to position [356, 0]
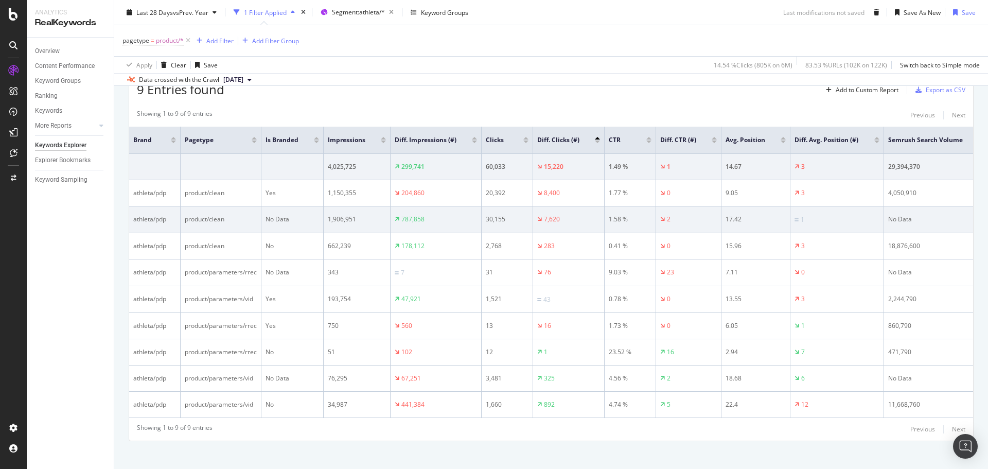
click at [247, 224] on div "product/clean" at bounding box center [221, 219] width 72 height 9
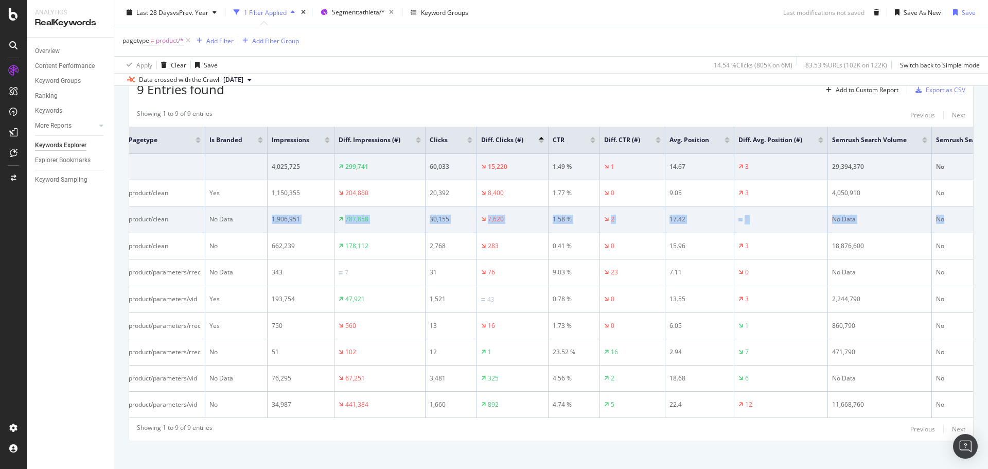
drag, startPoint x: 309, startPoint y: 224, endPoint x: 959, endPoint y: 226, distance: 649.7
click at [959, 226] on tr "athleta/pdp product/clean No Data 1,906,951 787,858 30,155 7,620 1.58 % 2 17.42…" at bounding box center [570, 219] width 995 height 27
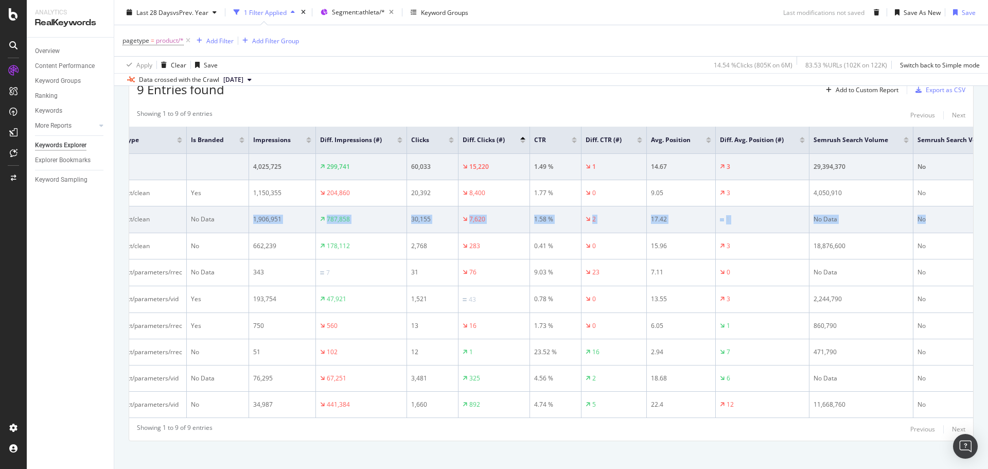
drag, startPoint x: 774, startPoint y: 226, endPoint x: 808, endPoint y: 226, distance: 34.0
click at [775, 224] on div "1" at bounding box center [762, 220] width 85 height 10
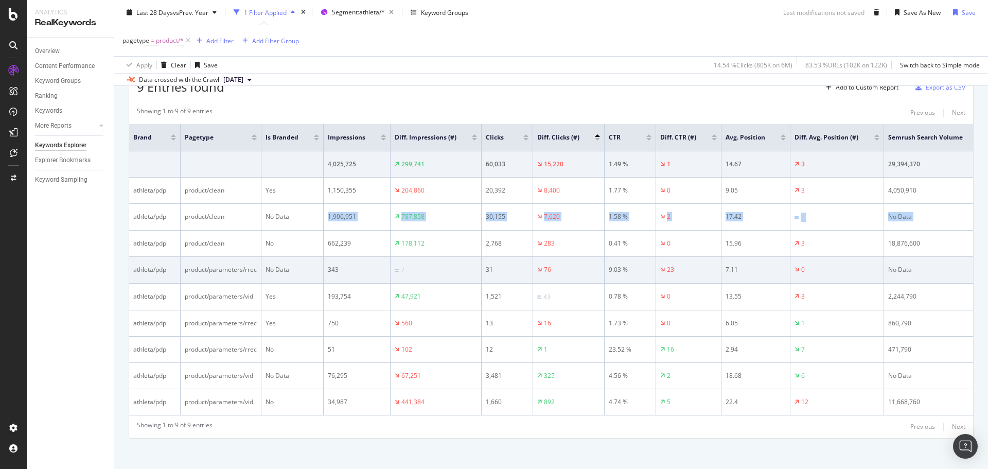
scroll to position [305, 0]
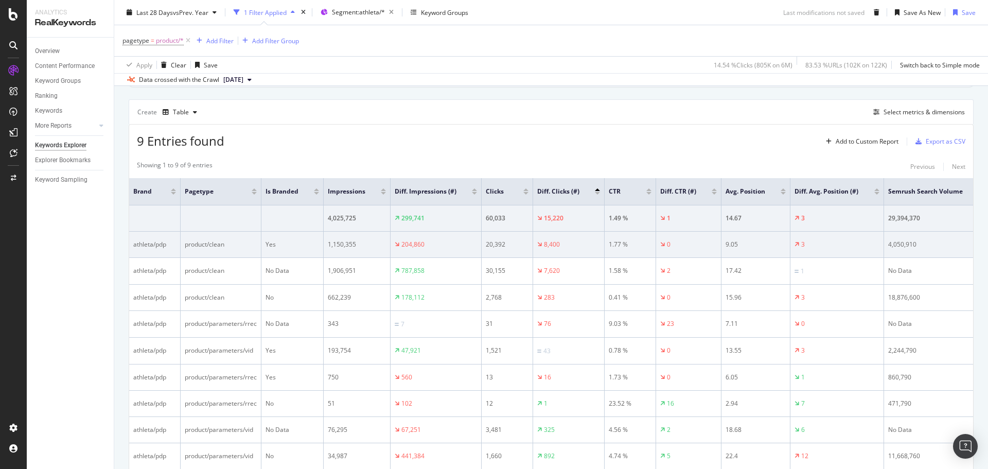
click at [832, 249] on div "3" at bounding box center [836, 244] width 85 height 9
drag, startPoint x: 821, startPoint y: 254, endPoint x: 499, endPoint y: 245, distance: 321.7
click at [136, 249] on tr "athleta/pdp product/clean Yes 1,150,355 204,860 20,392 8,400 1.77 % 0 9.05 3 4,…" at bounding box center [626, 244] width 995 height 26
click at [827, 249] on div "3" at bounding box center [836, 244] width 85 height 9
drag, startPoint x: 827, startPoint y: 255, endPoint x: 133, endPoint y: 249, distance: 694.5
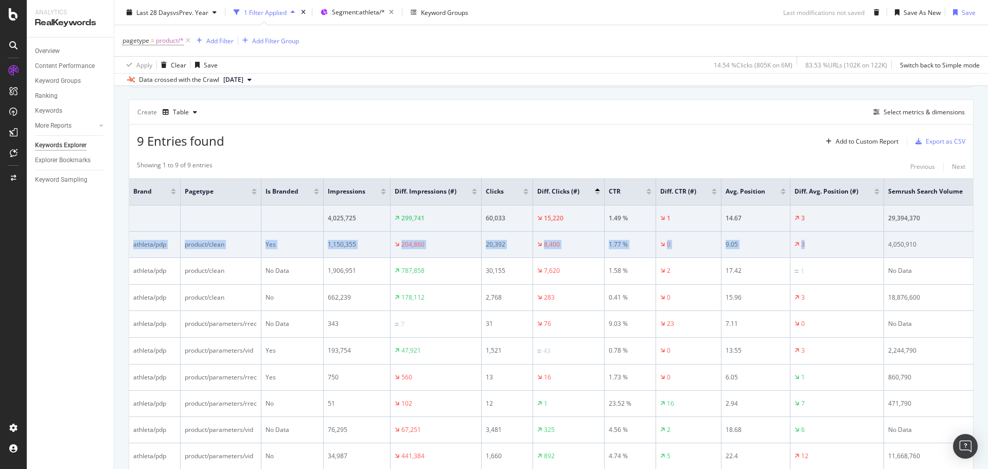
click at [133, 249] on tr "athleta/pdp product/clean Yes 1,150,355 204,860 20,392 8,400 1.77 % 0 9.05 3 4,…" at bounding box center [626, 244] width 995 height 26
click at [843, 249] on div "3" at bounding box center [836, 244] width 85 height 9
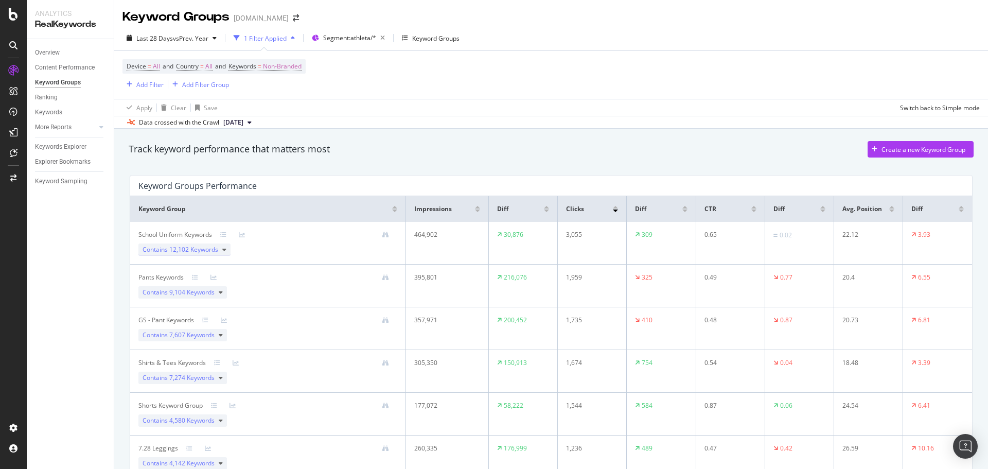
click at [216, 251] on span "12,102 Keywords" at bounding box center [193, 249] width 49 height 9
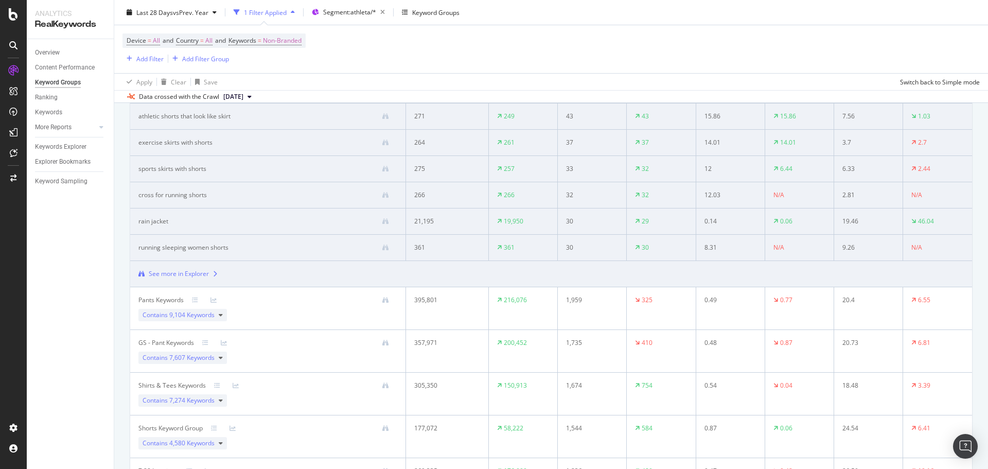
scroll to position [360, 0]
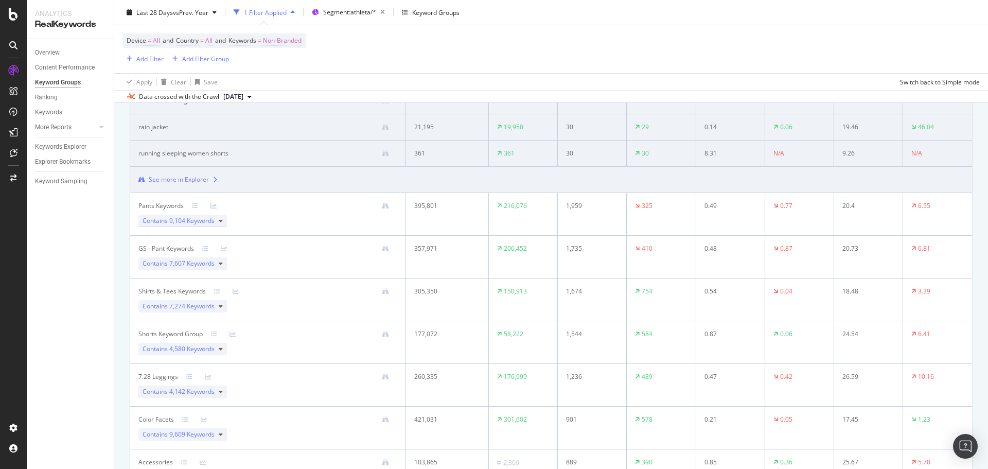
click at [218, 221] on div "Contains 9,104 Keywords" at bounding box center [182, 221] width 88 height 12
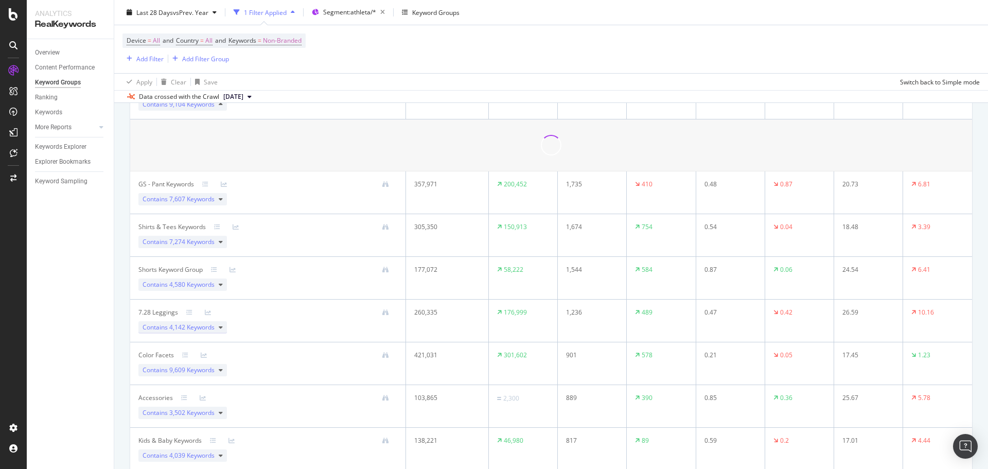
scroll to position [206, 0]
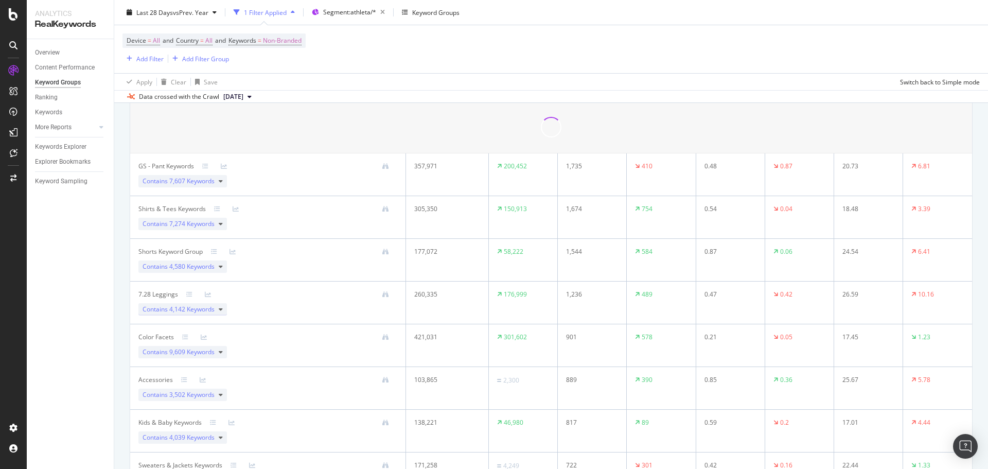
click at [216, 311] on div "Contains 4,142 Keywords" at bounding box center [182, 309] width 88 height 12
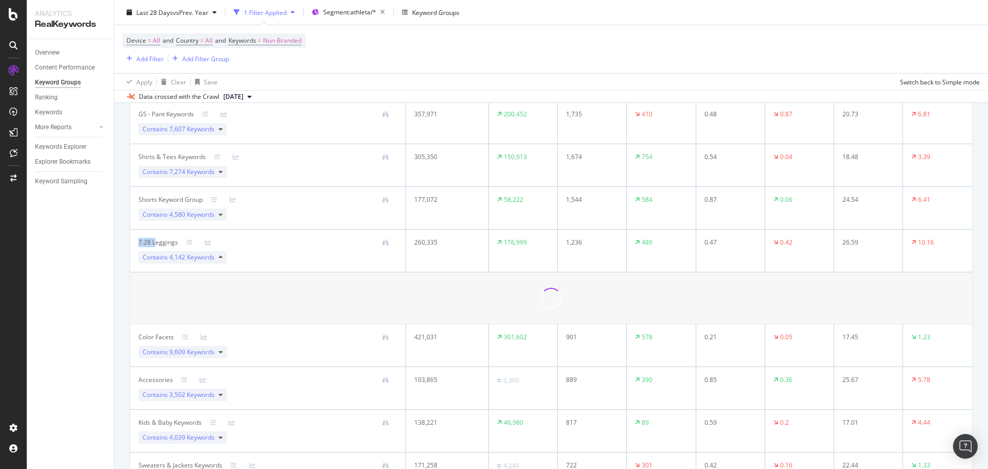
drag, startPoint x: 138, startPoint y: 239, endPoint x: 352, endPoint y: 321, distance: 229.6
click at [154, 240] on td "7.28 Leggings Contains 4,142 Keywords" at bounding box center [268, 250] width 276 height 43
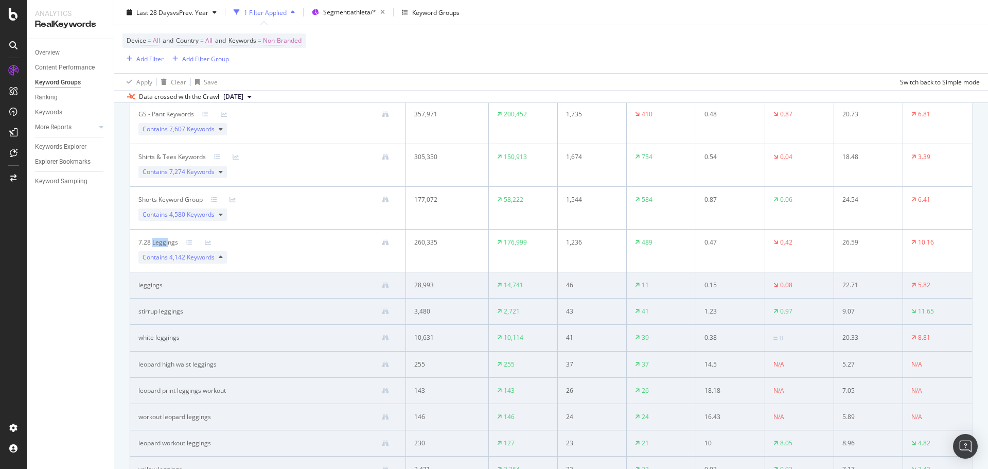
drag, startPoint x: 152, startPoint y: 241, endPoint x: 167, endPoint y: 241, distance: 14.9
click at [167, 241] on div "7.28 Leggings" at bounding box center [158, 242] width 40 height 9
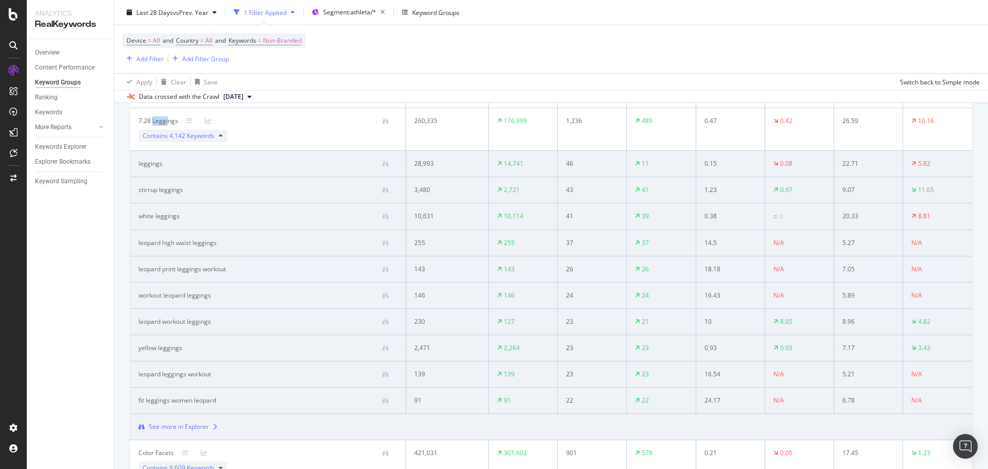
scroll to position [360, 0]
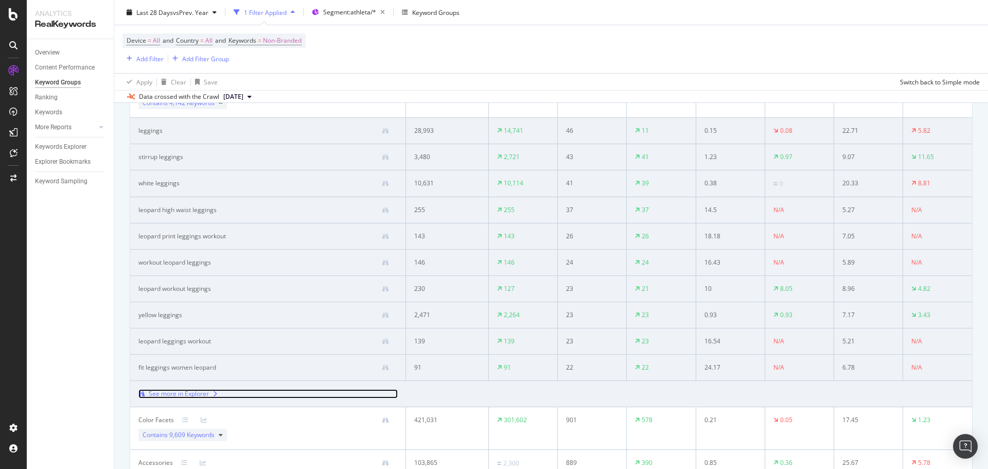
click at [194, 396] on div "See more in Explorer" at bounding box center [179, 393] width 60 height 9
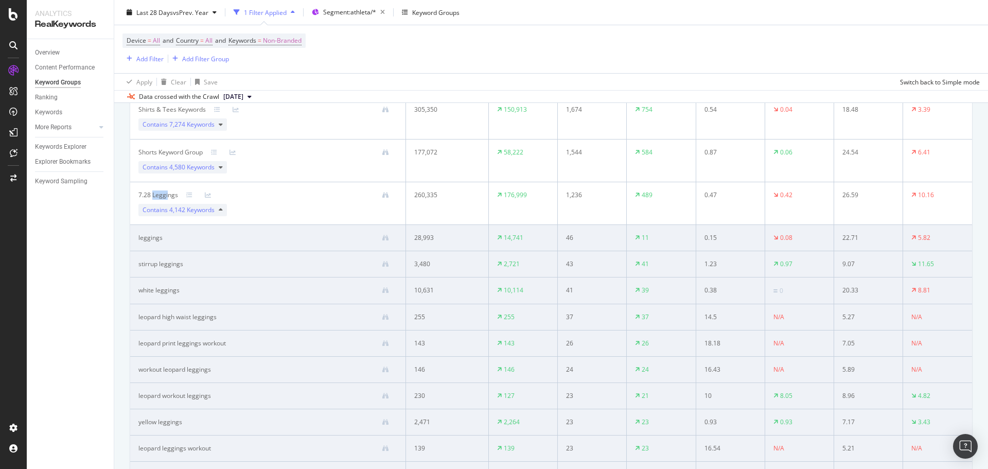
scroll to position [257, 0]
click at [63, 161] on div "Explorer Bookmarks" at bounding box center [63, 161] width 56 height 11
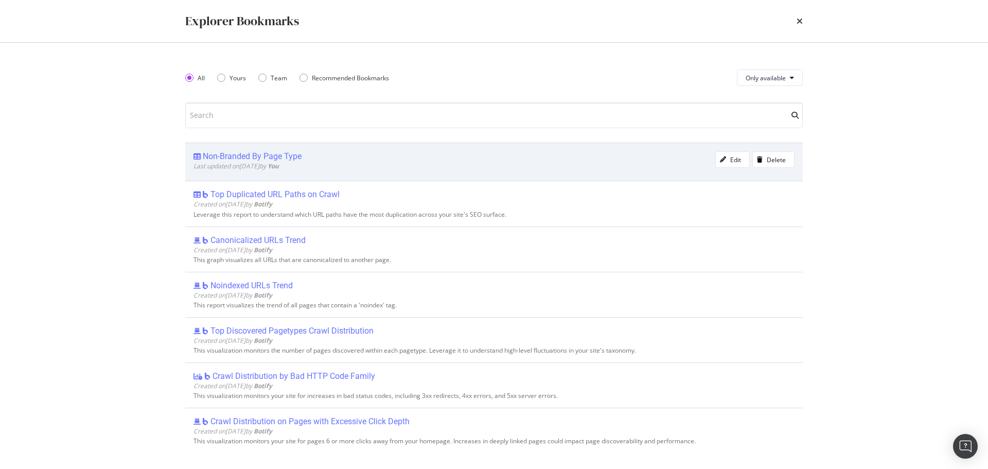
click at [260, 152] on div "Non-Branded By Page Type" at bounding box center [252, 156] width 99 height 10
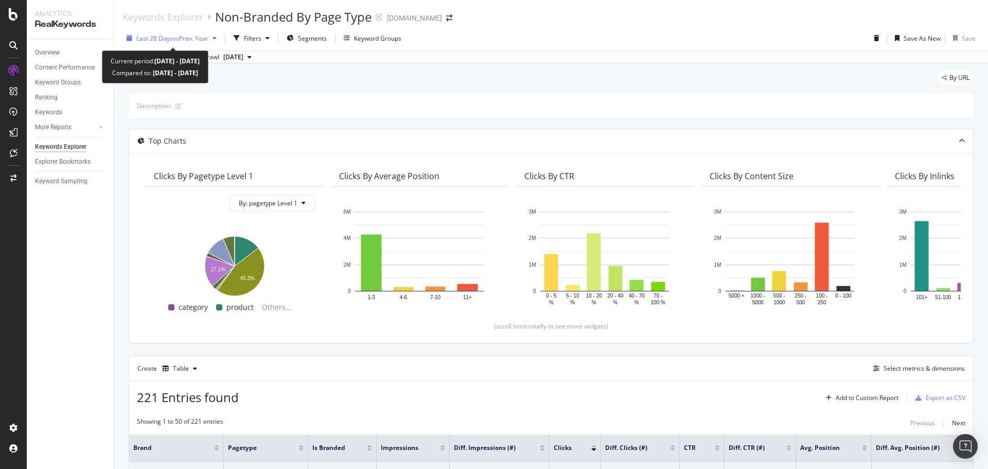
click at [205, 40] on span "vs Prev. Year" at bounding box center [190, 38] width 35 height 9
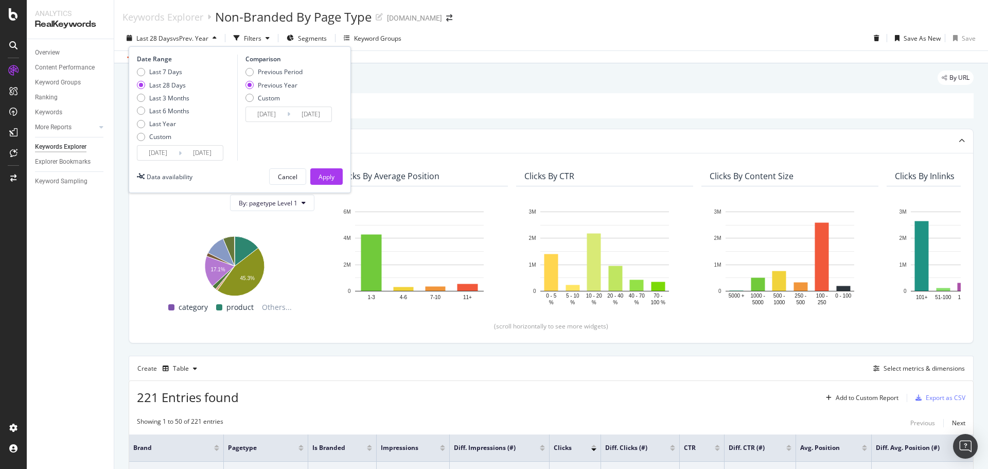
click at [635, 61] on div "Data crossed with the Crawl 2025 Sep. 24th" at bounding box center [551, 56] width 874 height 12
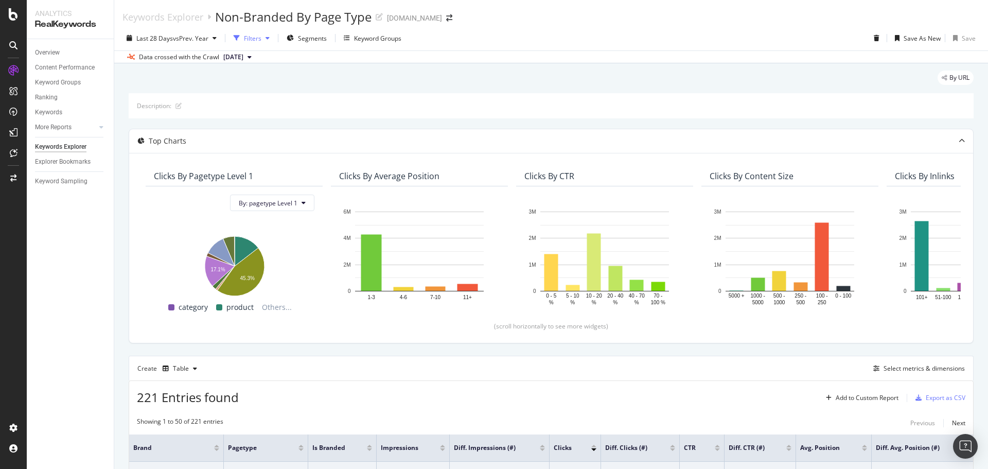
click at [257, 39] on div "Filters" at bounding box center [252, 38] width 17 height 9
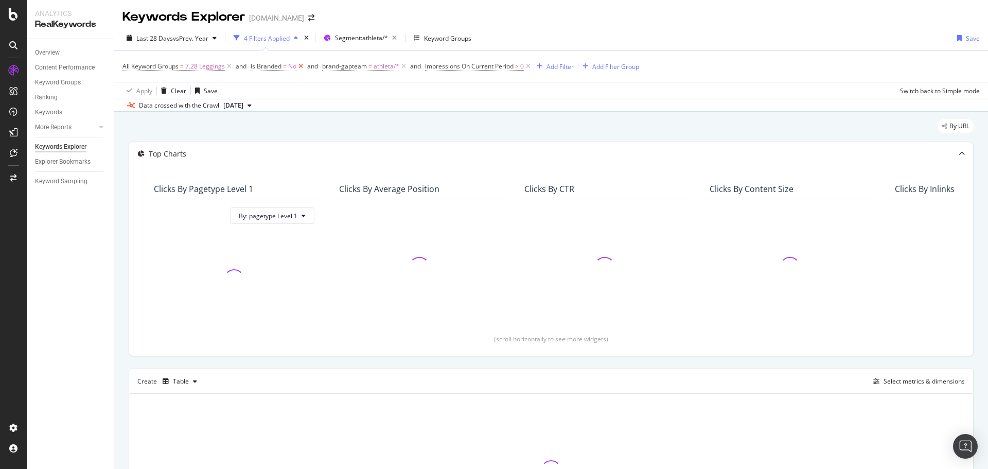
click at [301, 66] on icon at bounding box center [300, 66] width 9 height 10
click at [424, 40] on div "Keyword Groups" at bounding box center [443, 38] width 58 height 9
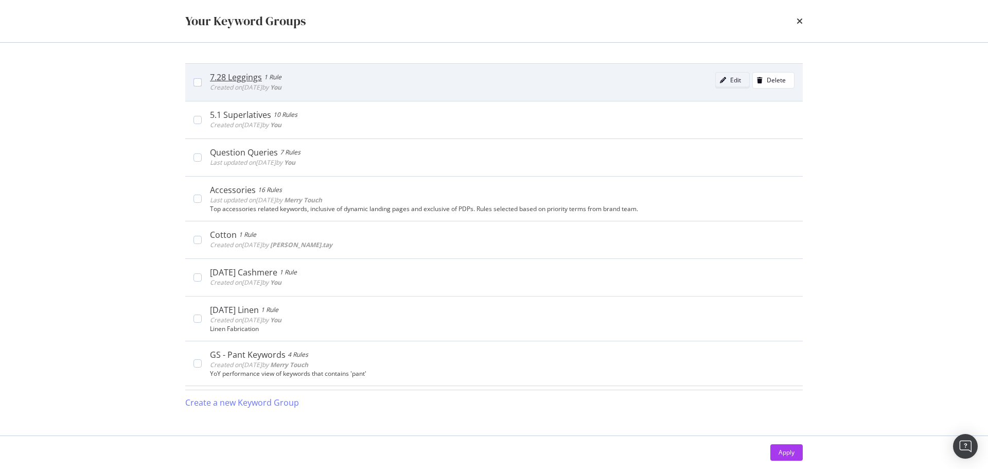
click at [720, 82] on icon "modal" at bounding box center [723, 80] width 6 height 6
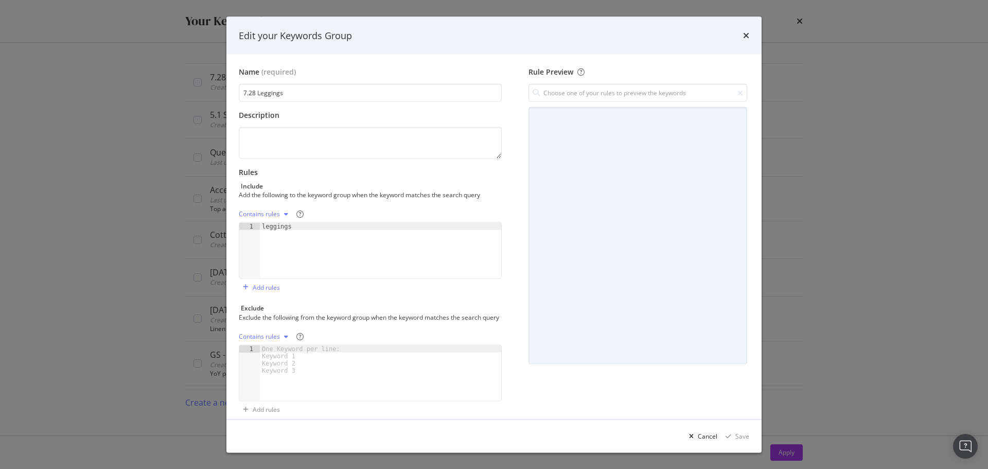
scroll to position [20, 0]
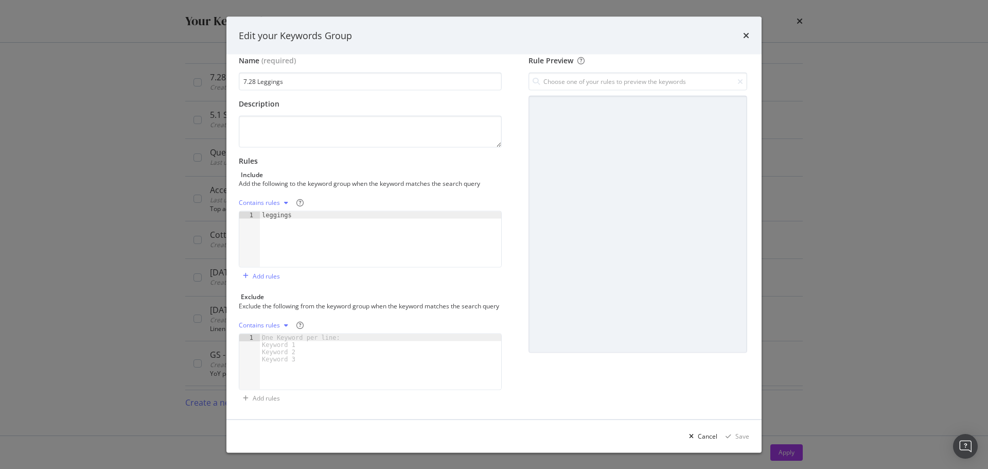
type textarea "leggings"
drag, startPoint x: 269, startPoint y: 206, endPoint x: 543, endPoint y: 370, distance: 319.8
click at [289, 211] on div "leggings" at bounding box center [380, 246] width 241 height 70
click at [711, 434] on div "Cancel" at bounding box center [708, 435] width 20 height 9
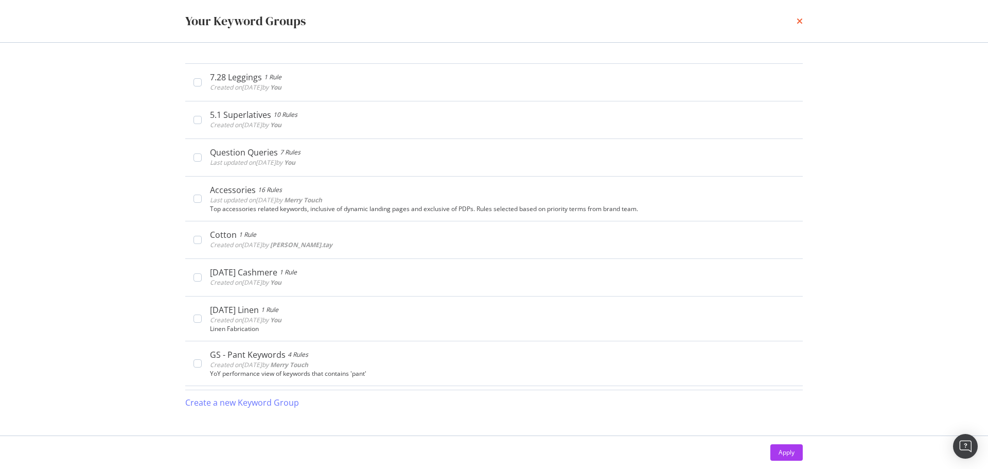
click at [801, 24] on icon "times" at bounding box center [799, 21] width 6 height 8
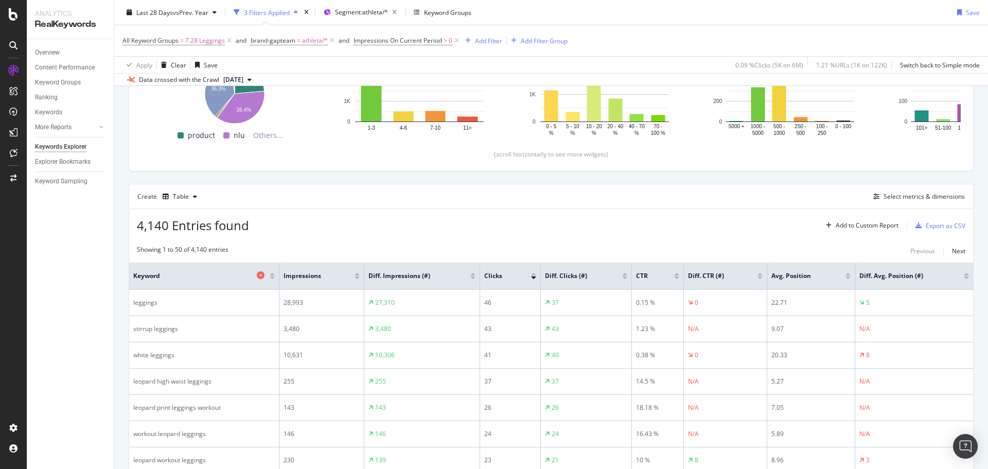
scroll to position [248, 0]
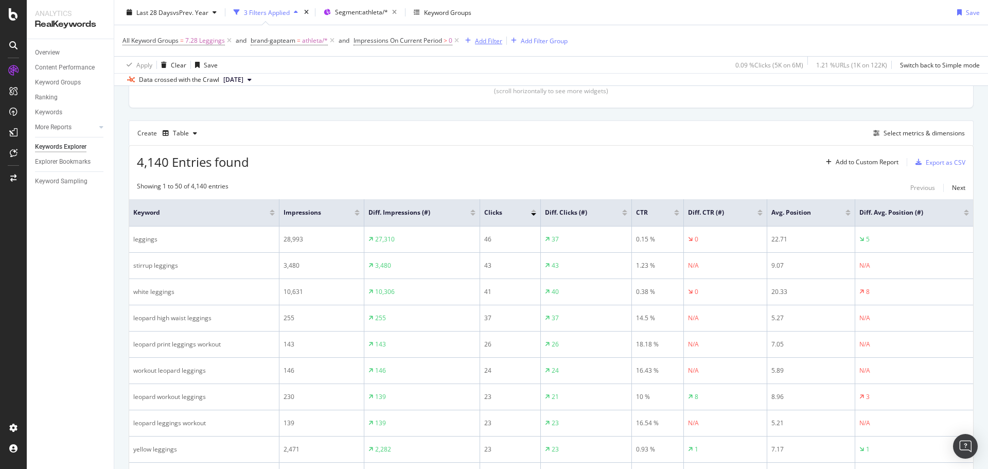
click at [482, 39] on div "Add Filter" at bounding box center [488, 40] width 27 height 9
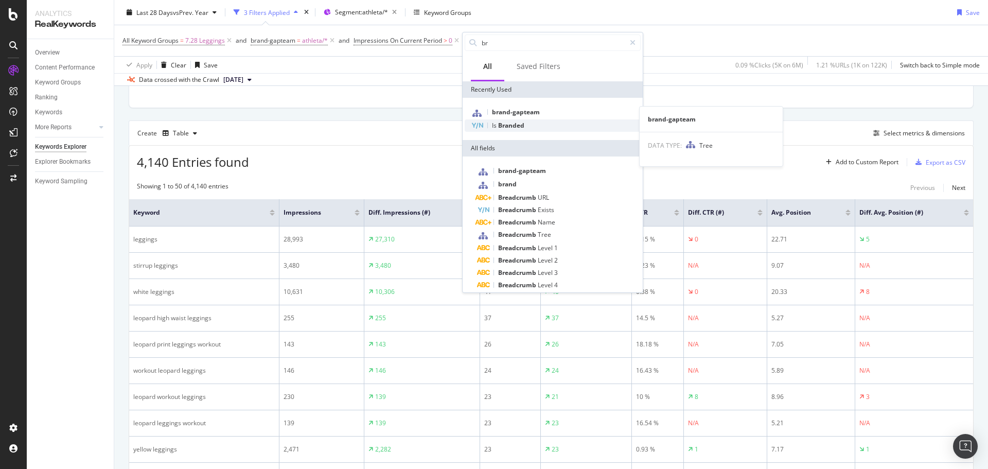
type input "br"
click at [521, 119] on div "Is Branded" at bounding box center [553, 125] width 176 height 12
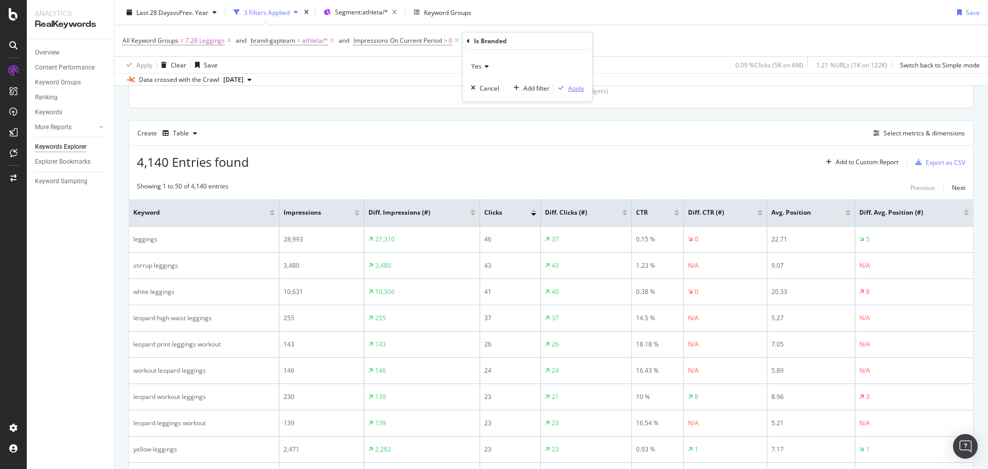
click at [568, 87] on div "Apply" at bounding box center [576, 88] width 16 height 9
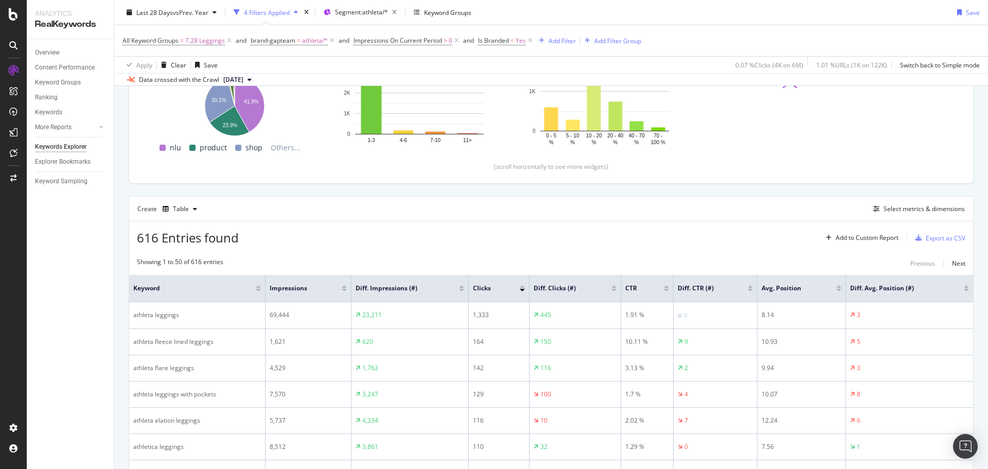
scroll to position [197, 0]
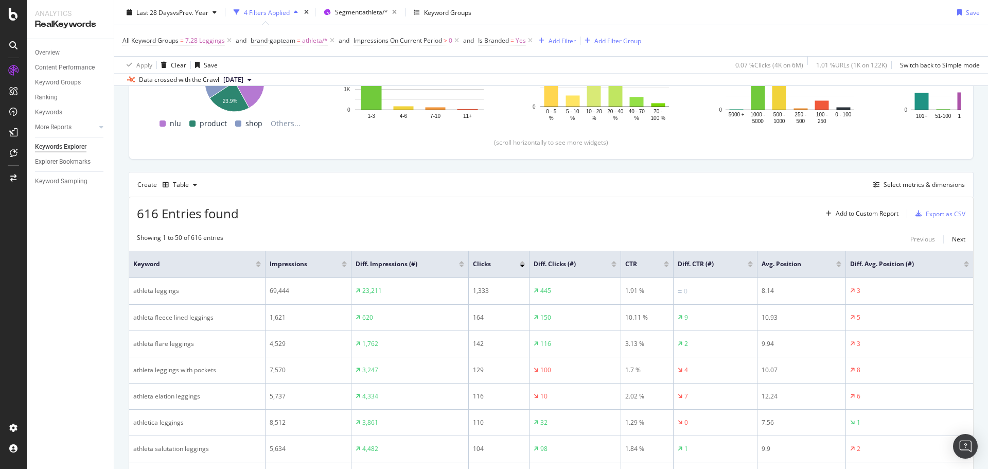
click at [461, 261] on div at bounding box center [461, 262] width 5 height 3
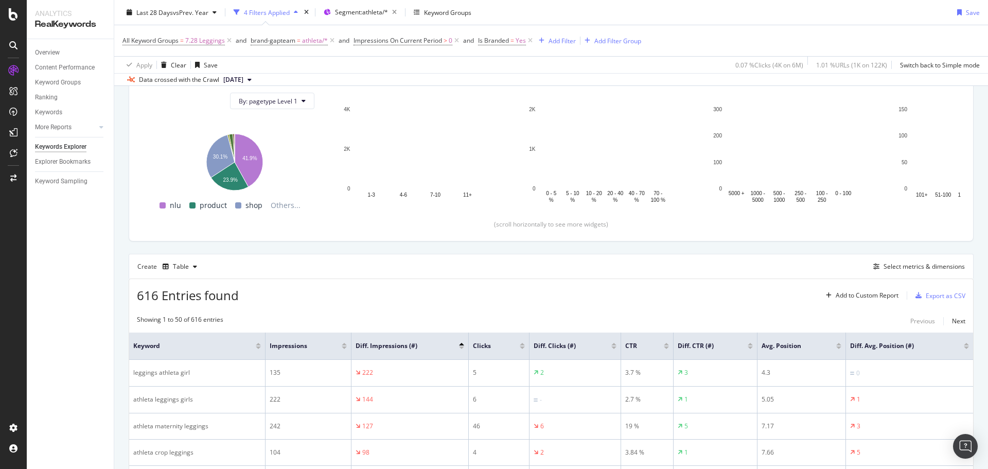
scroll to position [197, 0]
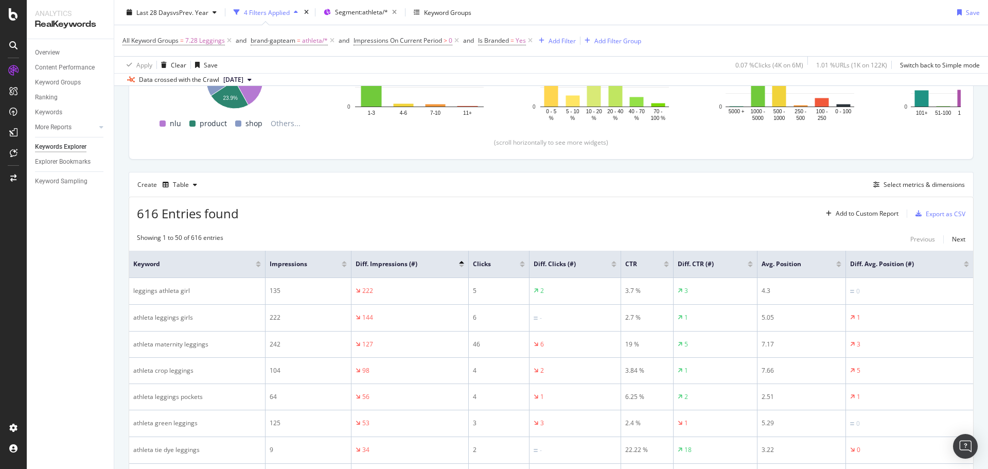
click at [612, 263] on div at bounding box center [613, 262] width 5 height 3
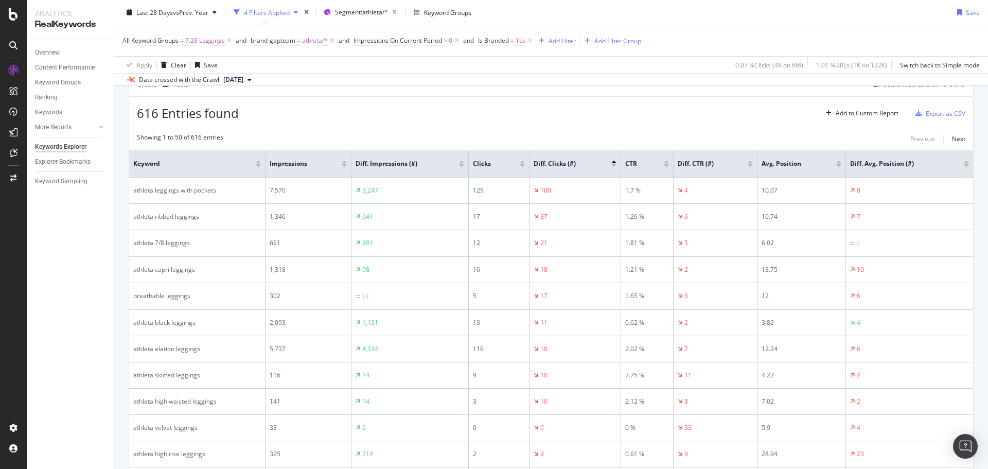
scroll to position [206, 0]
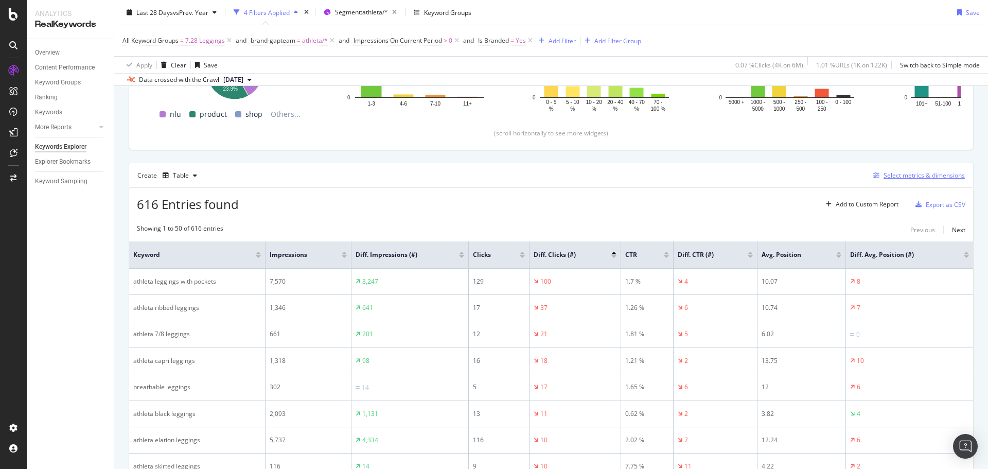
click at [909, 177] on div "Select metrics & dimensions" at bounding box center [923, 175] width 81 height 9
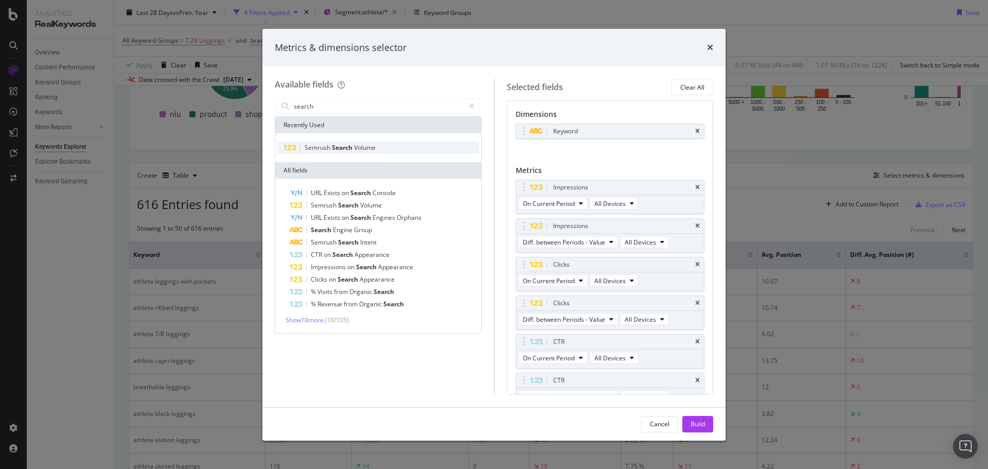
type input "search"
click at [357, 144] on span "Volume" at bounding box center [365, 147] width 22 height 9
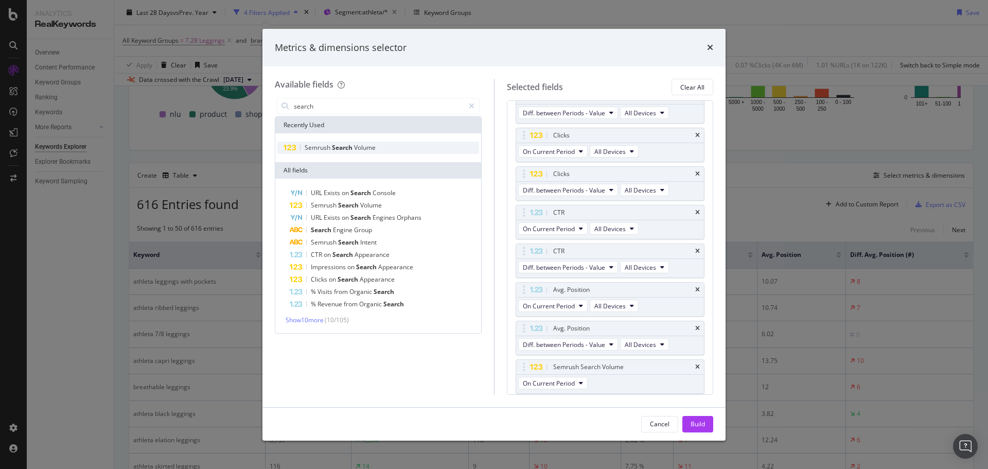
click at [339, 147] on span "Search" at bounding box center [343, 147] width 22 height 9
click at [569, 382] on span "On Compared Period" at bounding box center [553, 383] width 60 height 9
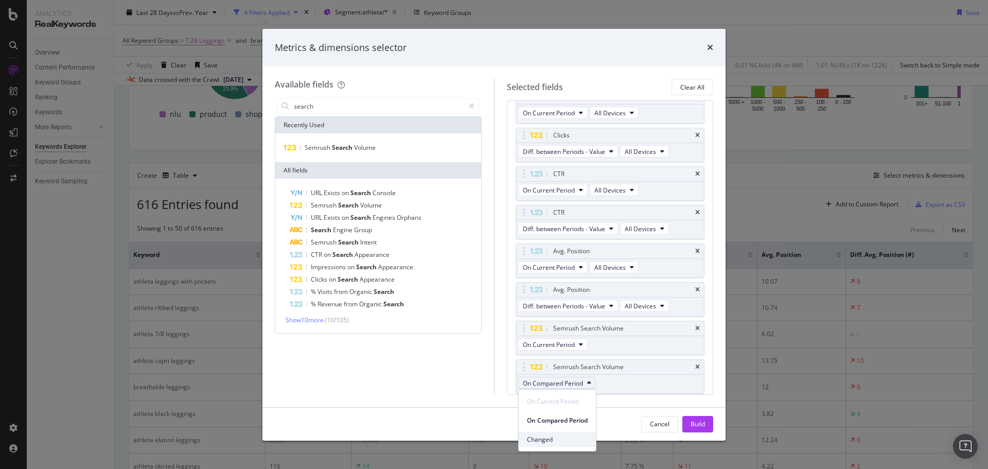
click at [557, 438] on span "Changed" at bounding box center [557, 439] width 61 height 9
click at [699, 420] on div "Build" at bounding box center [697, 423] width 14 height 9
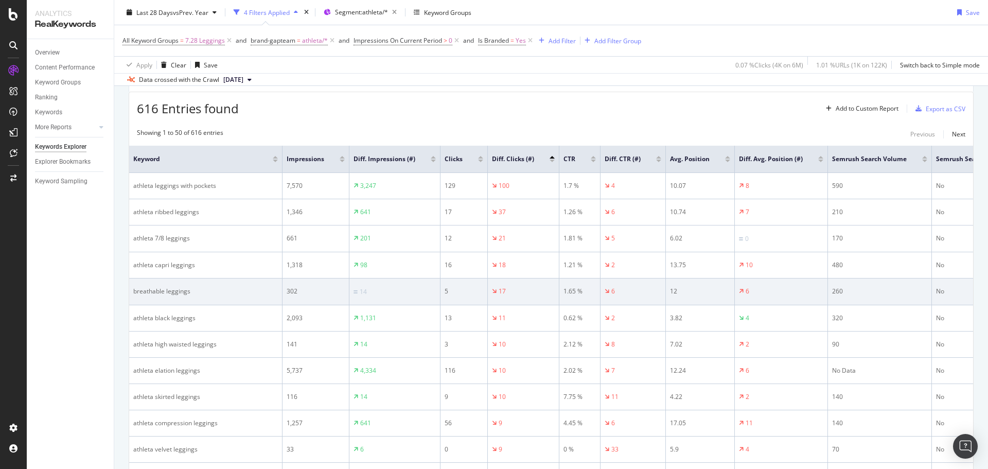
scroll to position [308, 0]
